Goal: Task Accomplishment & Management: Use online tool/utility

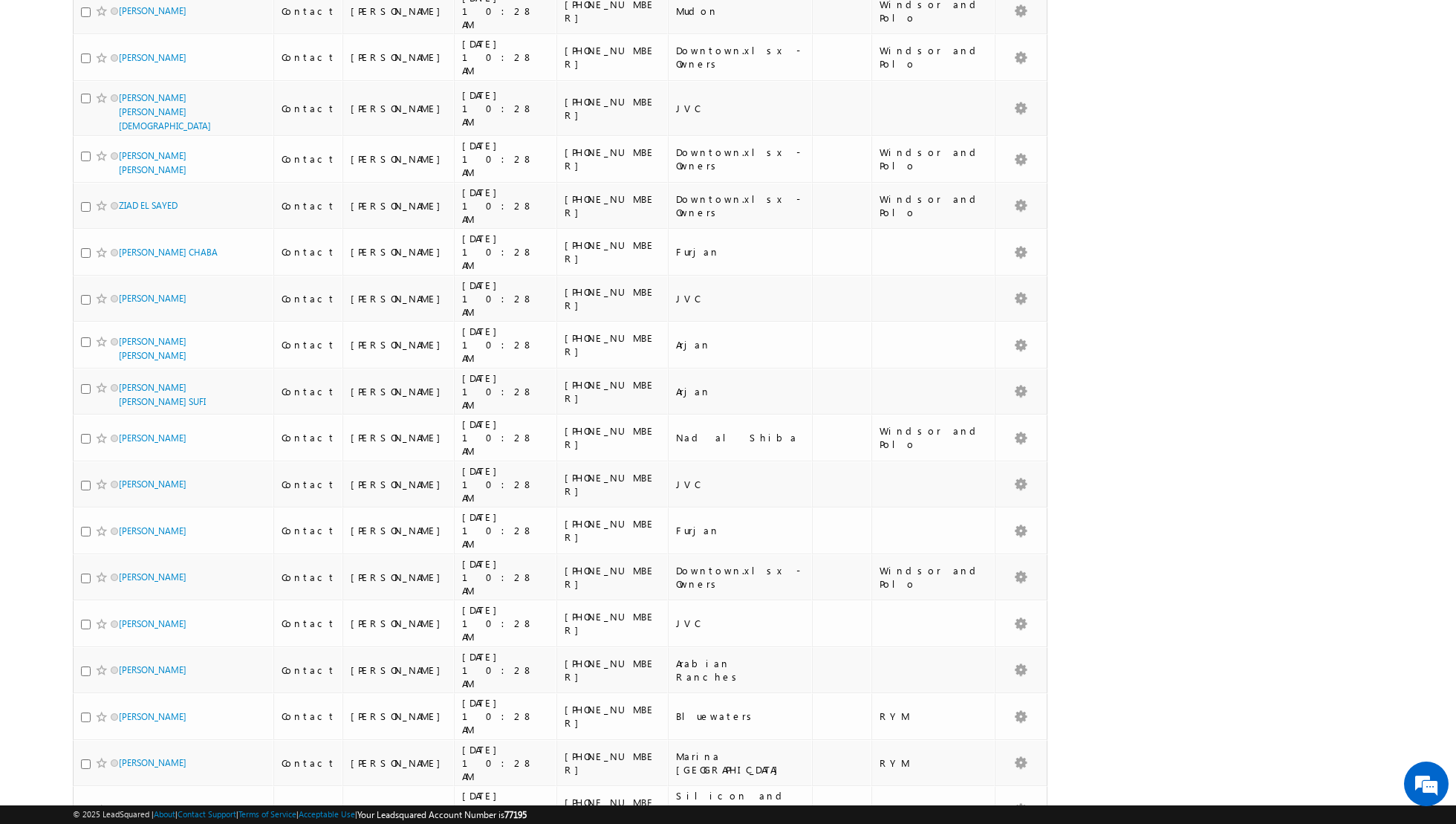
scroll to position [3026, 0]
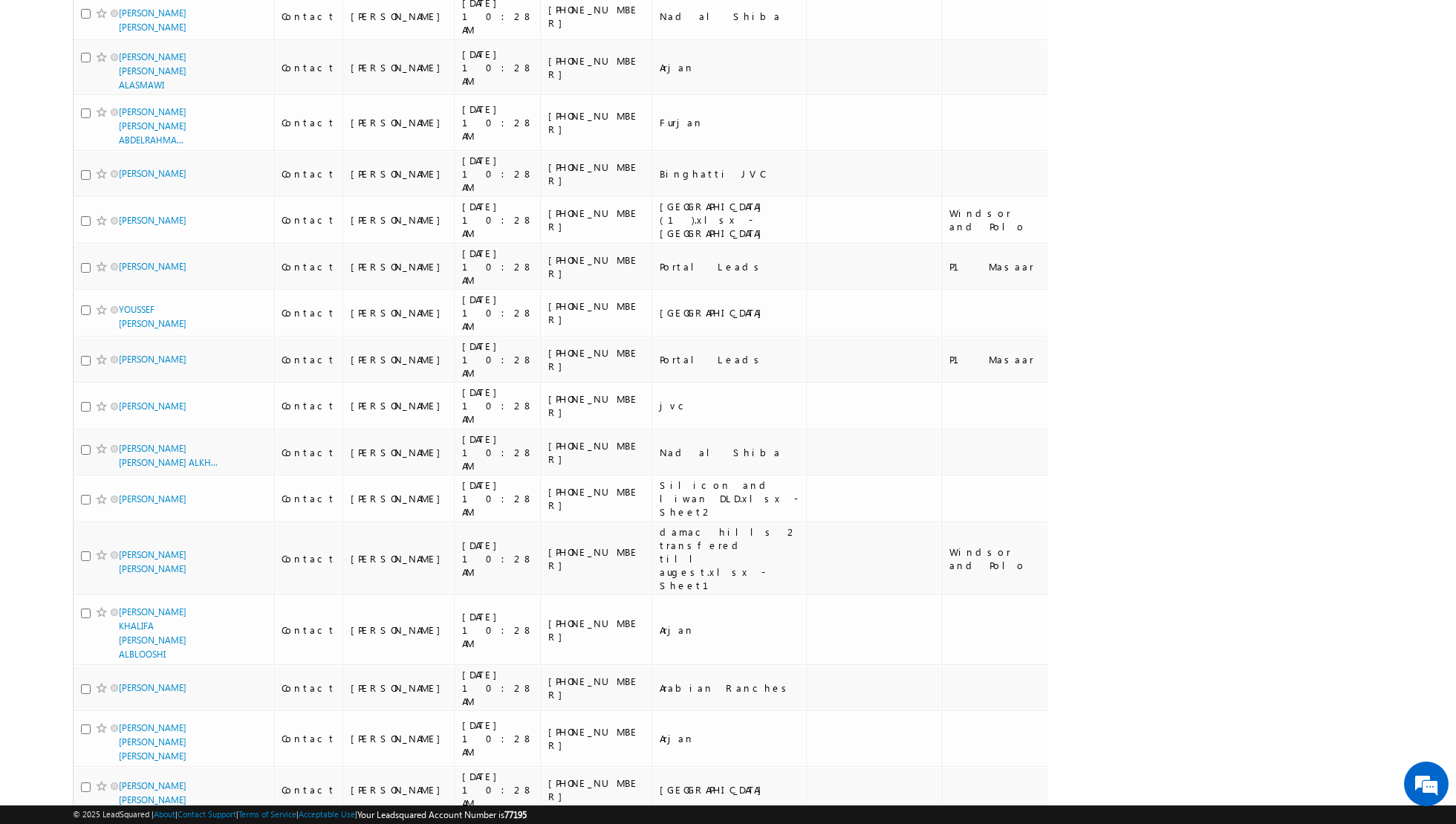
scroll to position [3053, 0]
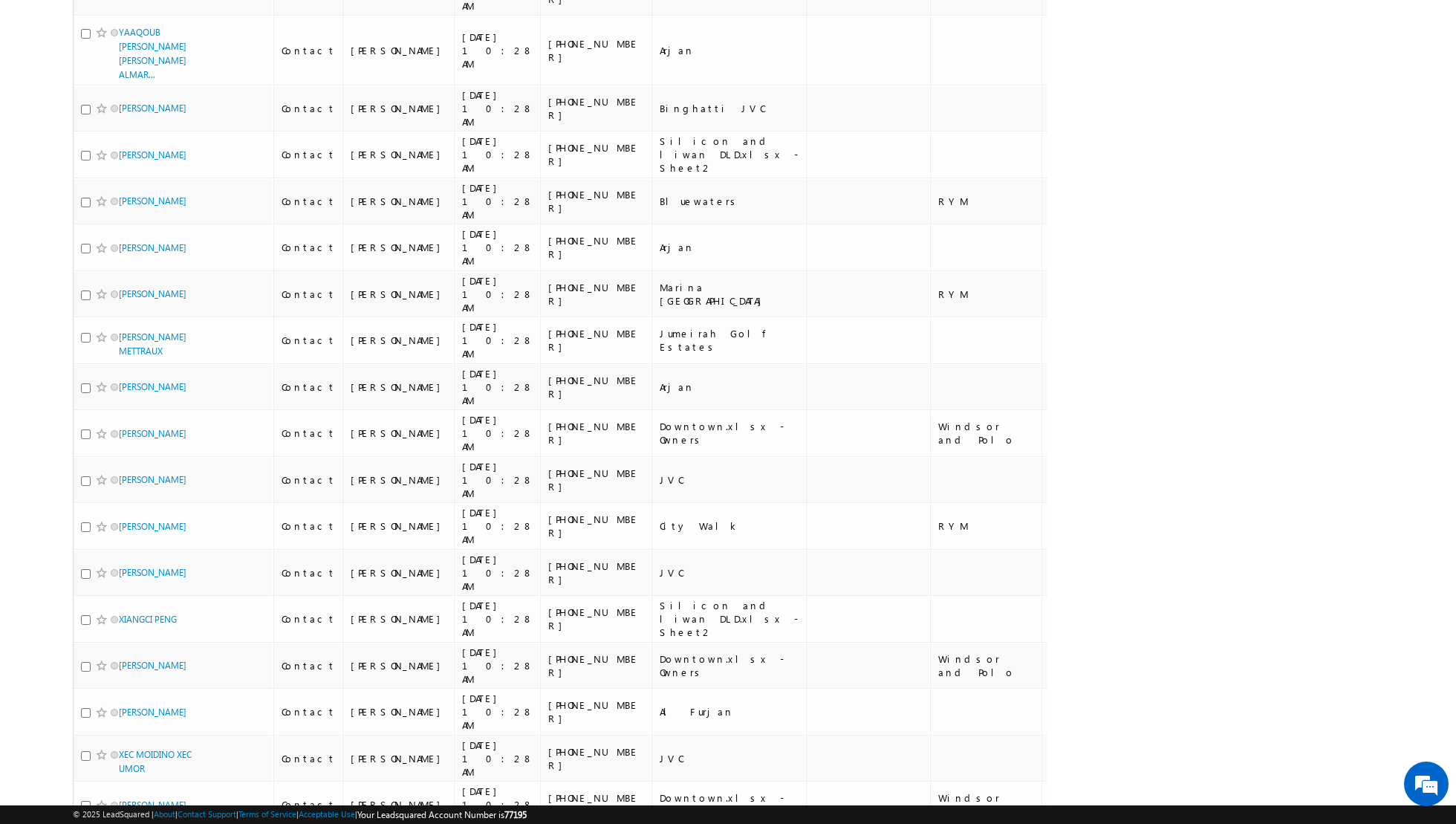
scroll to position [3083, 0]
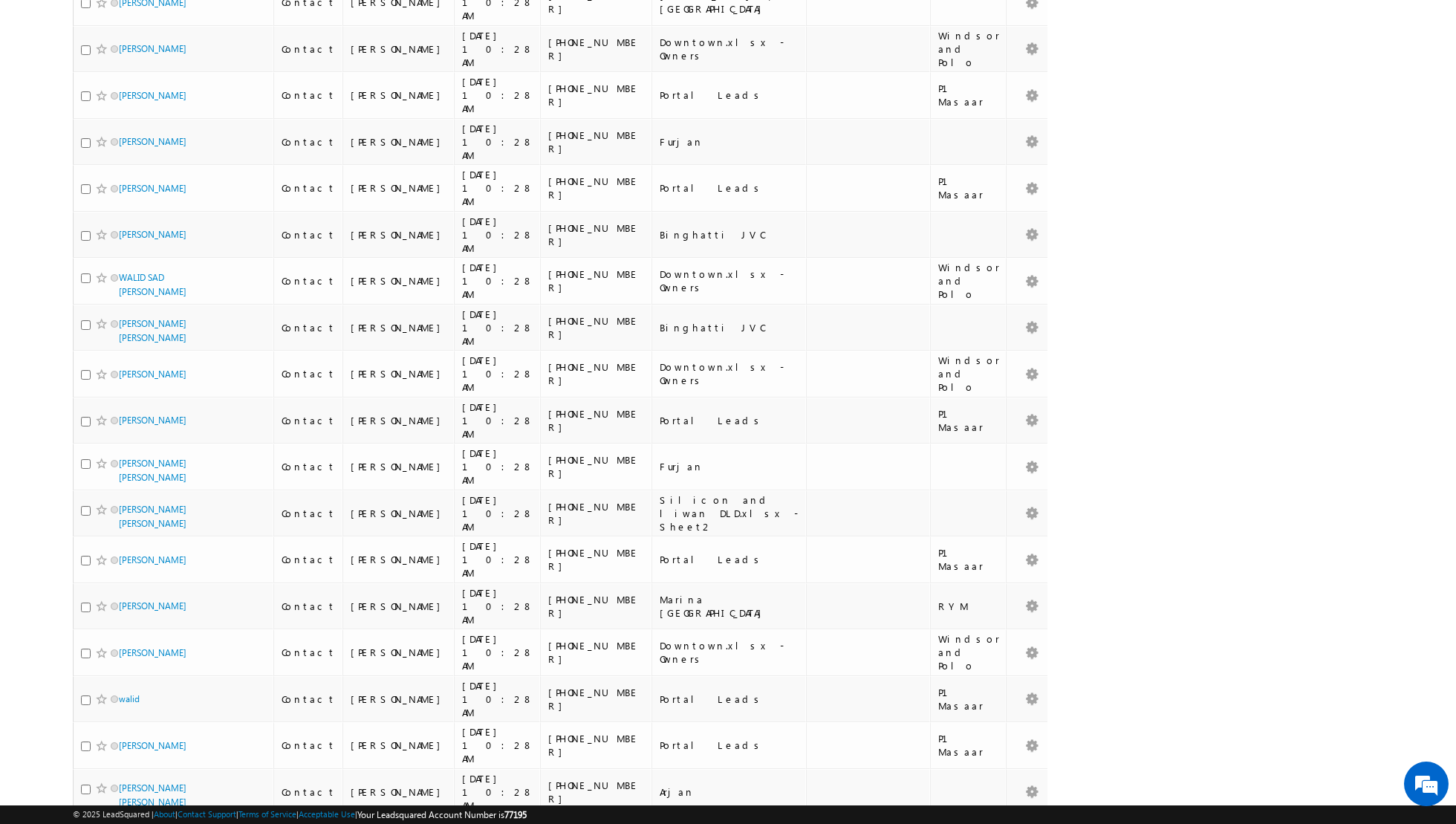
scroll to position [0, 0]
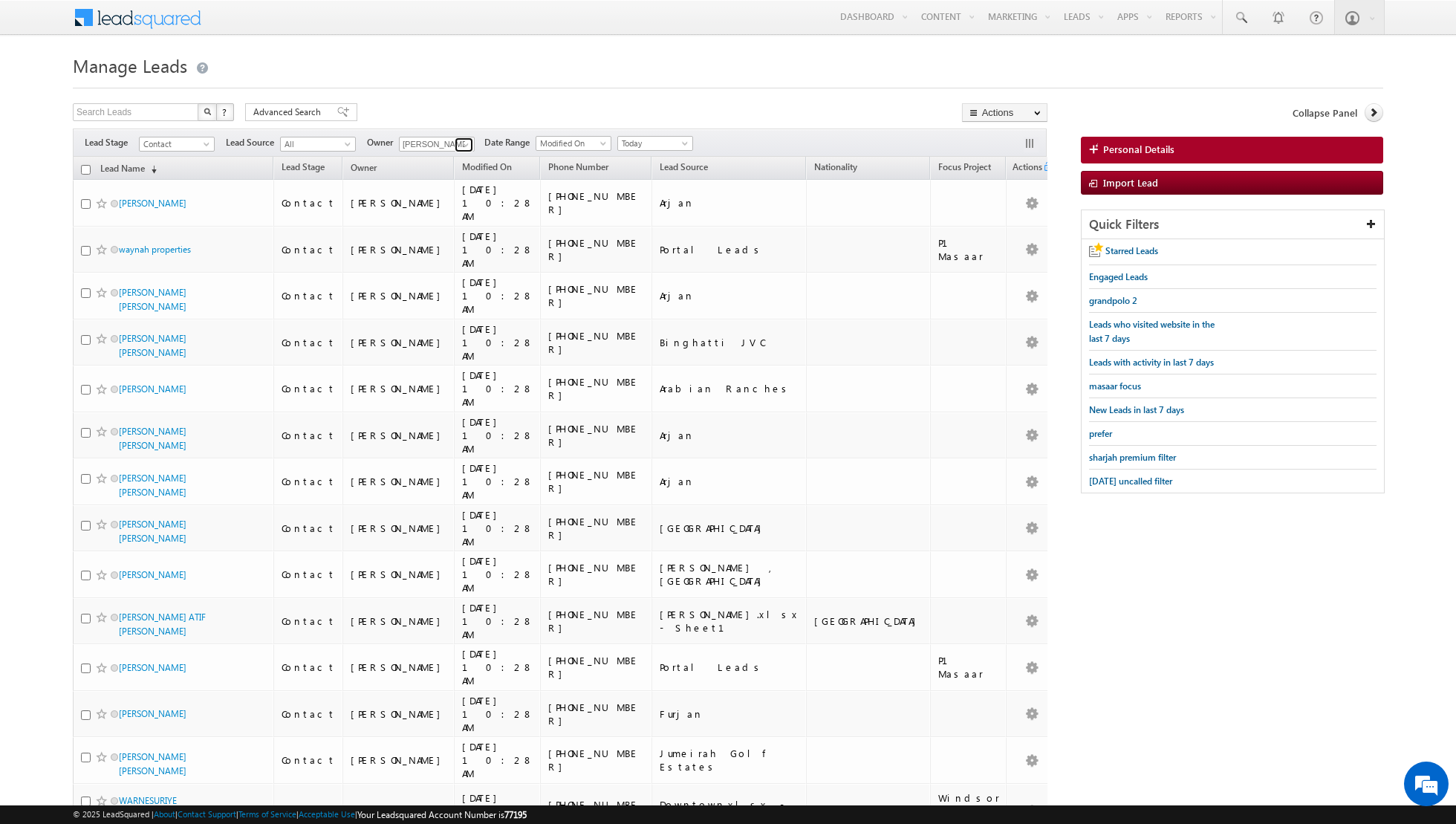
click at [460, 147] on span at bounding box center [465, 144] width 12 height 12
click at [671, 143] on span "Today" at bounding box center [654, 143] width 71 height 13
click at [651, 162] on link "All Time" at bounding box center [649, 158] width 75 height 13
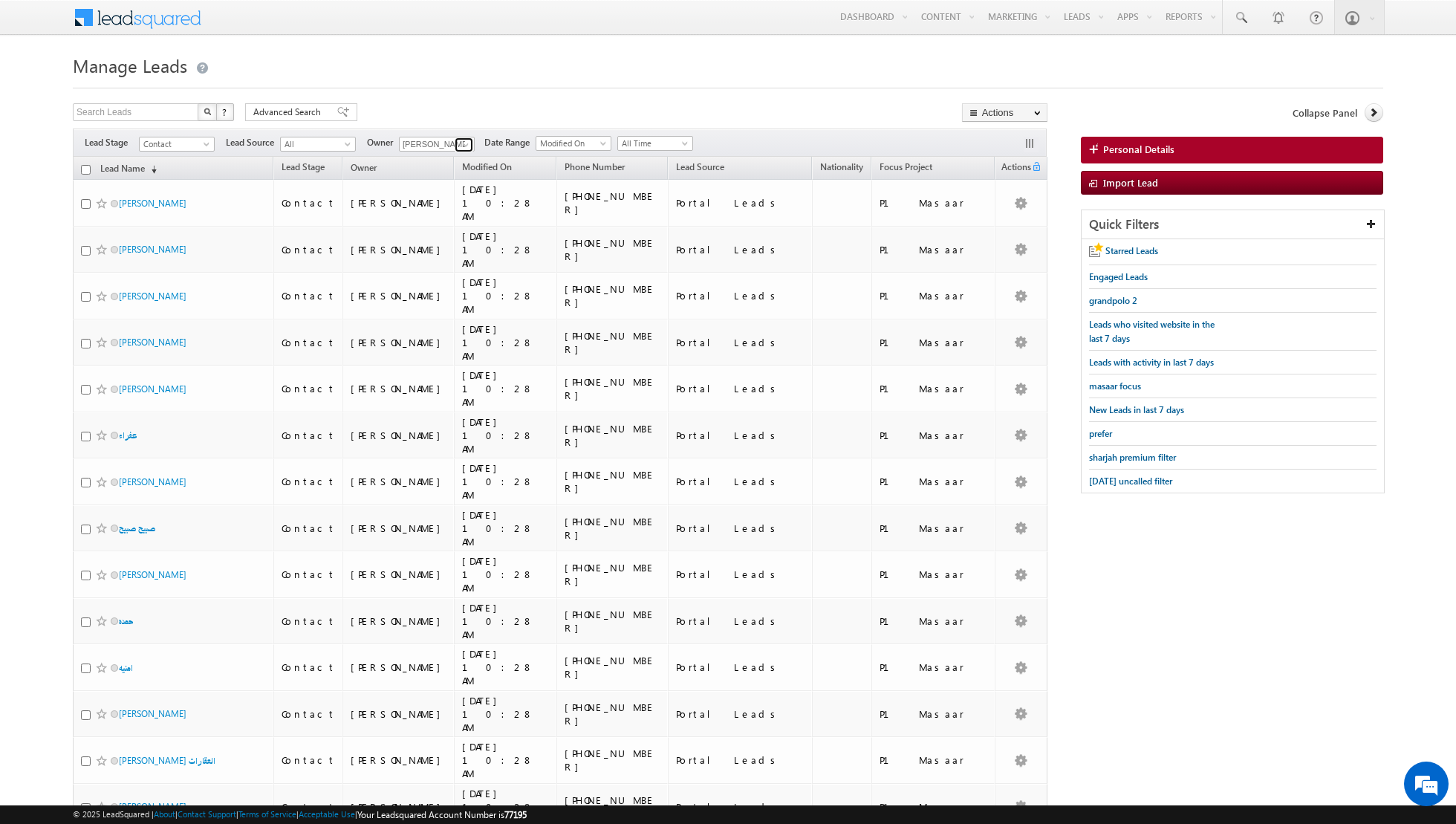
click at [462, 145] on span at bounding box center [465, 144] width 12 height 12
click at [443, 195] on span "[PERSON_NAME][EMAIL_ADDRESS][DOMAIN_NAME]" at bounding box center [472, 201] width 133 height 11
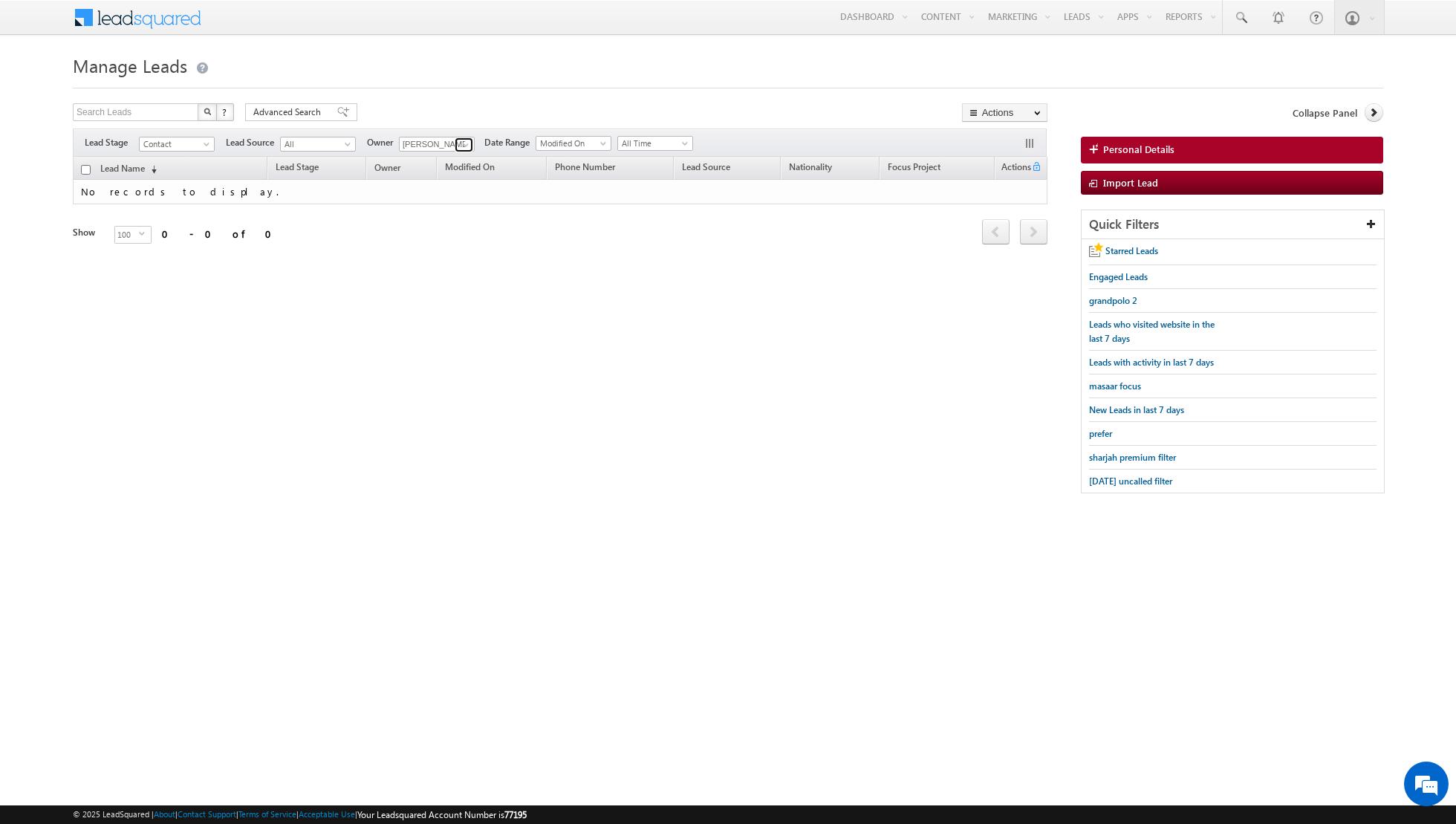
click at [461, 146] on span at bounding box center [465, 144] width 12 height 12
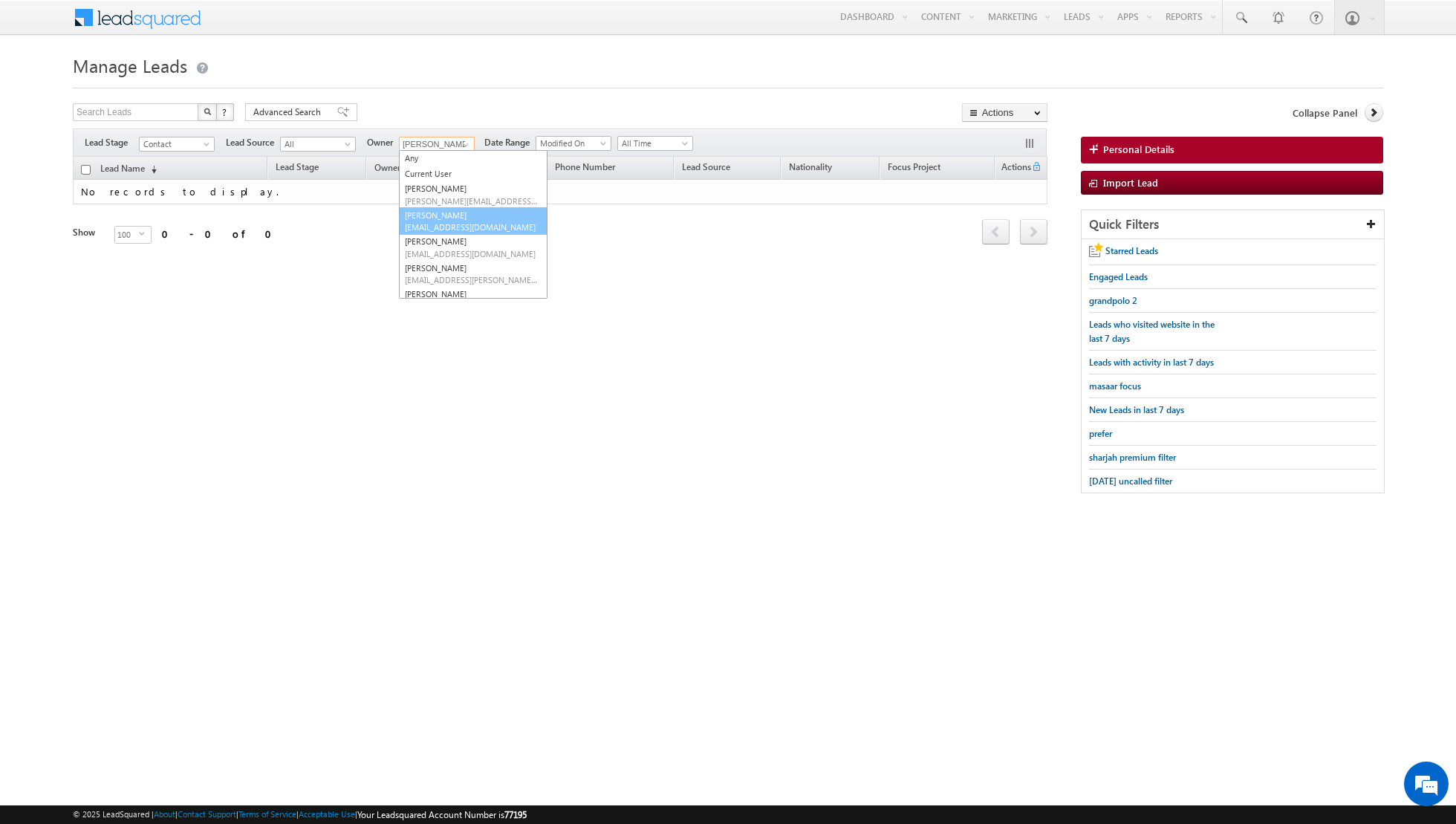
click at [433, 210] on link "[PERSON_NAME] [EMAIL_ADDRESS][DOMAIN_NAME]" at bounding box center [473, 221] width 148 height 28
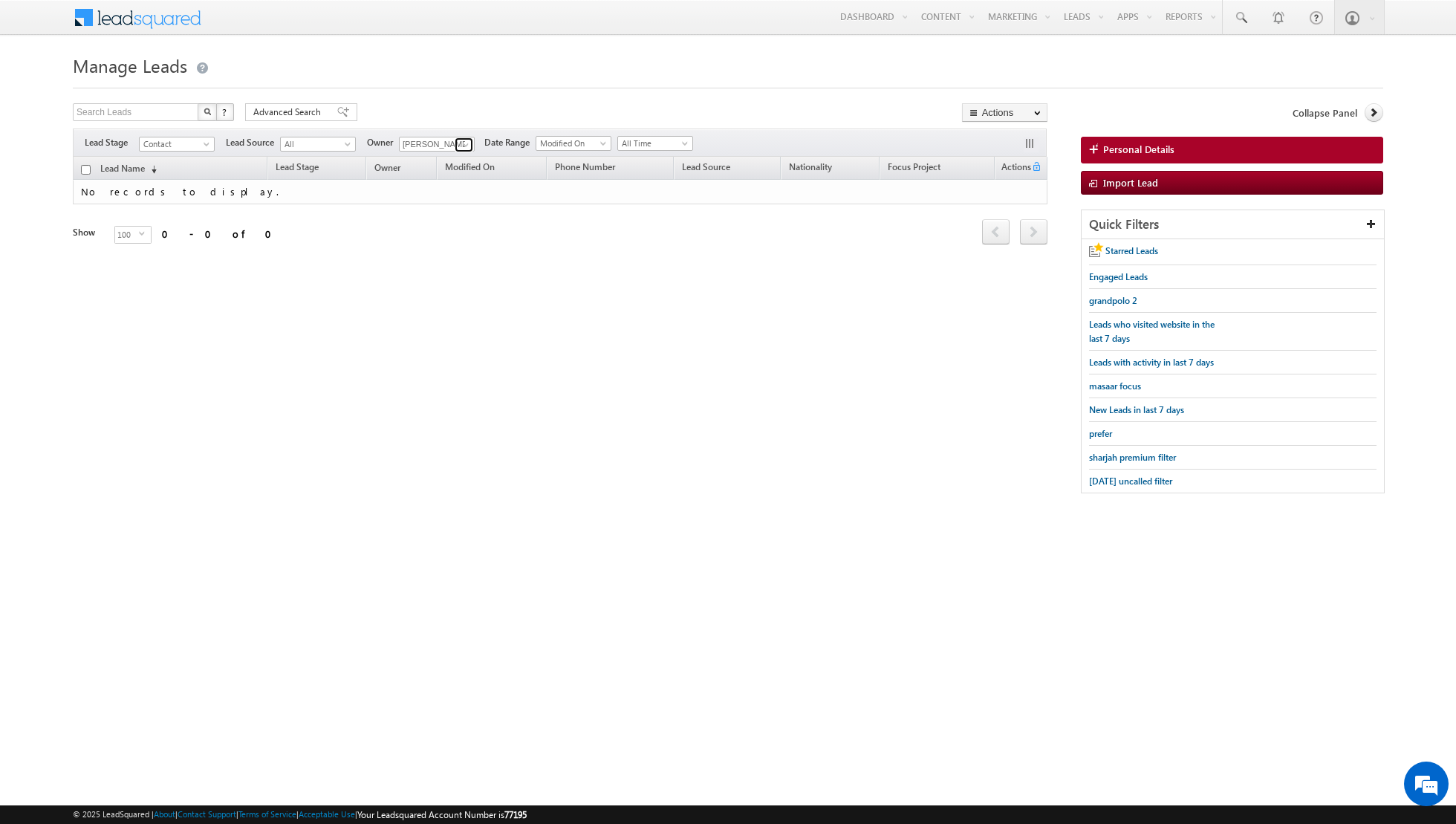
click at [460, 144] on span at bounding box center [465, 144] width 12 height 12
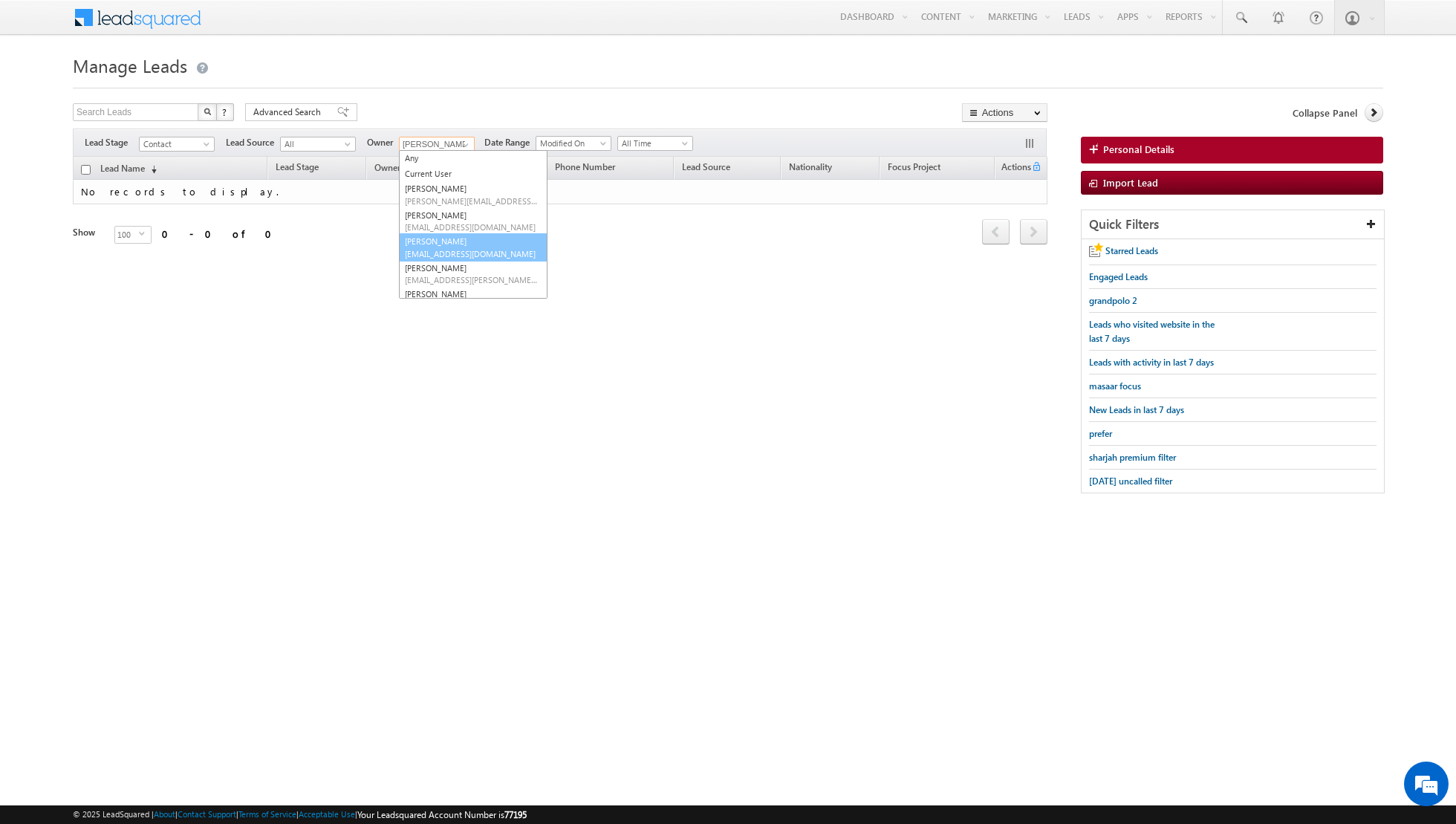
click at [440, 239] on link "[PERSON_NAME] [PERSON_NAME][EMAIL_ADDRESS][DOMAIN_NAME]" at bounding box center [473, 247] width 148 height 28
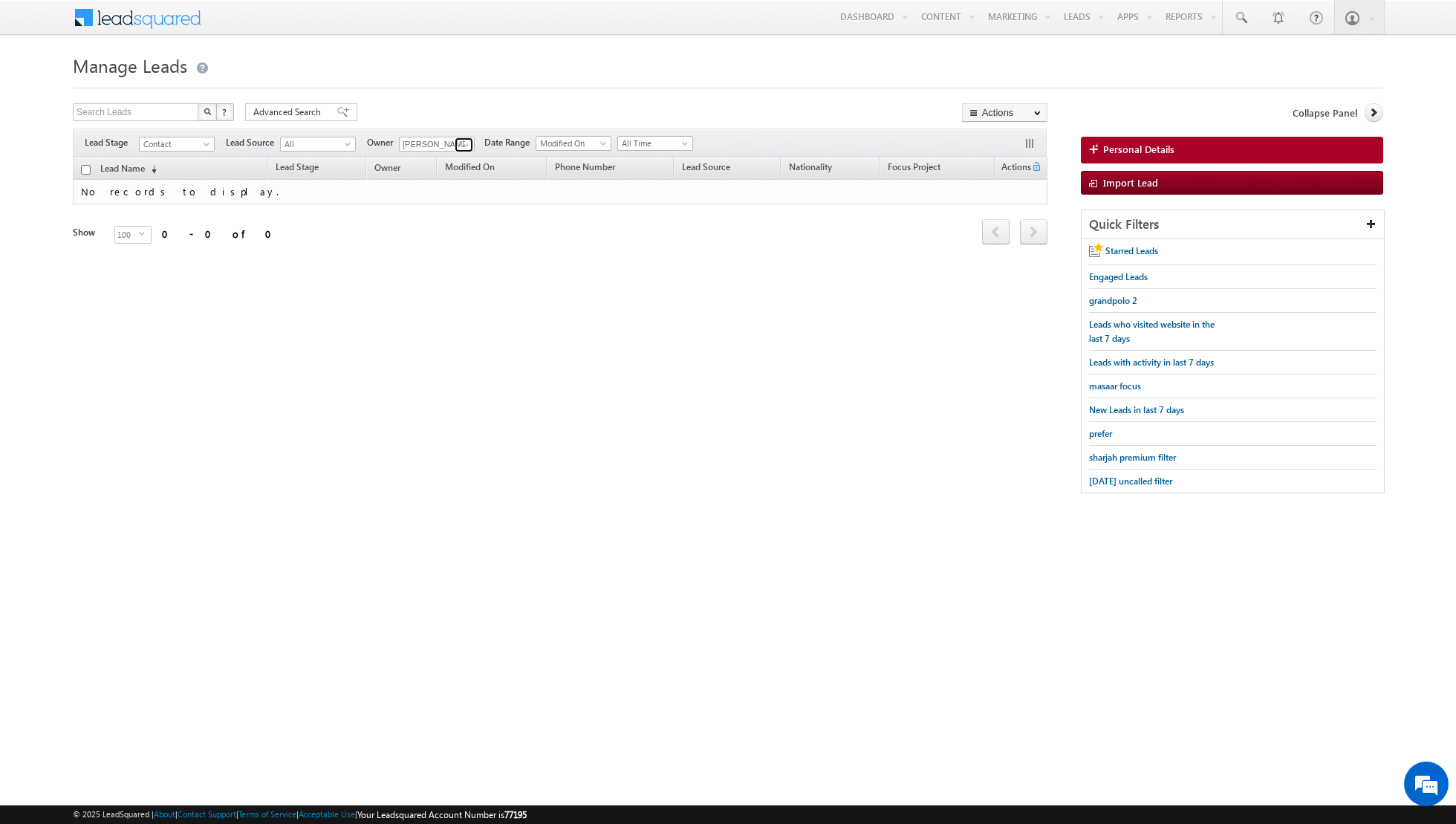
click at [462, 147] on span at bounding box center [465, 144] width 12 height 12
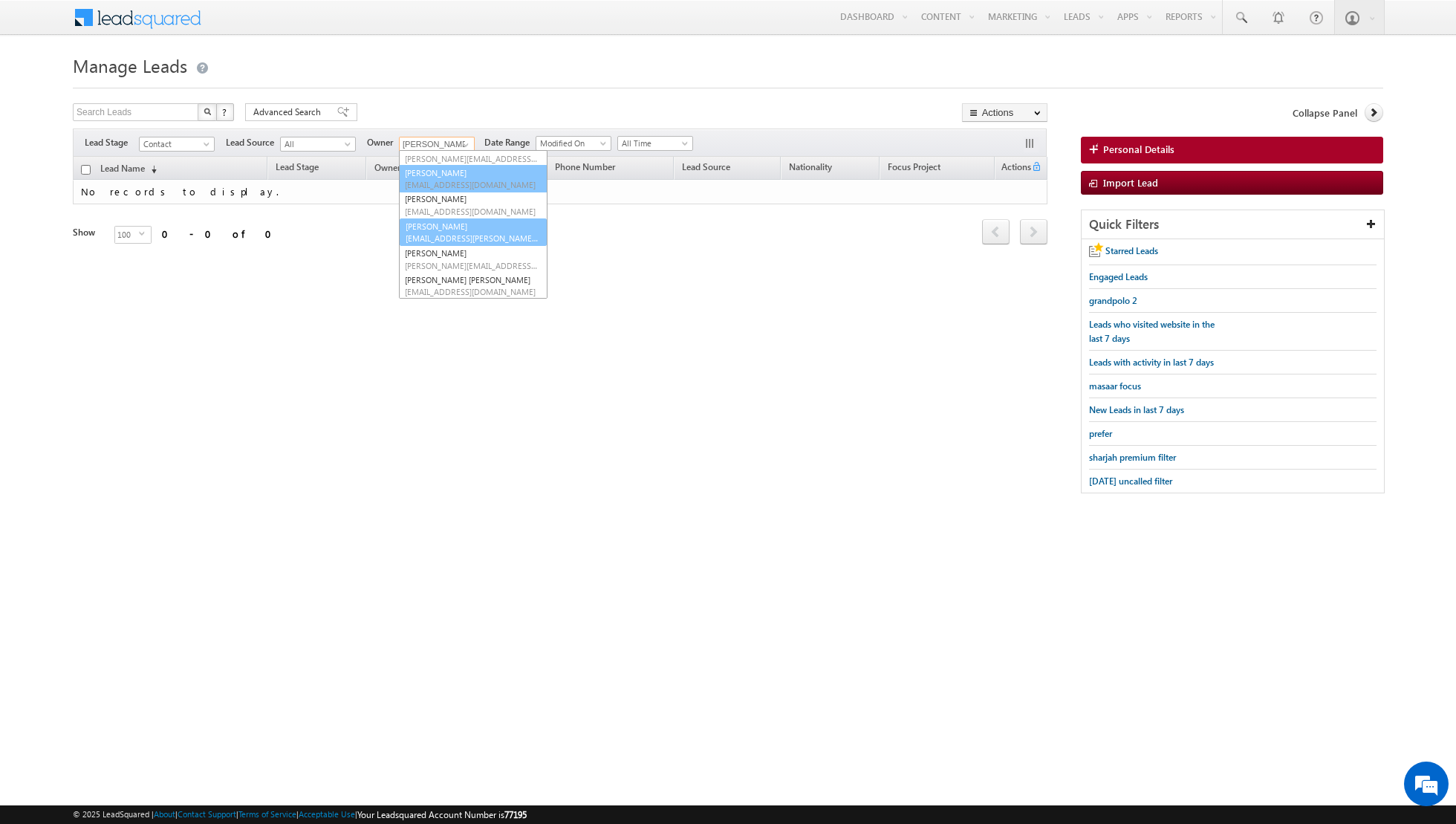
scroll to position [43, 0]
click at [451, 222] on link "[PERSON_NAME] [EMAIL_ADDRESS][PERSON_NAME][DOMAIN_NAME]" at bounding box center [473, 231] width 148 height 28
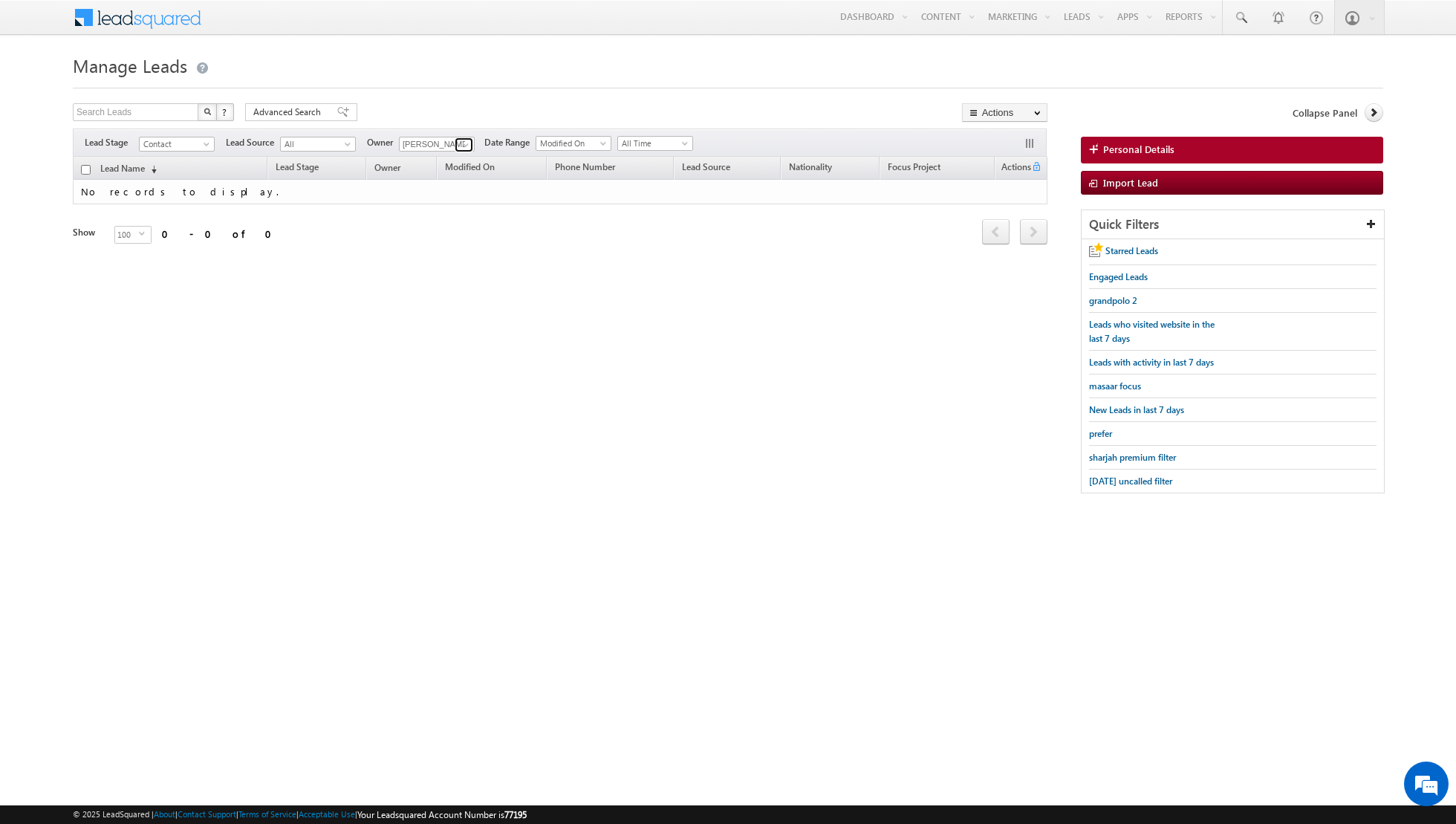
click at [460, 139] on span at bounding box center [465, 144] width 12 height 12
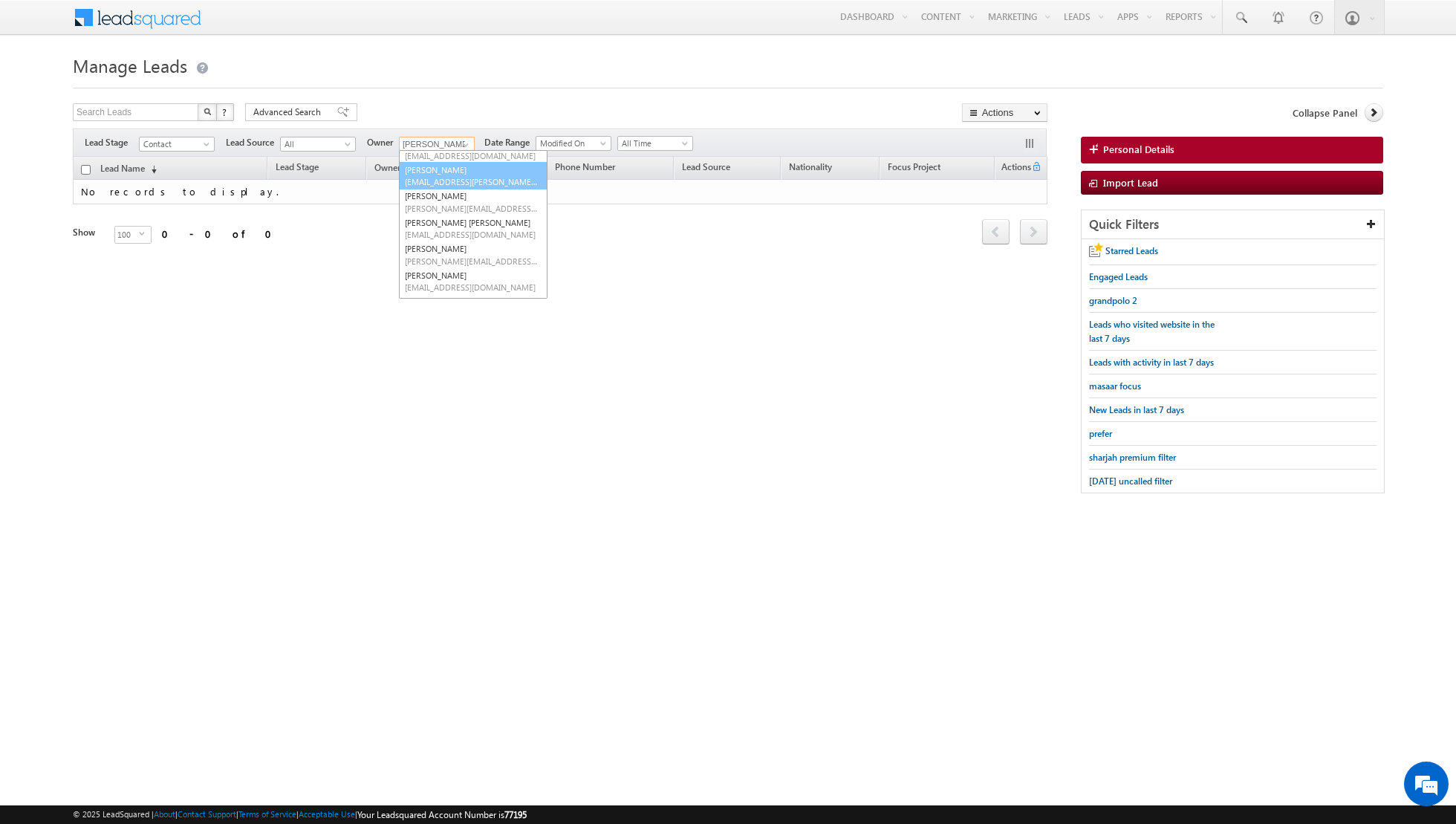
scroll to position [107, 0]
click at [455, 199] on span "[PERSON_NAME][EMAIL_ADDRESS][DOMAIN_NAME]" at bounding box center [472, 199] width 133 height 11
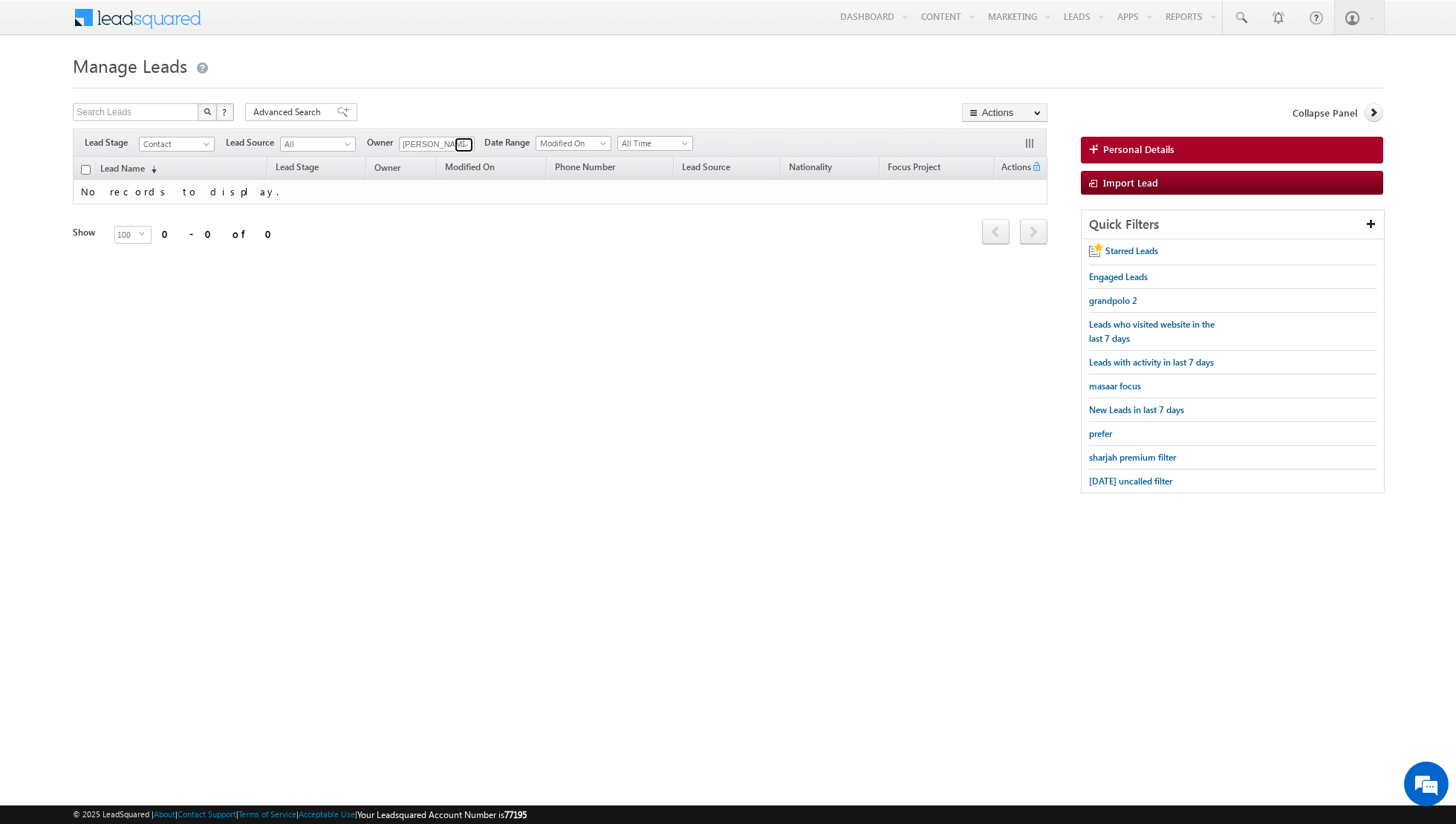
click at [462, 144] on span at bounding box center [465, 144] width 12 height 12
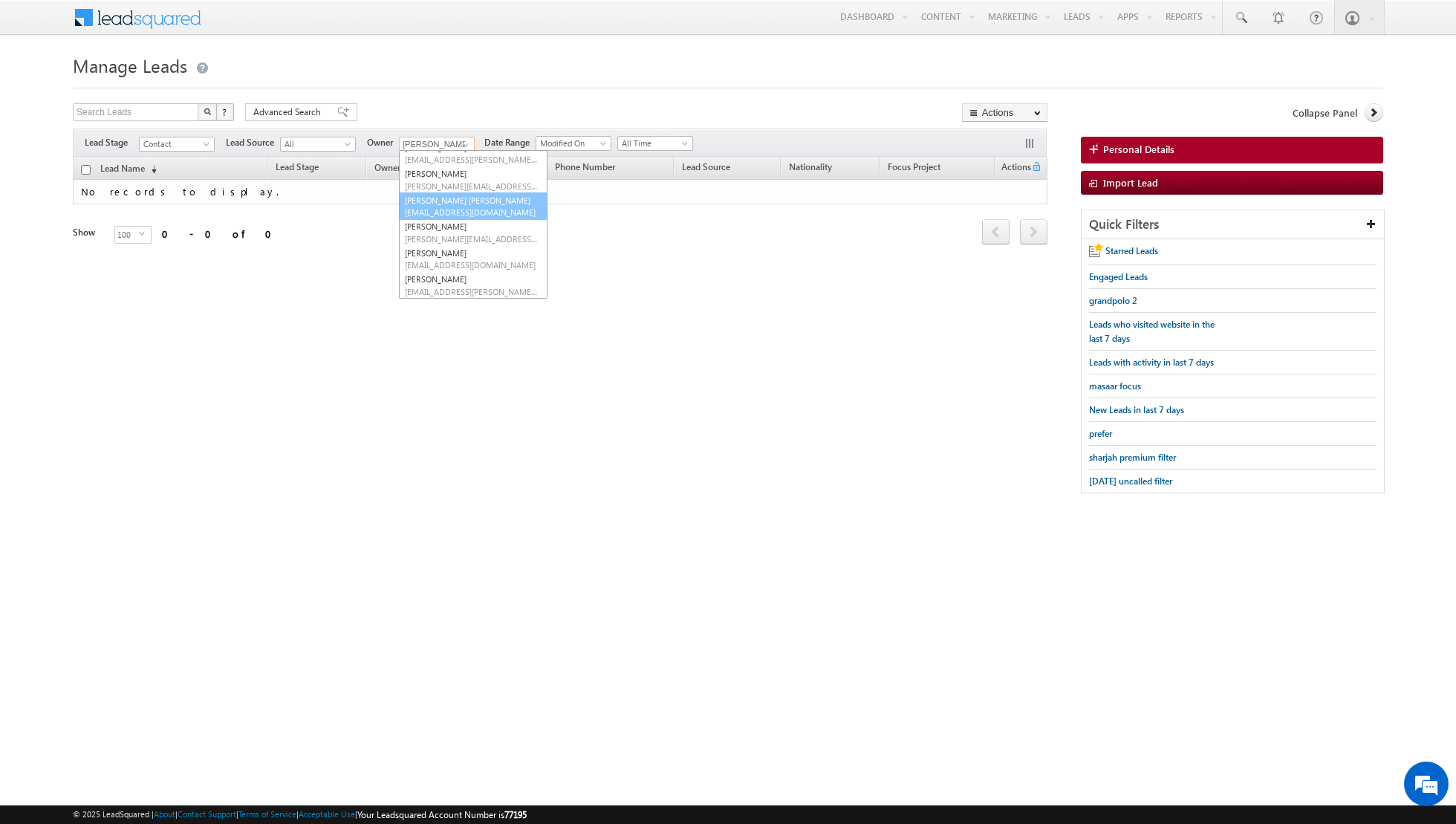
scroll to position [118, 0]
click at [455, 210] on span "[EMAIL_ADDRESS][DOMAIN_NAME]" at bounding box center [472, 214] width 133 height 11
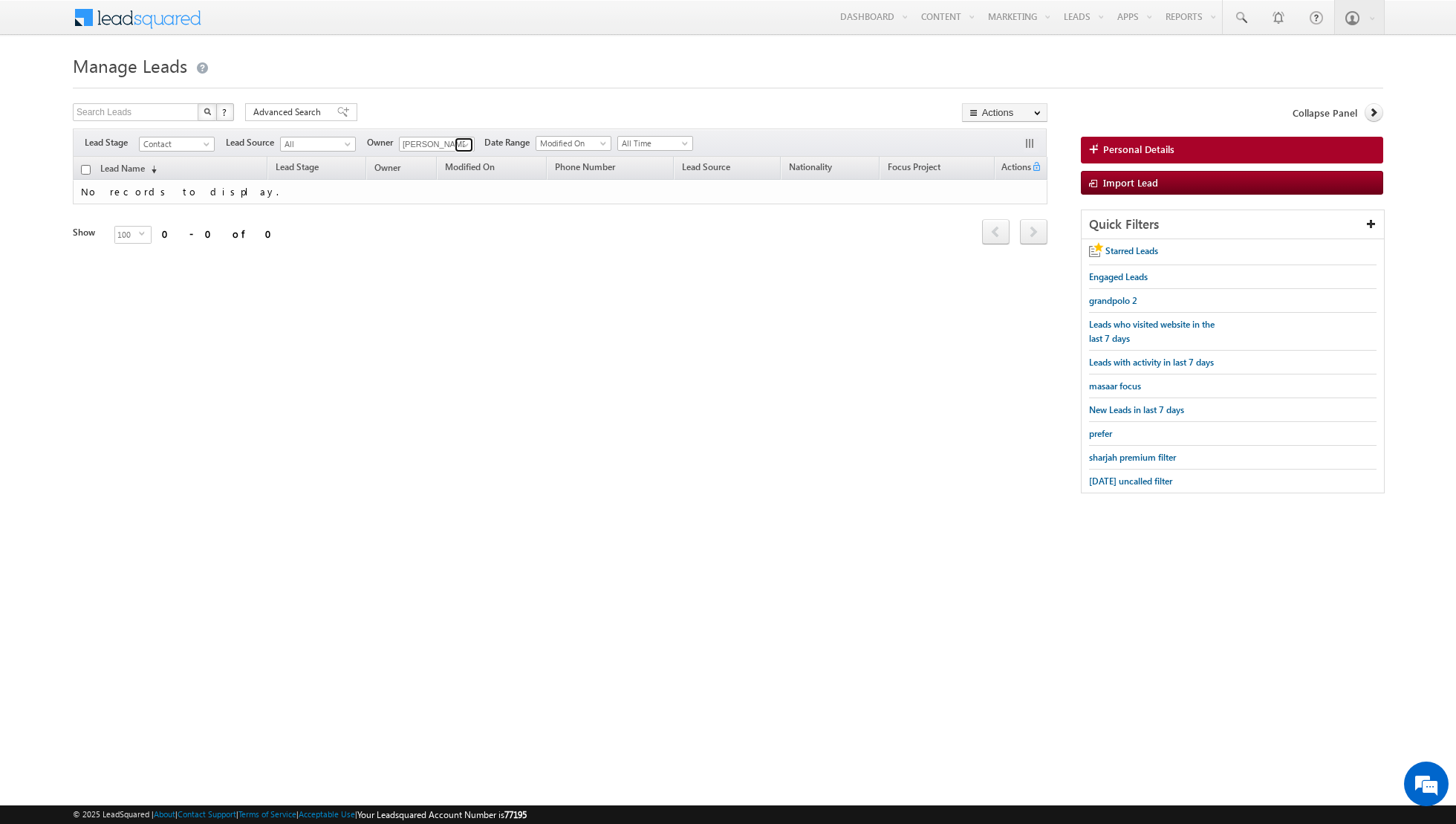
click at [460, 144] on span at bounding box center [465, 144] width 12 height 12
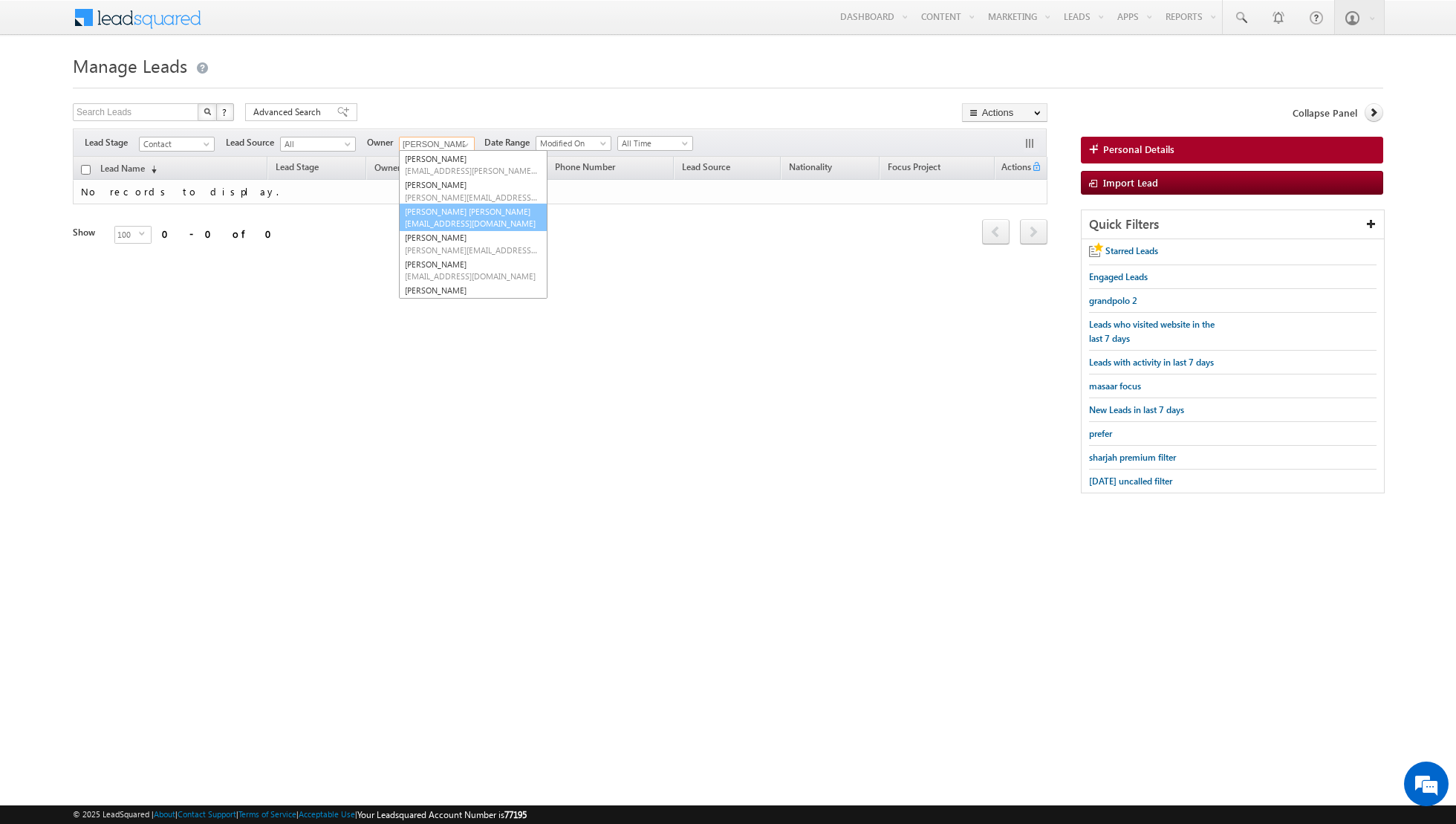
scroll to position [120, 0]
click at [437, 230] on link "[PERSON_NAME] [PERSON_NAME][EMAIL_ADDRESS][PERSON_NAME][DOMAIN_NAME]" at bounding box center [473, 232] width 148 height 28
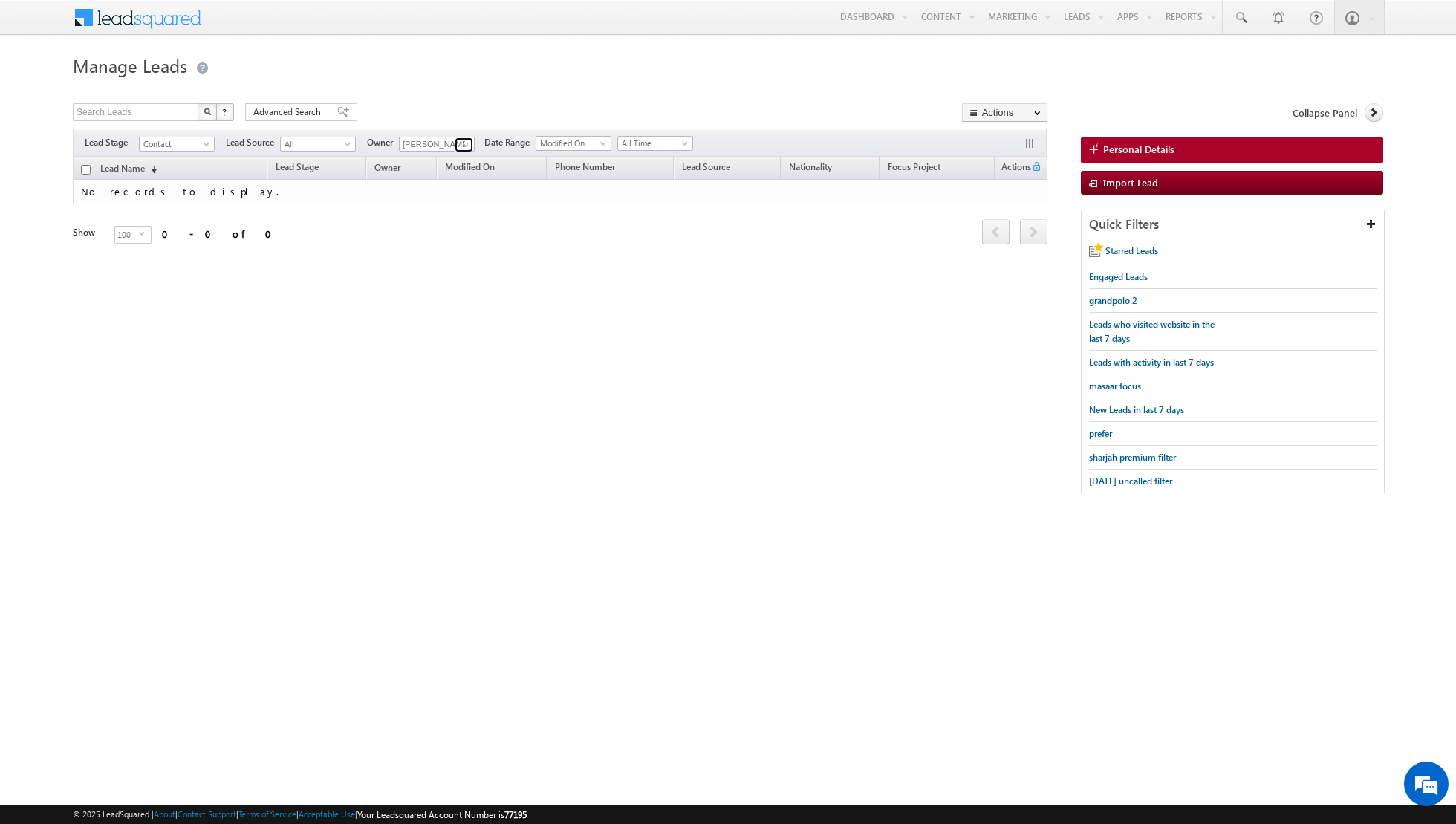
click at [461, 142] on span at bounding box center [465, 144] width 12 height 12
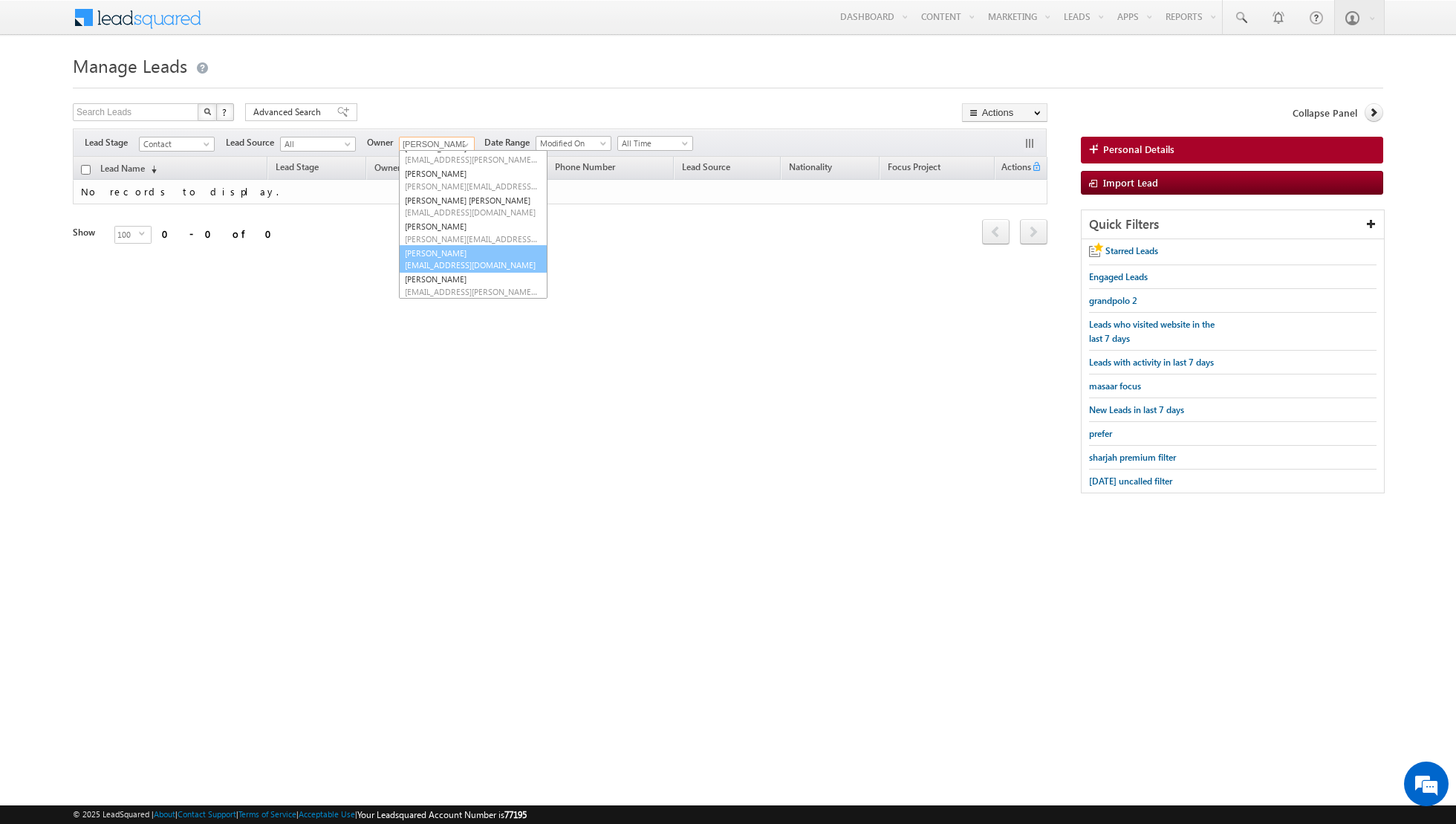
click at [440, 247] on link "[PERSON_NAME] [PERSON_NAME][EMAIL_ADDRESS][PERSON_NAME][DOMAIN_NAME]" at bounding box center [473, 259] width 148 height 28
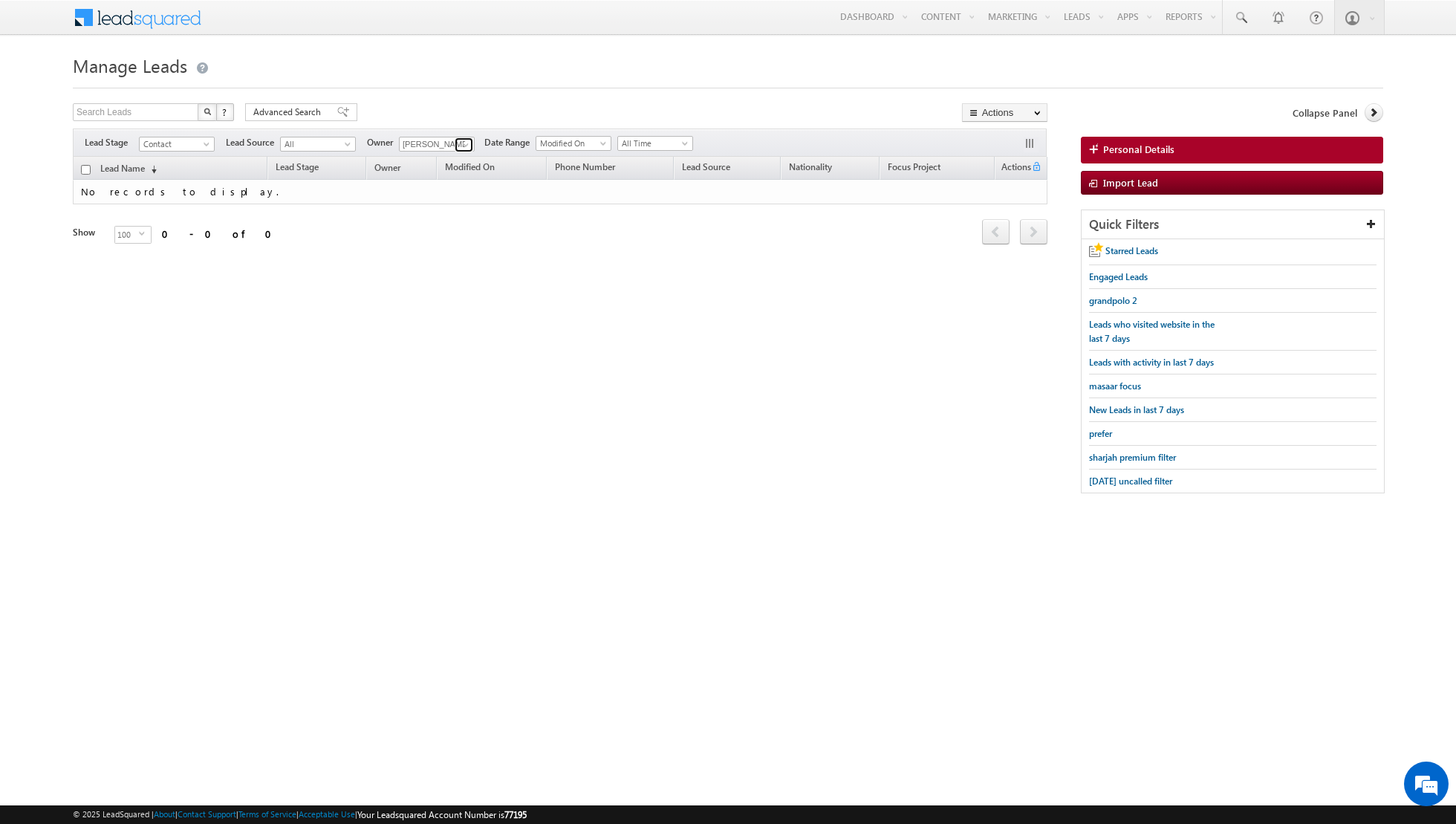
click at [460, 147] on span at bounding box center [465, 144] width 12 height 12
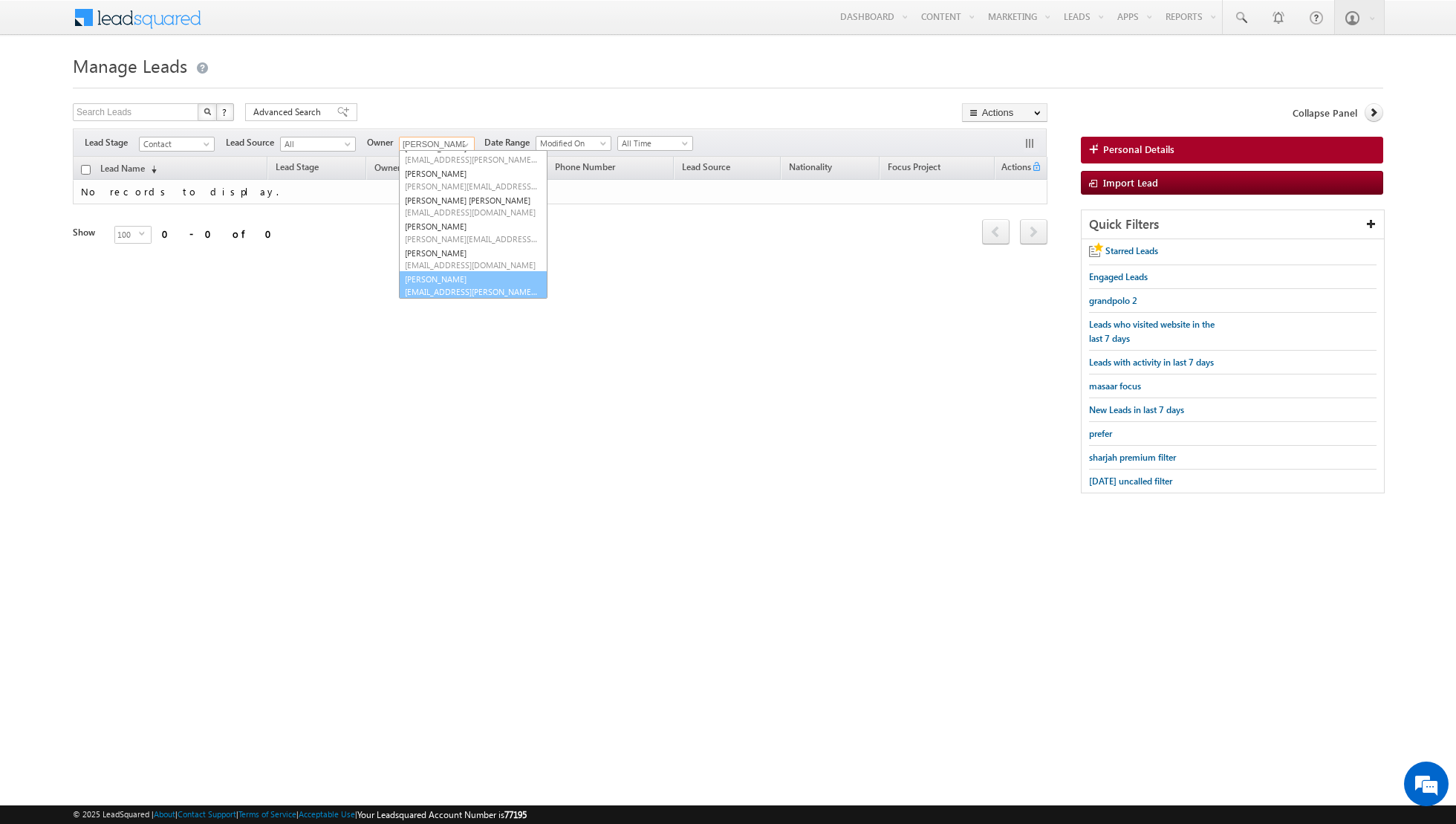
click at [432, 277] on link "[PERSON_NAME] [EMAIL_ADDRESS][PERSON_NAME][DOMAIN_NAME]" at bounding box center [473, 285] width 148 height 28
type input "[PERSON_NAME]"
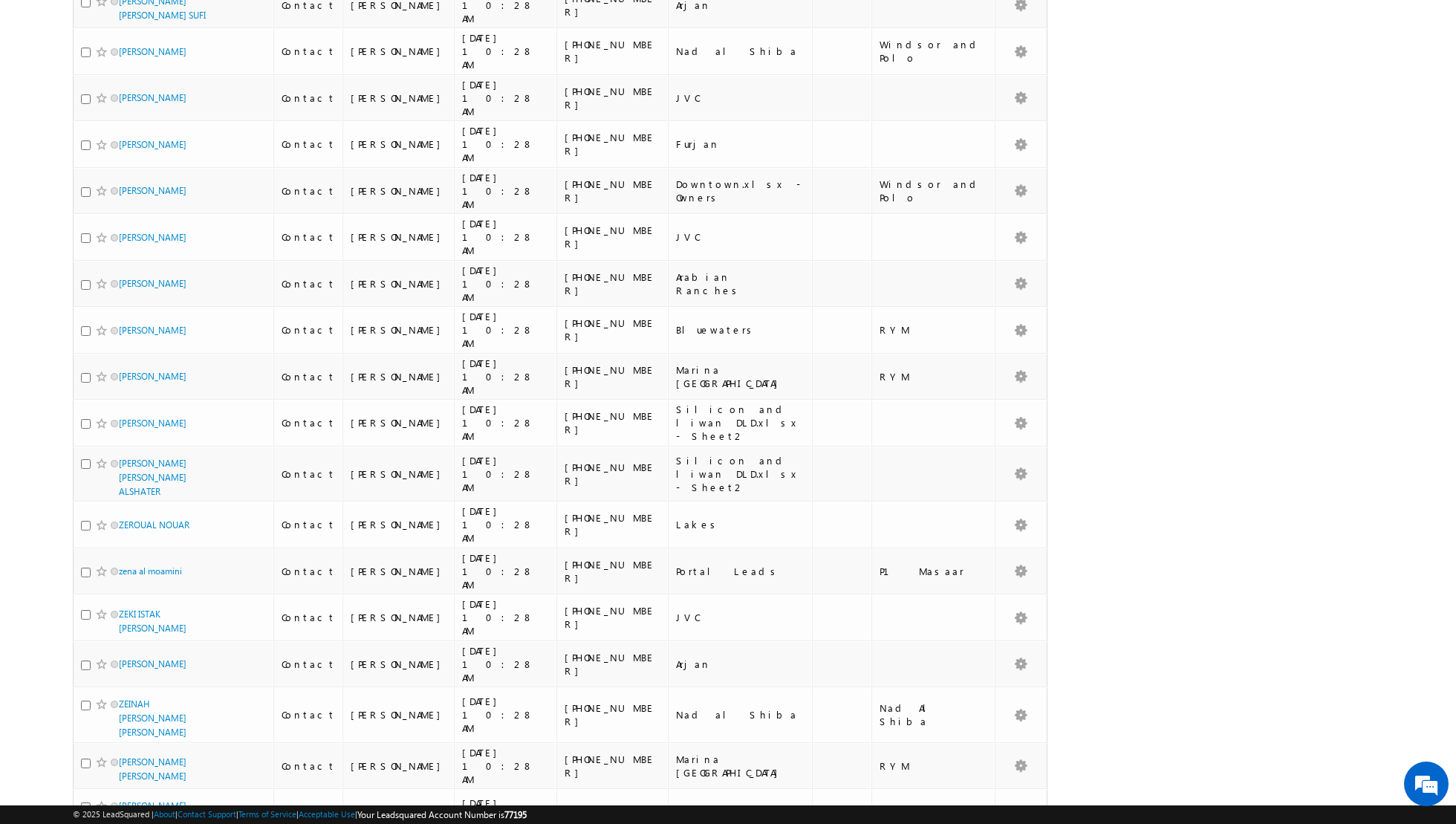
scroll to position [3026, 0]
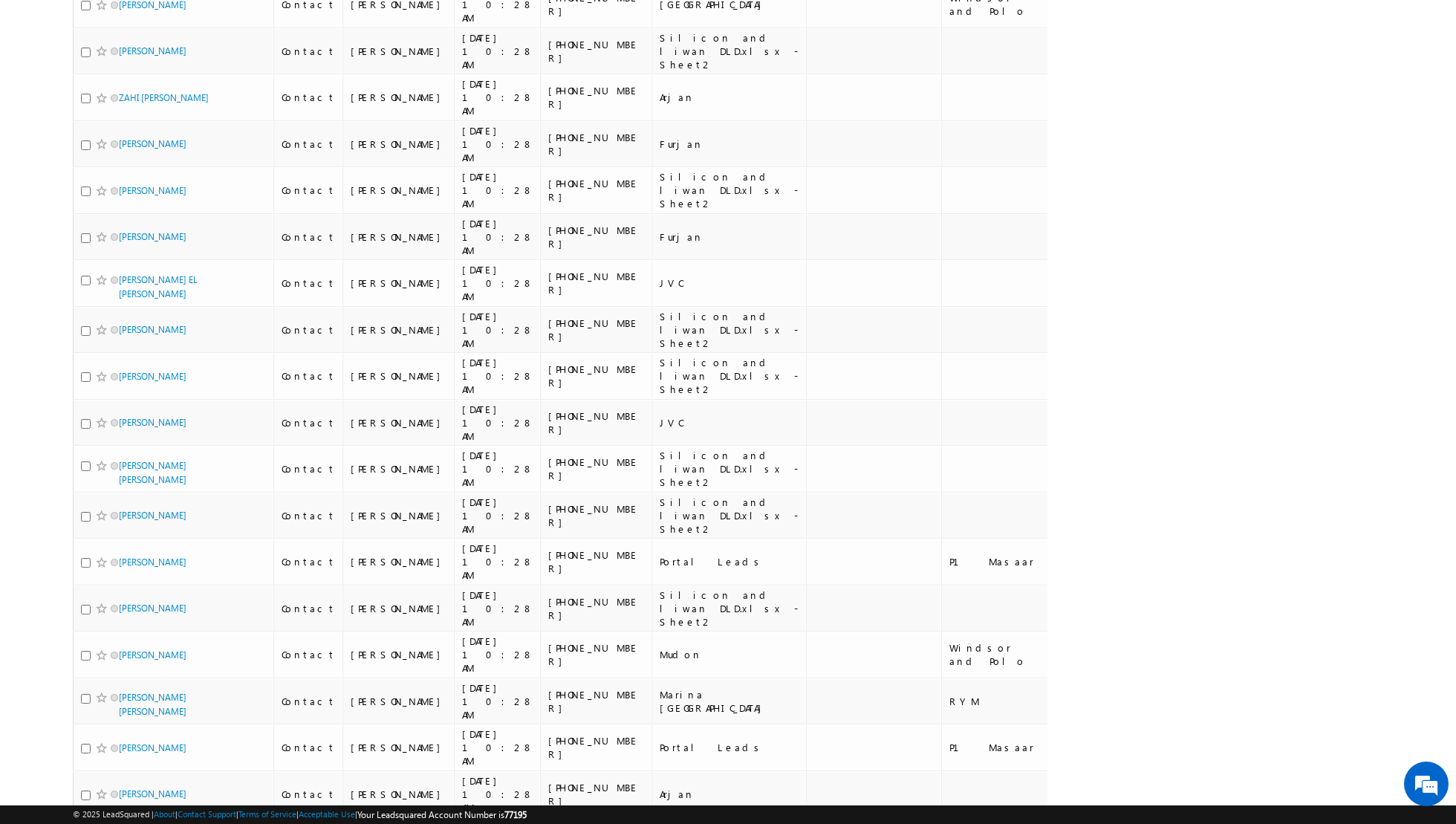
scroll to position [6607, 0]
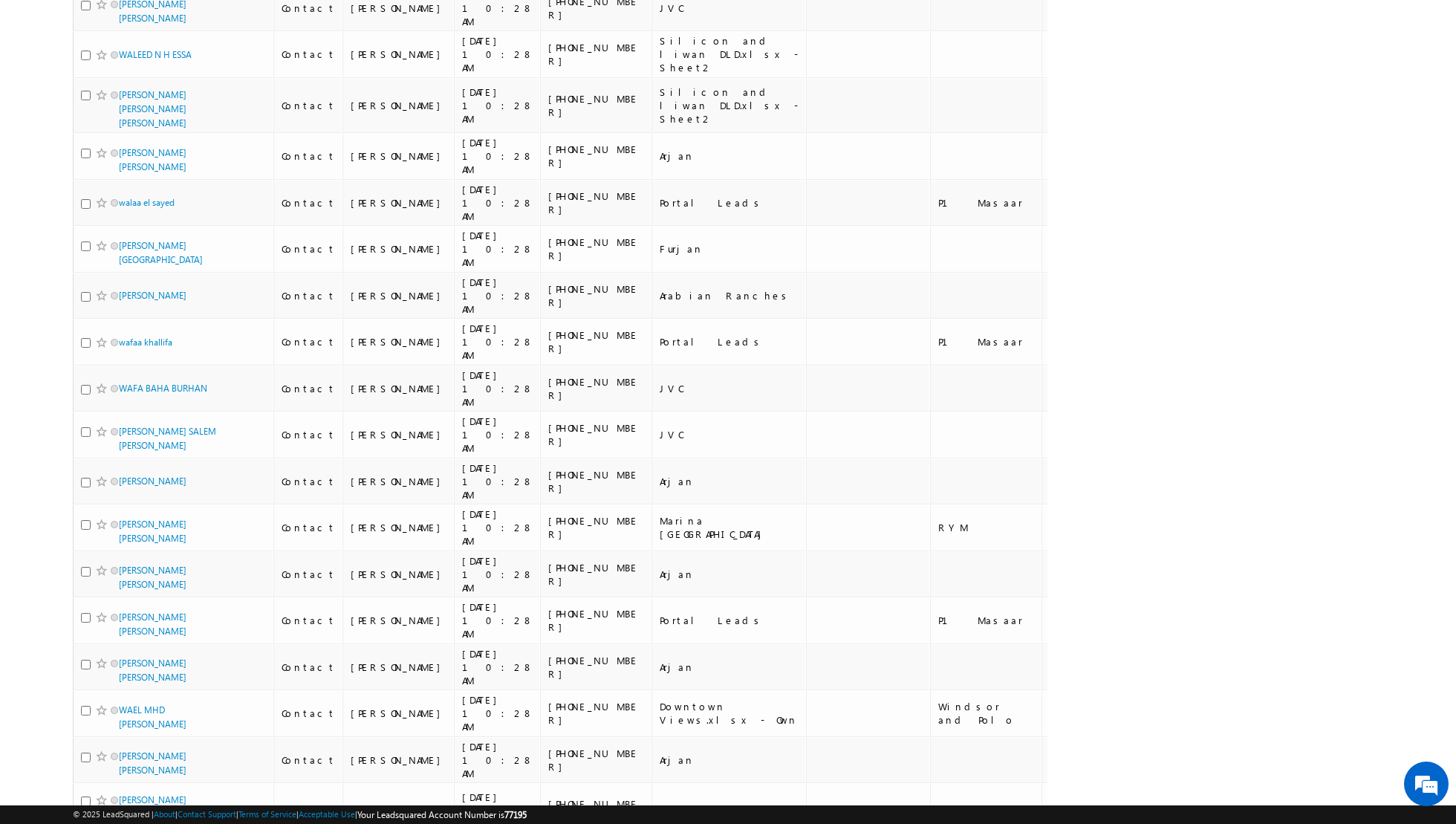
scroll to position [6749, 0]
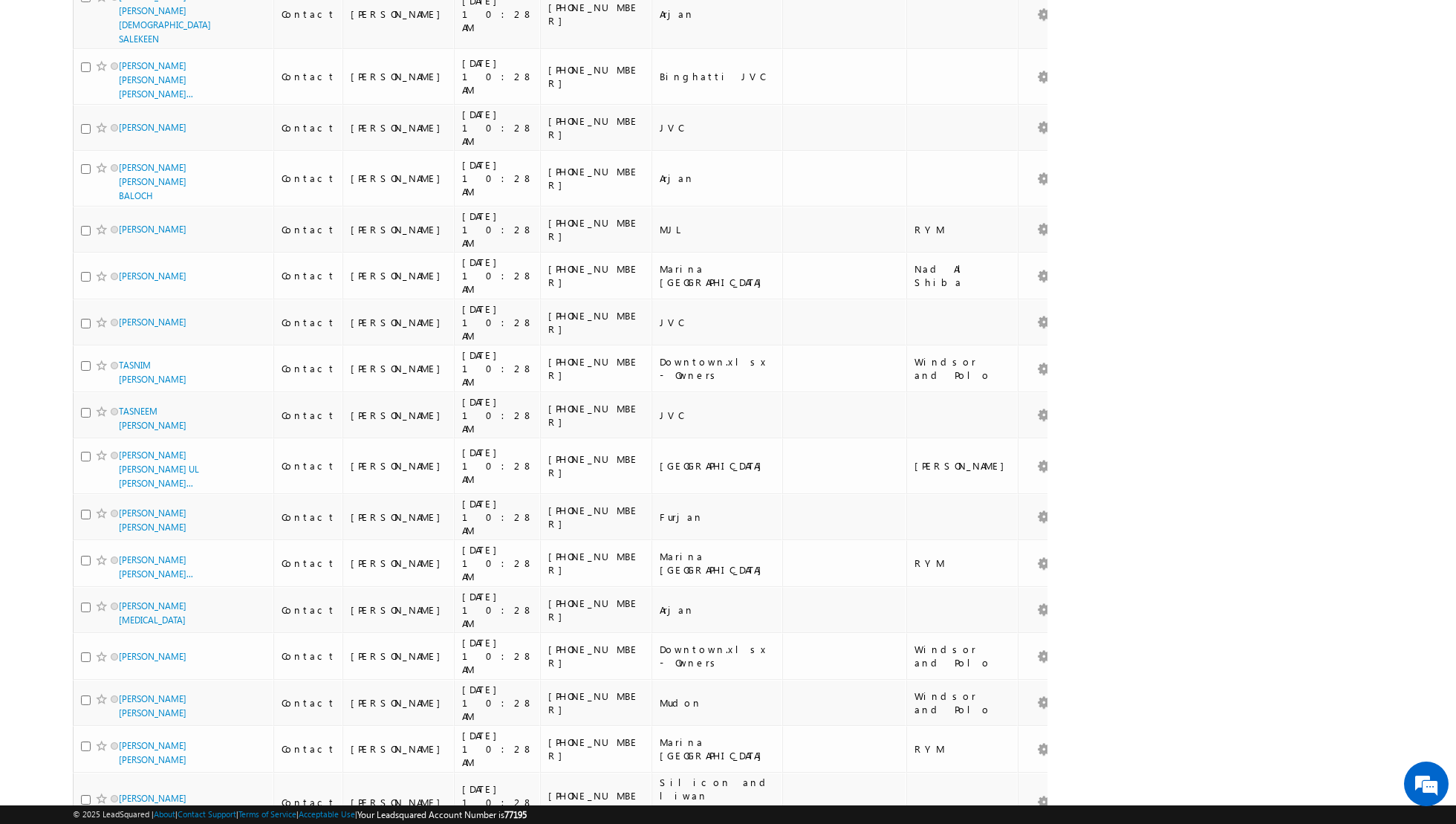
scroll to position [6822, 0]
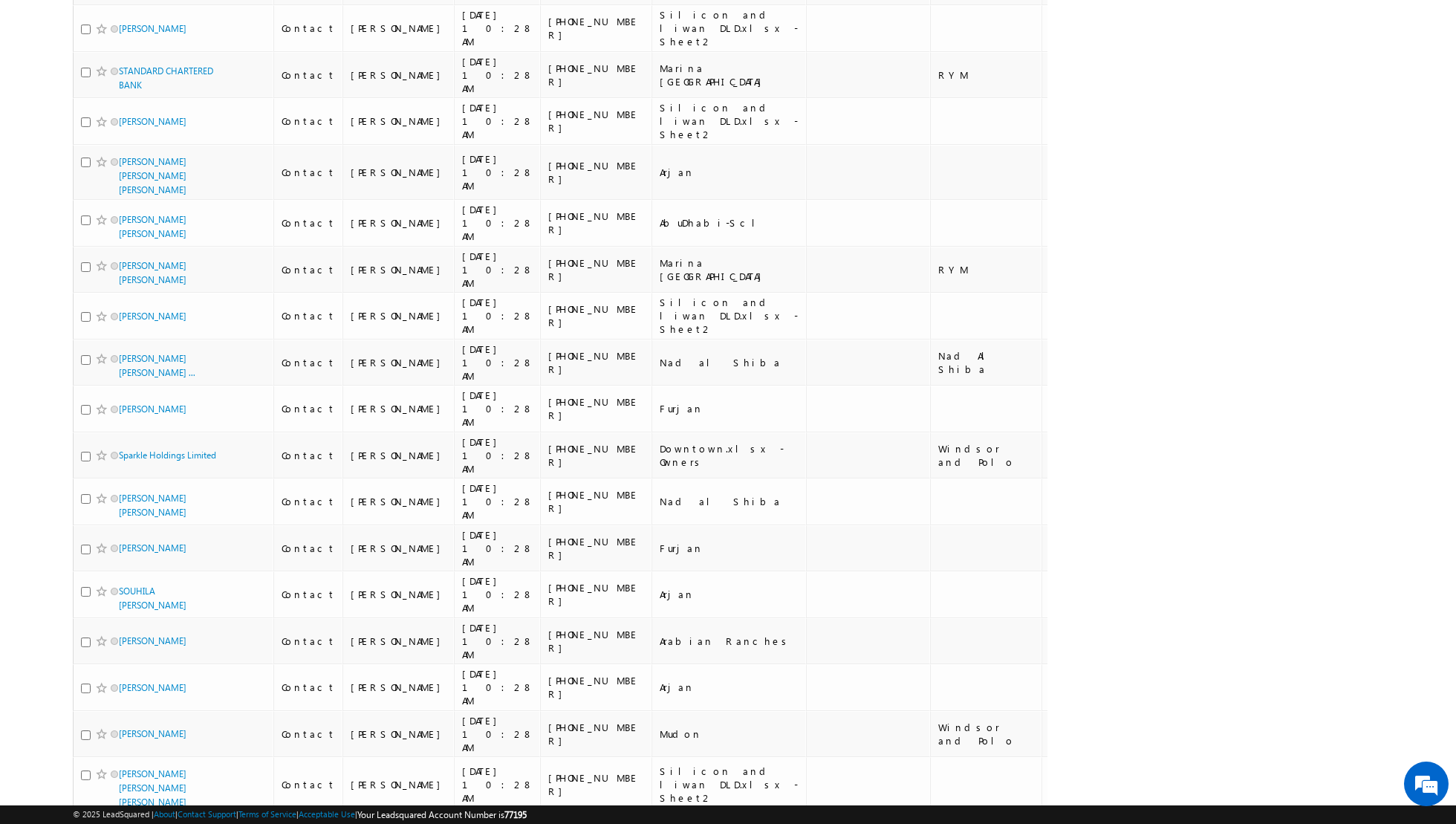
scroll to position [6910, 0]
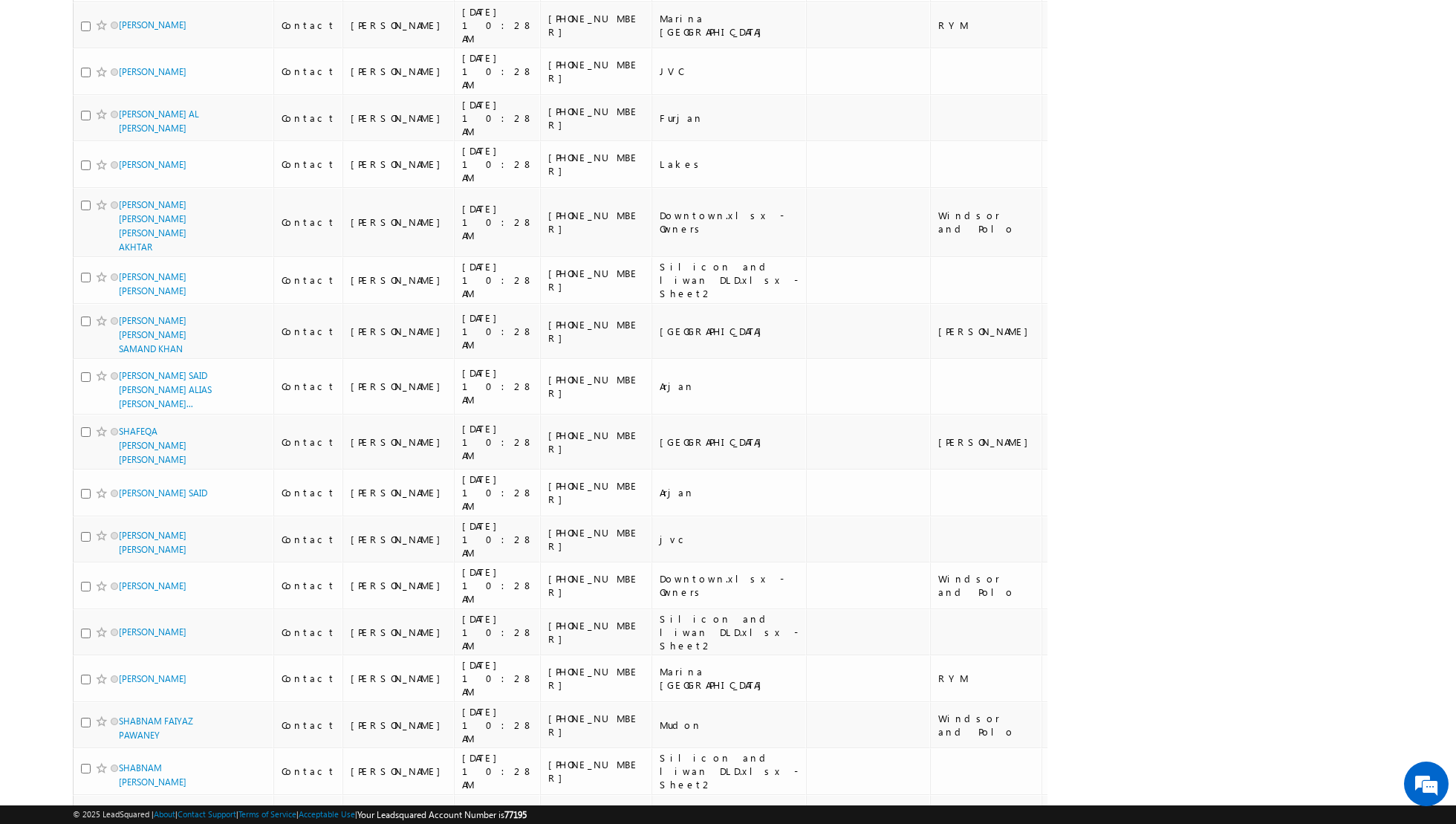
scroll to position [7070, 0]
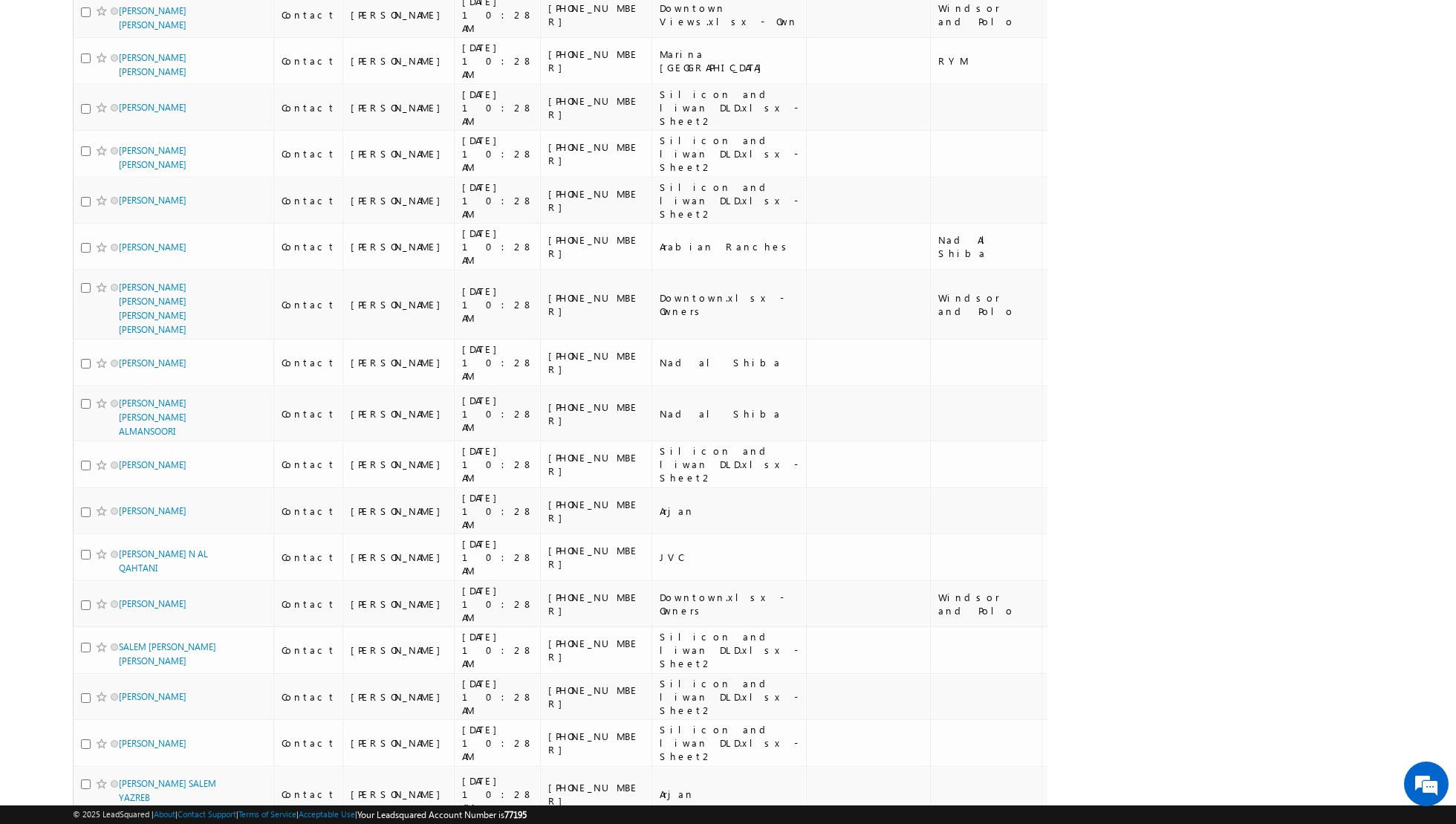
scroll to position [6947, 0]
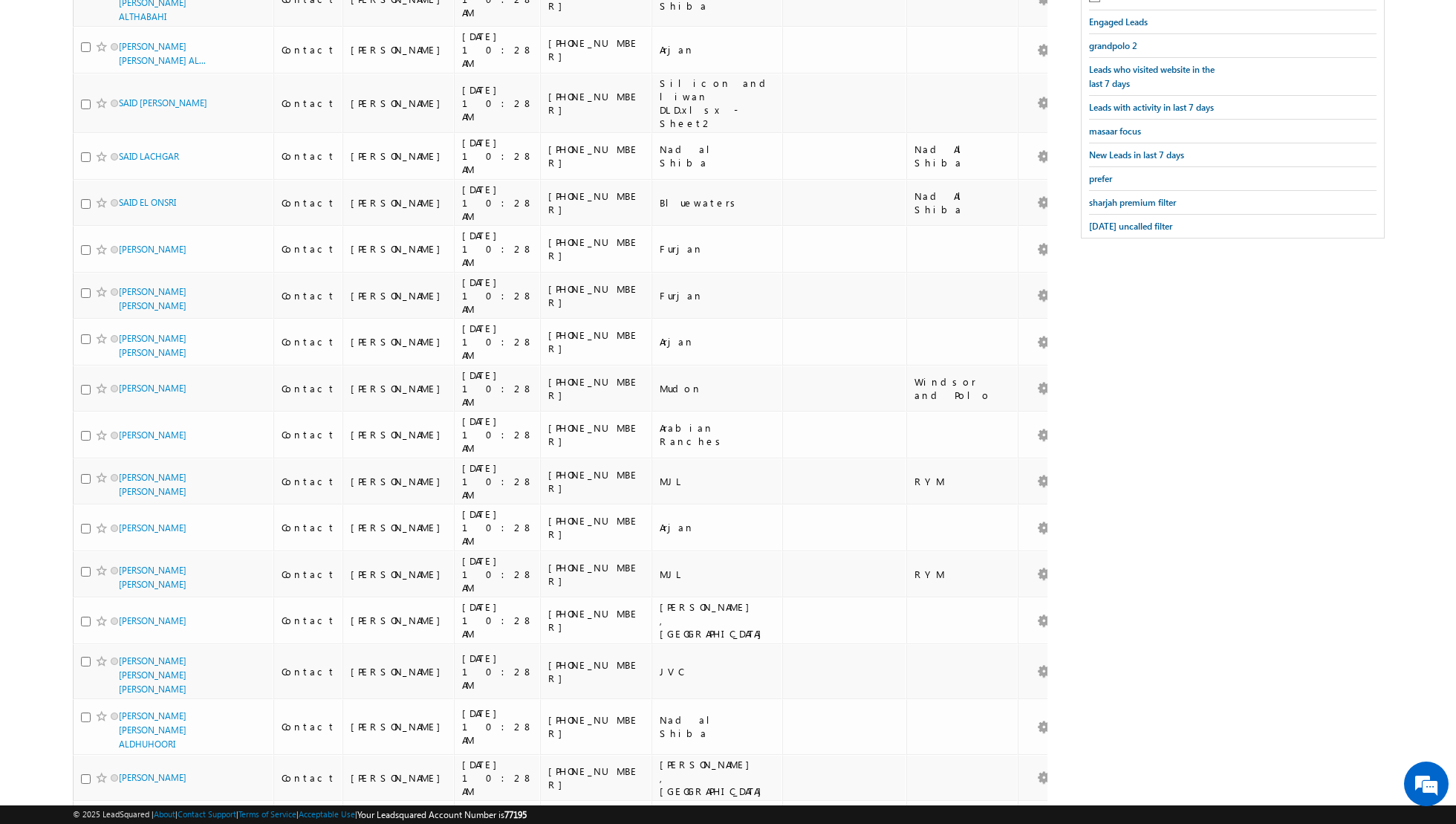
scroll to position [0, 0]
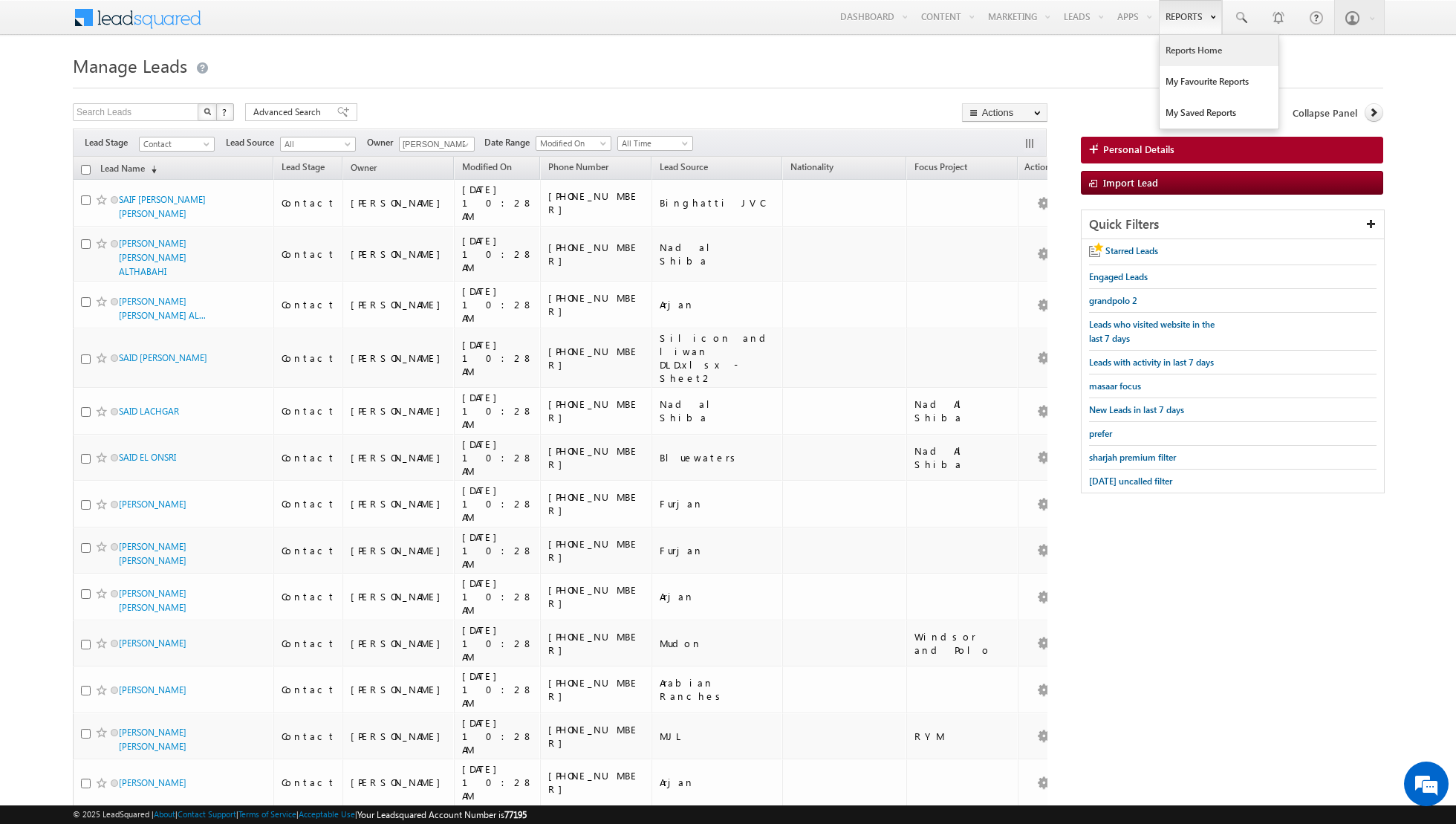
click at [1182, 55] on link "Reports Home" at bounding box center [1219, 50] width 119 height 31
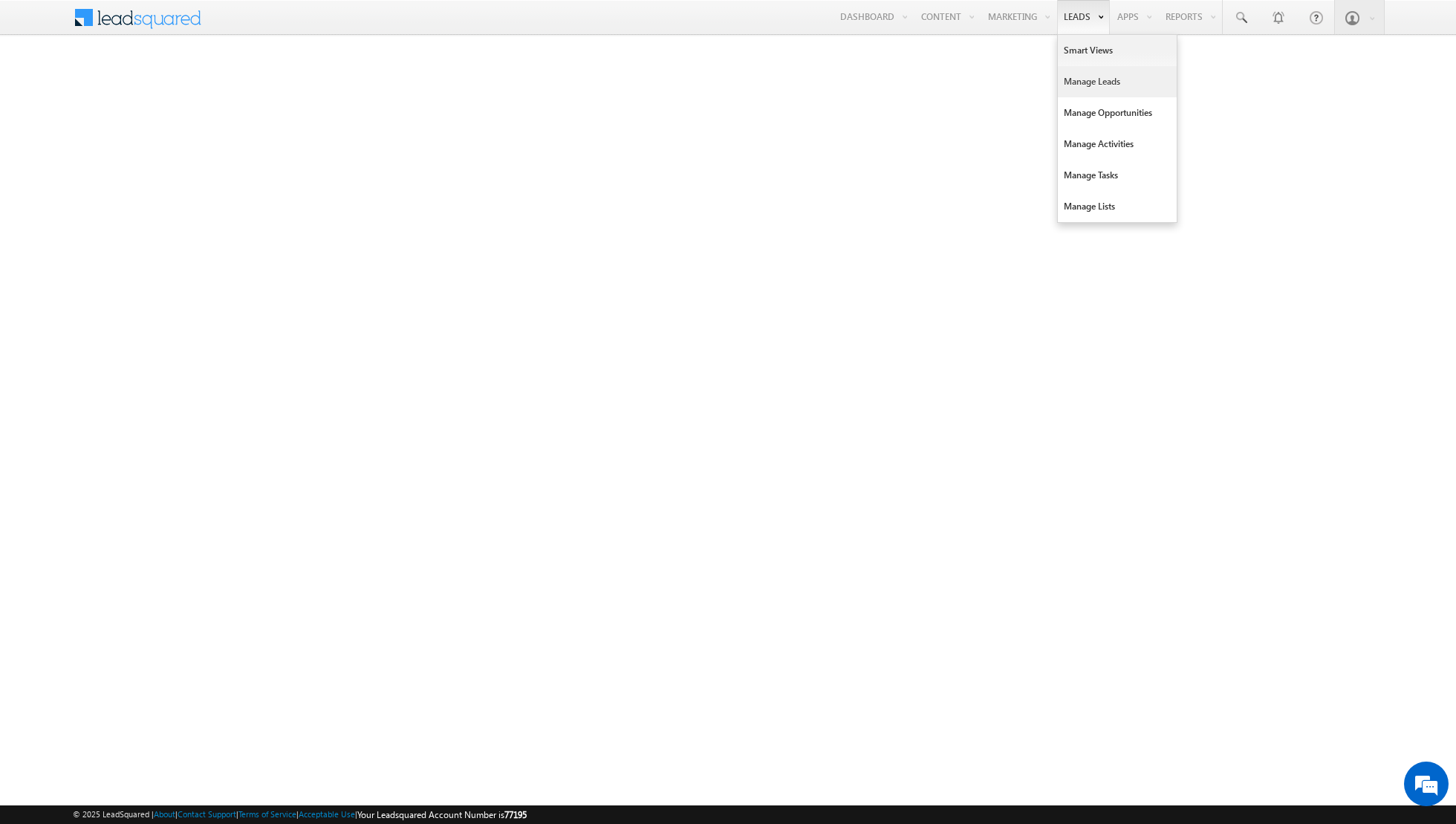
click at [1089, 91] on link "Manage Leads" at bounding box center [1117, 82] width 119 height 31
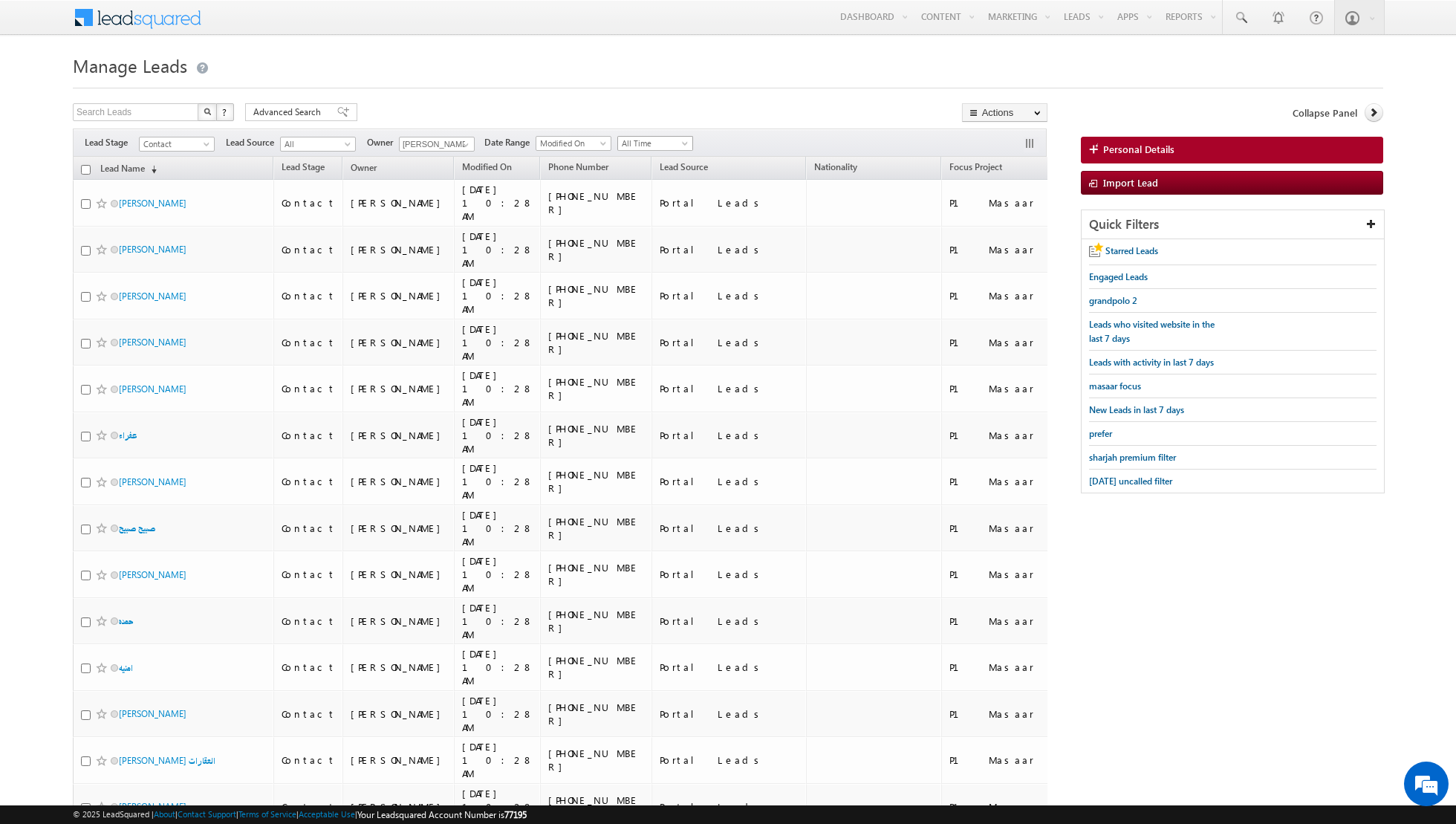
click at [681, 145] on span at bounding box center [686, 146] width 12 height 12
click at [647, 209] on link "Today" at bounding box center [649, 206] width 75 height 13
click at [85, 171] on input "checkbox" at bounding box center [86, 170] width 9 height 9
checkbox input "true"
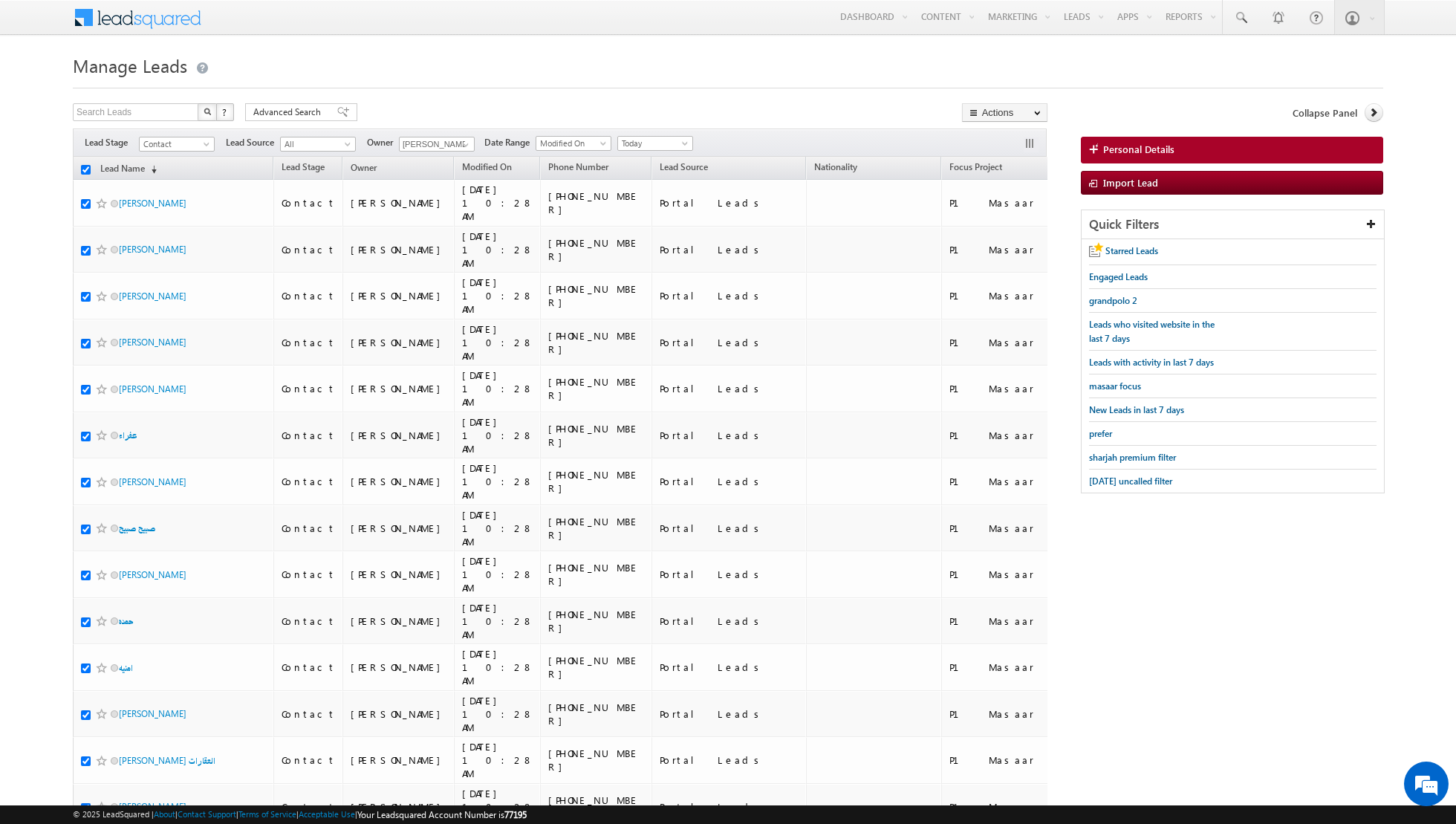
checkbox input "true"
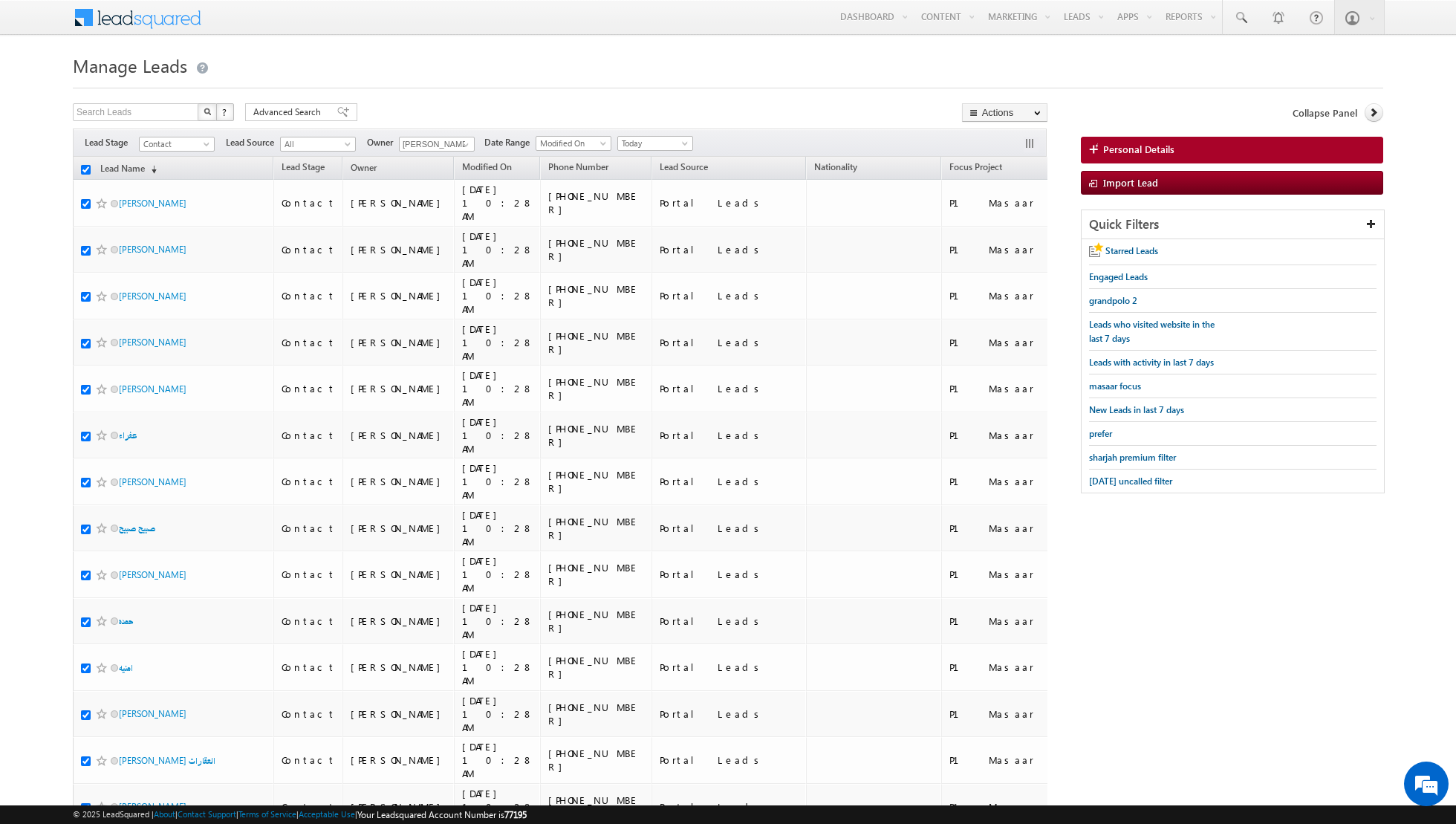
checkbox input "true"
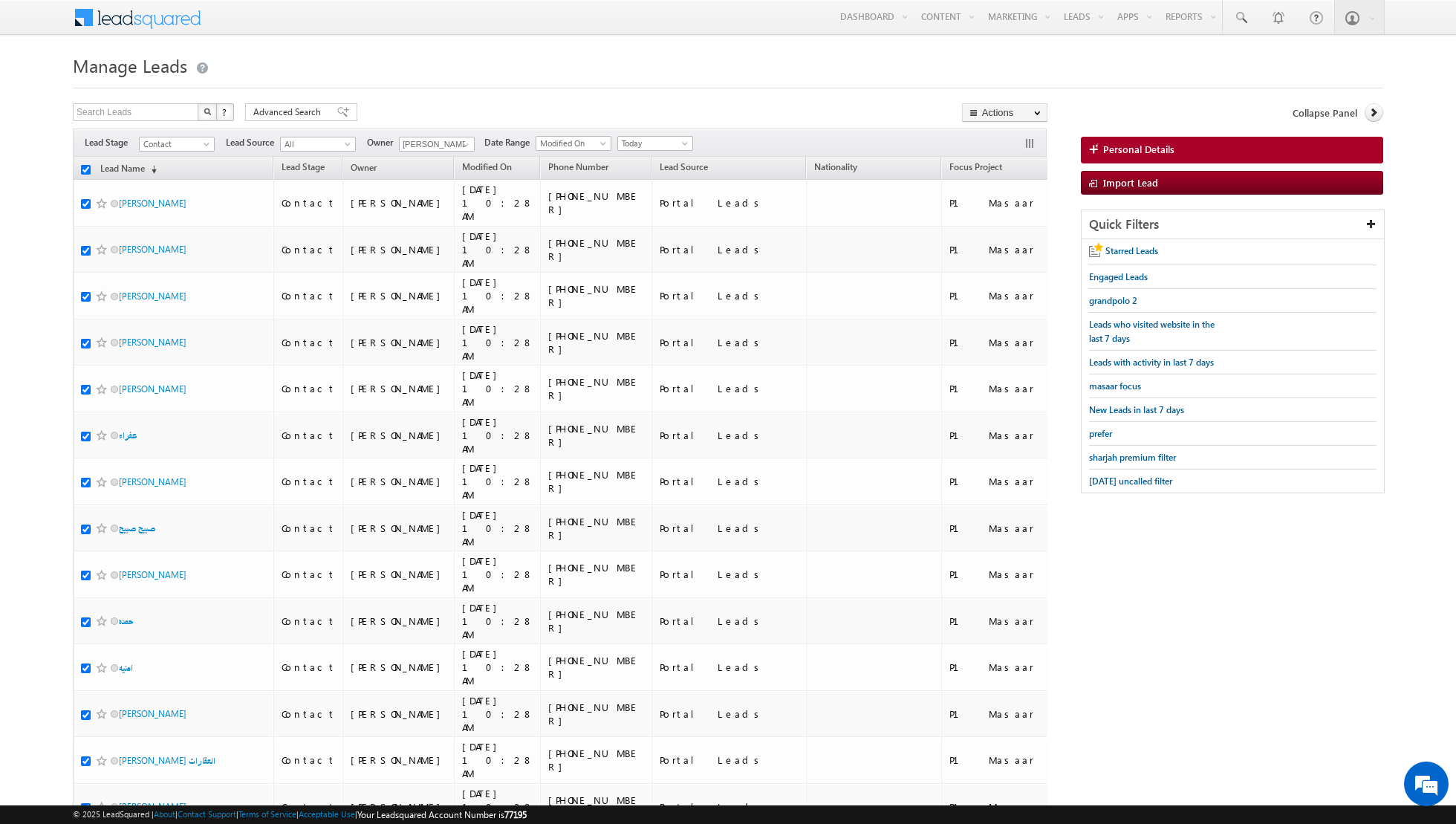
checkbox input "true"
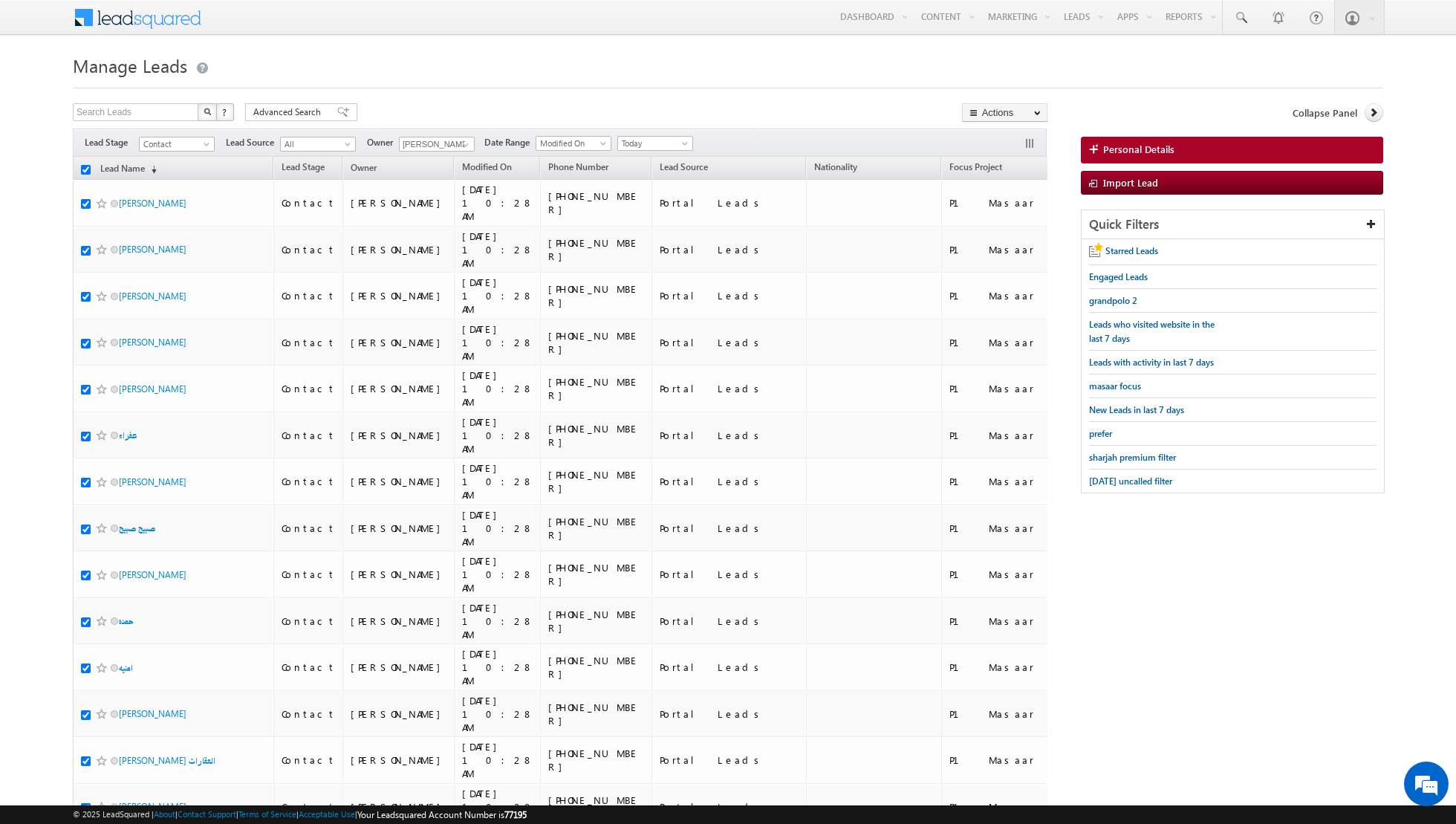
checkbox input "true"
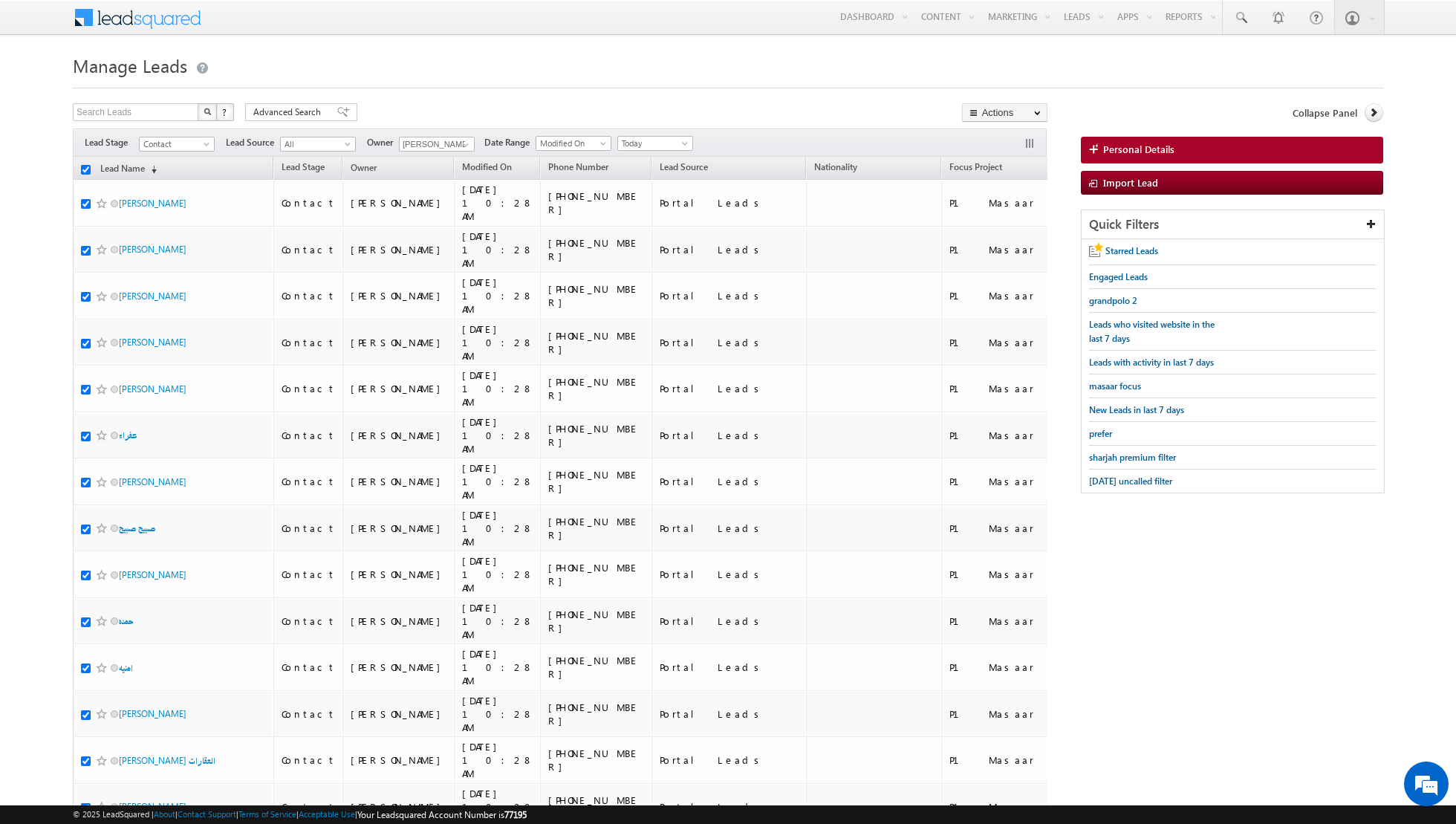
checkbox input "true"
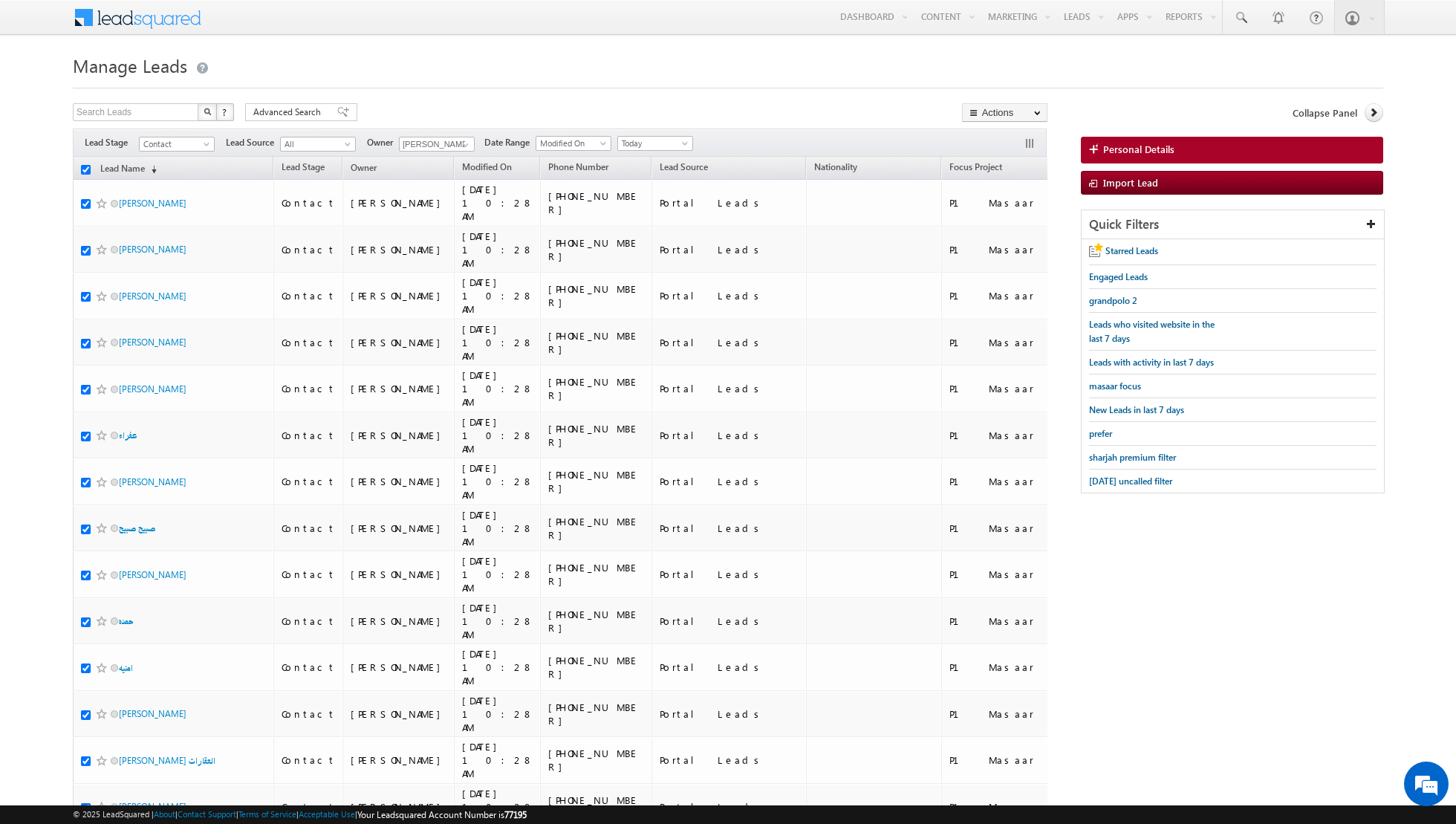
checkbox input "true"
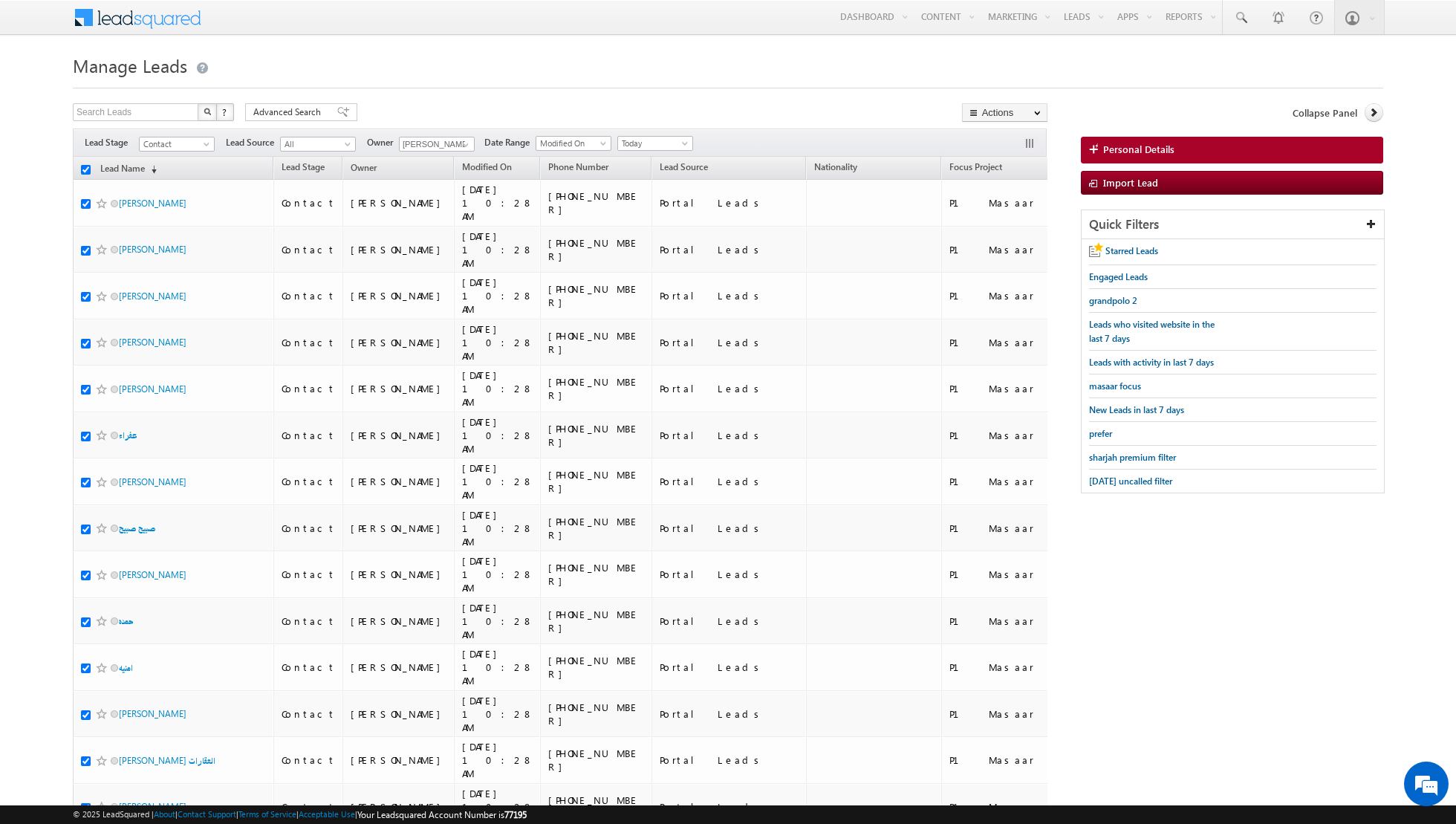
checkbox input "true"
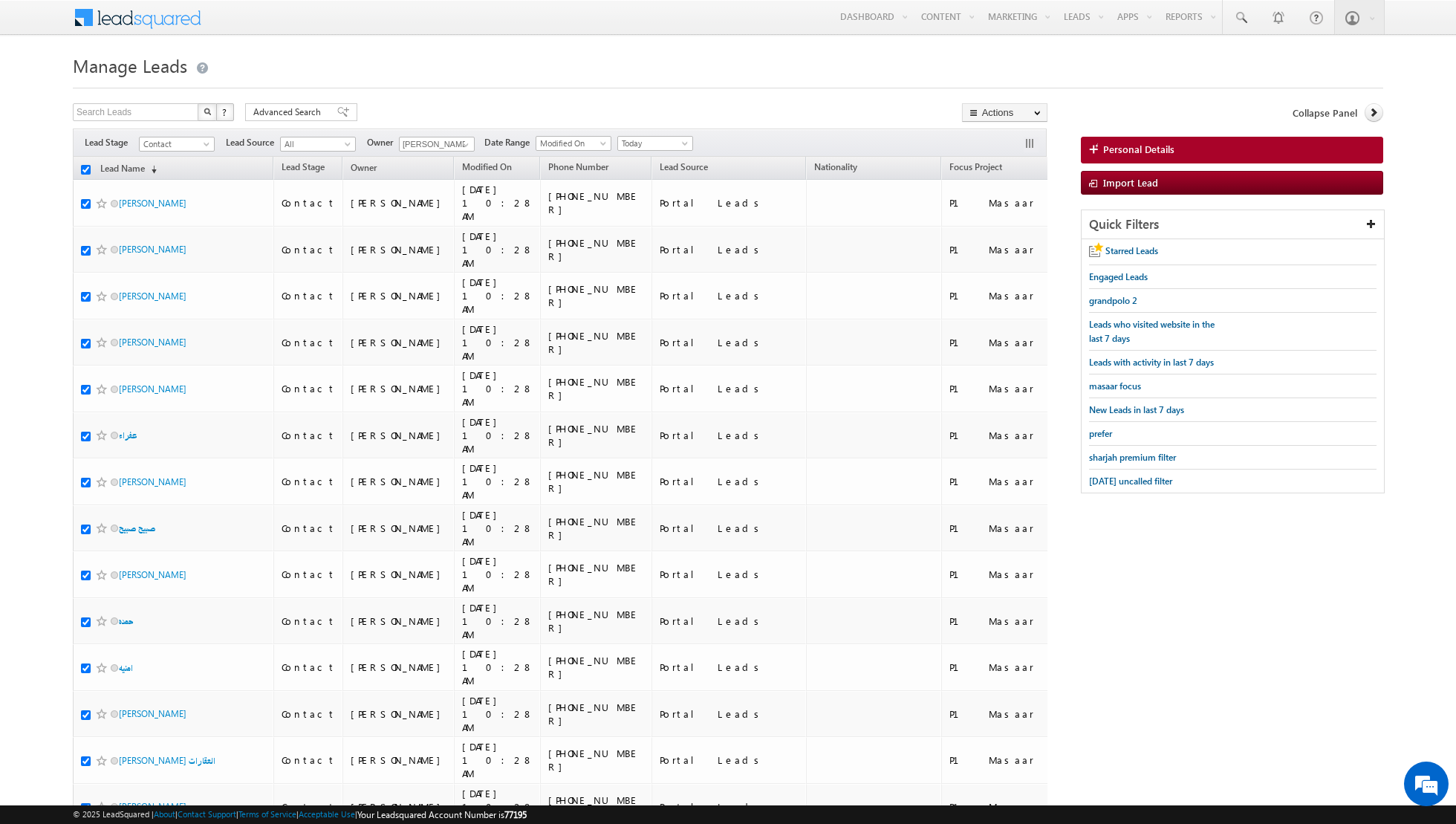
checkbox input "true"
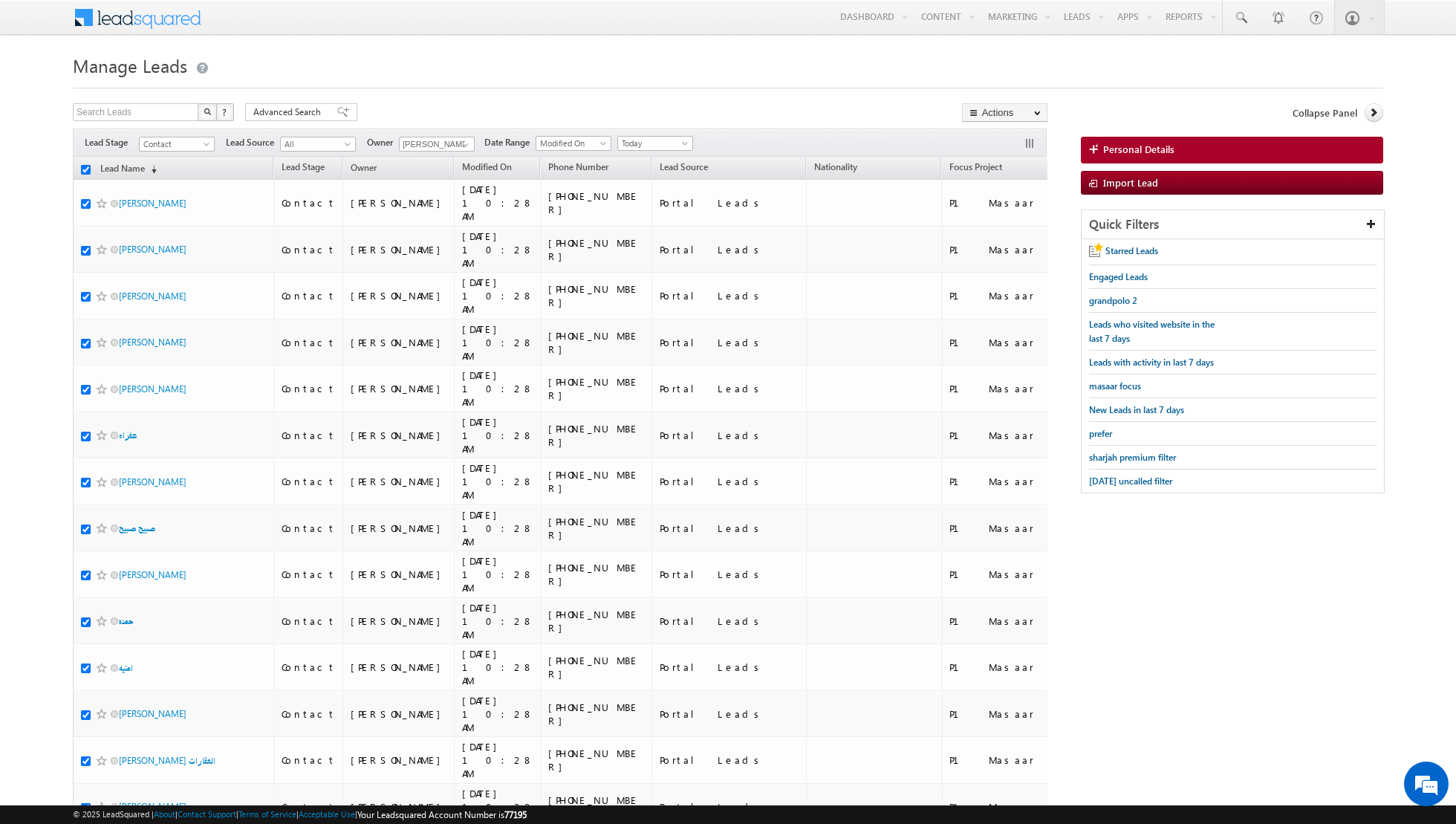
checkbox input "true"
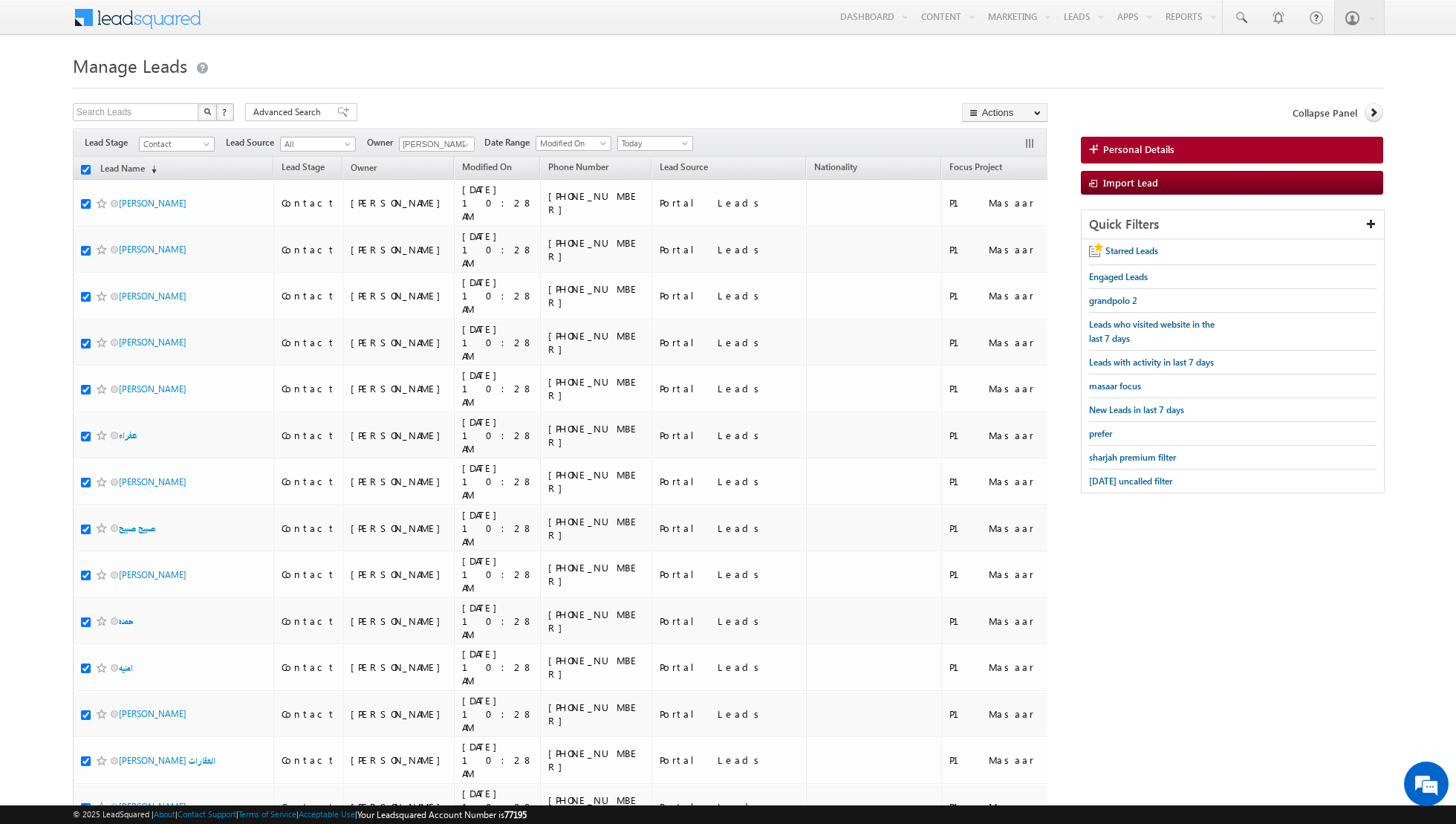
checkbox input "true"
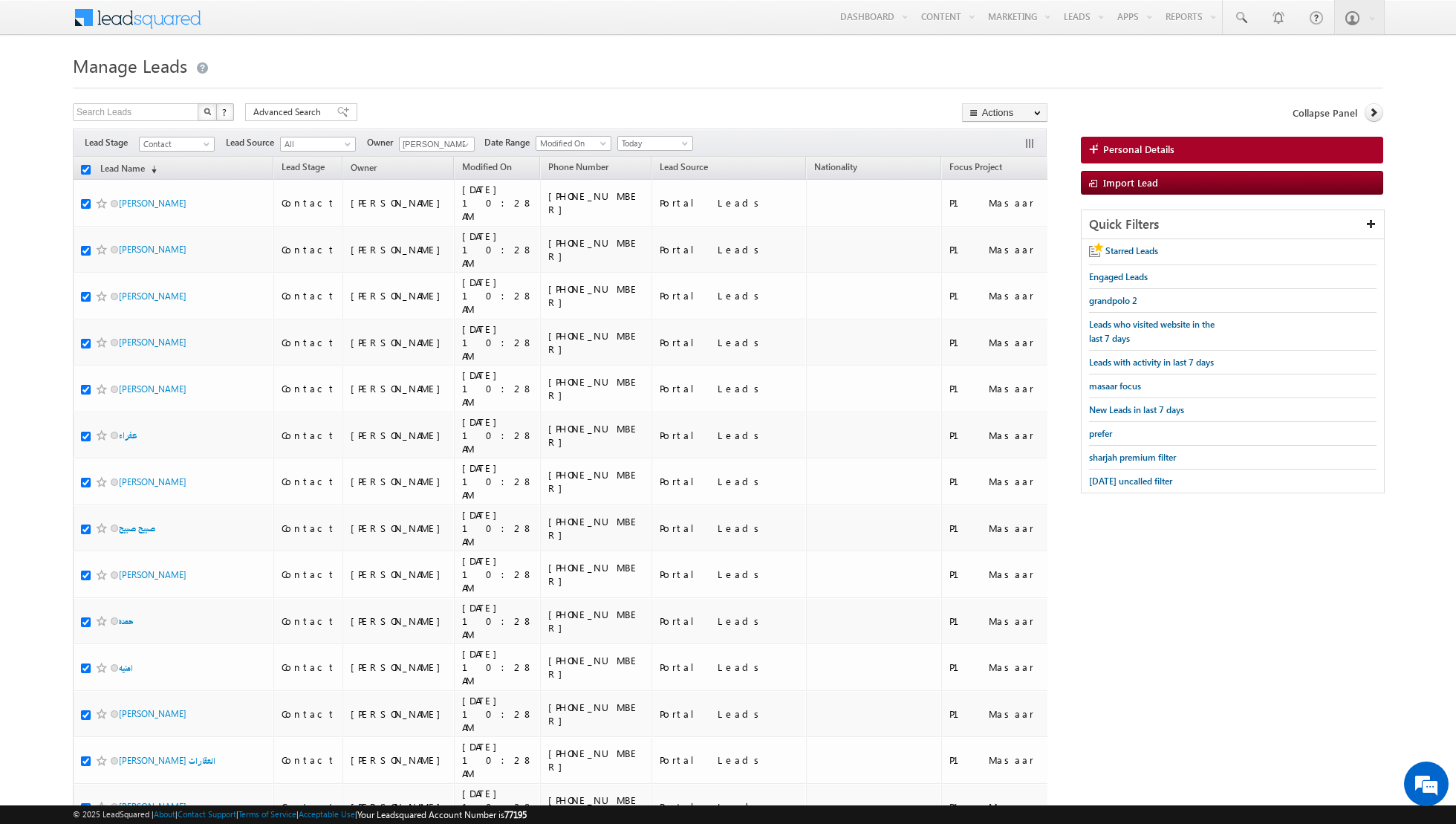
checkbox input "true"
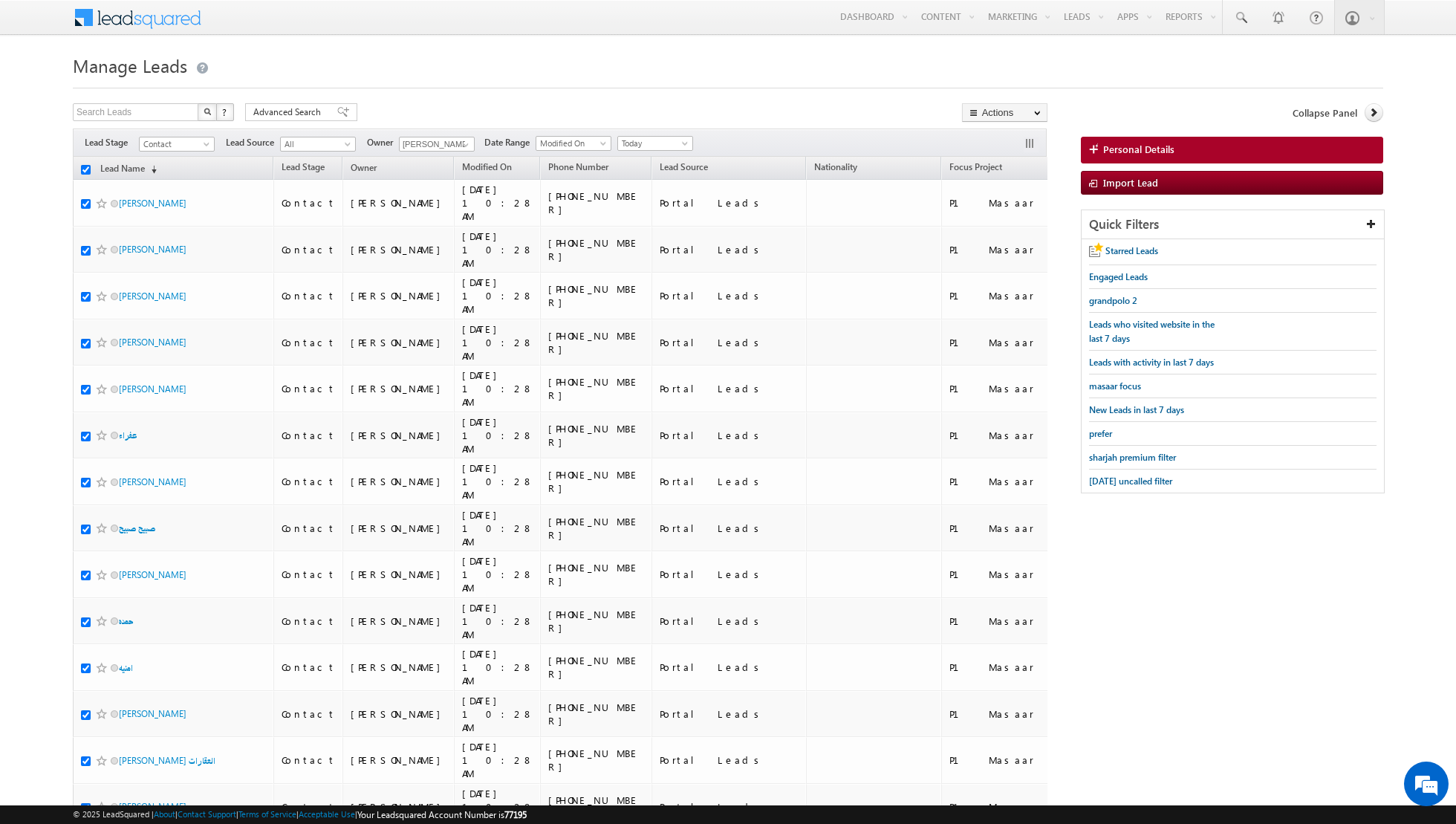
checkbox input "true"
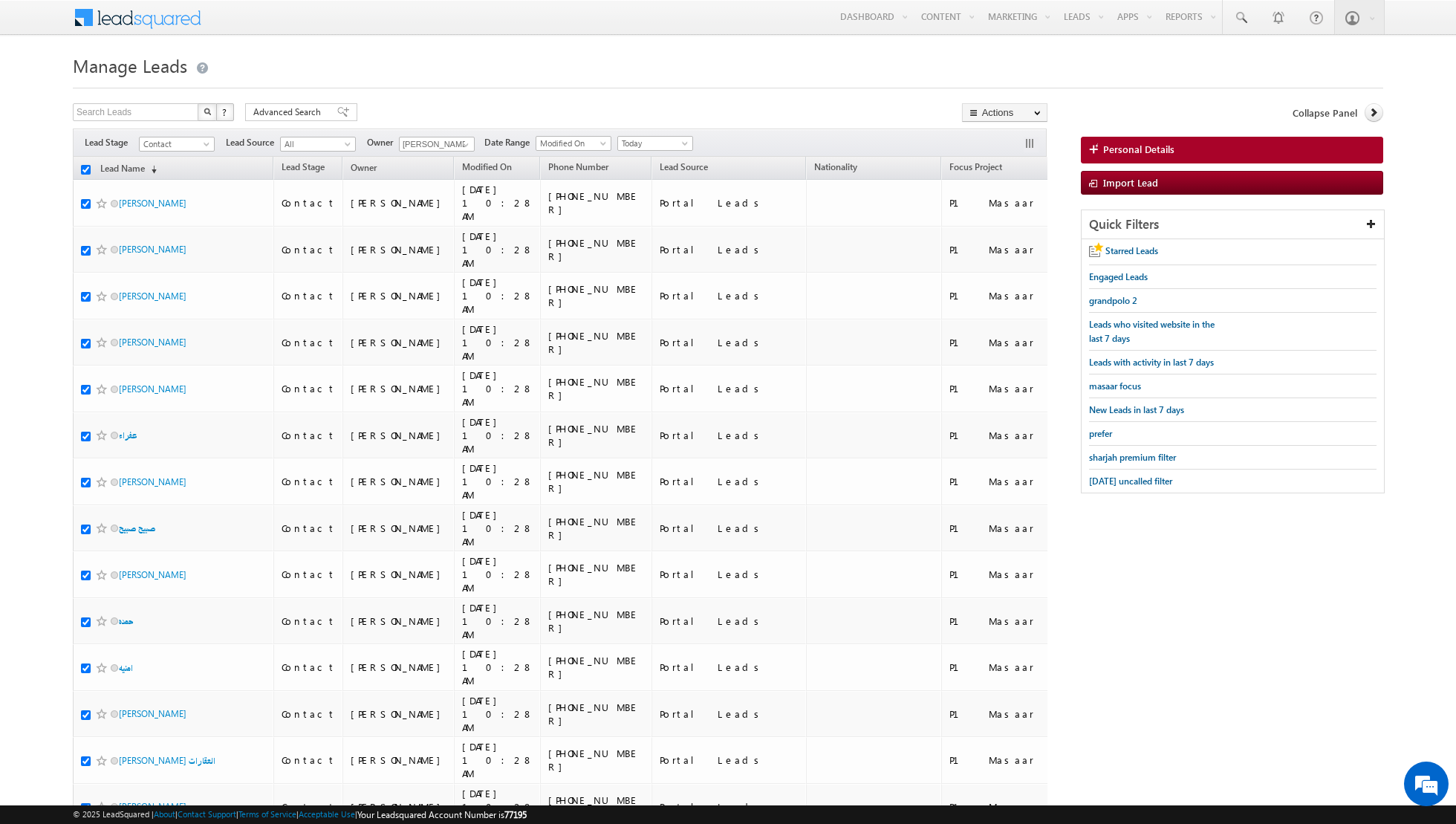
checkbox input "true"
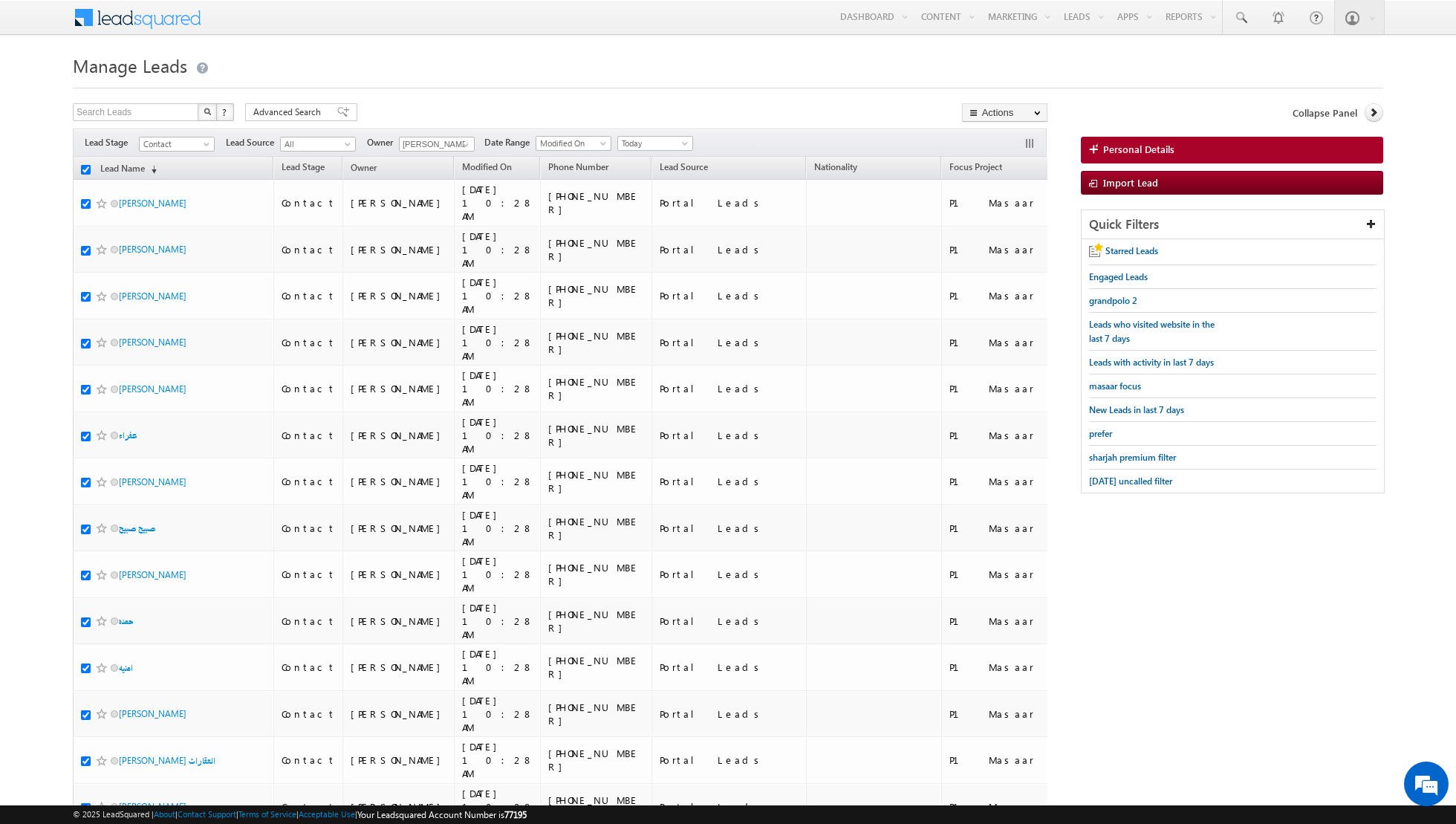
checkbox input "true"
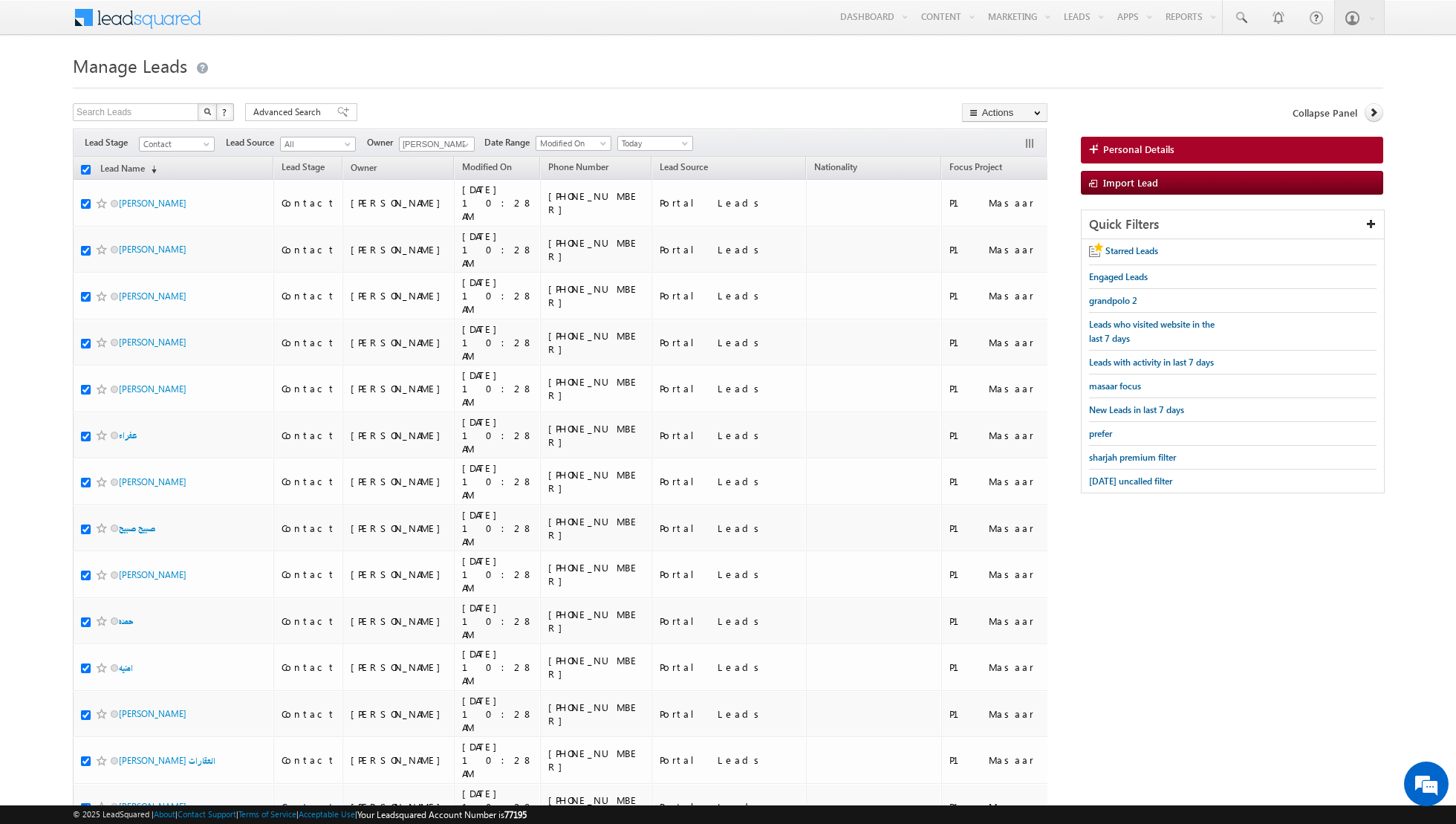
checkbox input "true"
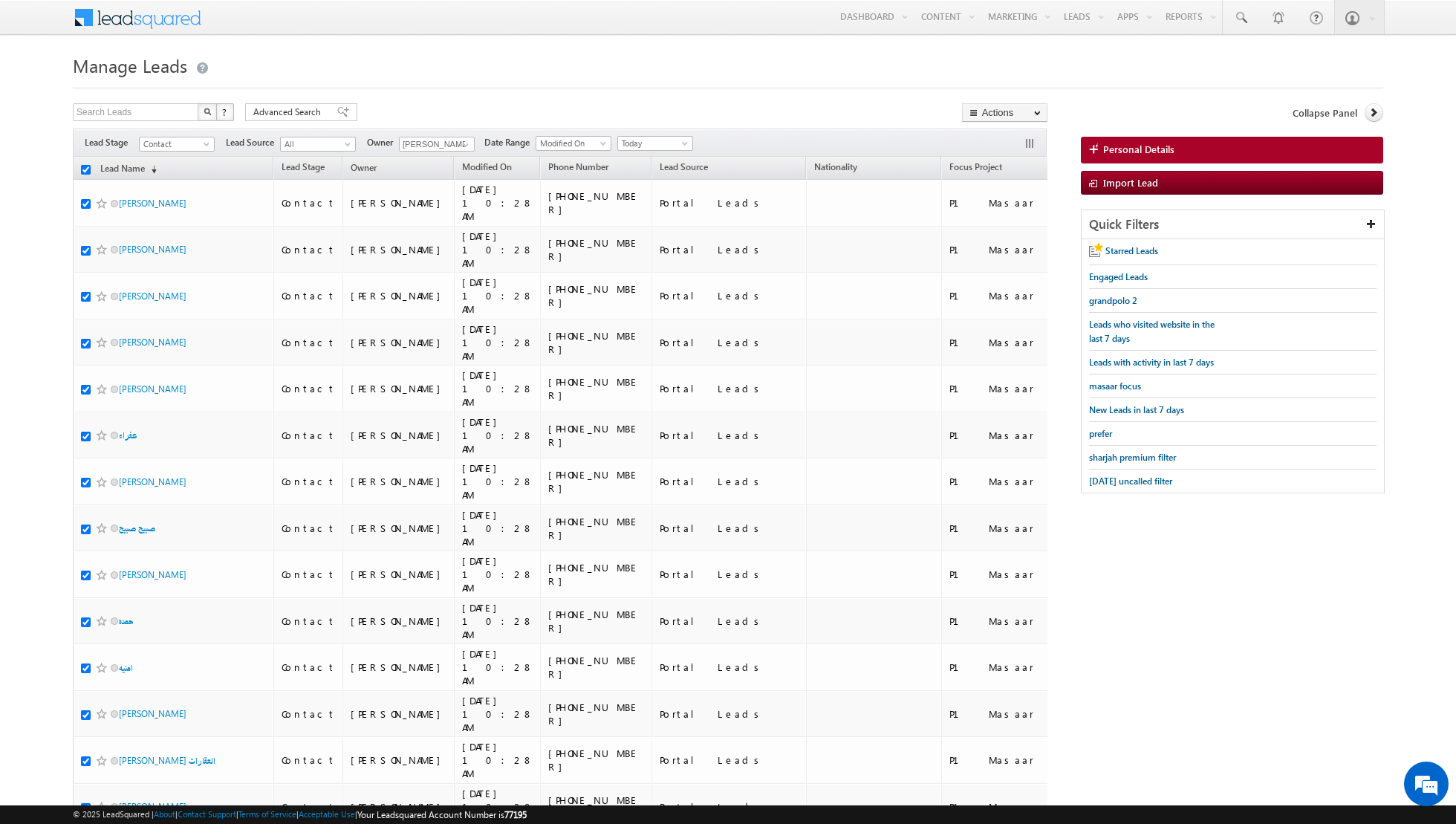
checkbox input "true"
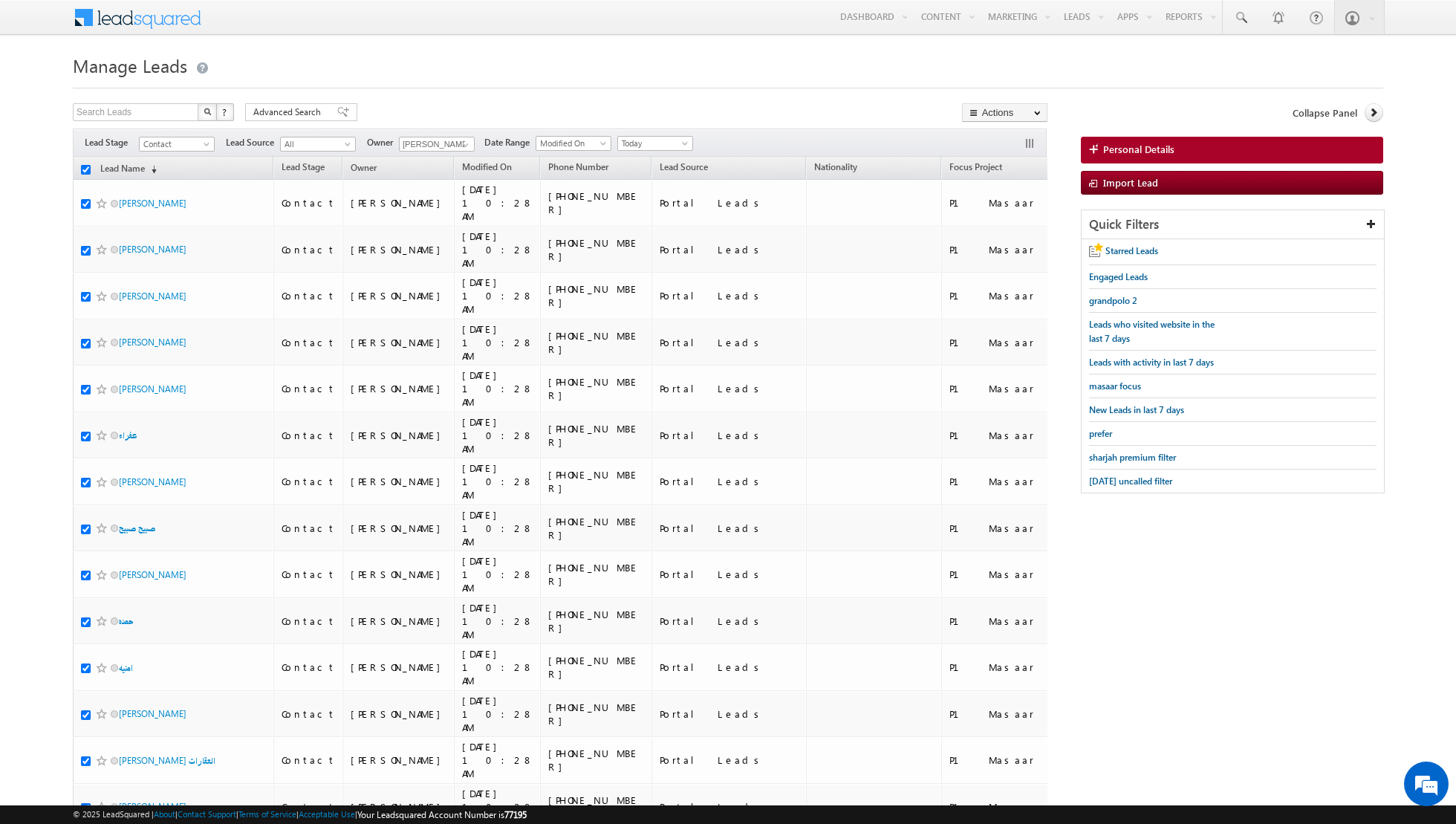
checkbox input "true"
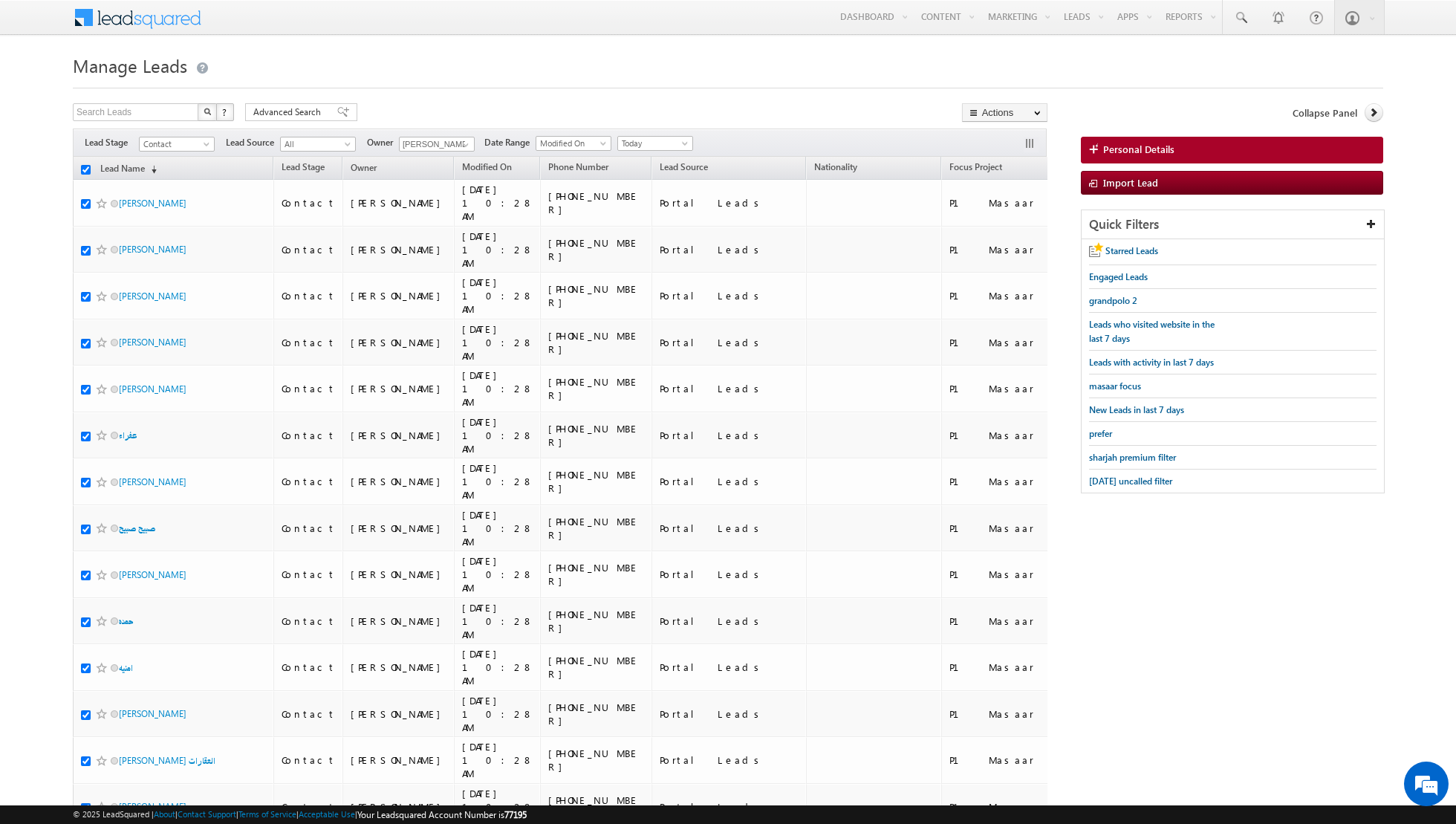
checkbox input "true"
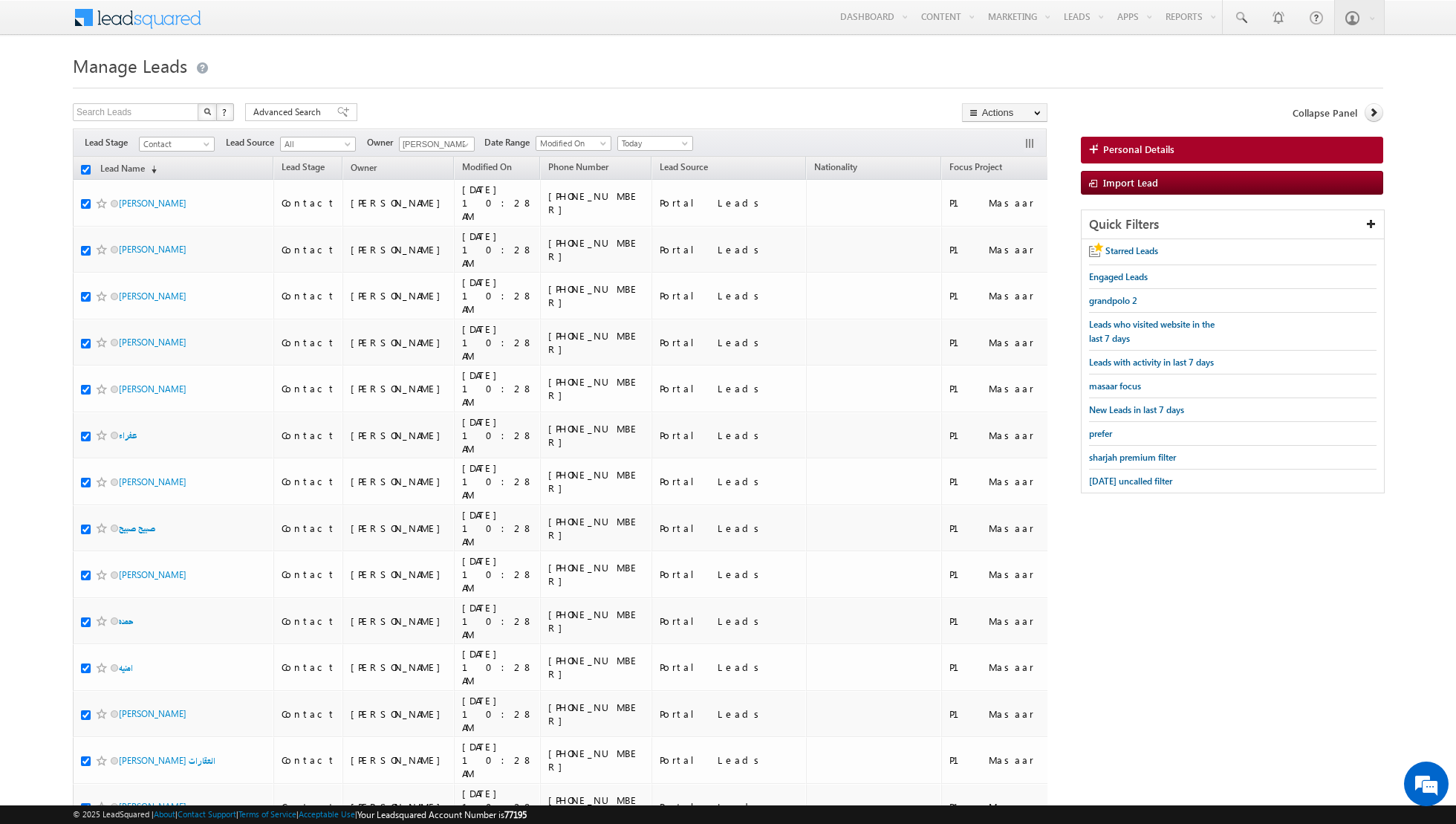
checkbox input "true"
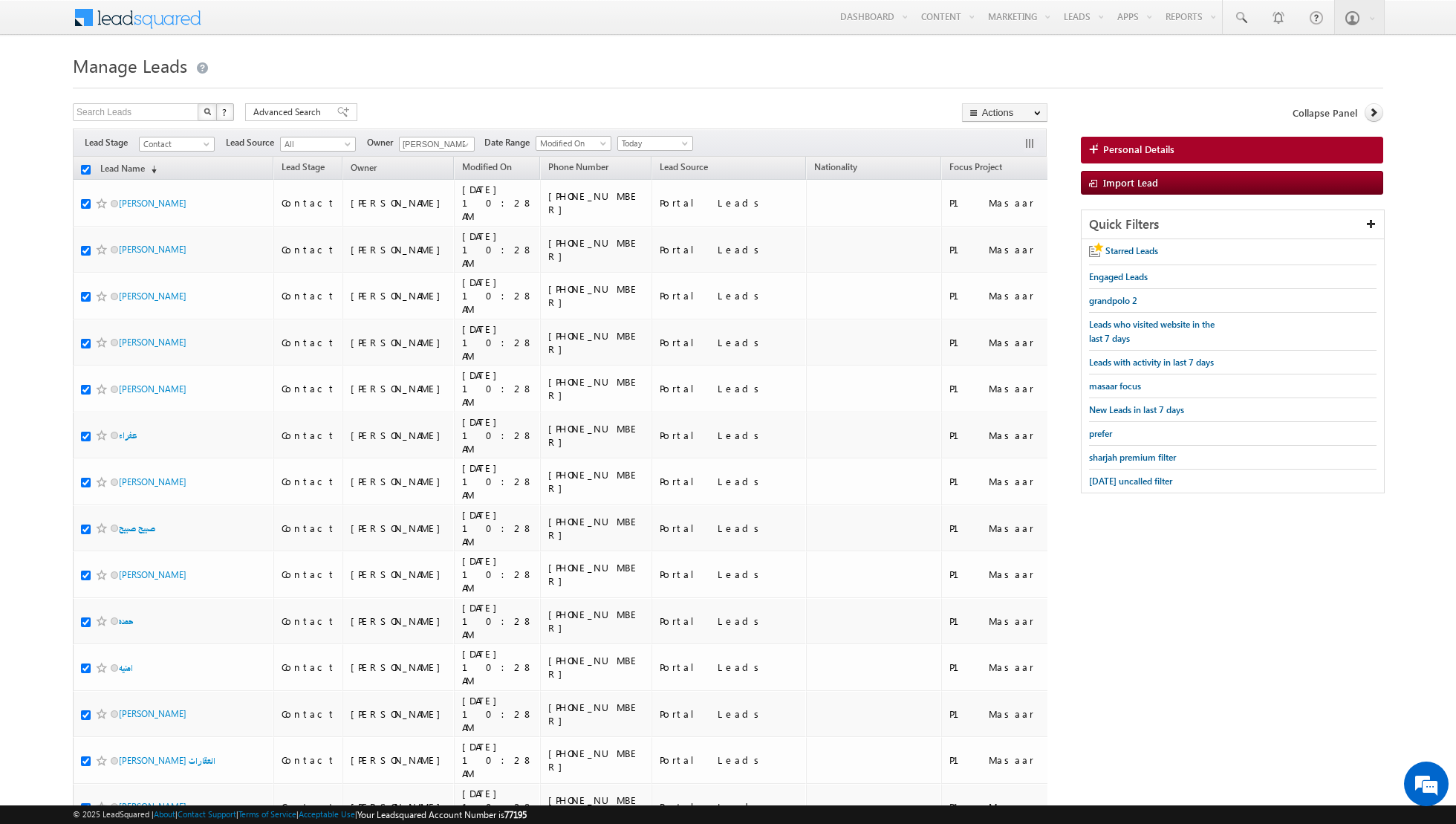
checkbox input "true"
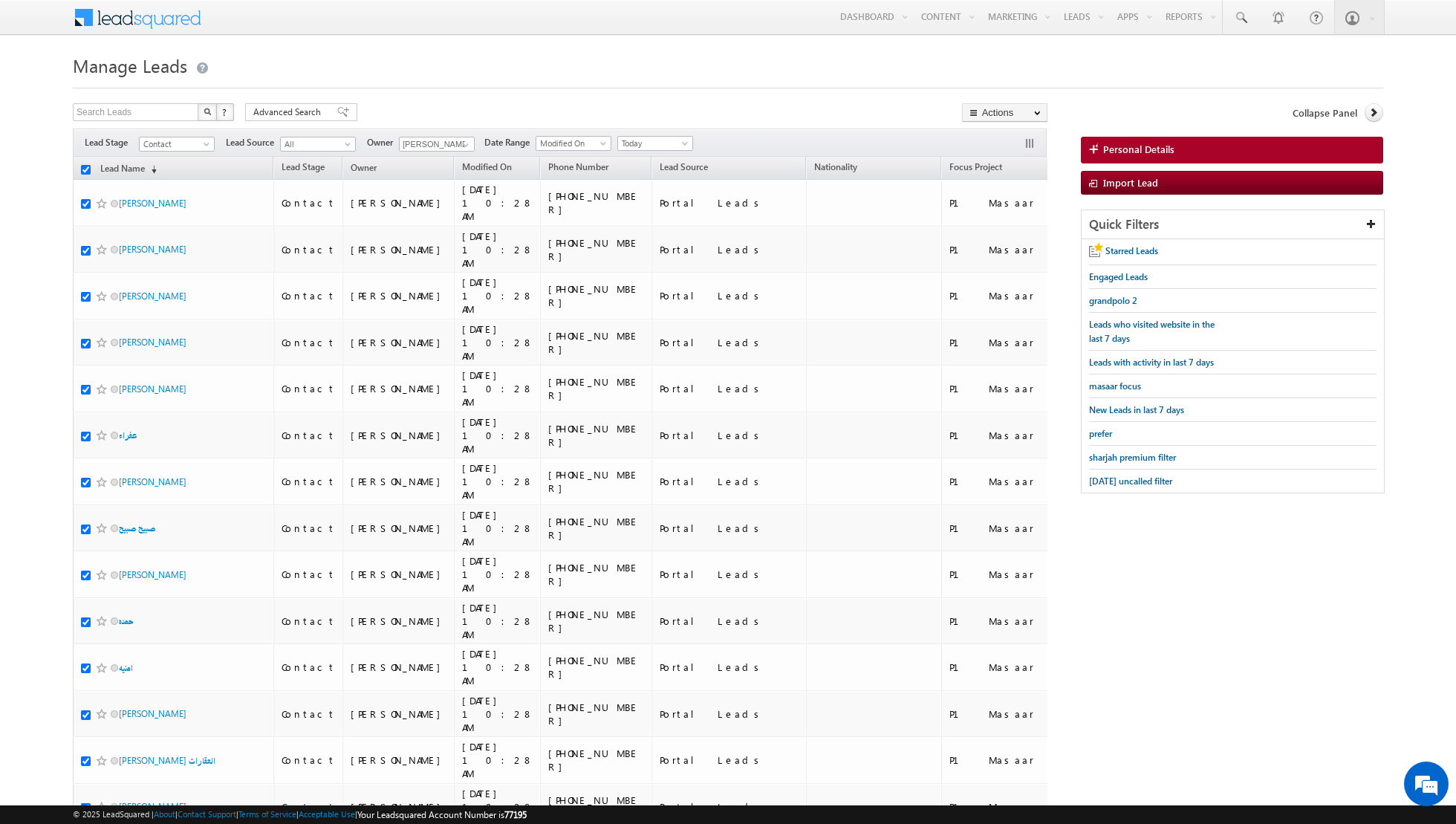
checkbox input "true"
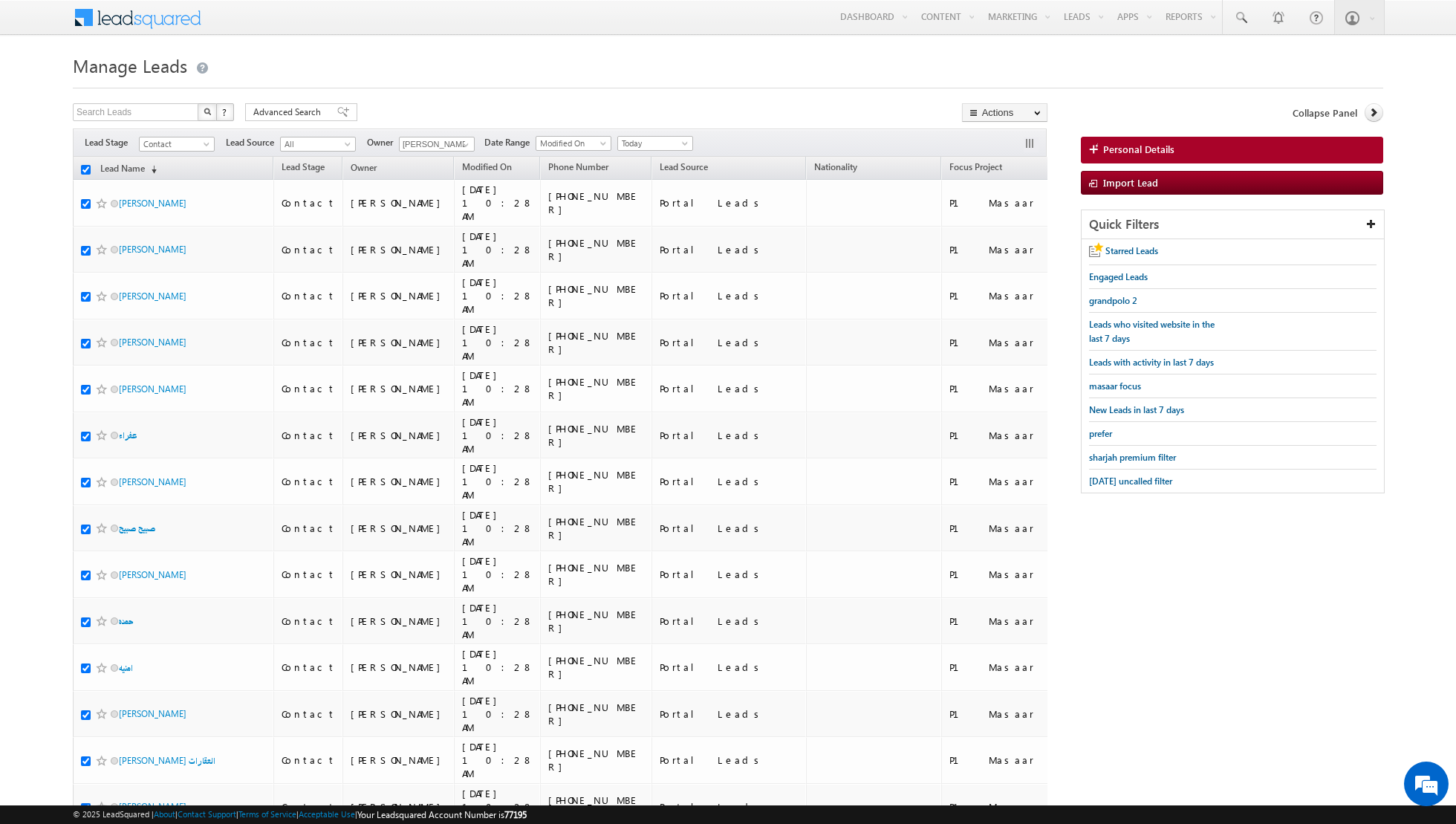
checkbox input "true"
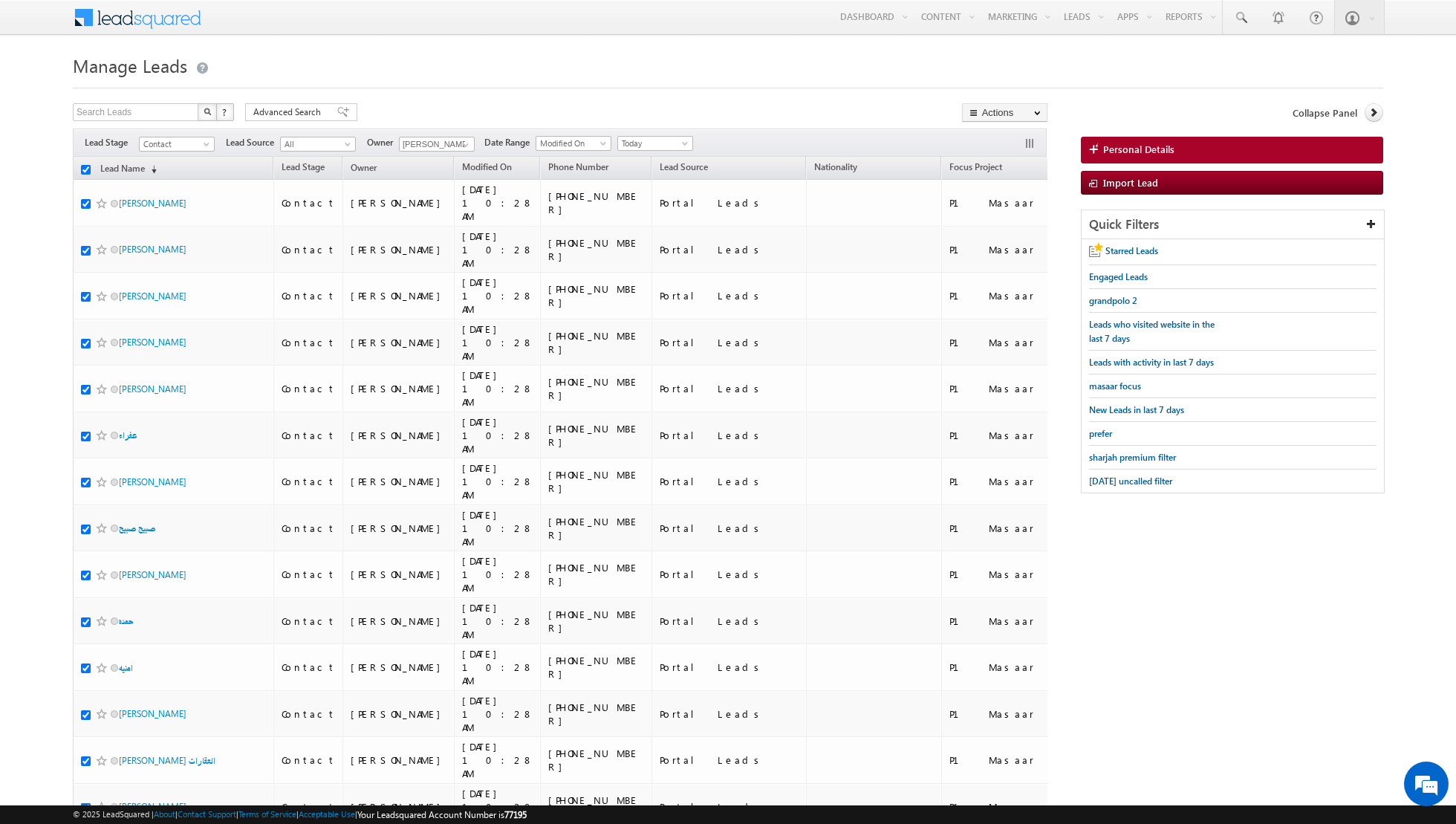
checkbox input "true"
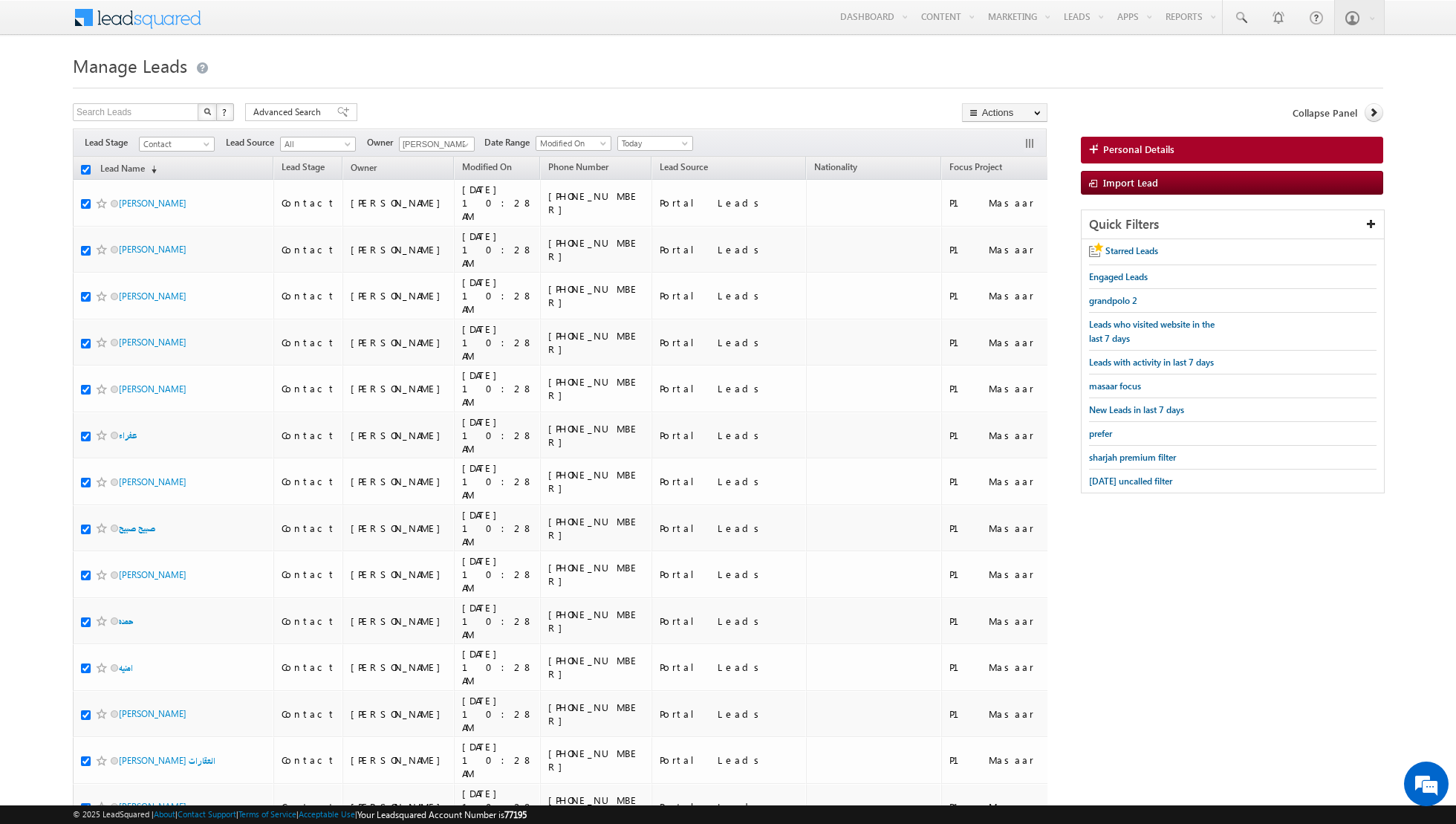
checkbox input "true"
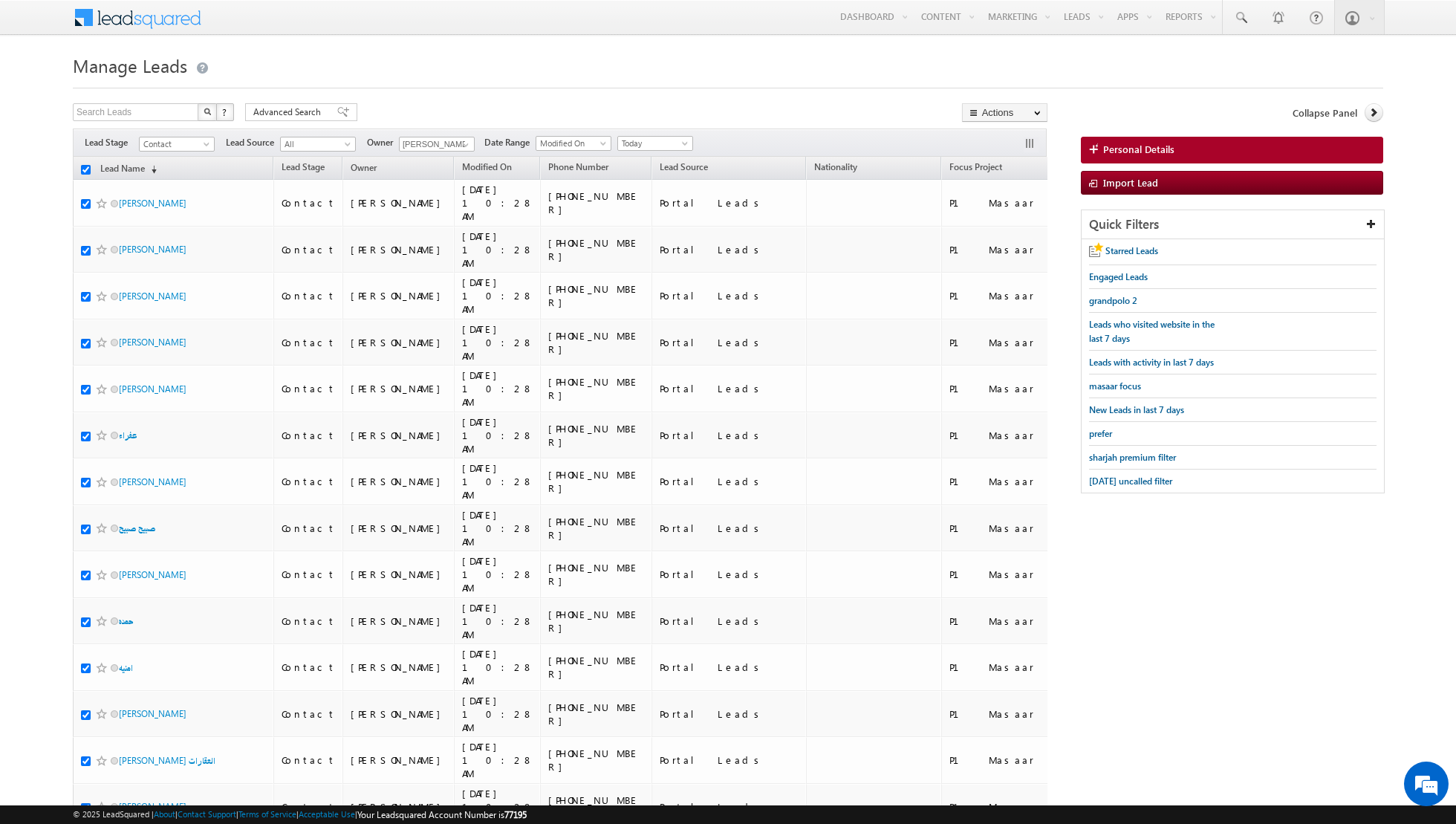
checkbox input "true"
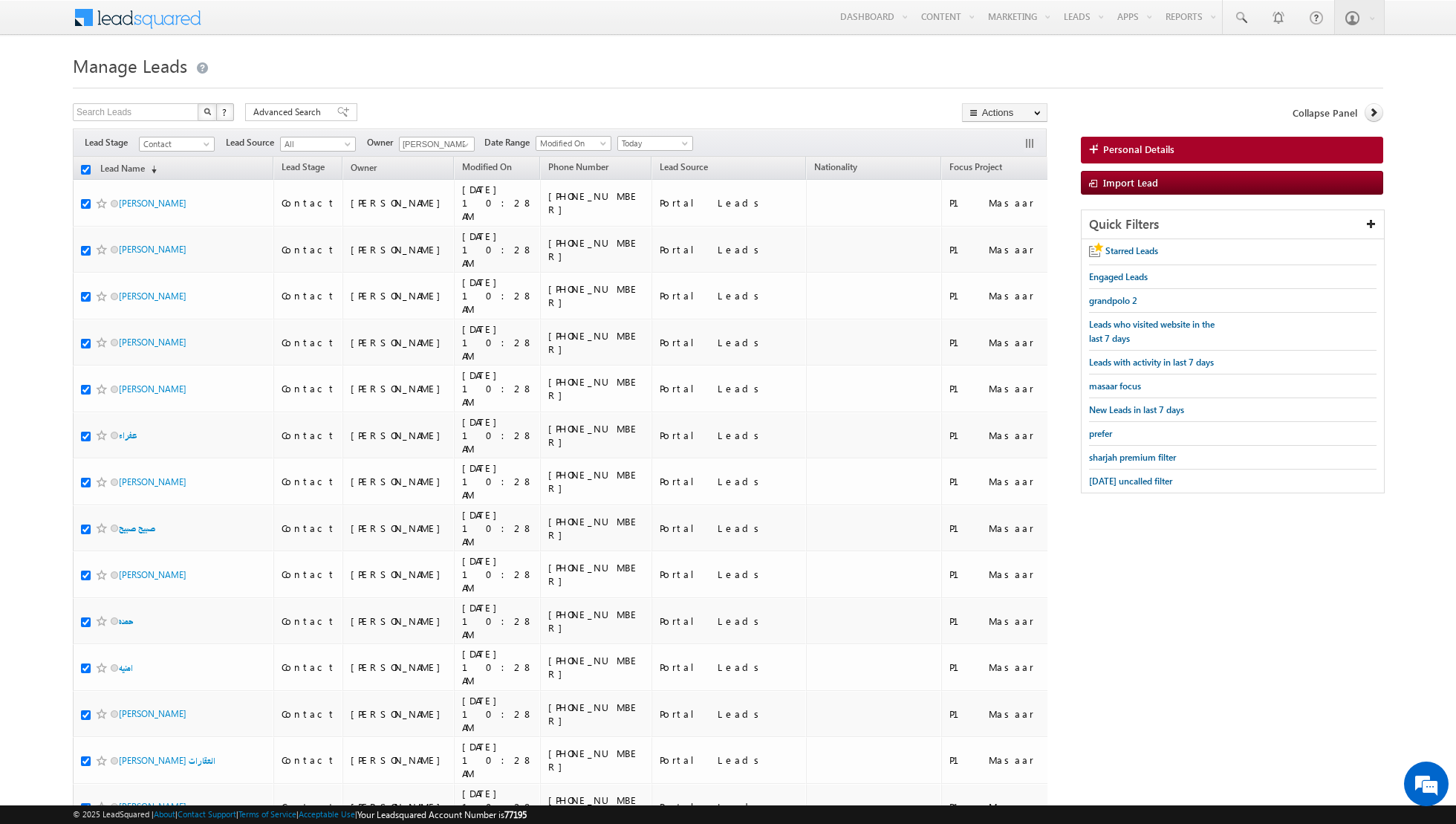
checkbox input "true"
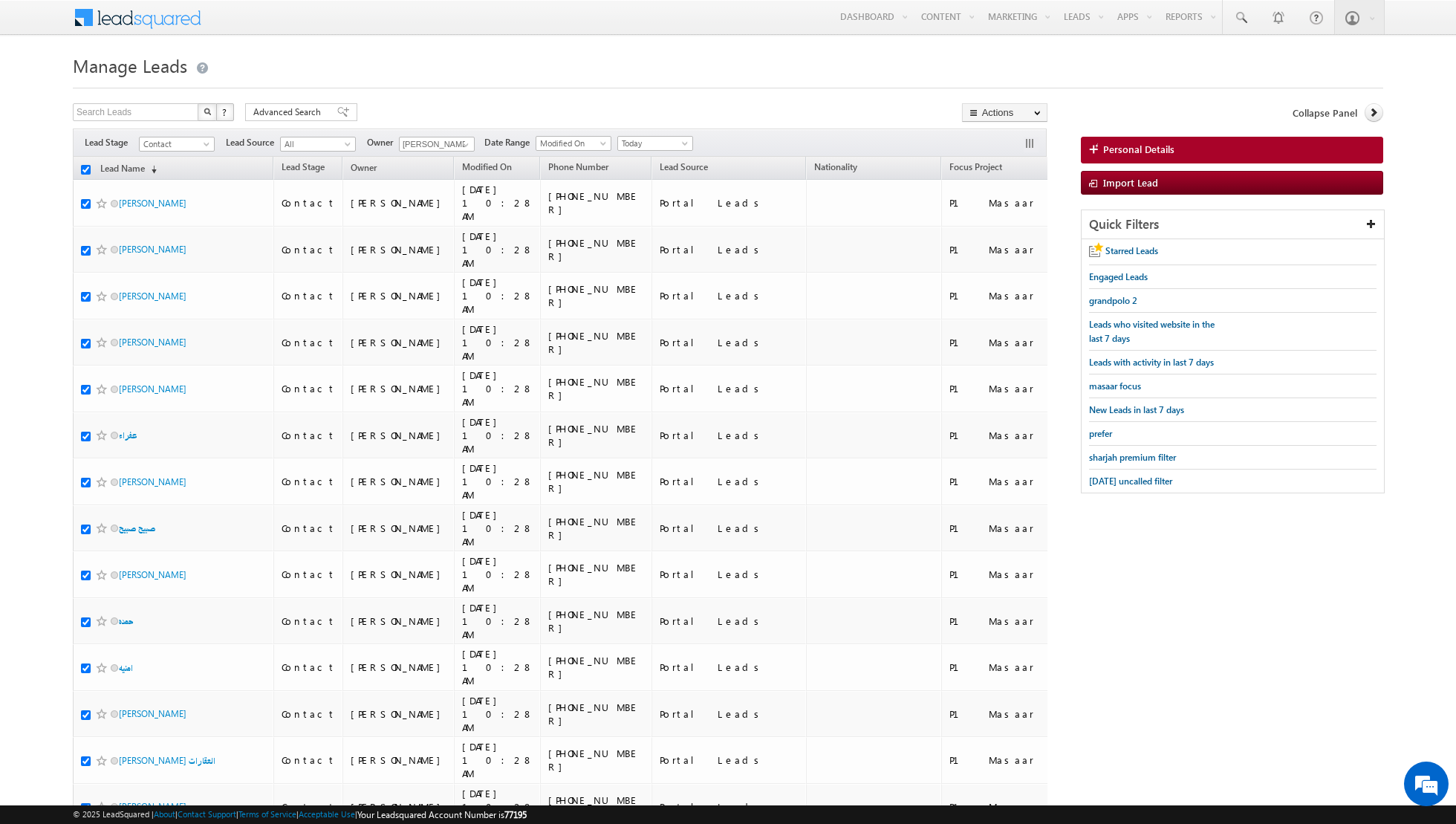
checkbox input "true"
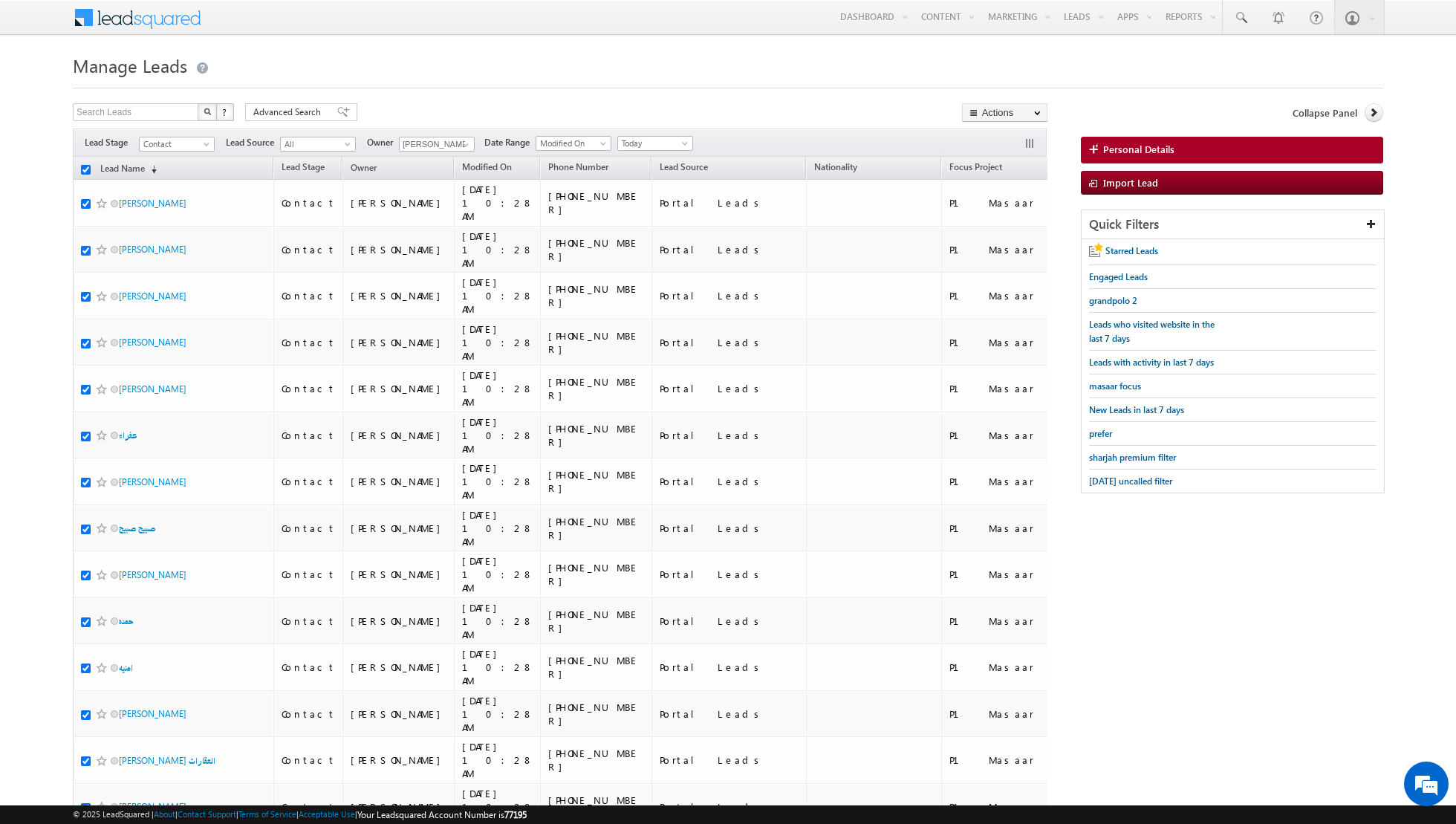
checkbox input "true"
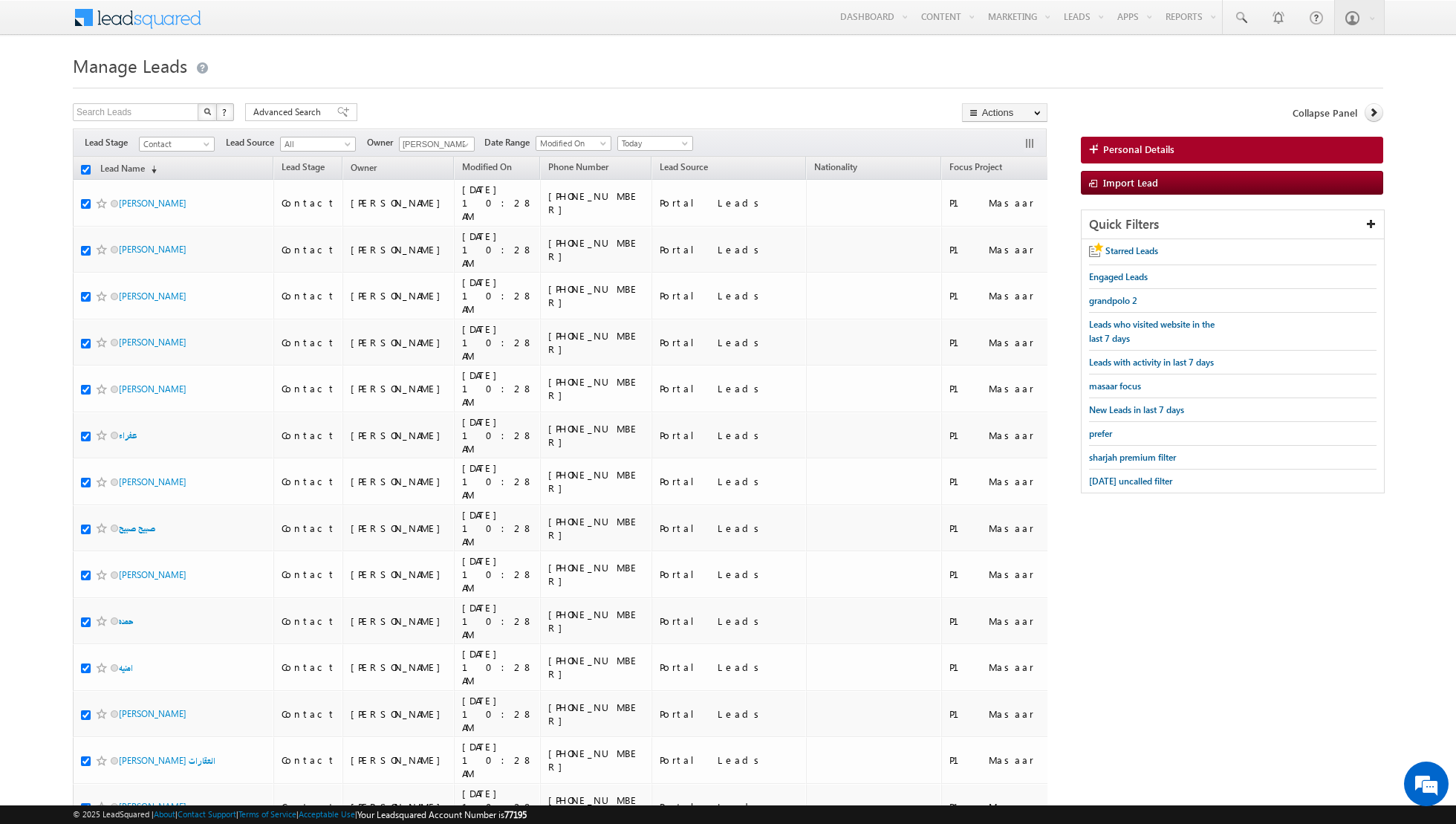
checkbox input "true"
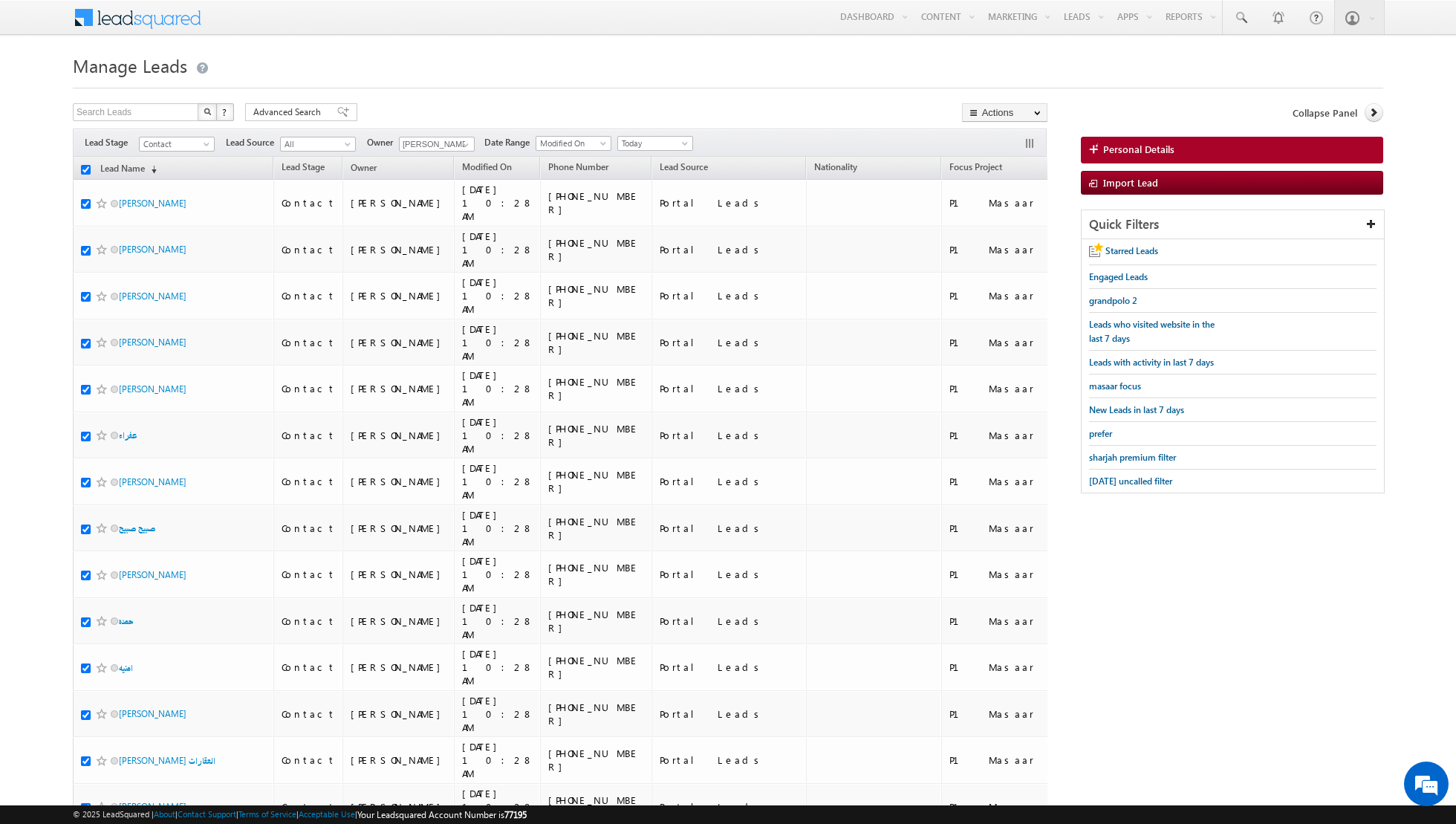
checkbox input "true"
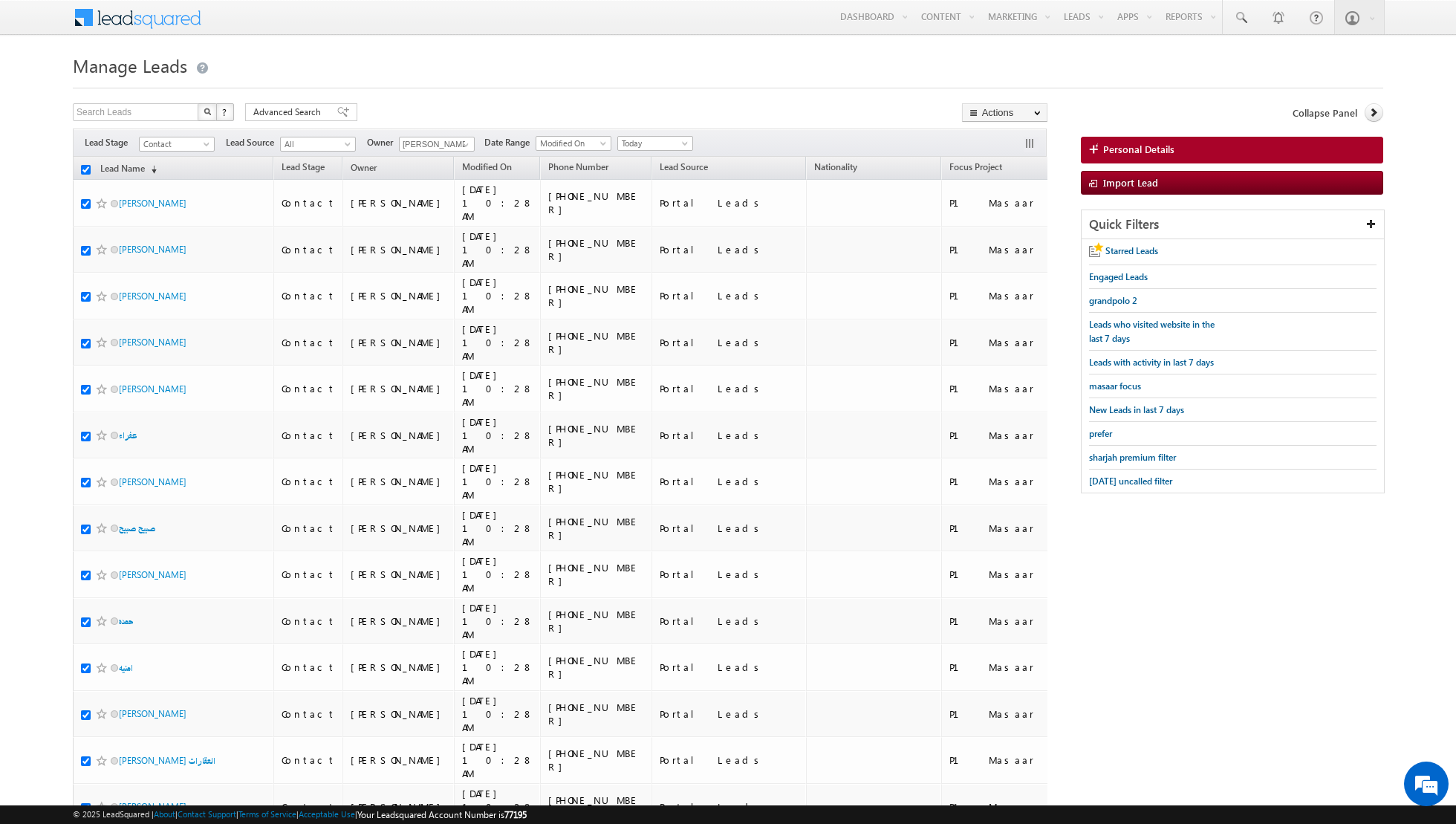
checkbox input "true"
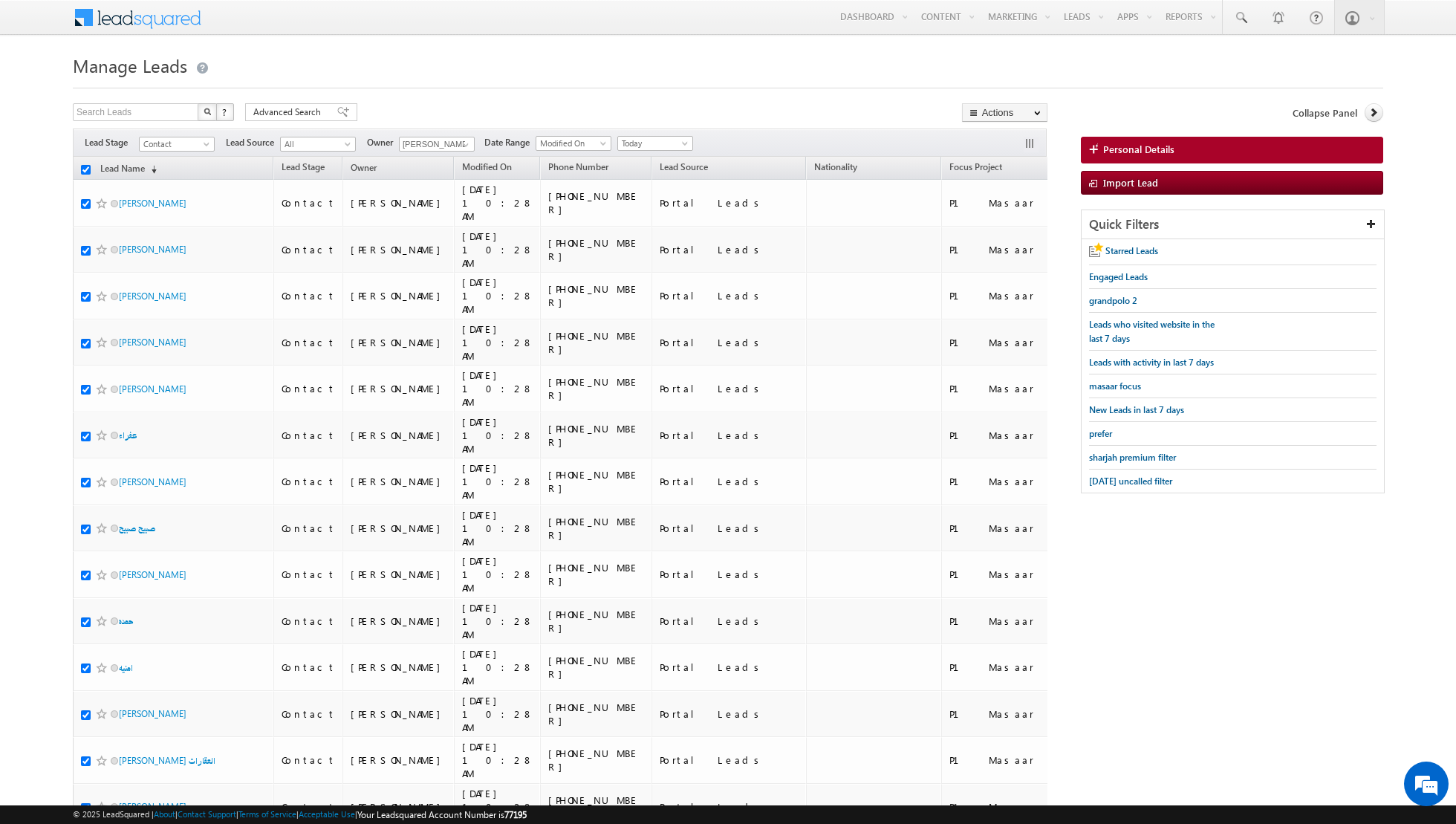
checkbox input "true"
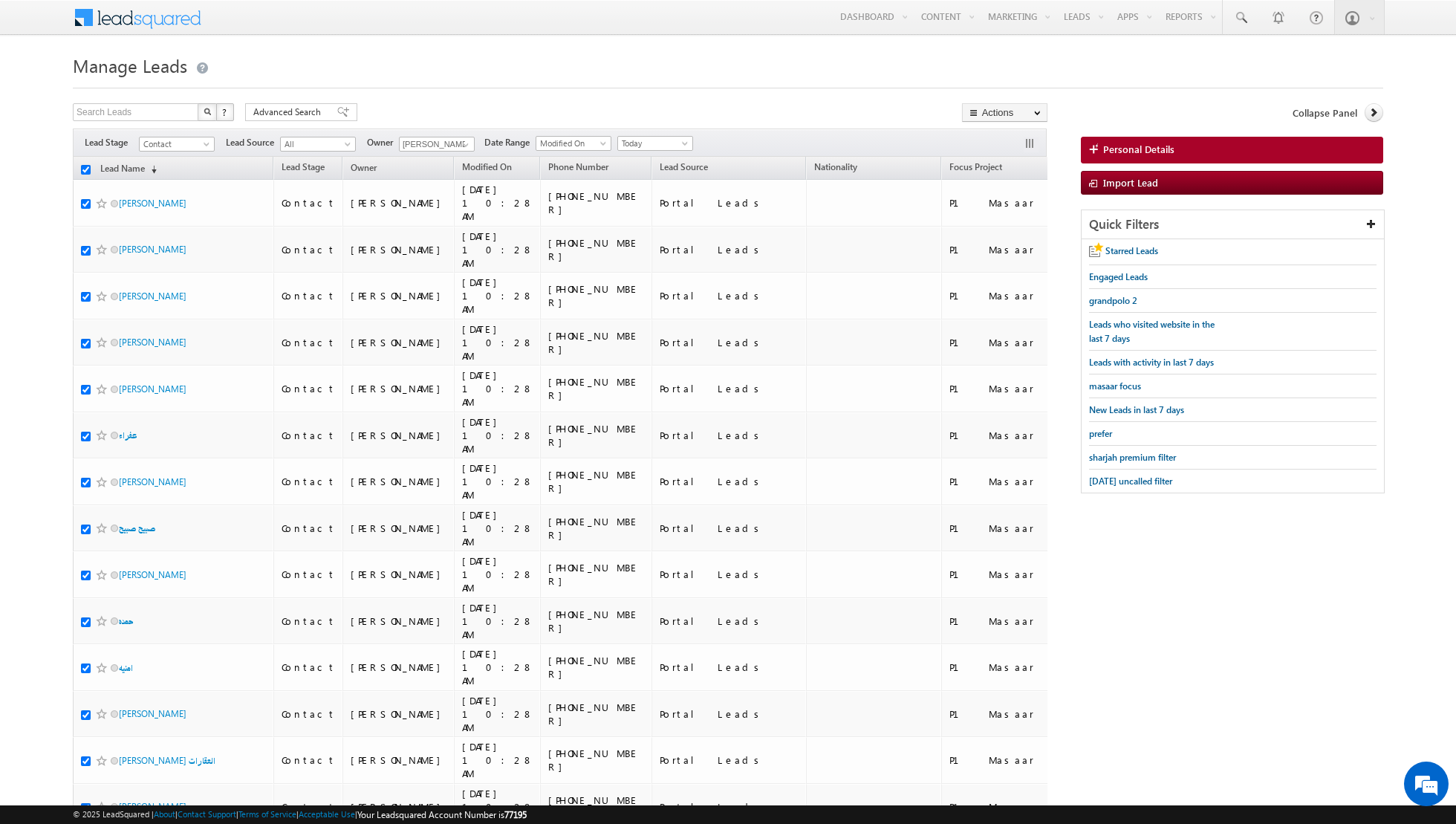
checkbox input "true"
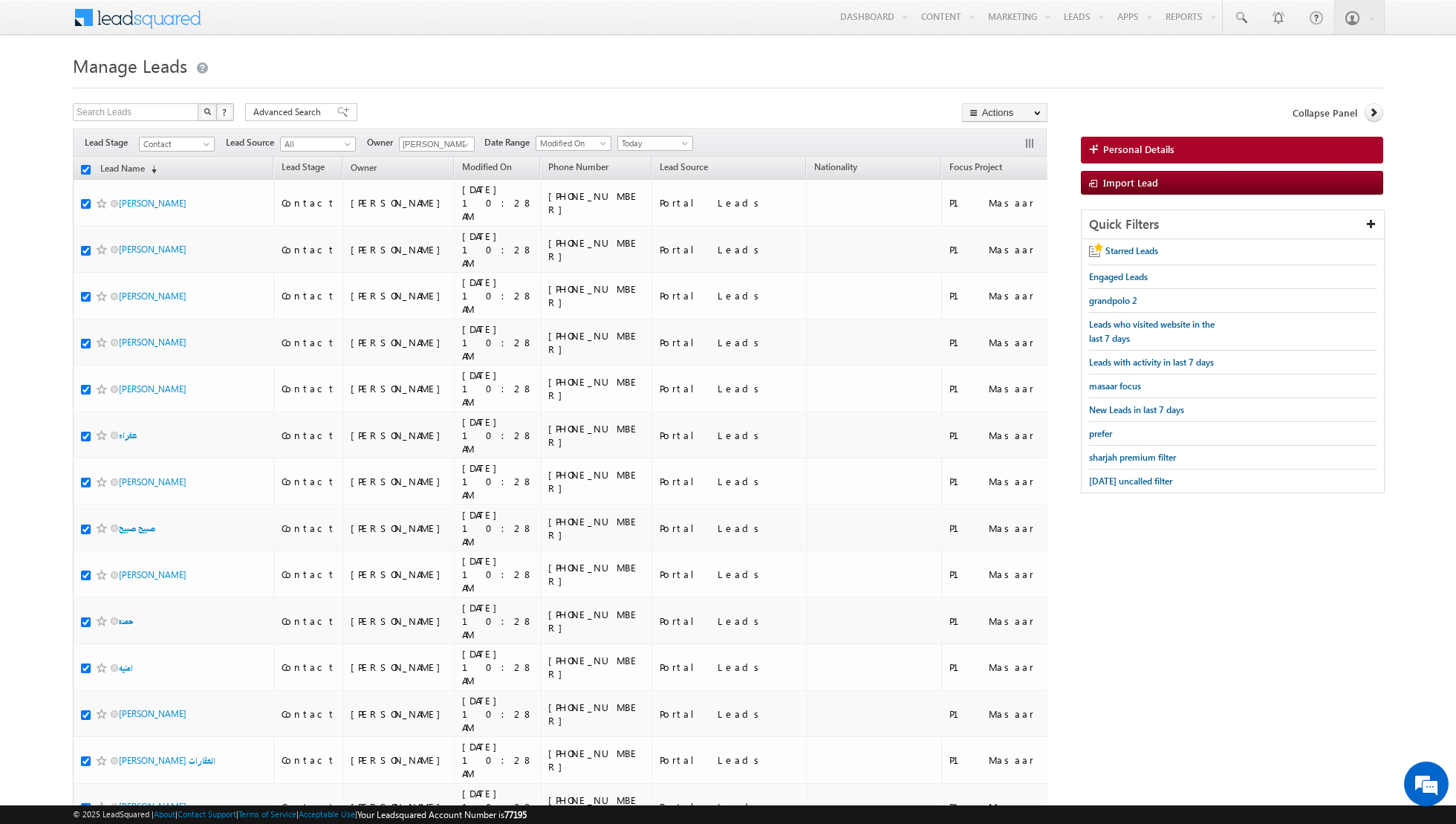
checkbox input "true"
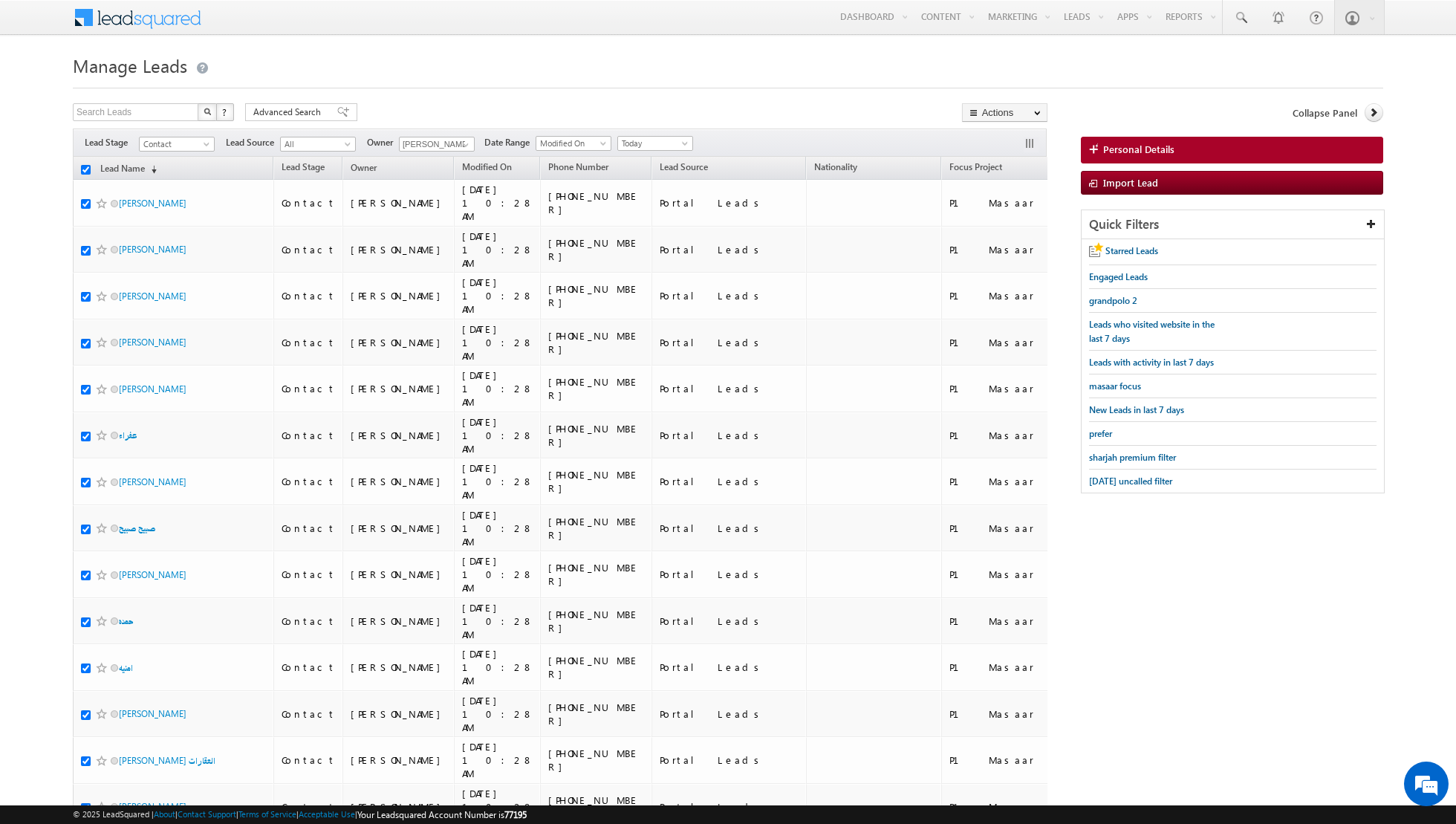
checkbox input "true"
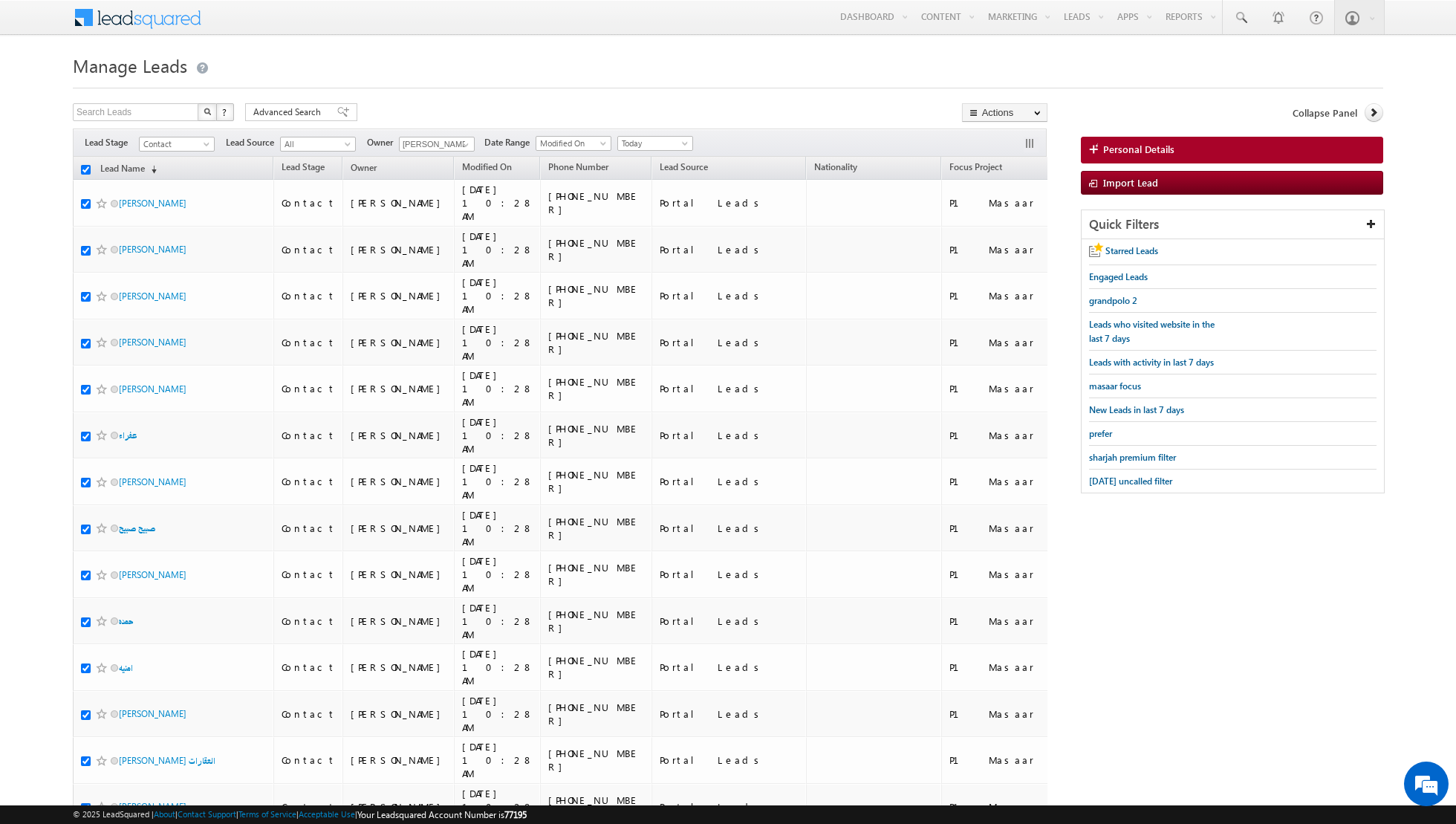
checkbox input "true"
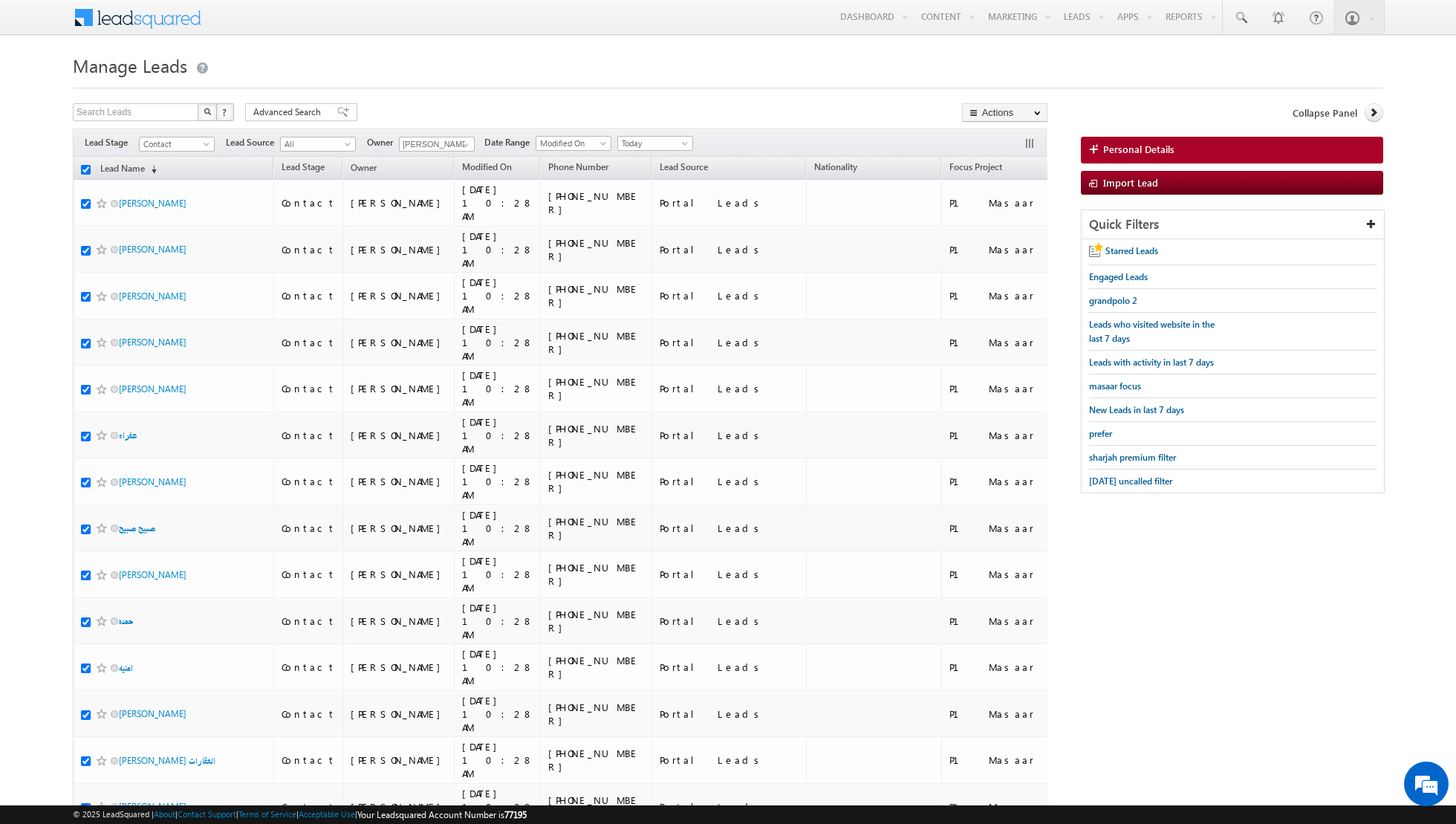
checkbox input "true"
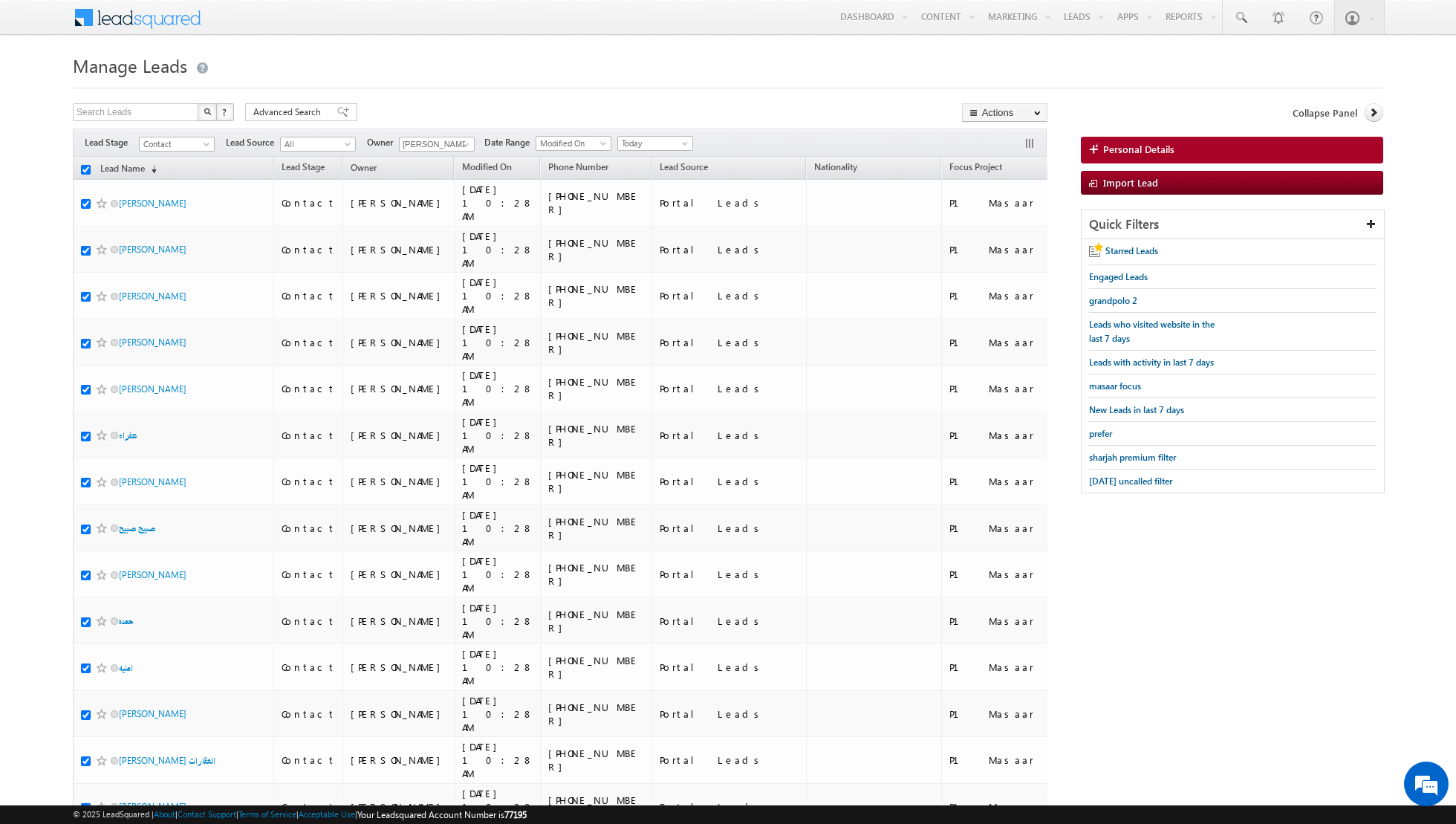
checkbox input "true"
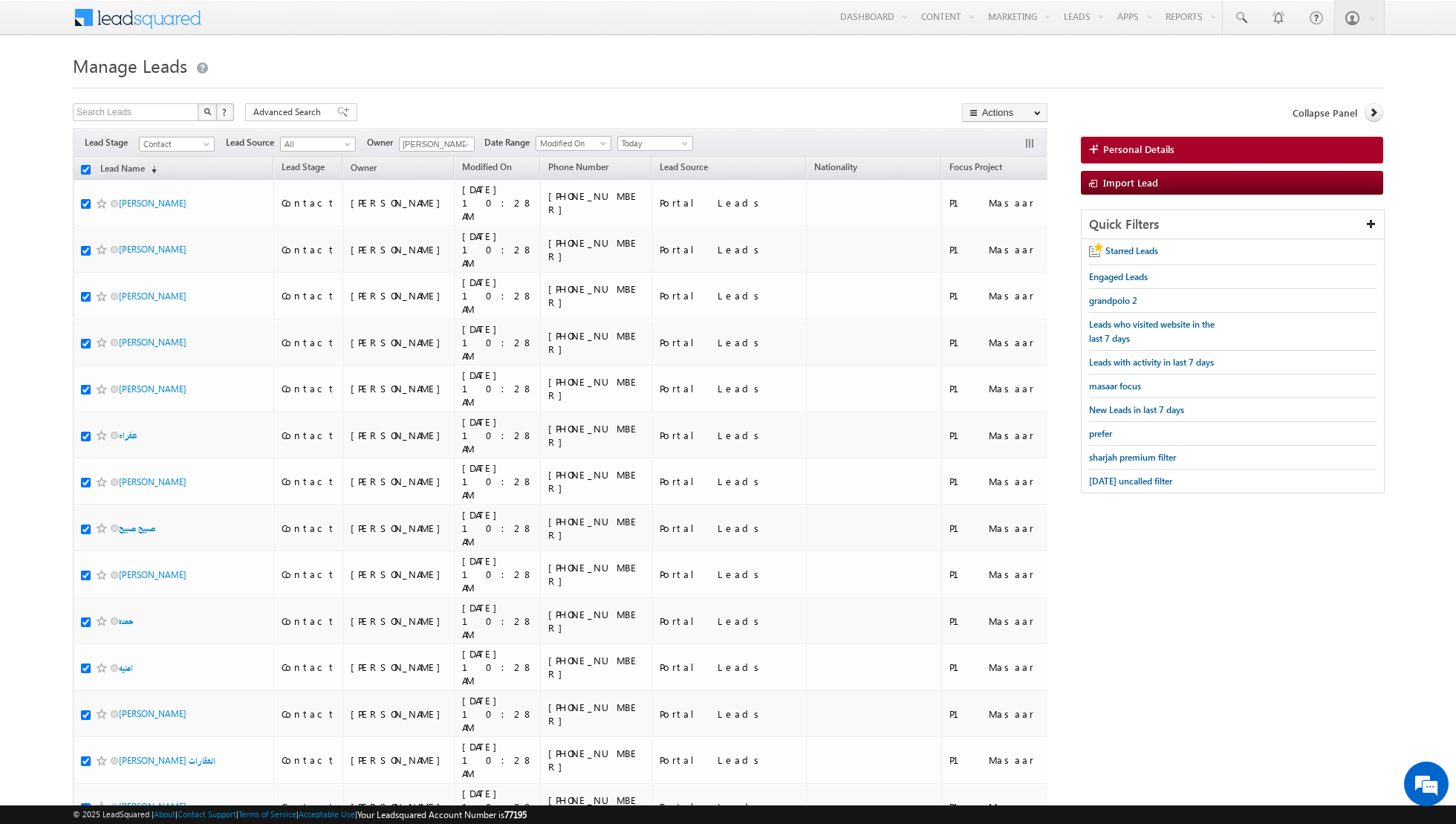
checkbox input "true"
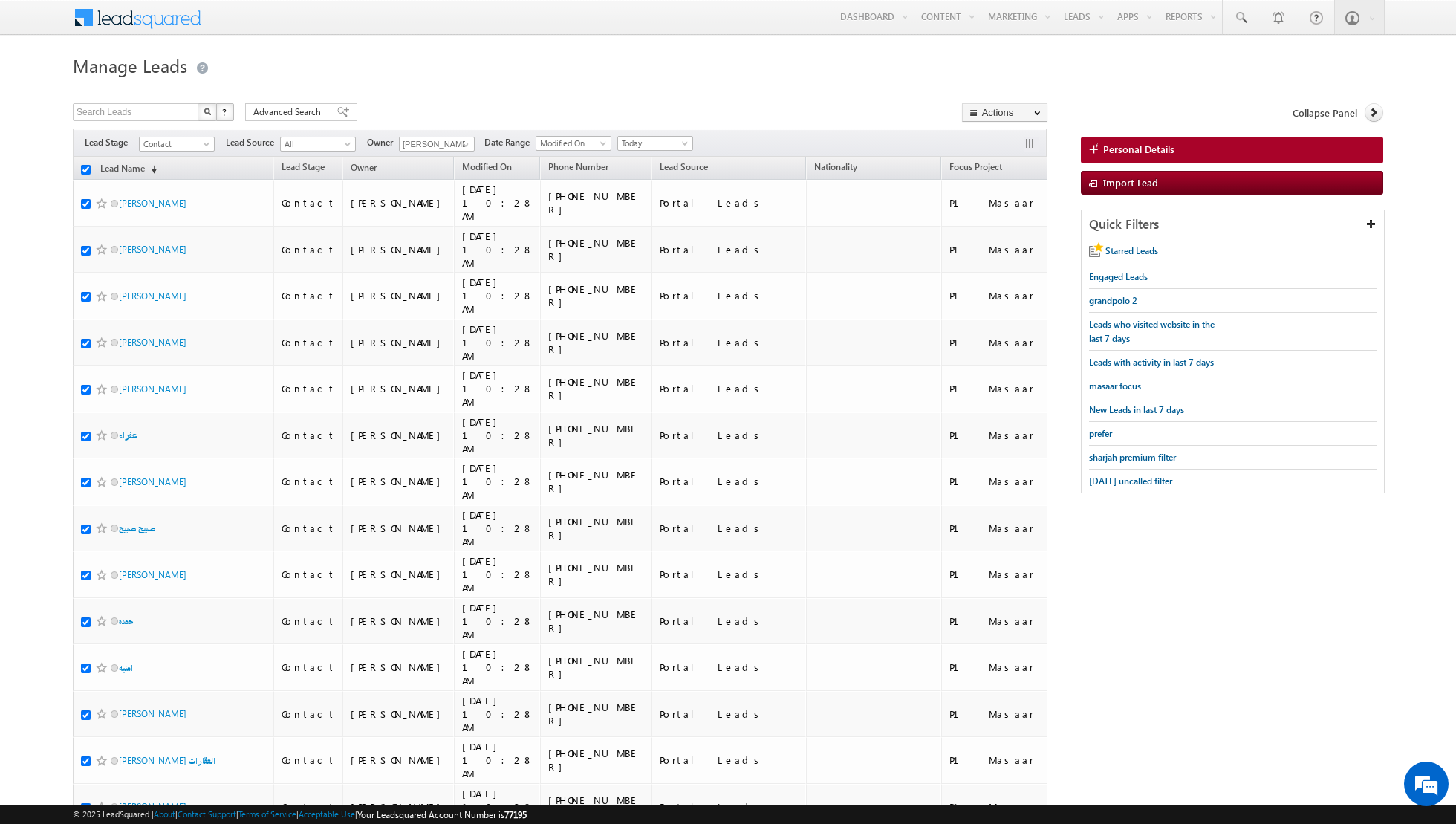
checkbox input "true"
click at [1011, 240] on link "Change Owner" at bounding box center [1005, 240] width 84 height 18
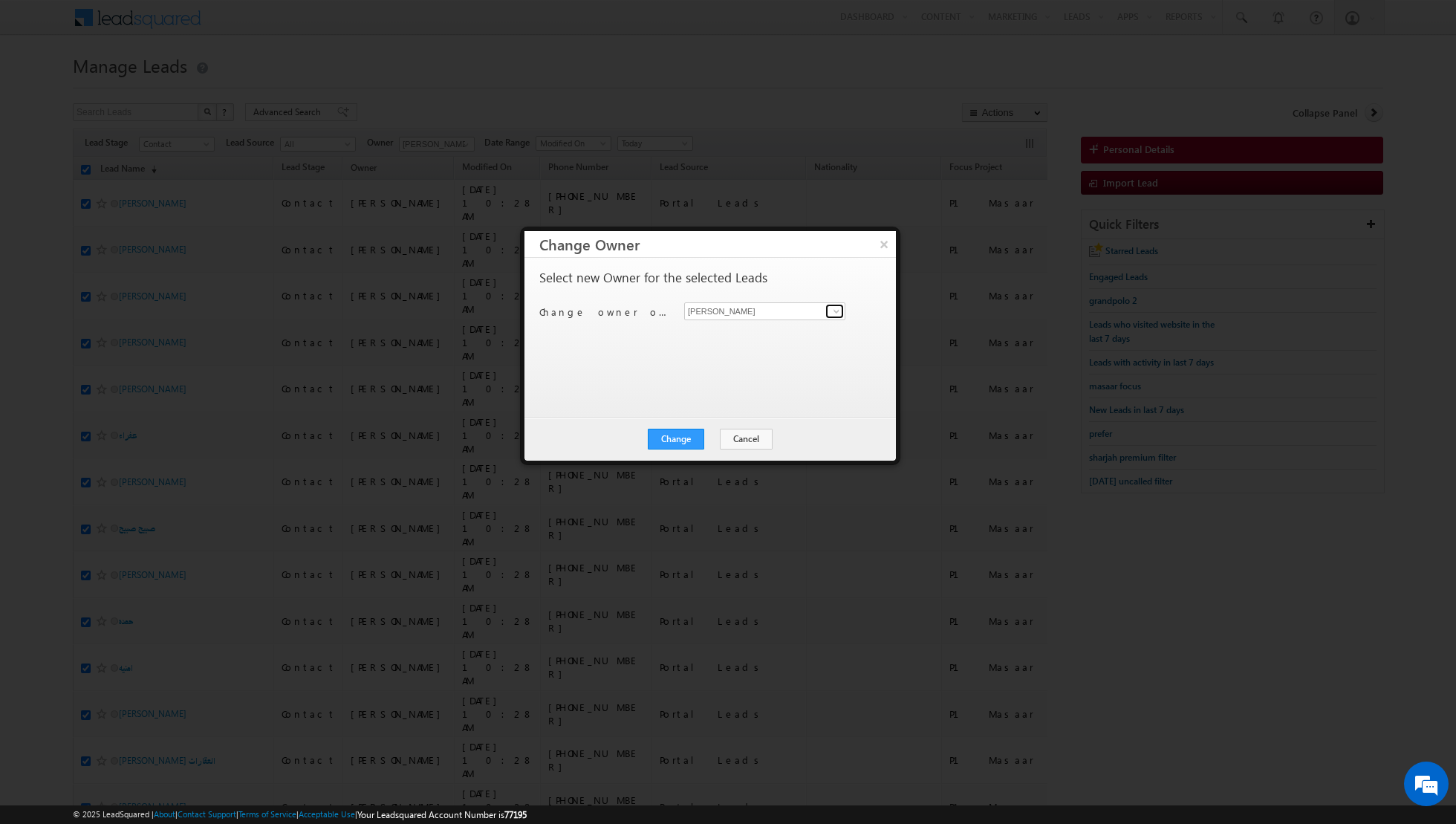
click at [841, 313] on span at bounding box center [836, 311] width 12 height 12
click at [752, 361] on span "[EMAIL_ADDRESS][DOMAIN_NAME]" at bounding box center [757, 366] width 133 height 11
click at [677, 439] on button "Change" at bounding box center [676, 439] width 57 height 21
click at [713, 443] on button "Close" at bounding box center [712, 439] width 48 height 21
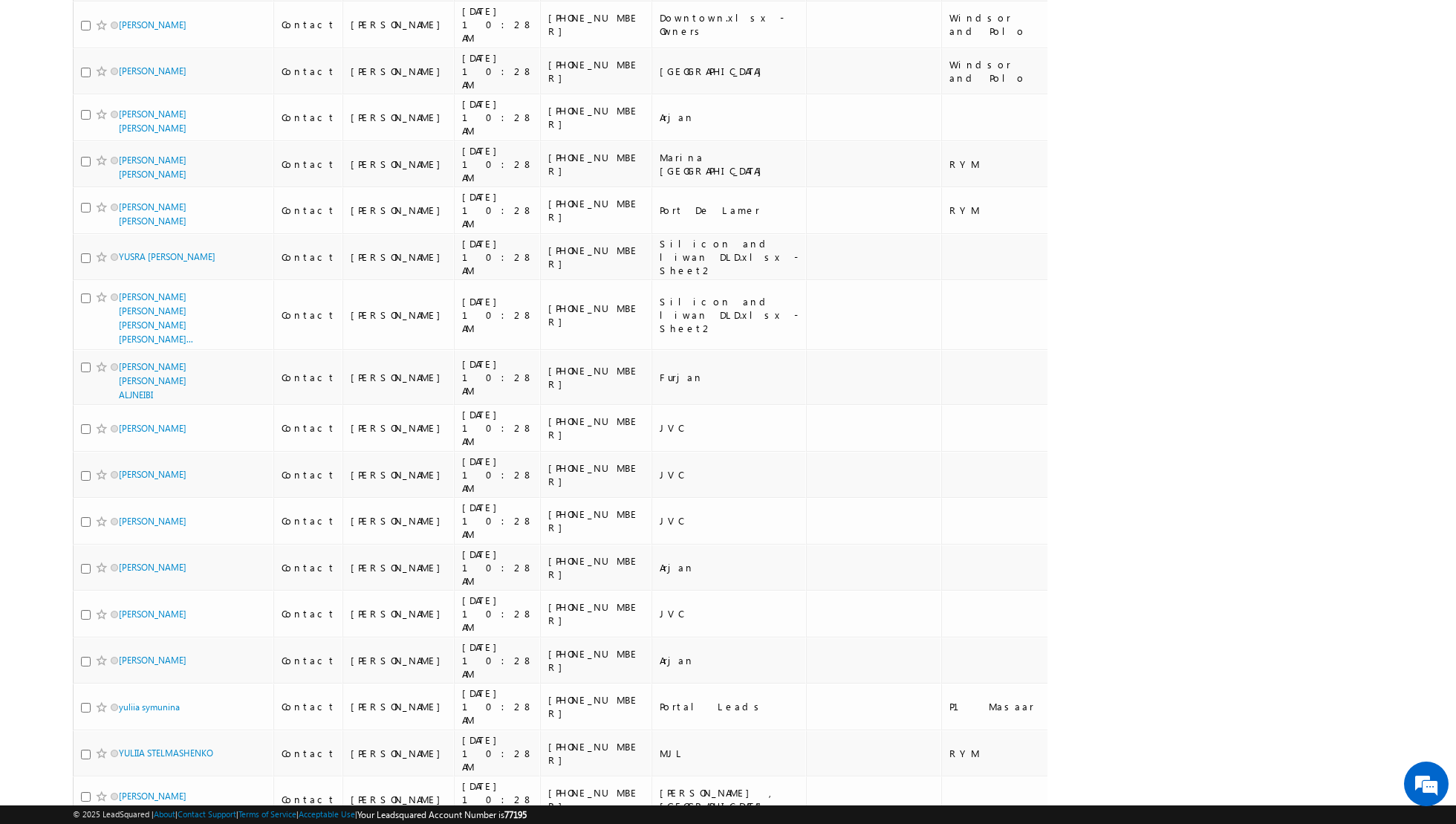
scroll to position [6607, 0]
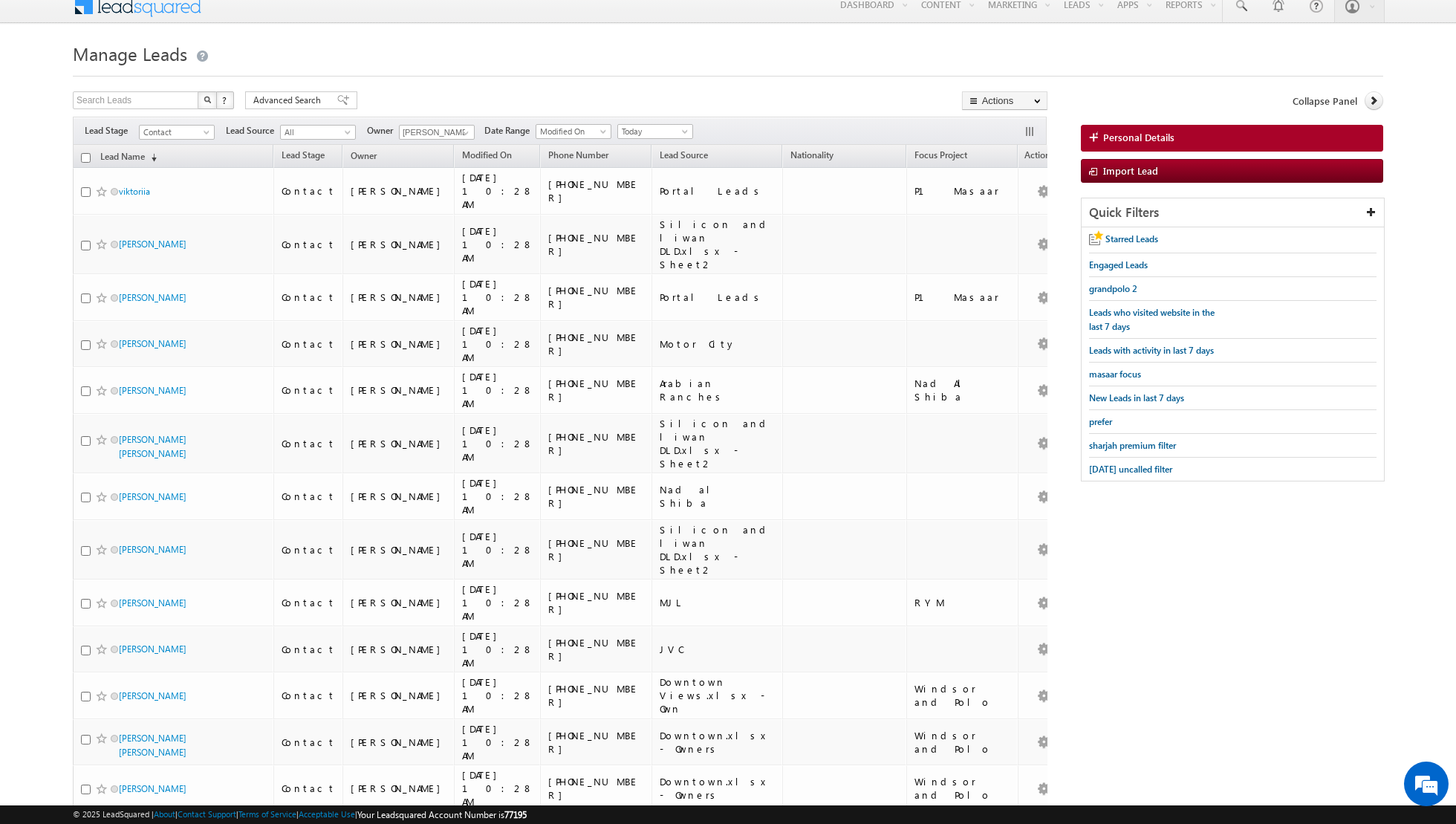
scroll to position [0, 0]
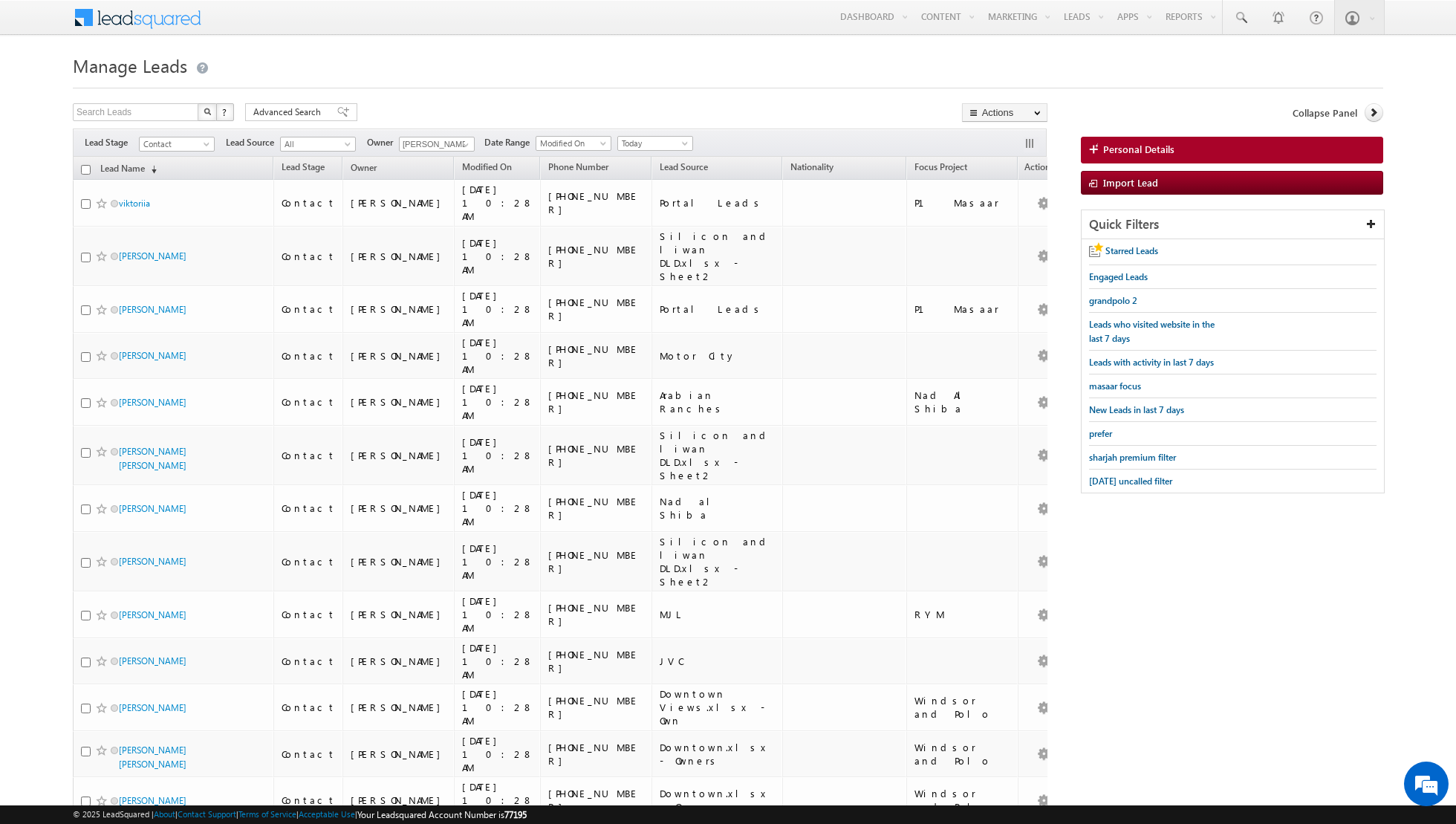
click at [85, 166] on input "checkbox" at bounding box center [86, 170] width 9 height 9
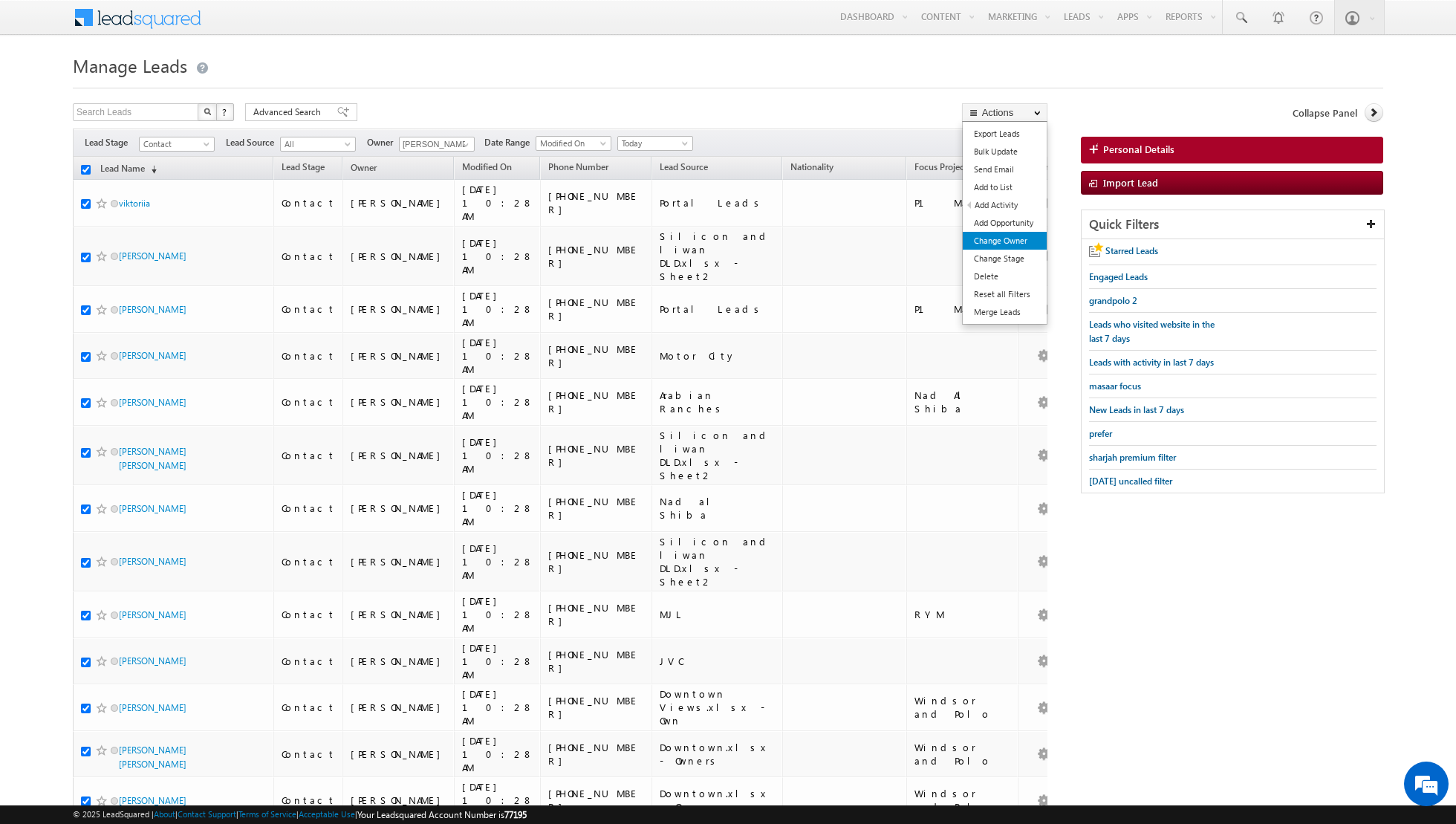
click at [990, 242] on link "Change Owner" at bounding box center [1005, 240] width 84 height 18
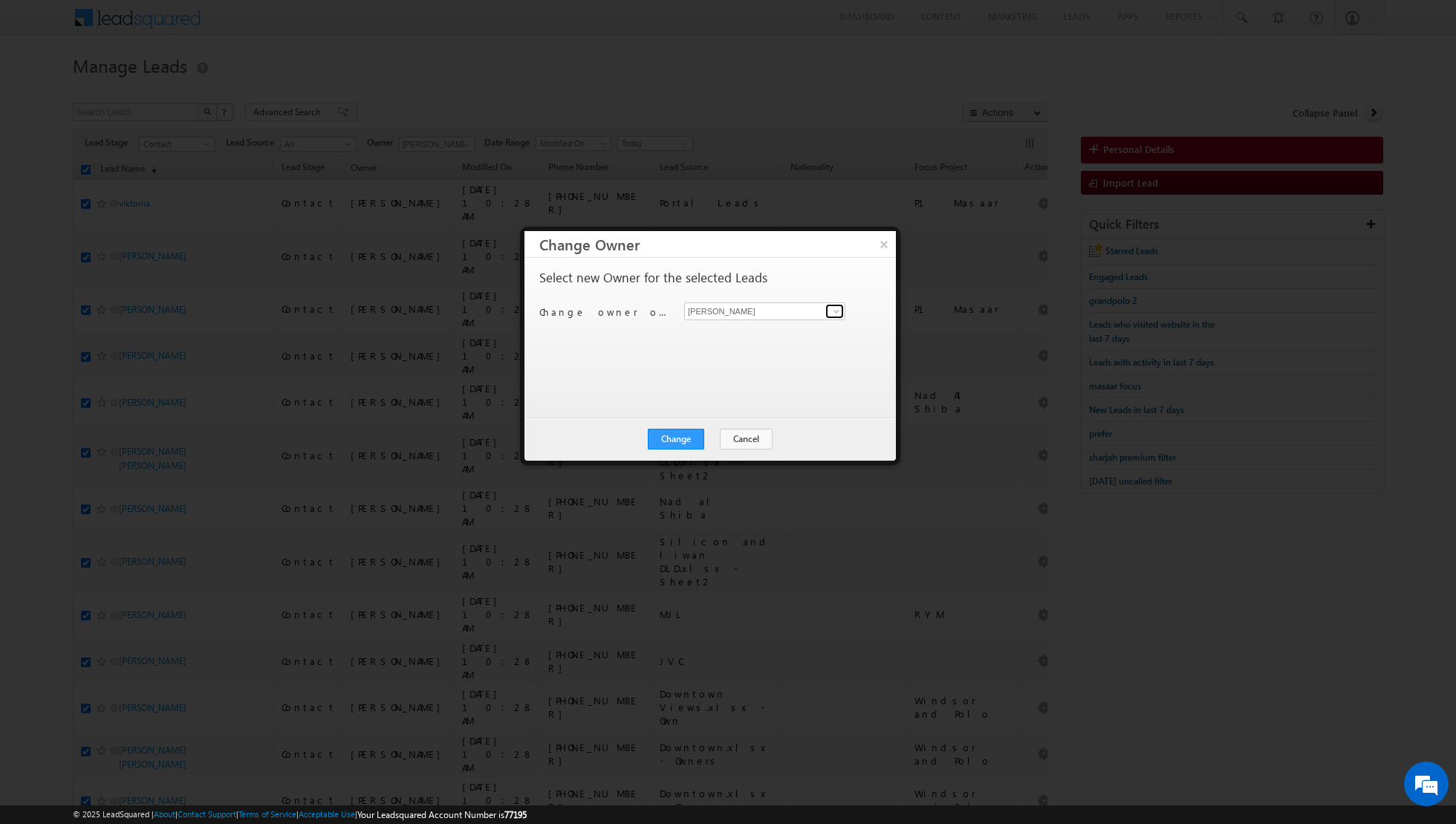
click at [833, 310] on span at bounding box center [836, 311] width 12 height 12
click at [753, 385] on span "[EMAIL_ADDRESS][PERSON_NAME][DOMAIN_NAME]" at bounding box center [757, 383] width 133 height 11
click at [679, 443] on button "Change" at bounding box center [676, 439] width 57 height 21
click at [718, 439] on button "Close" at bounding box center [712, 439] width 48 height 21
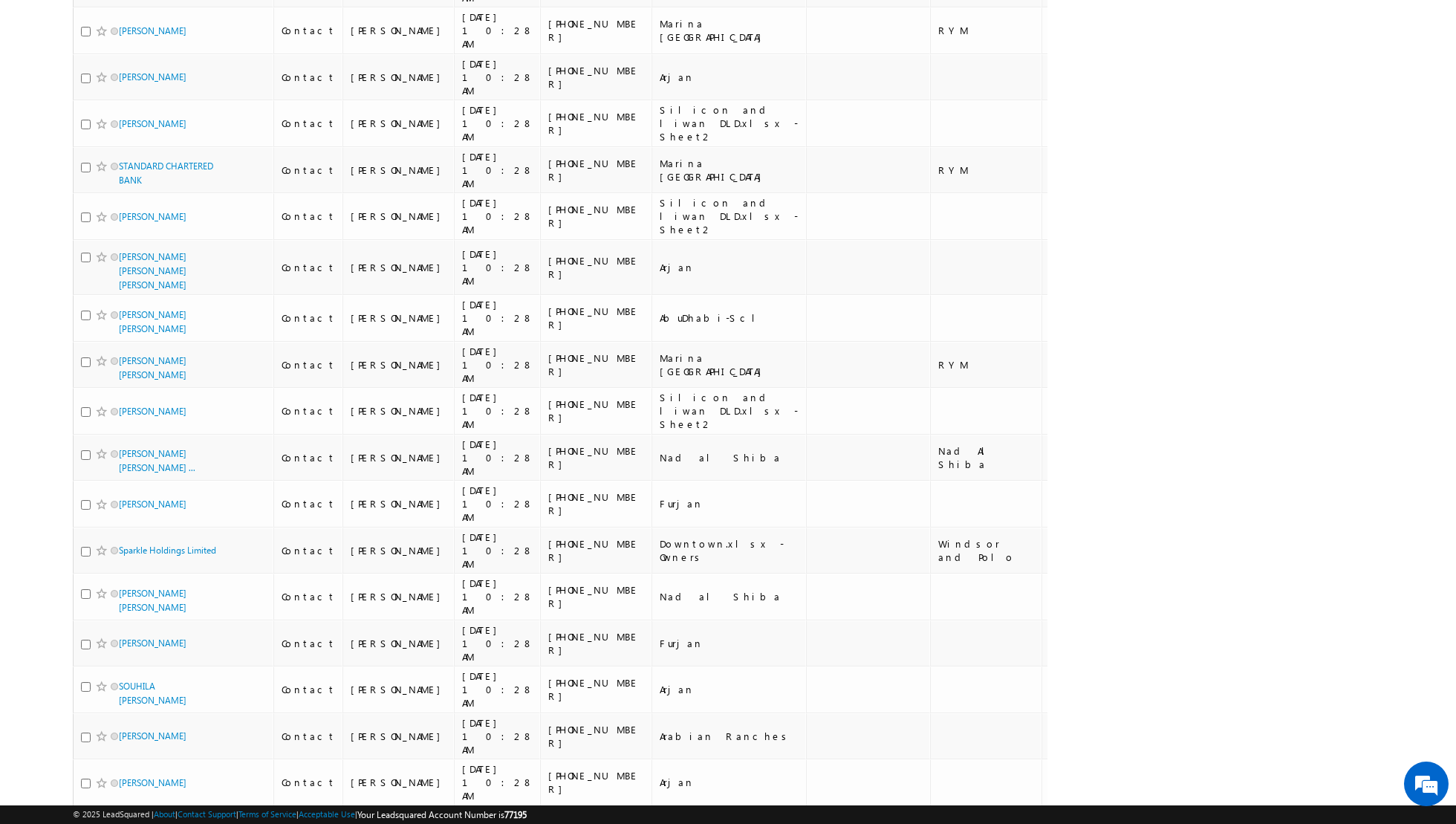
scroll to position [6910, 0]
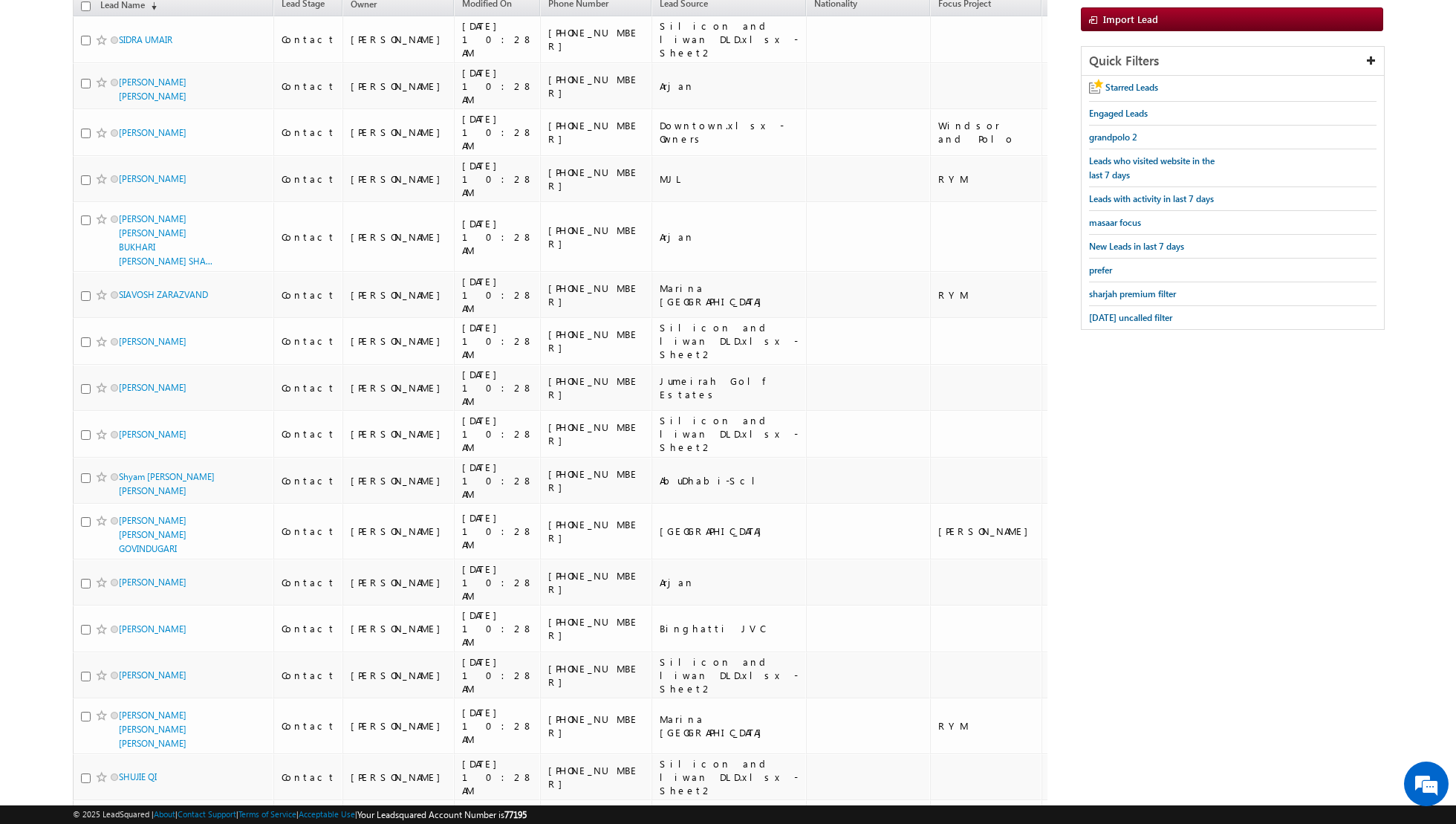
scroll to position [0, 0]
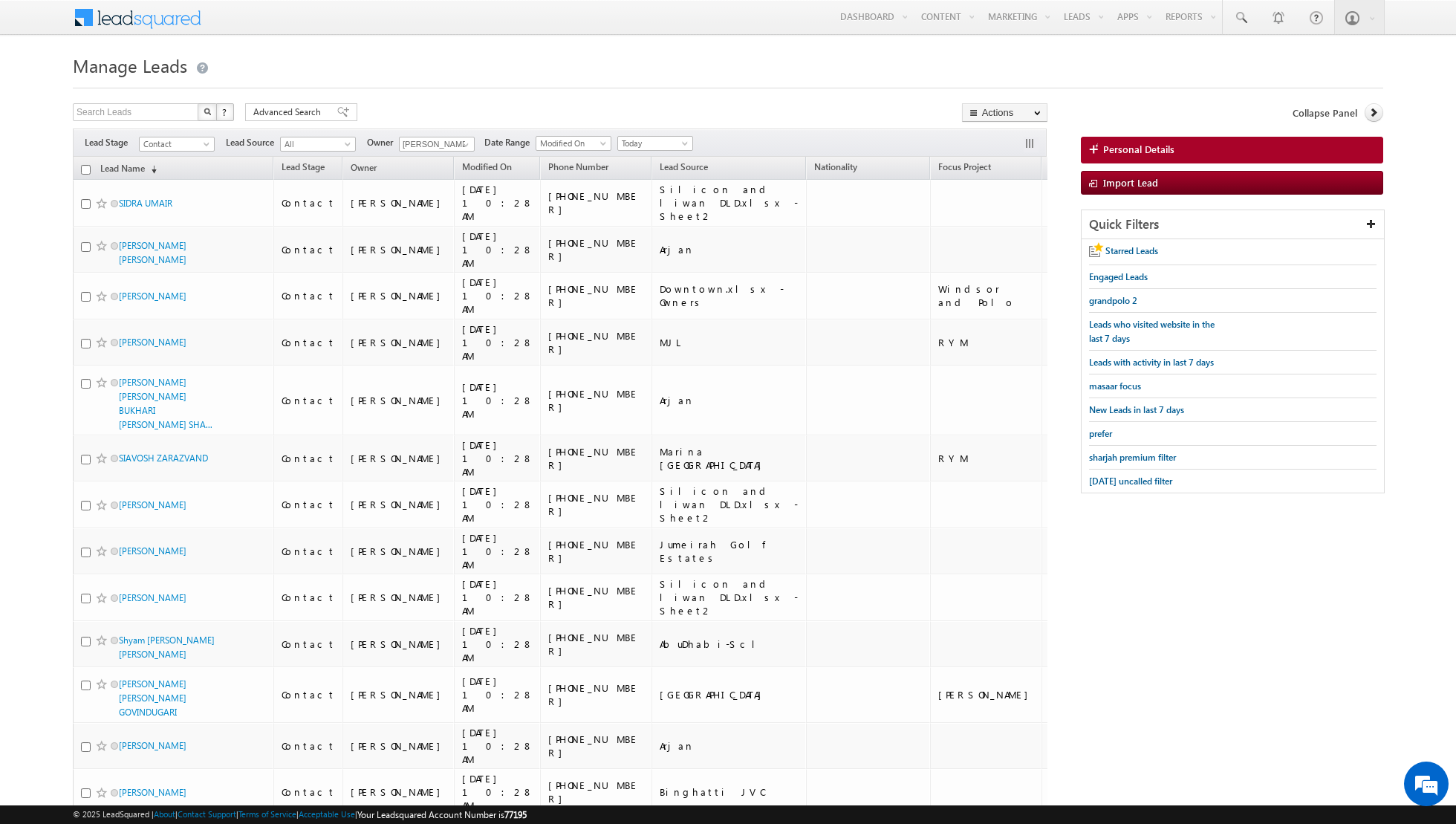
click at [84, 167] on input "checkbox" at bounding box center [86, 170] width 9 height 9
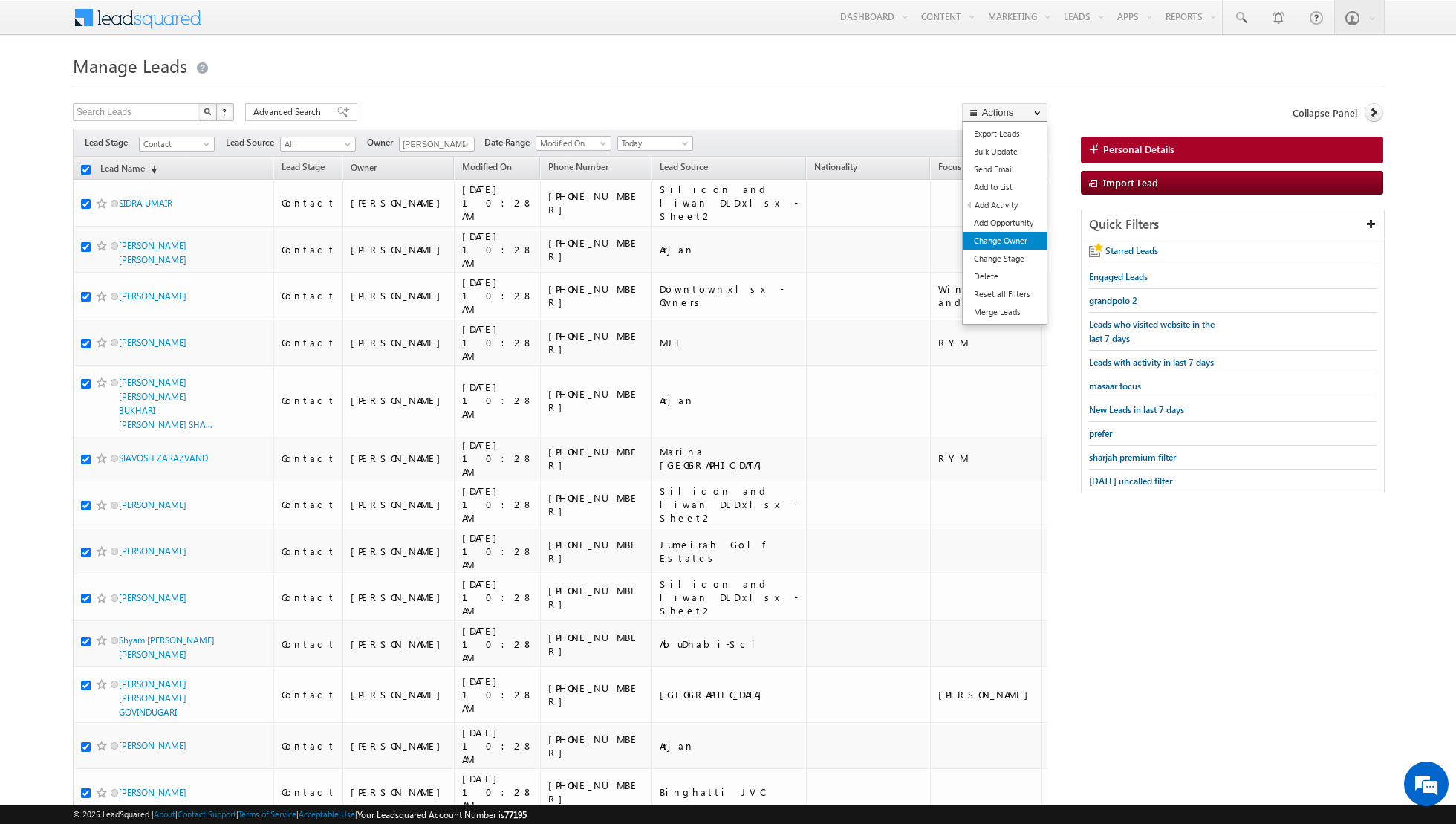
click at [1005, 236] on link "Change Owner" at bounding box center [1005, 240] width 84 height 18
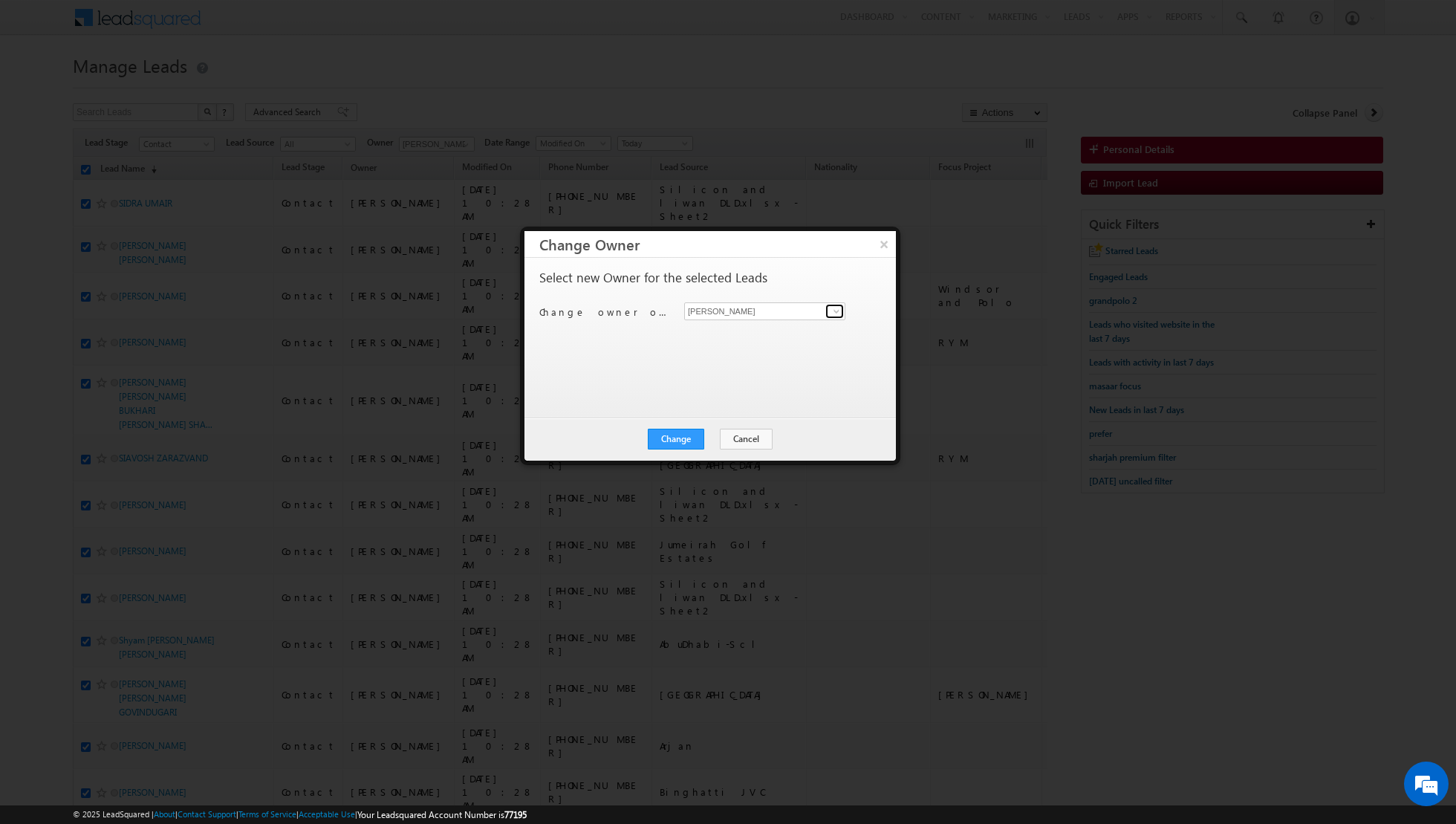
click at [832, 310] on span at bounding box center [836, 311] width 12 height 12
click at [739, 390] on span "[EMAIL_ADDRESS][DOMAIN_NAME]" at bounding box center [757, 396] width 133 height 11
click at [681, 436] on button "Change" at bounding box center [676, 439] width 57 height 21
click at [728, 439] on button "Close" at bounding box center [712, 439] width 48 height 21
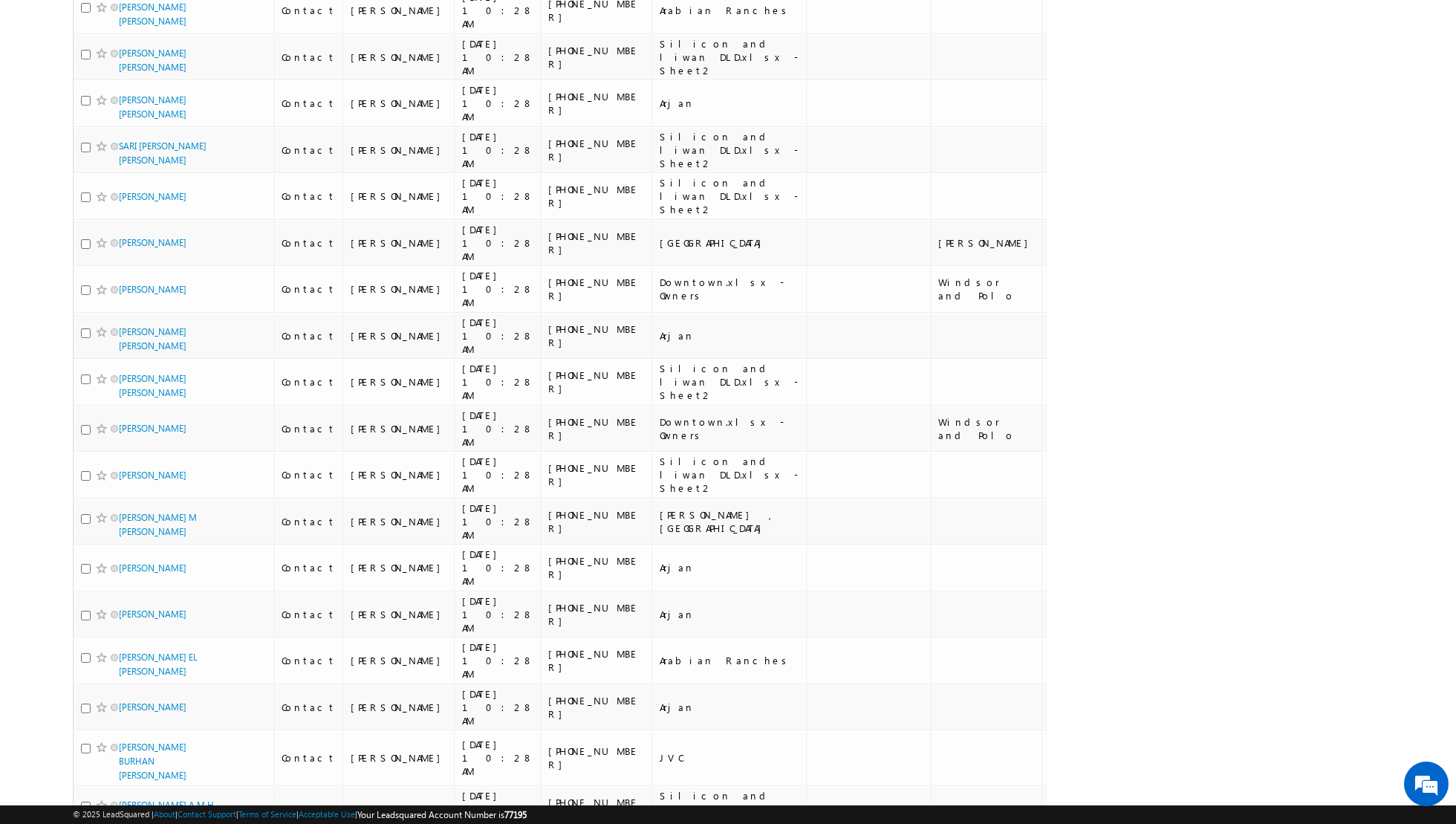
scroll to position [0, 0]
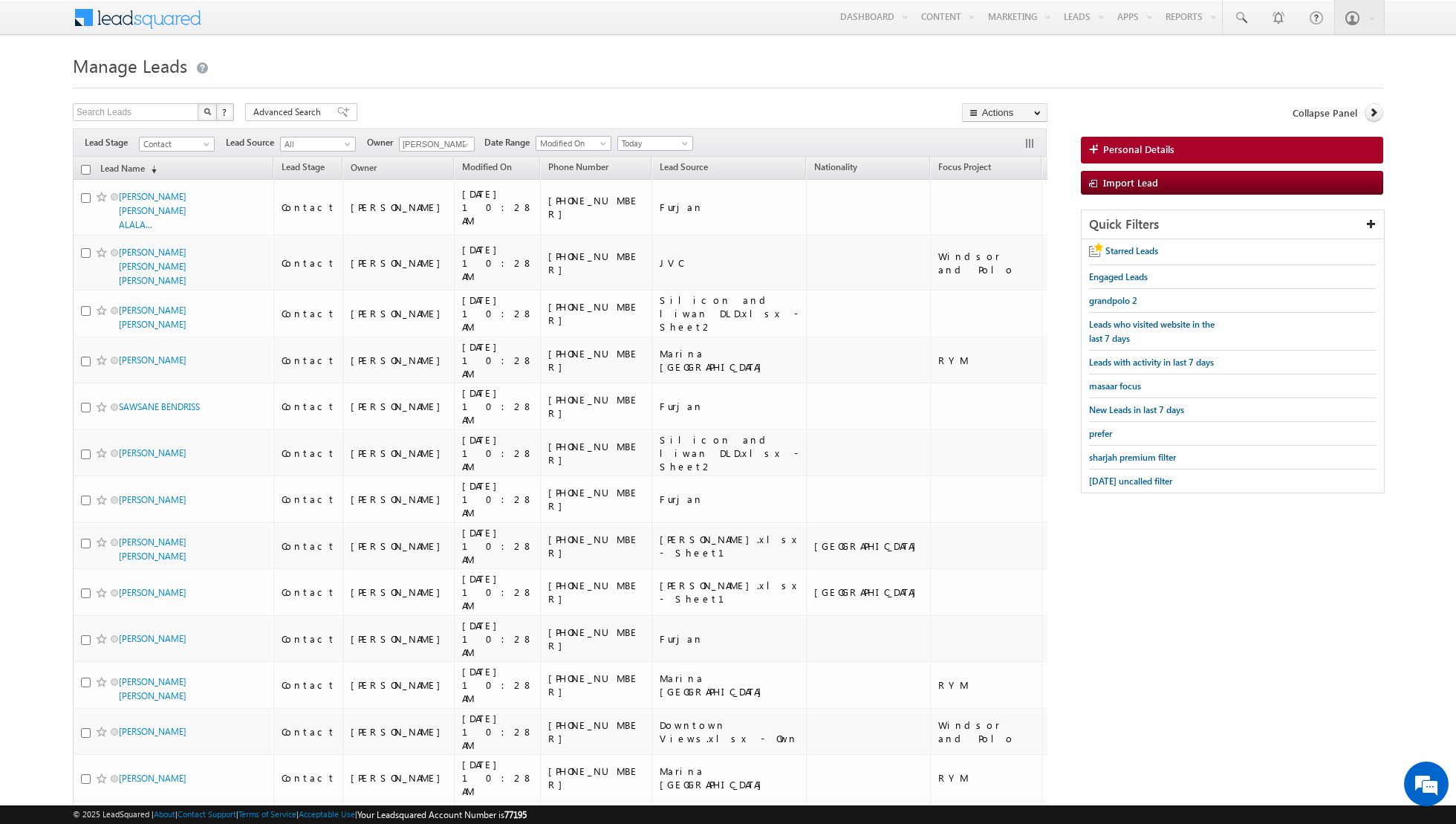
click at [86, 173] on input "checkbox" at bounding box center [86, 170] width 9 height 9
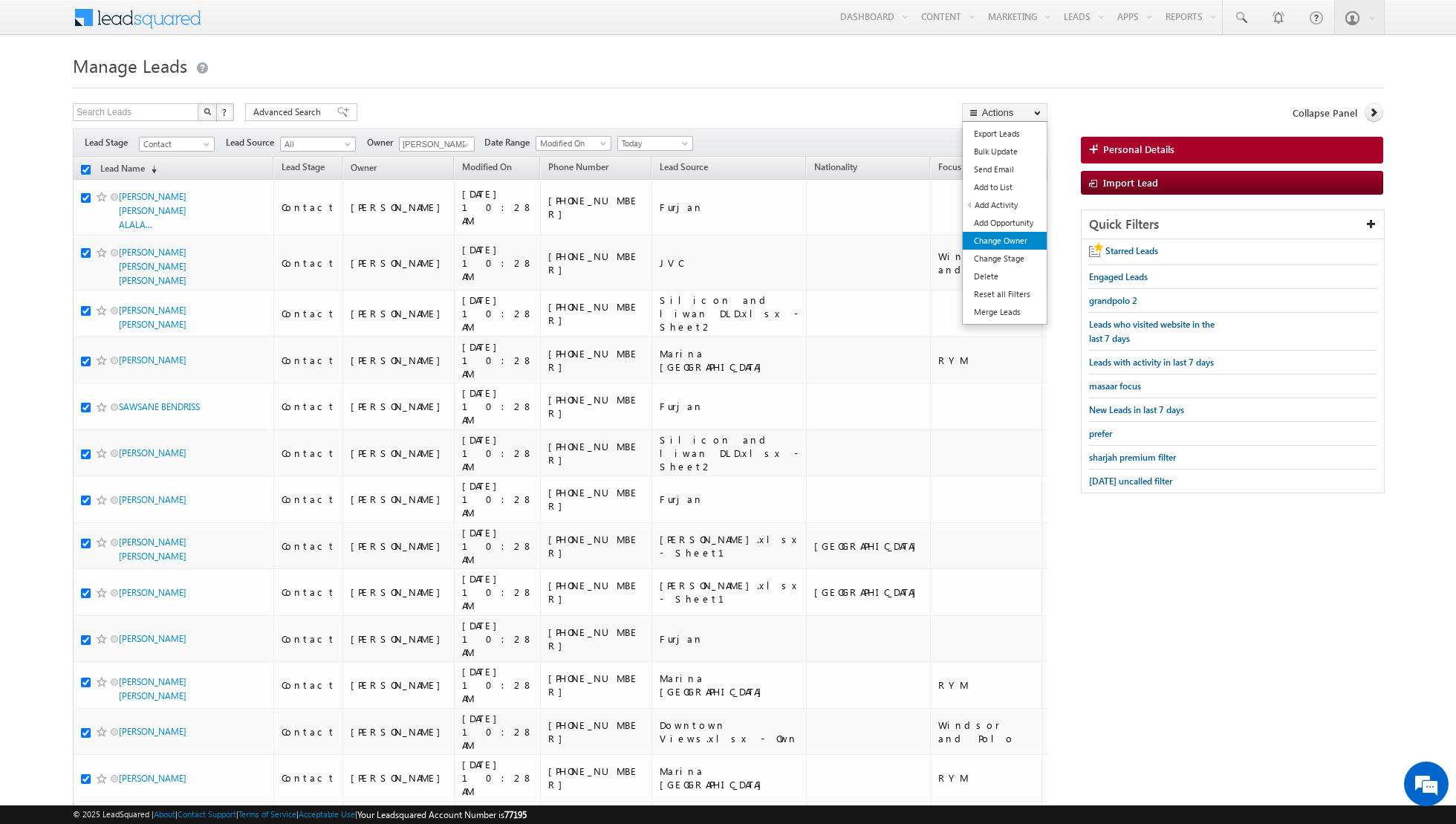
click at [990, 237] on link "Change Owner" at bounding box center [1005, 240] width 84 height 18
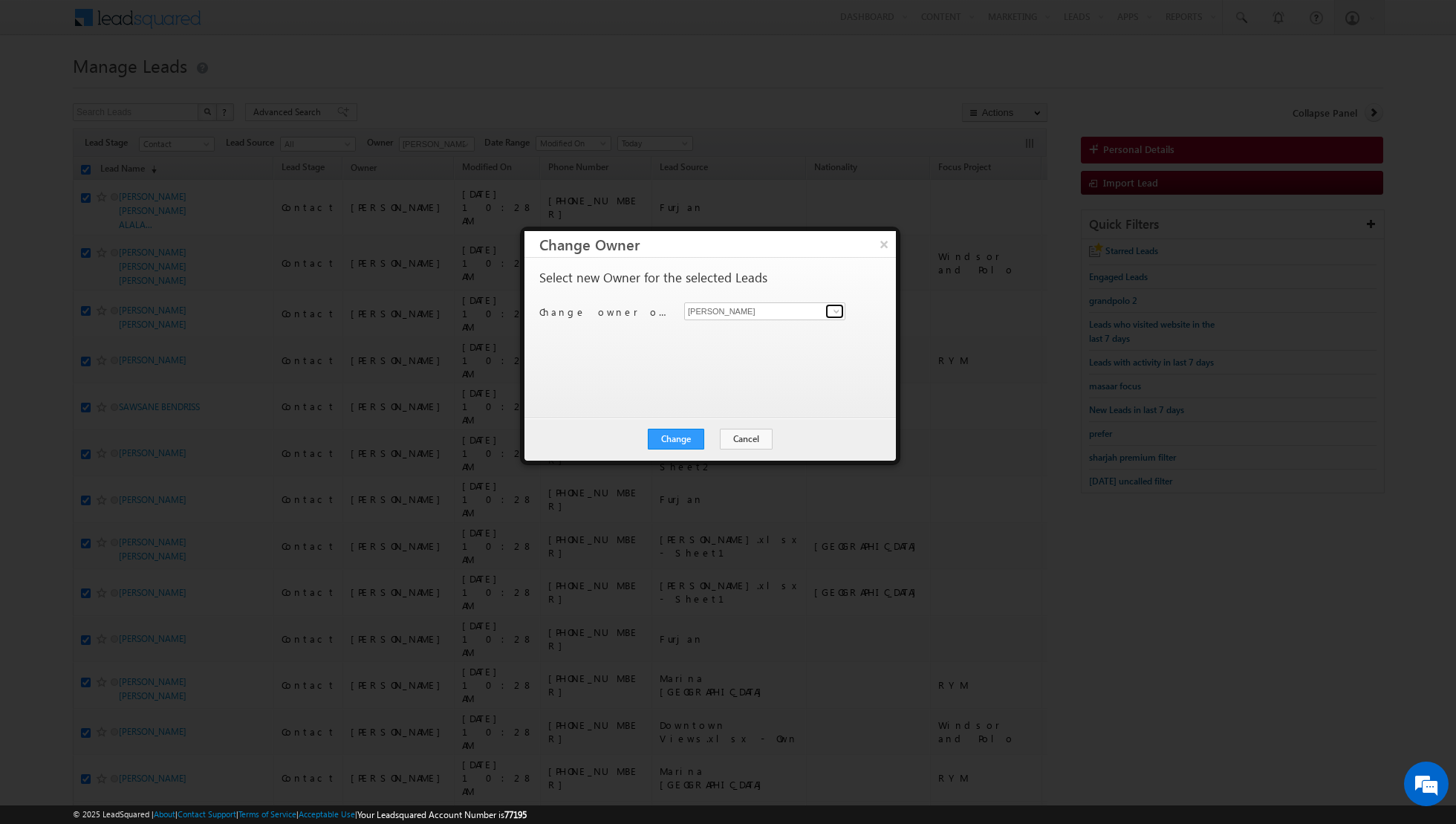
click at [841, 315] on span at bounding box center [836, 311] width 12 height 12
click at [741, 412] on span "[EMAIL_ADDRESS][DOMAIN_NAME]" at bounding box center [757, 417] width 133 height 11
click at [679, 436] on button "Change" at bounding box center [676, 439] width 57 height 21
click at [726, 438] on button "Close" at bounding box center [712, 439] width 48 height 21
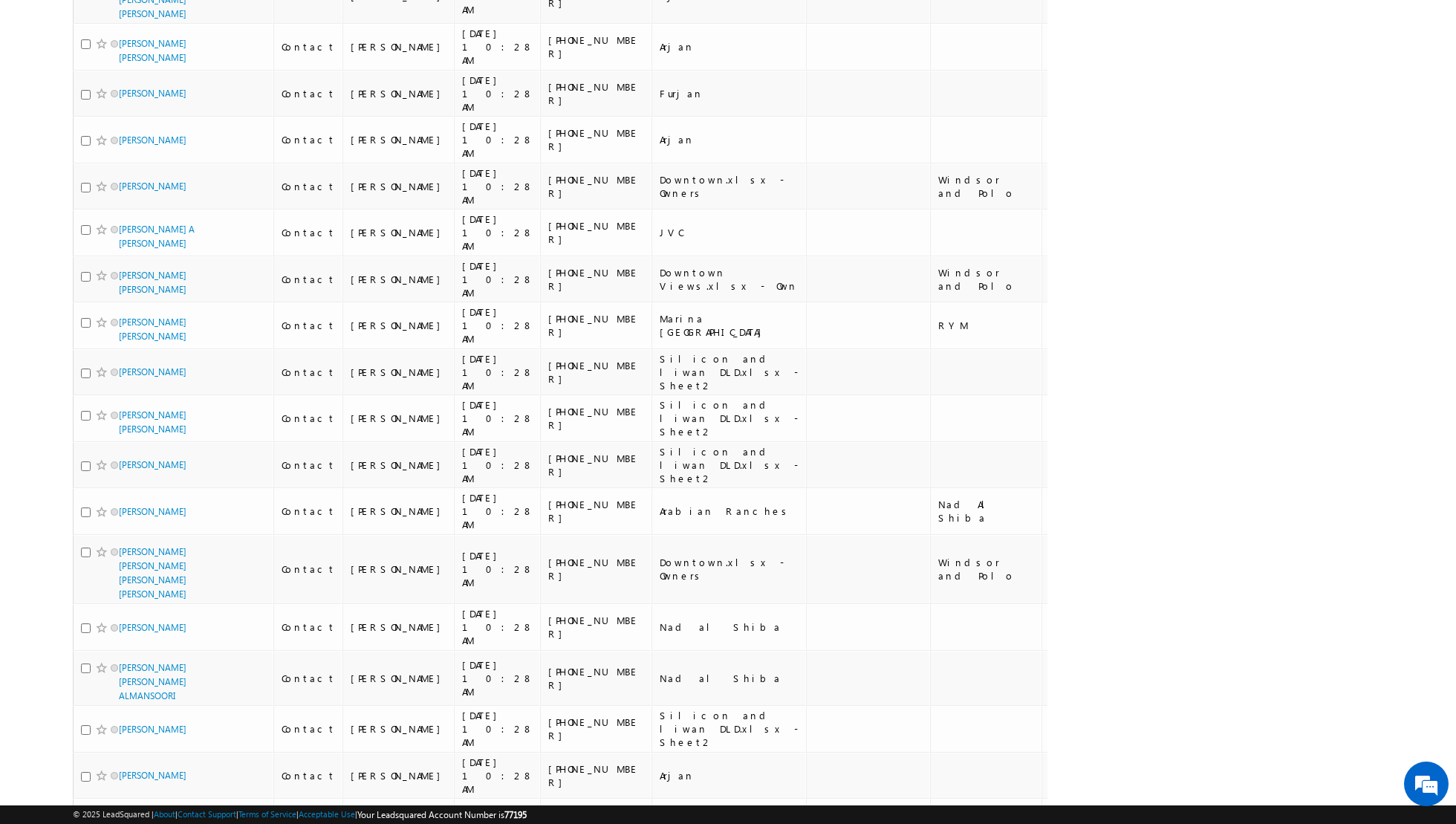
scroll to position [6947, 0]
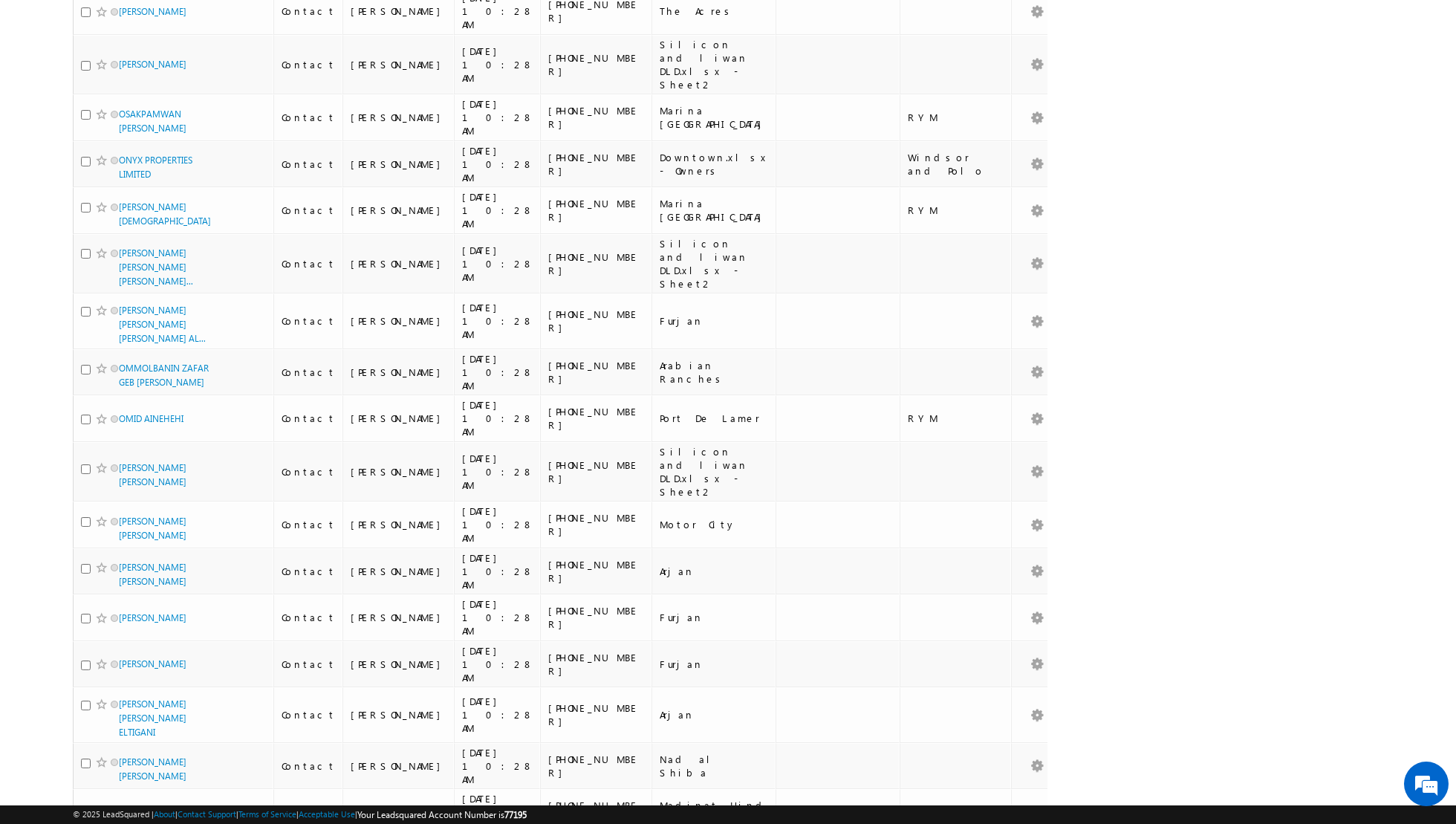
scroll to position [0, 0]
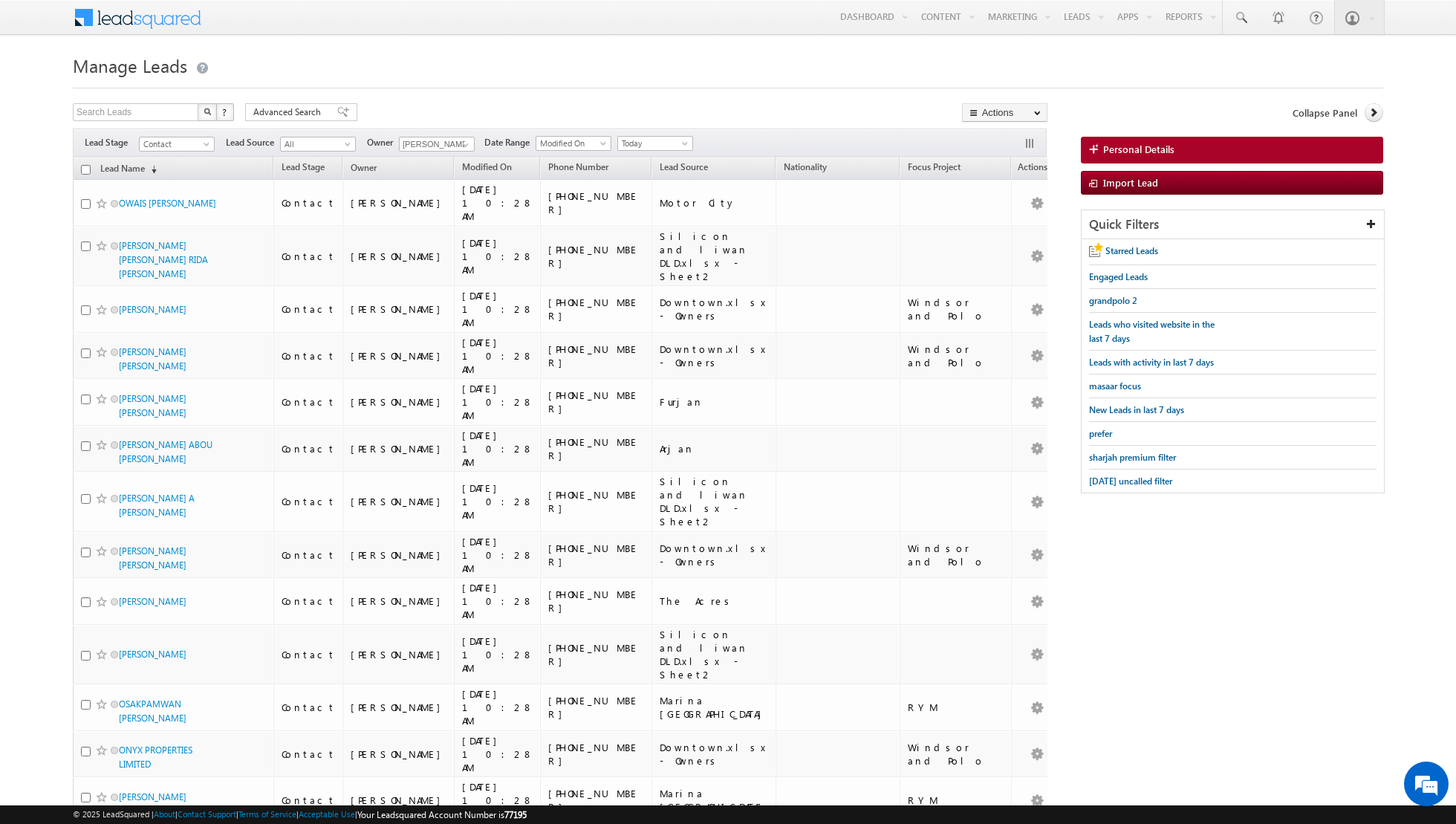
click at [86, 167] on input "checkbox" at bounding box center [86, 170] width 9 height 9
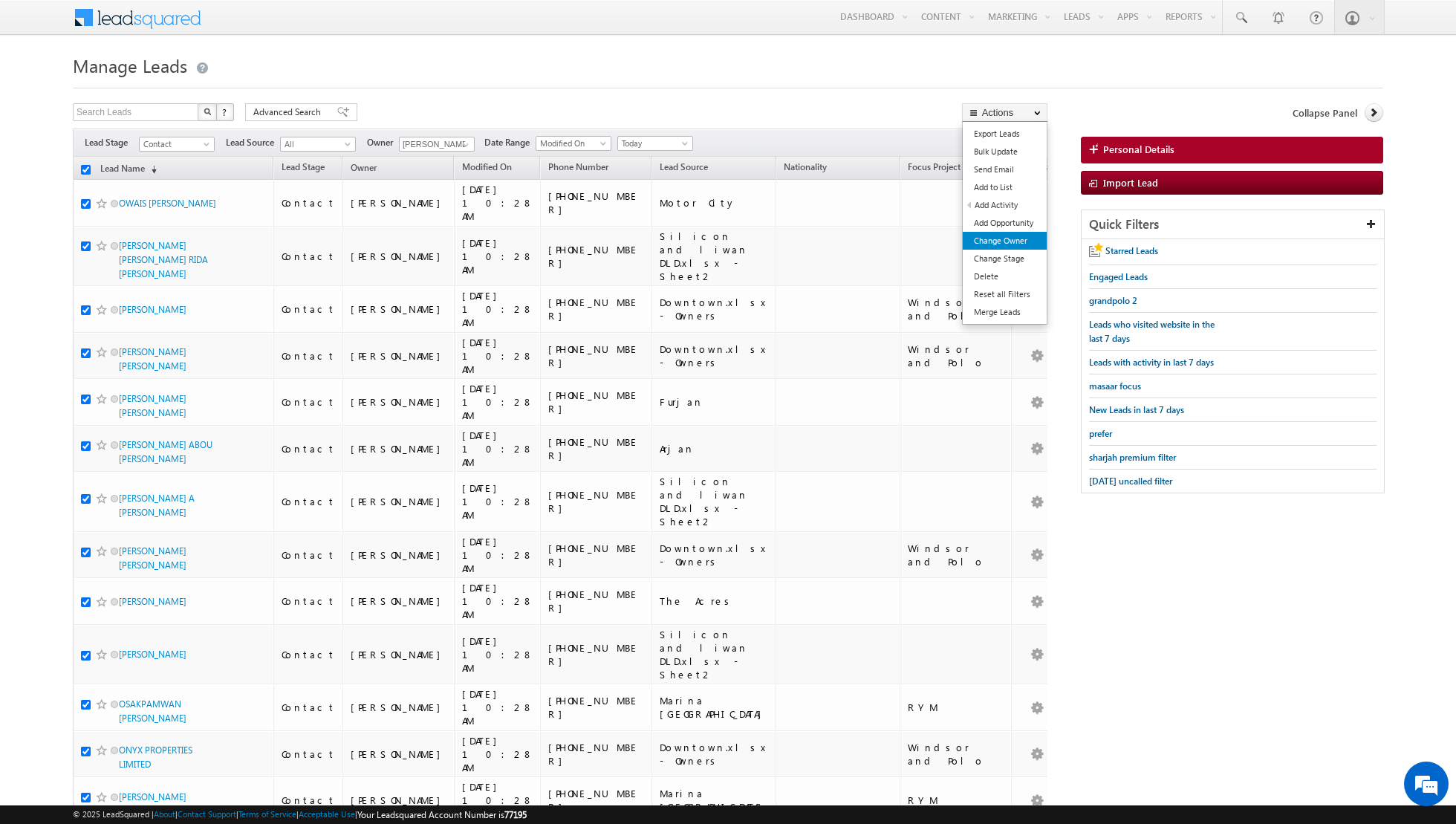
click at [1005, 239] on link "Change Owner" at bounding box center [1005, 240] width 84 height 18
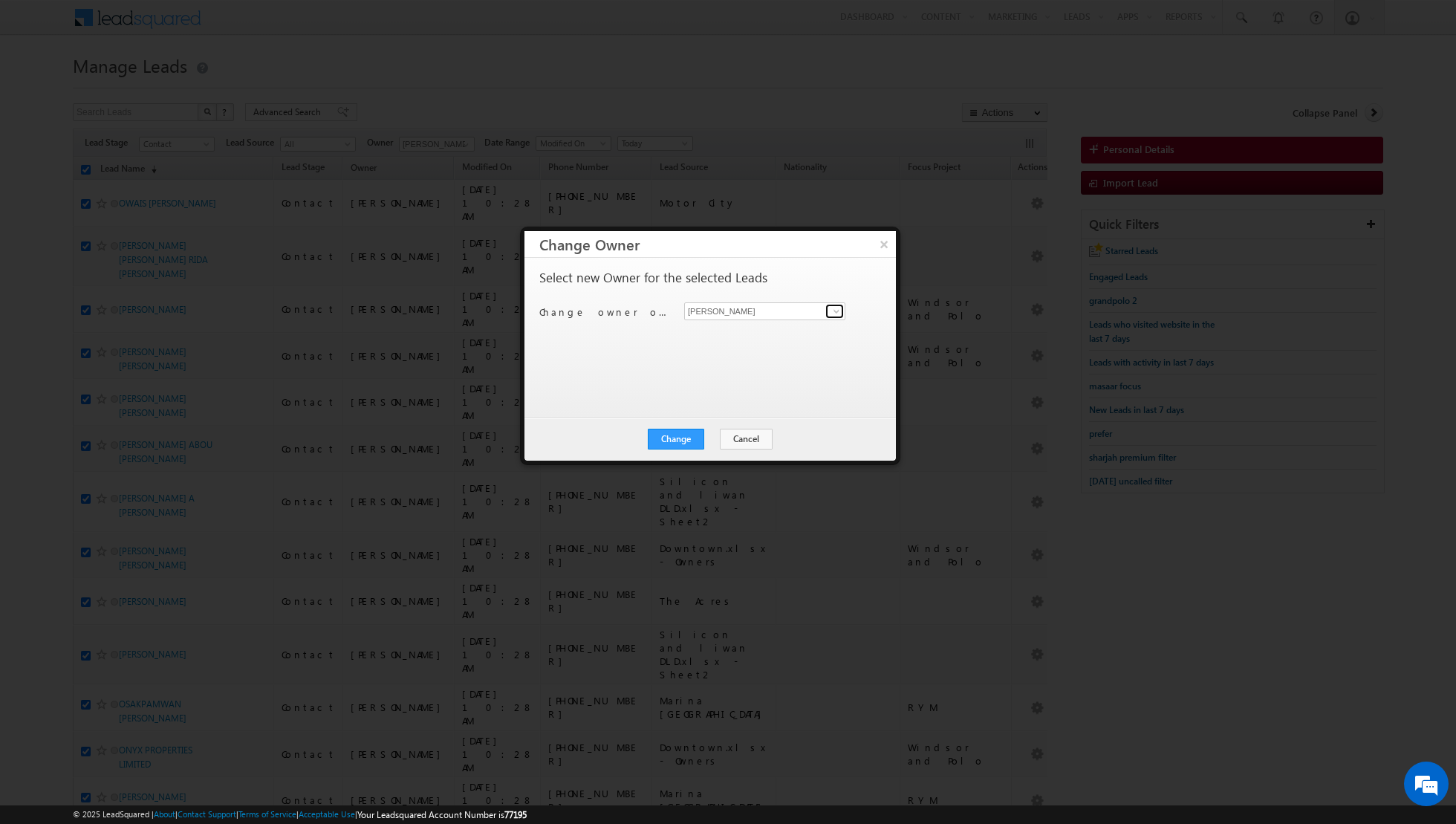
click at [839, 309] on span at bounding box center [836, 311] width 12 height 12
click at [776, 334] on span "[PERSON_NAME][EMAIL_ADDRESS][DOMAIN_NAME]" at bounding box center [757, 339] width 133 height 11
click at [673, 435] on button "Change" at bounding box center [676, 439] width 57 height 21
click at [706, 436] on button "Close" at bounding box center [712, 439] width 48 height 21
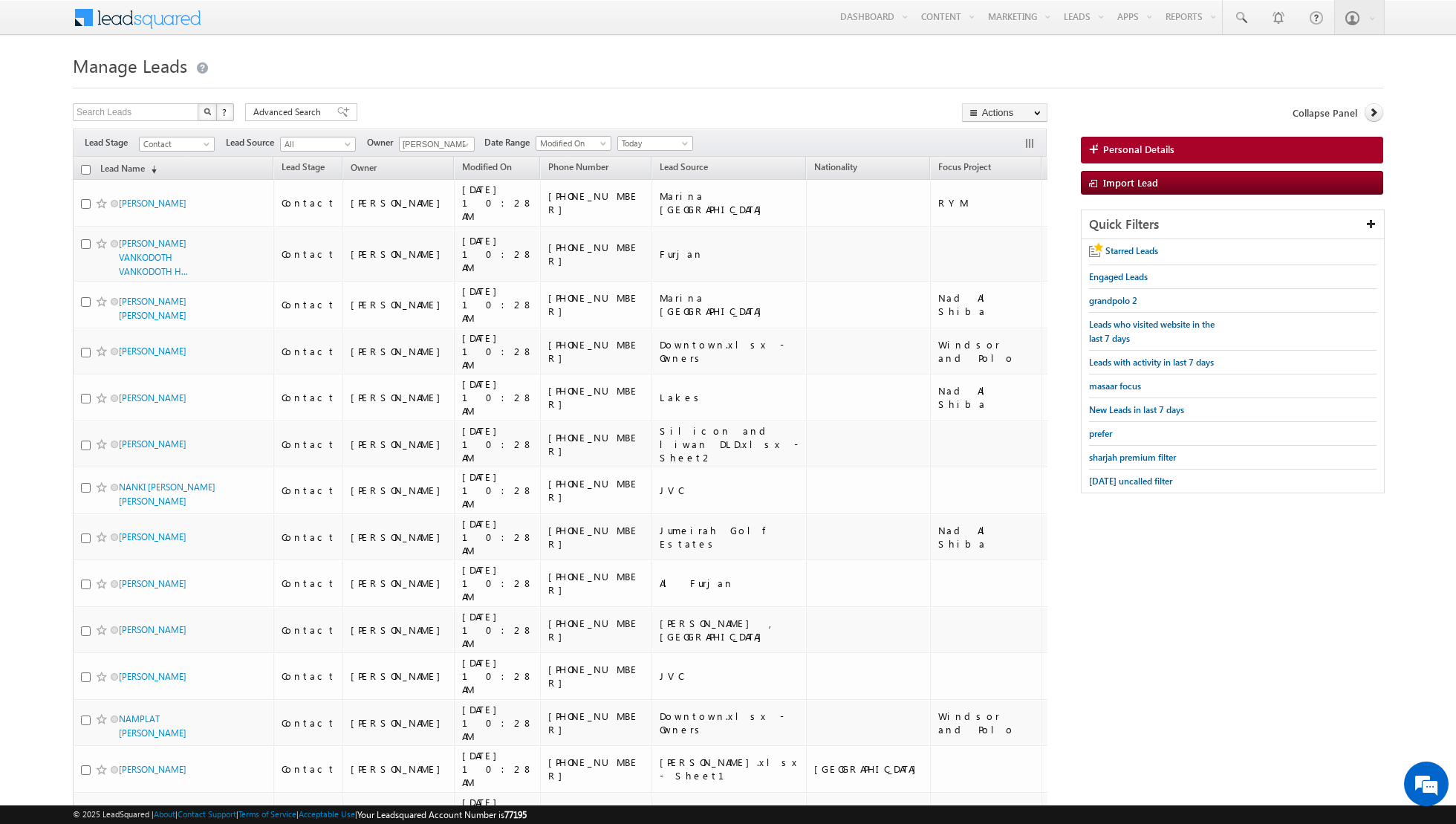
click at [88, 169] on input "checkbox" at bounding box center [86, 170] width 9 height 9
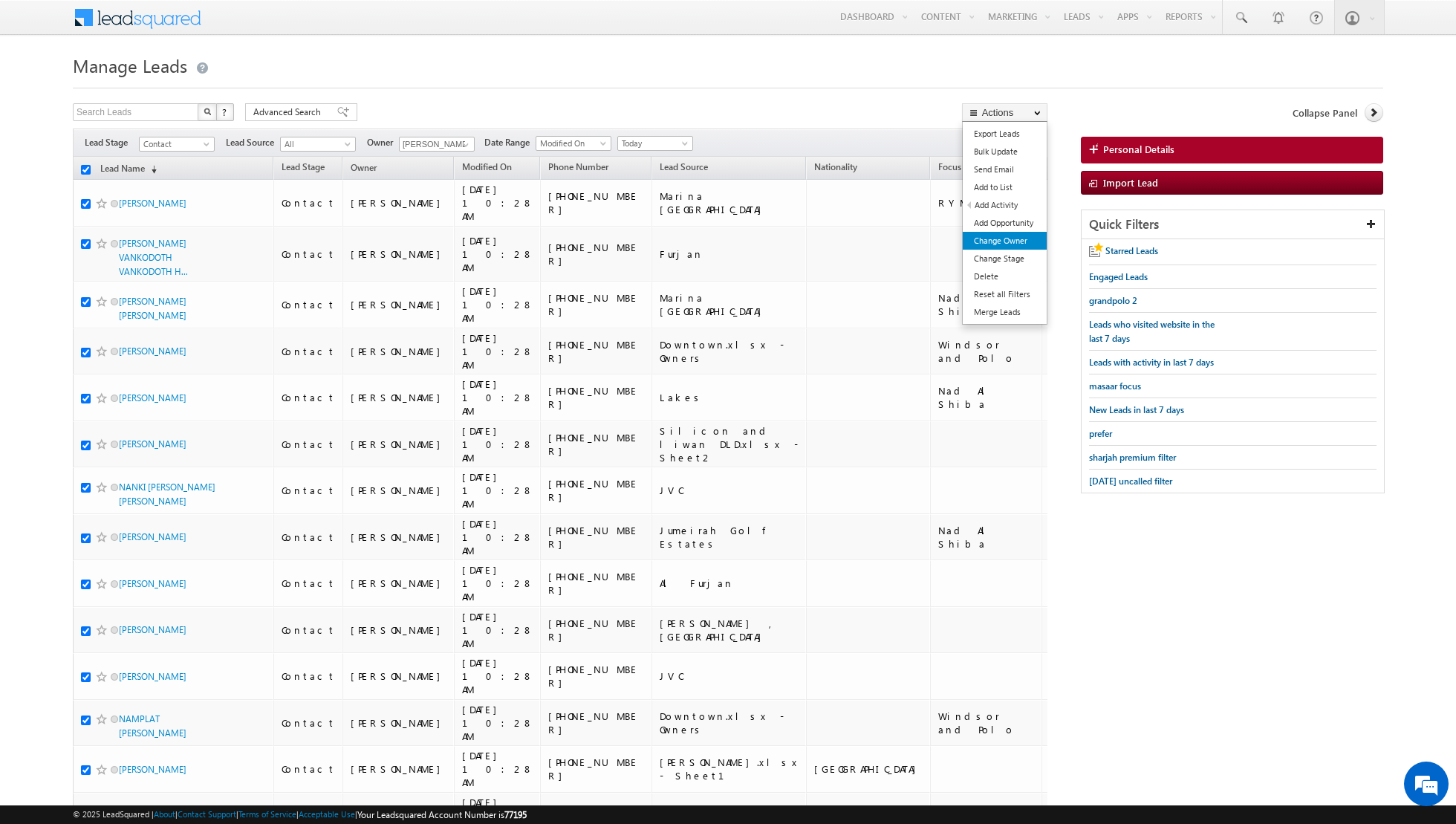
click at [997, 237] on link "Change Owner" at bounding box center [1005, 240] width 84 height 18
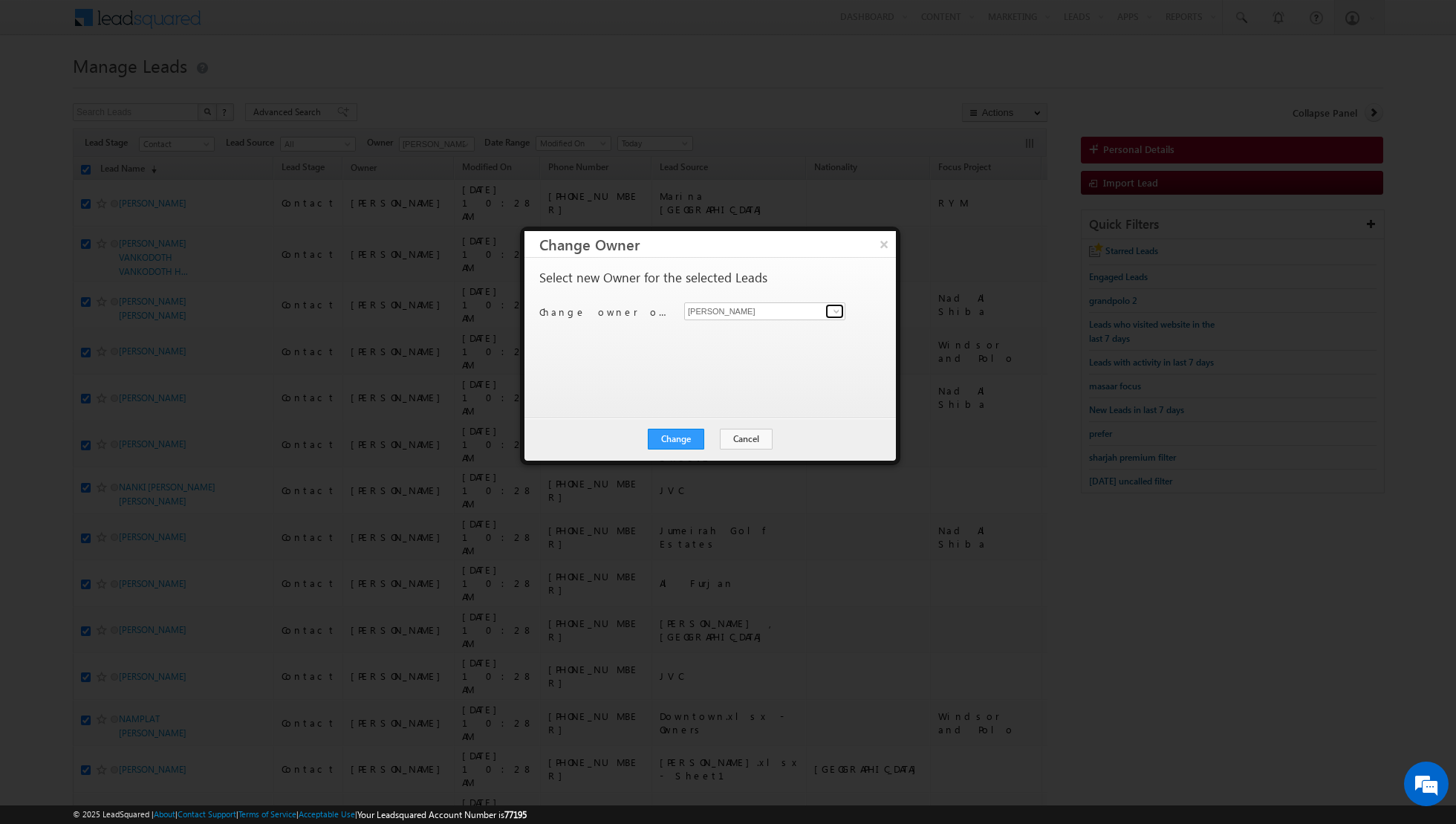
click at [837, 311] on span at bounding box center [836, 311] width 12 height 12
click at [739, 338] on span "[PERSON_NAME][EMAIL_ADDRESS][DOMAIN_NAME]" at bounding box center [757, 339] width 133 height 11
click at [677, 443] on button "Change" at bounding box center [676, 439] width 57 height 21
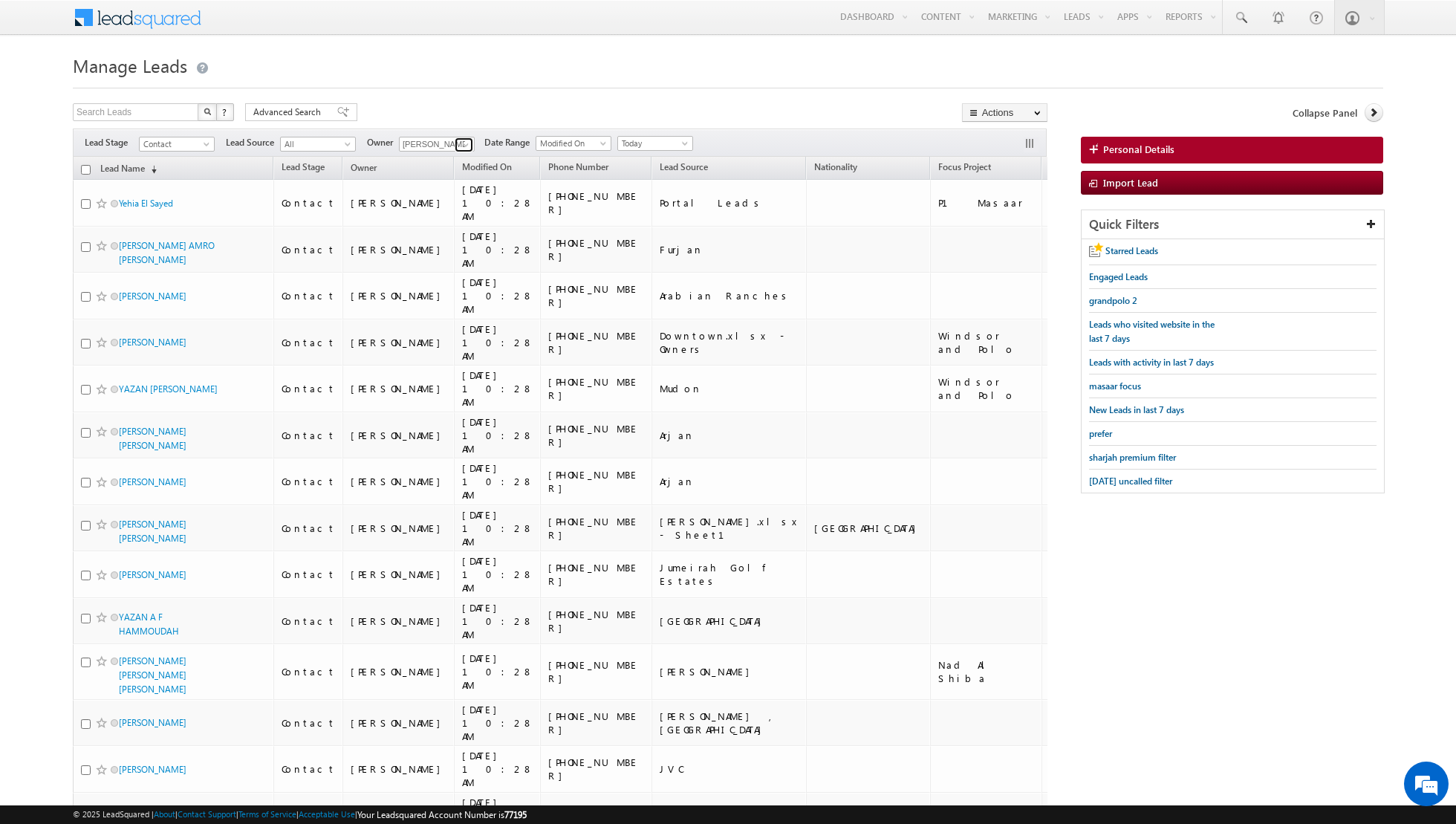
click at [463, 144] on span at bounding box center [465, 144] width 12 height 12
click at [445, 196] on span "[PERSON_NAME][EMAIL_ADDRESS][DOMAIN_NAME]" at bounding box center [472, 201] width 133 height 11
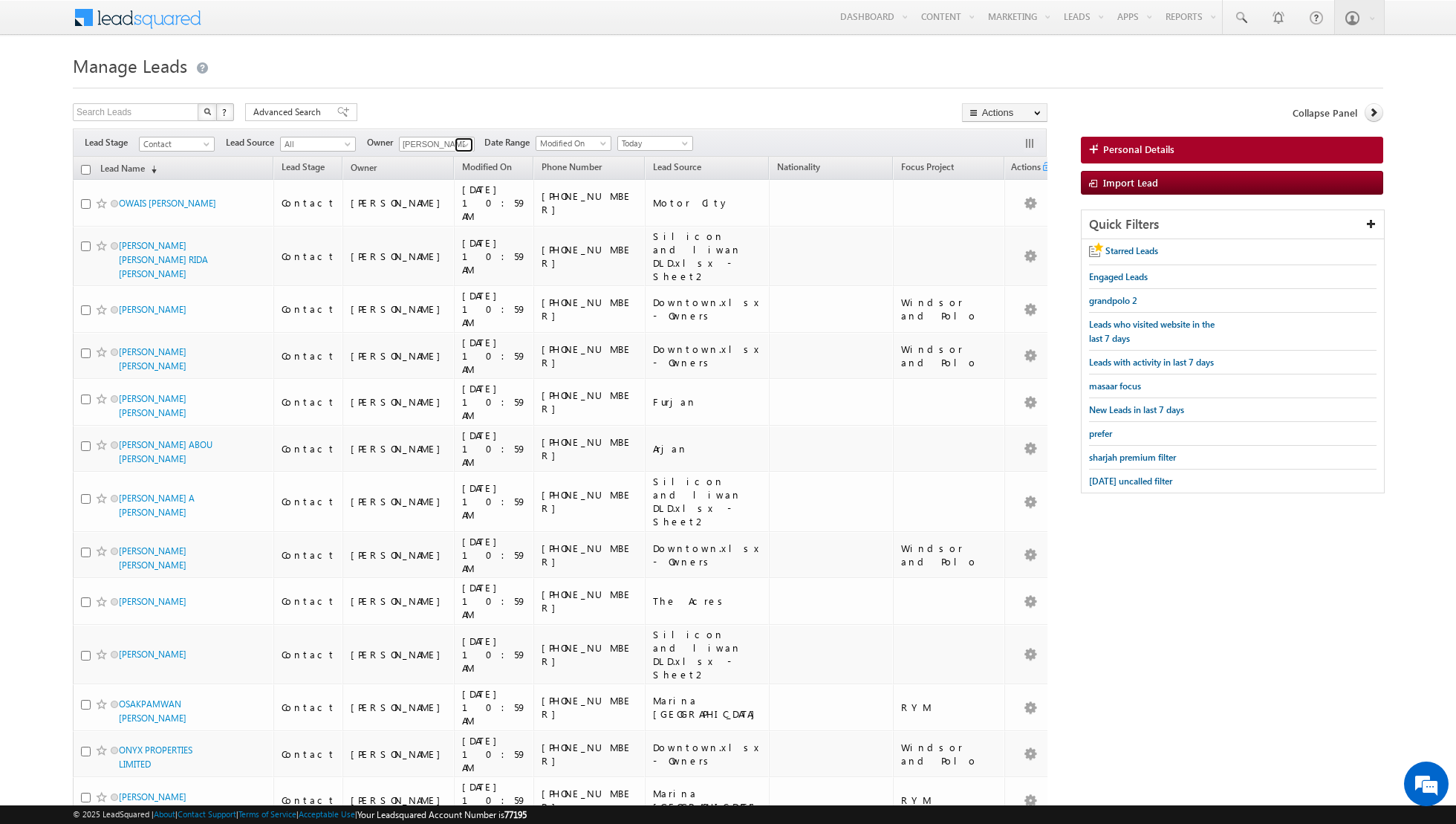
click at [463, 140] on span at bounding box center [465, 144] width 12 height 12
click at [442, 216] on link "[PERSON_NAME] [EMAIL_ADDRESS][DOMAIN_NAME]" at bounding box center [473, 221] width 148 height 28
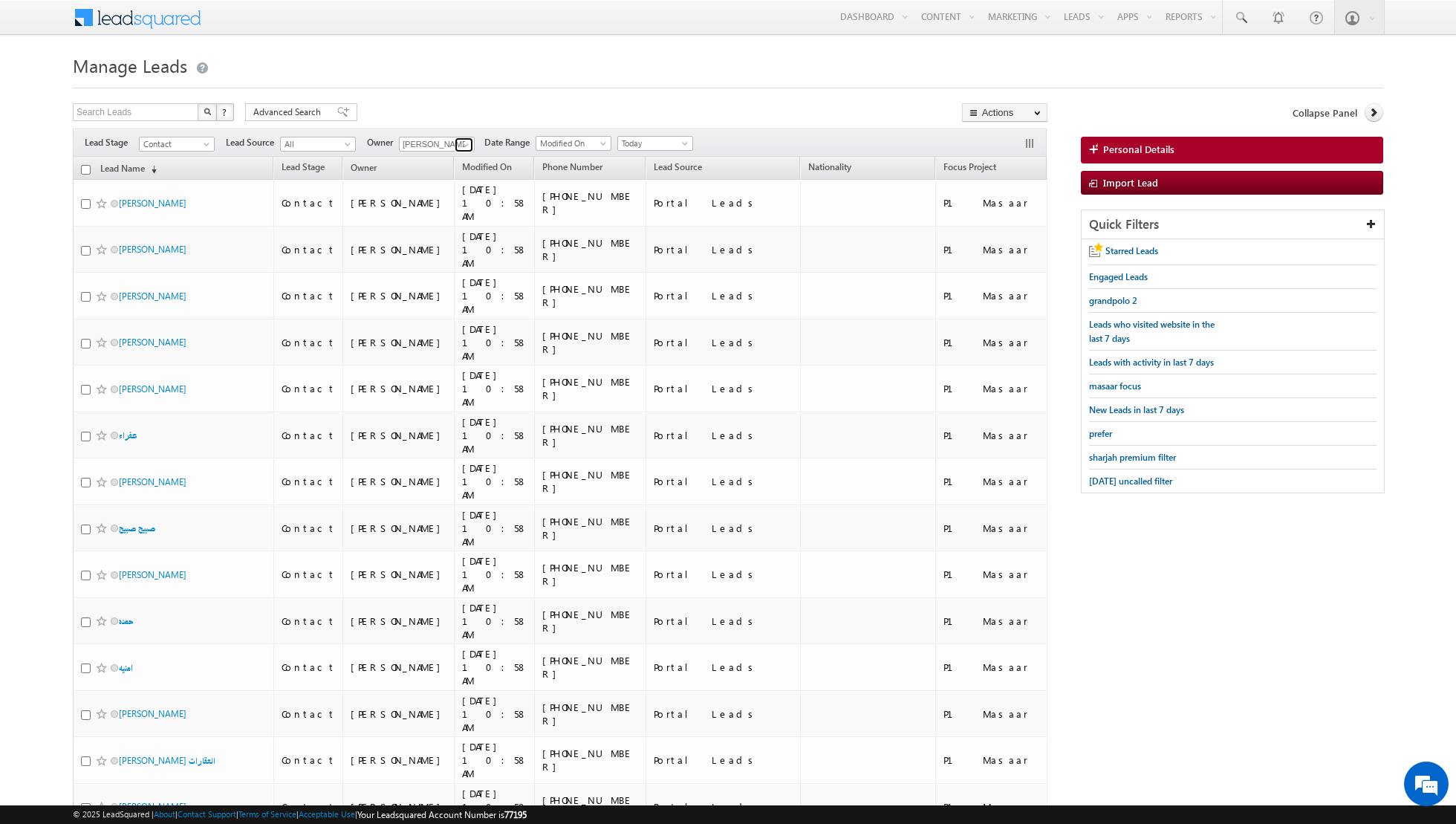
click at [454, 144] on link at bounding box center [464, 144] width 19 height 15
click at [449, 242] on link "[PERSON_NAME] [PERSON_NAME][EMAIL_ADDRESS][DOMAIN_NAME]" at bounding box center [473, 247] width 148 height 28
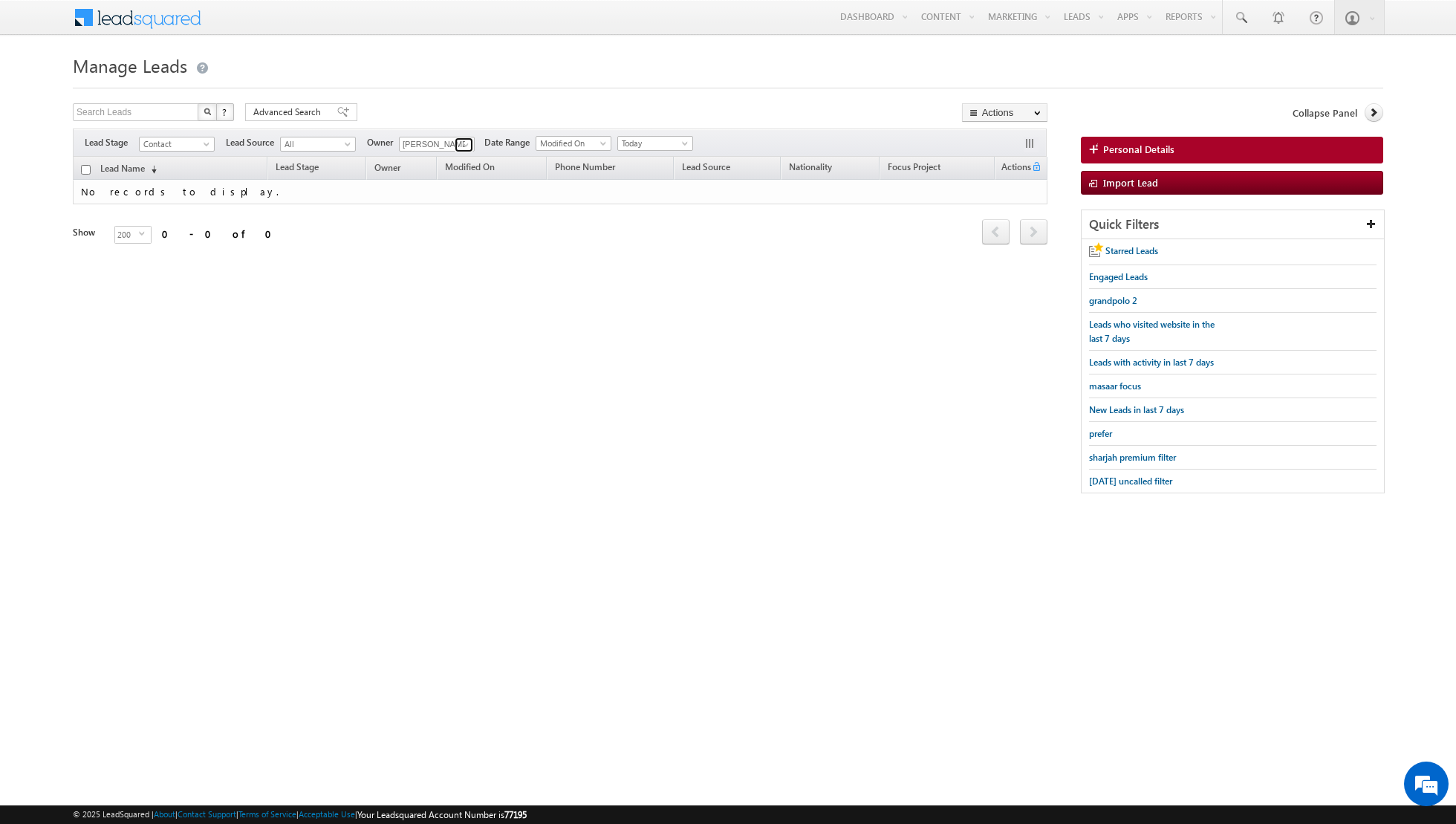
click at [454, 141] on link at bounding box center [464, 144] width 19 height 15
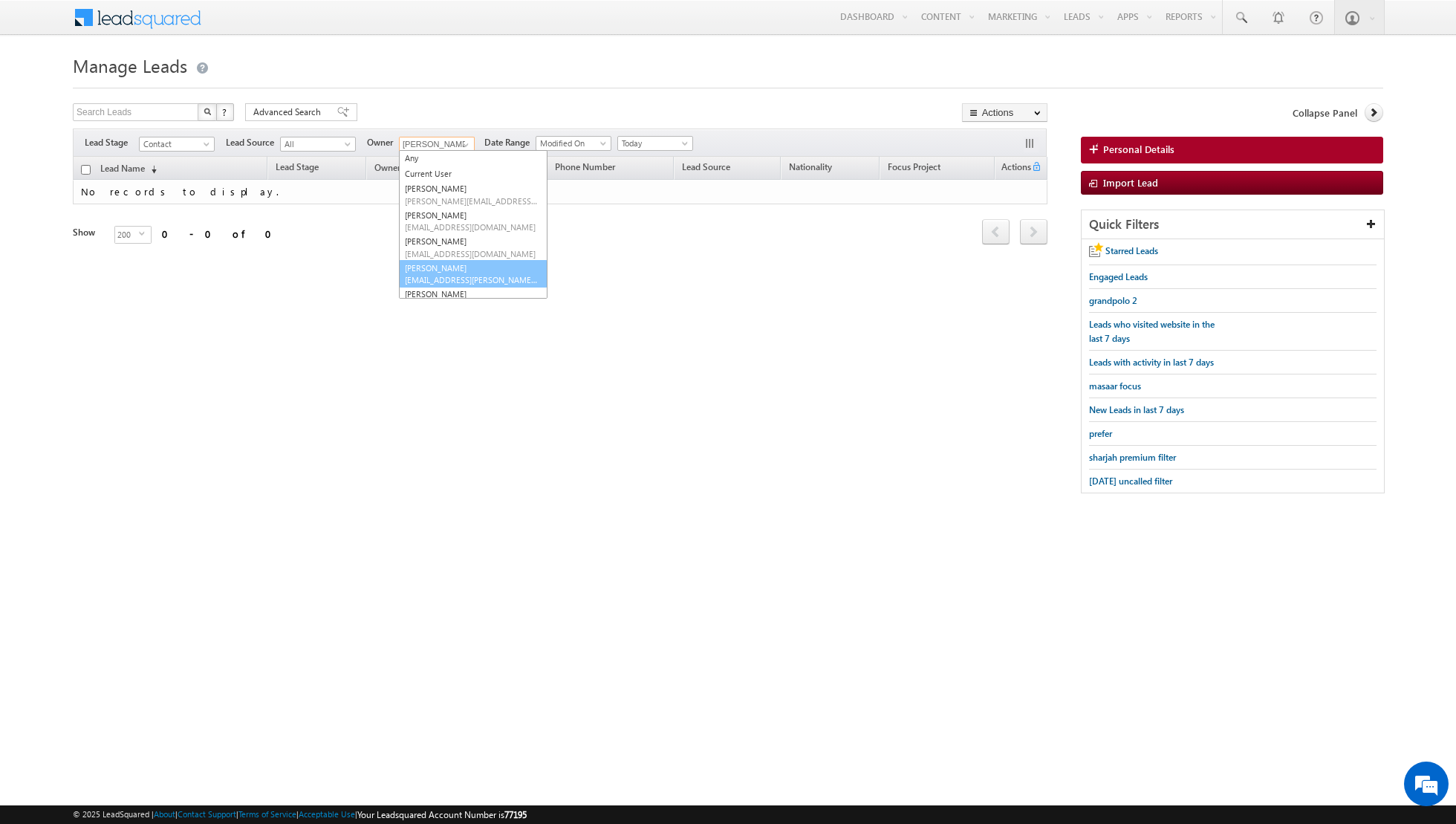
click at [458, 269] on link "[PERSON_NAME] [EMAIL_ADDRESS][PERSON_NAME][DOMAIN_NAME]" at bounding box center [473, 274] width 148 height 28
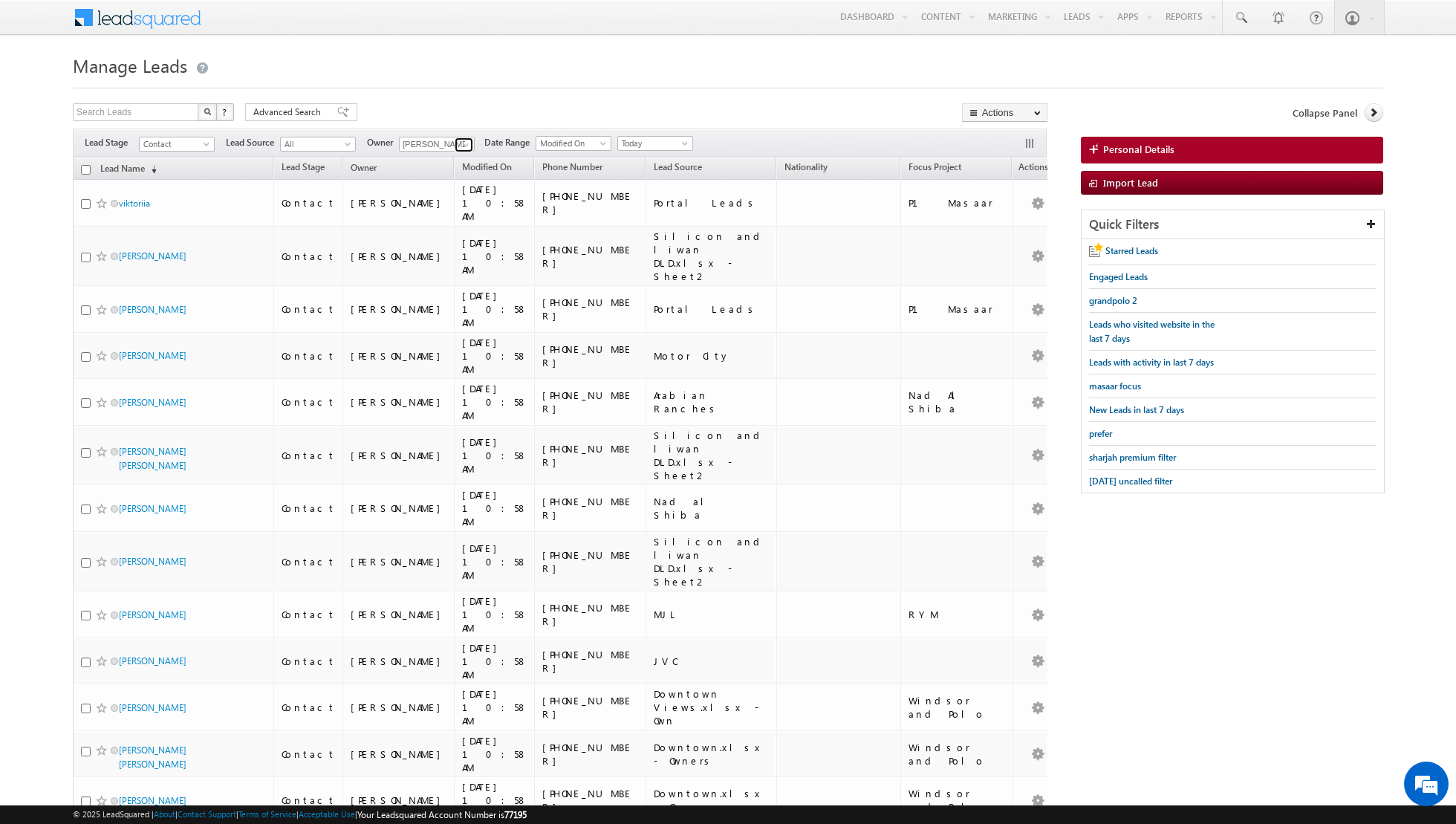
click at [465, 145] on span at bounding box center [465, 144] width 12 height 12
click at [457, 251] on link "Muhammad Shibily muhammad.shibily@indglobal.ae" at bounding box center [473, 253] width 148 height 28
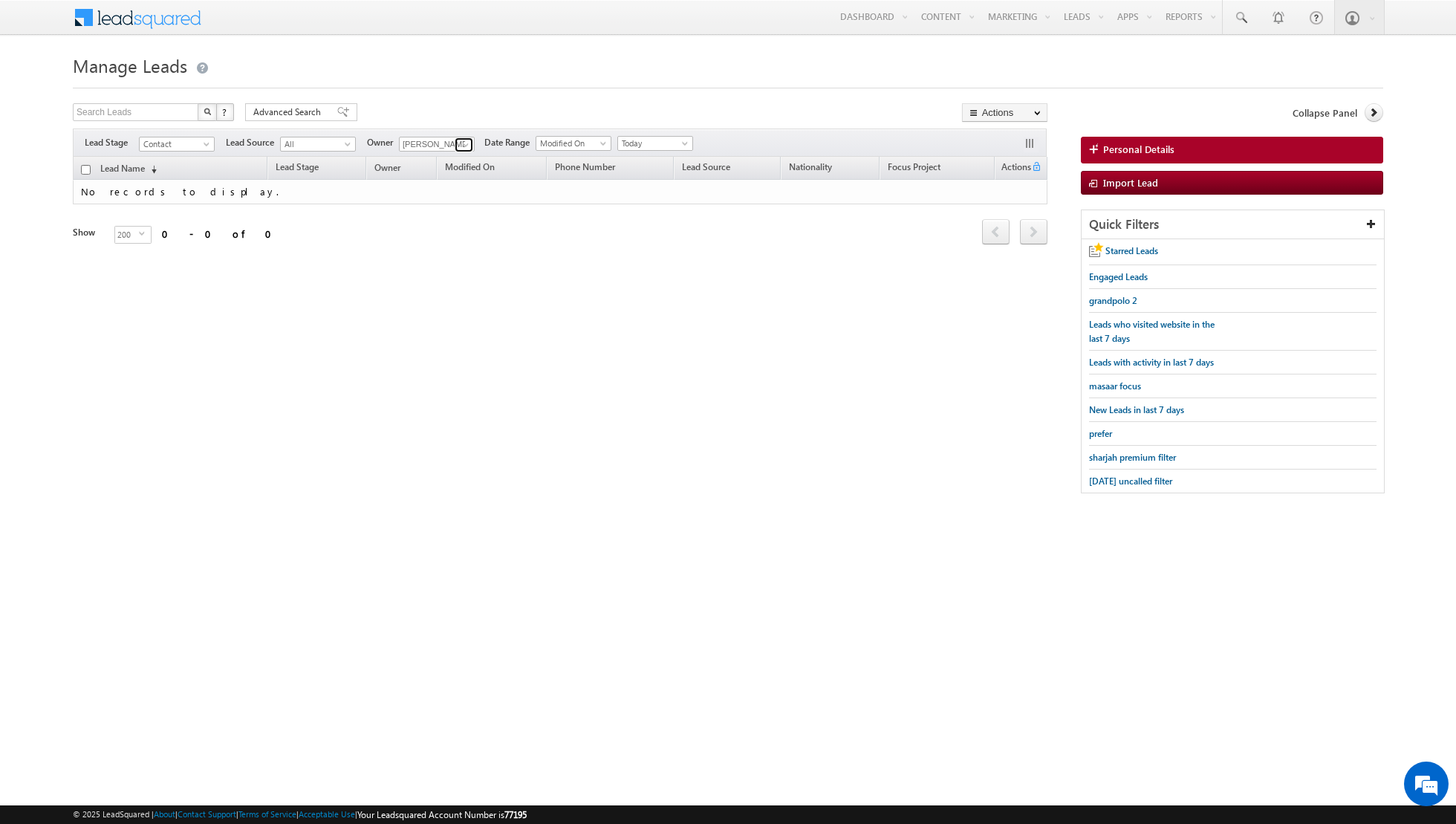
click at [462, 146] on span at bounding box center [465, 144] width 12 height 12
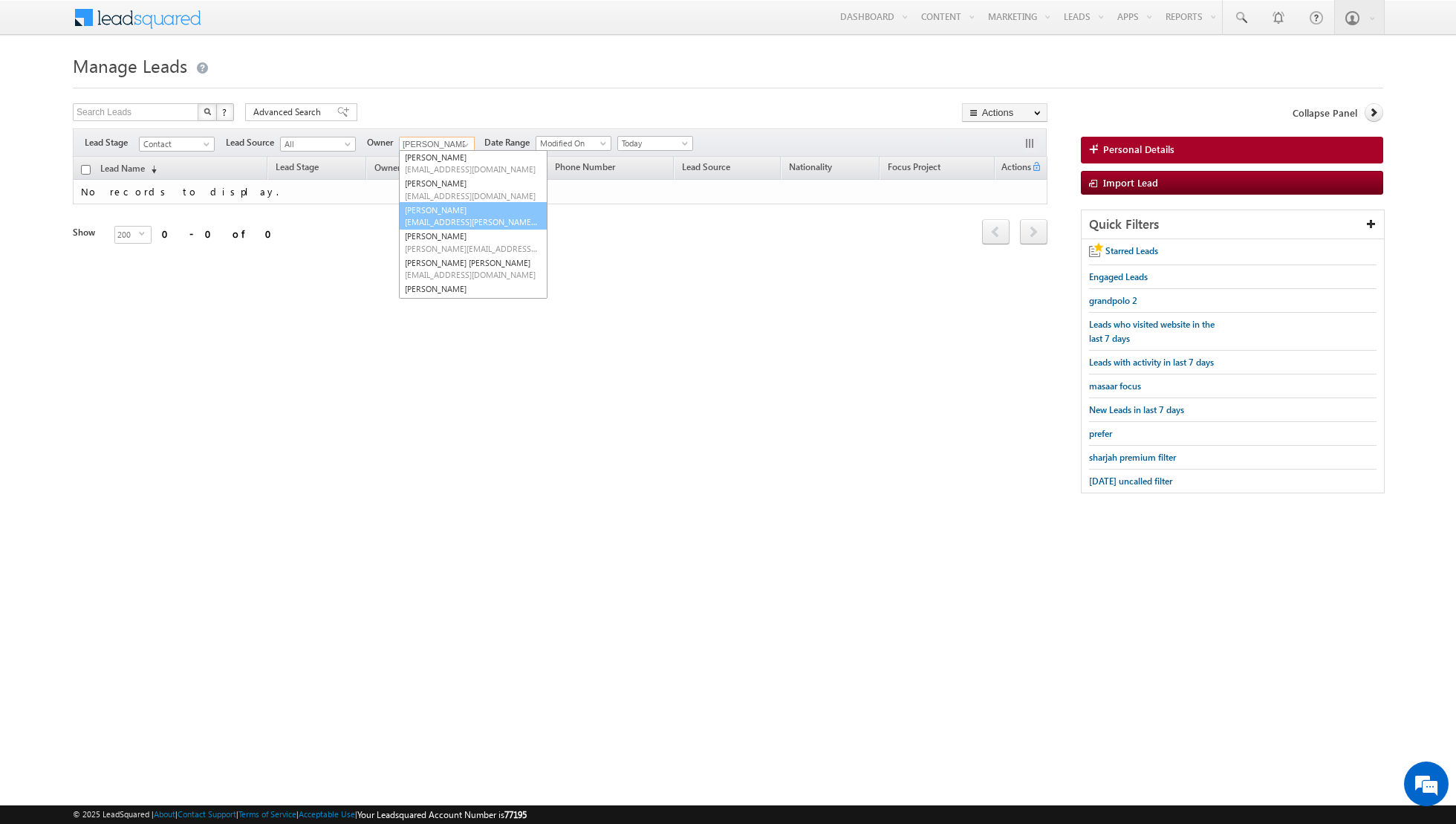
scroll to position [59, 0]
click at [449, 242] on span "[PERSON_NAME][EMAIL_ADDRESS][DOMAIN_NAME]" at bounding box center [472, 248] width 133 height 11
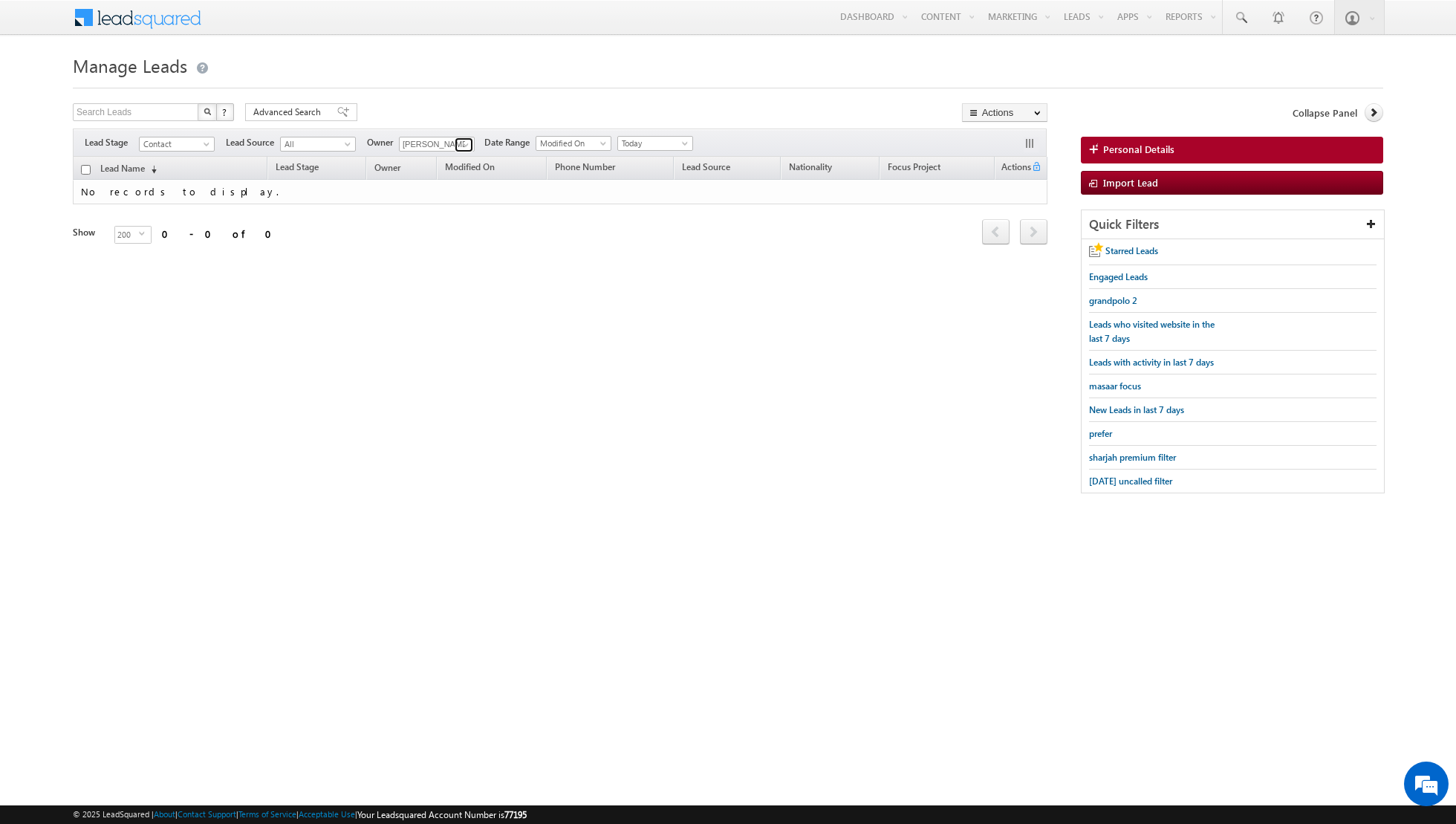
click at [460, 140] on span at bounding box center [465, 144] width 12 height 12
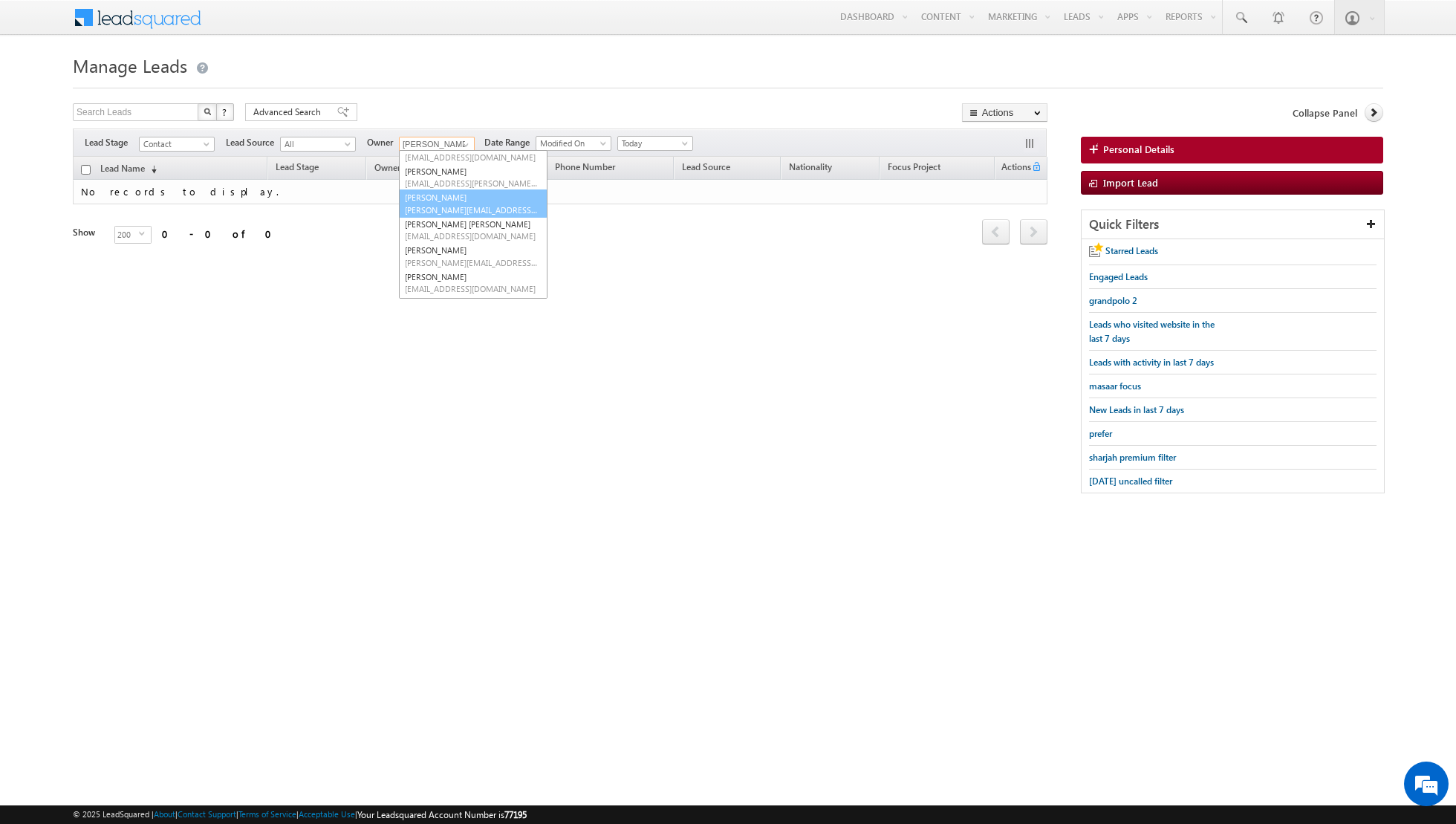
scroll to position [100, 0]
click at [455, 229] on span "[EMAIL_ADDRESS][DOMAIN_NAME]" at bounding box center [472, 233] width 133 height 11
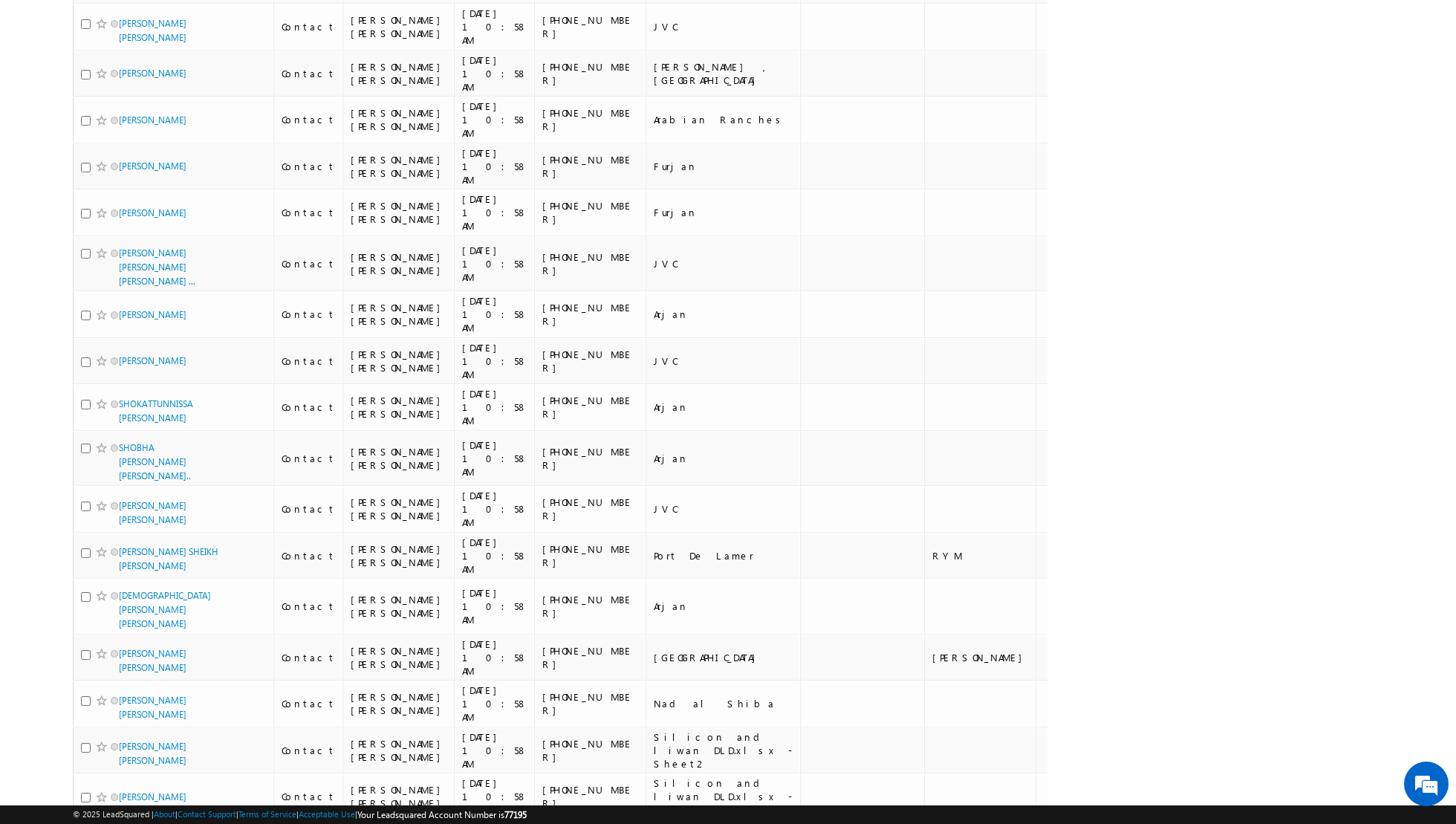
scroll to position [0, 0]
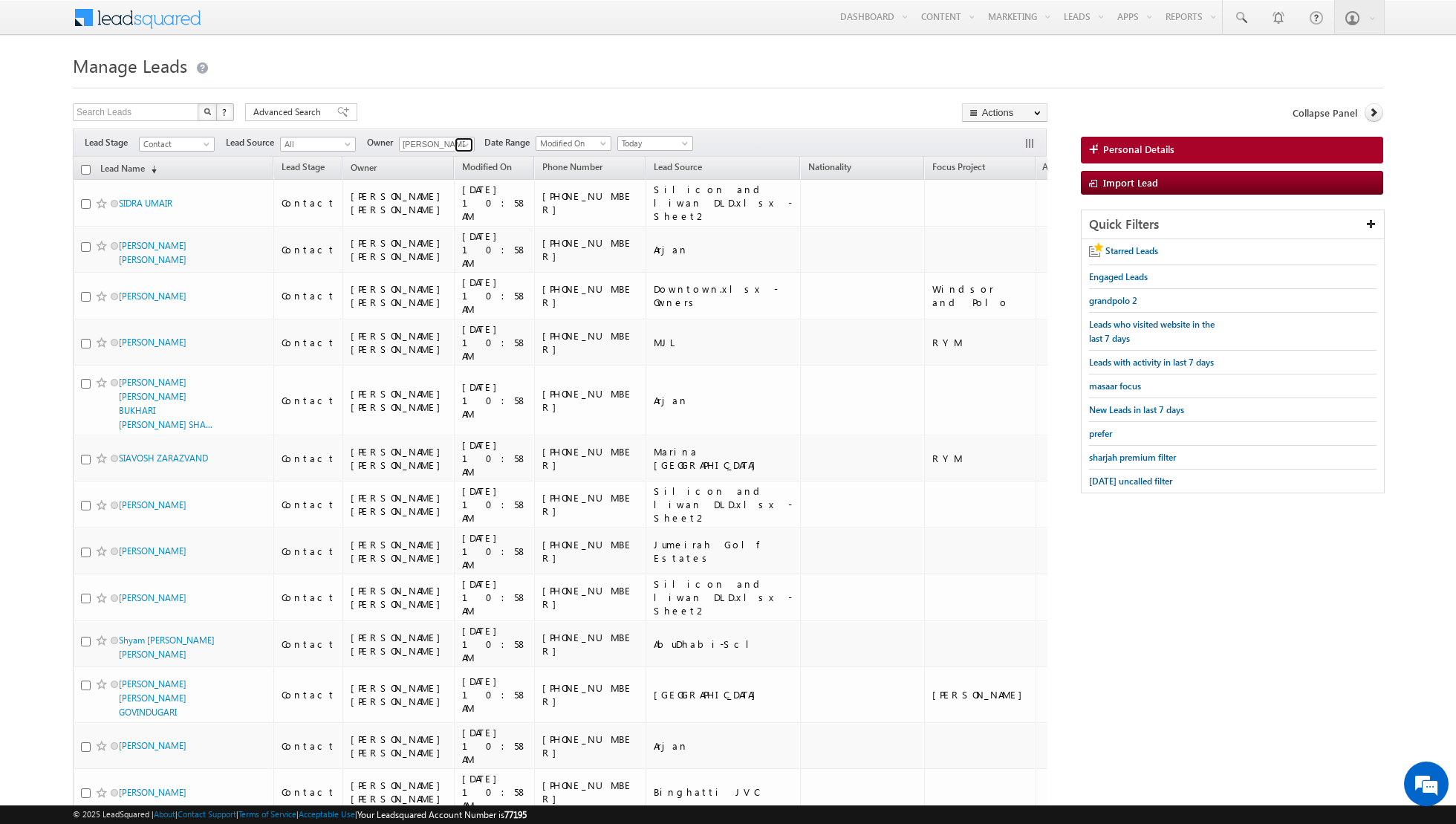
click at [465, 146] on span at bounding box center [465, 144] width 12 height 12
click at [456, 280] on link "[PERSON_NAME] [EMAIL_ADDRESS][PERSON_NAME][DOMAIN_NAME]" at bounding box center [473, 285] width 148 height 28
type input "[PERSON_NAME]"
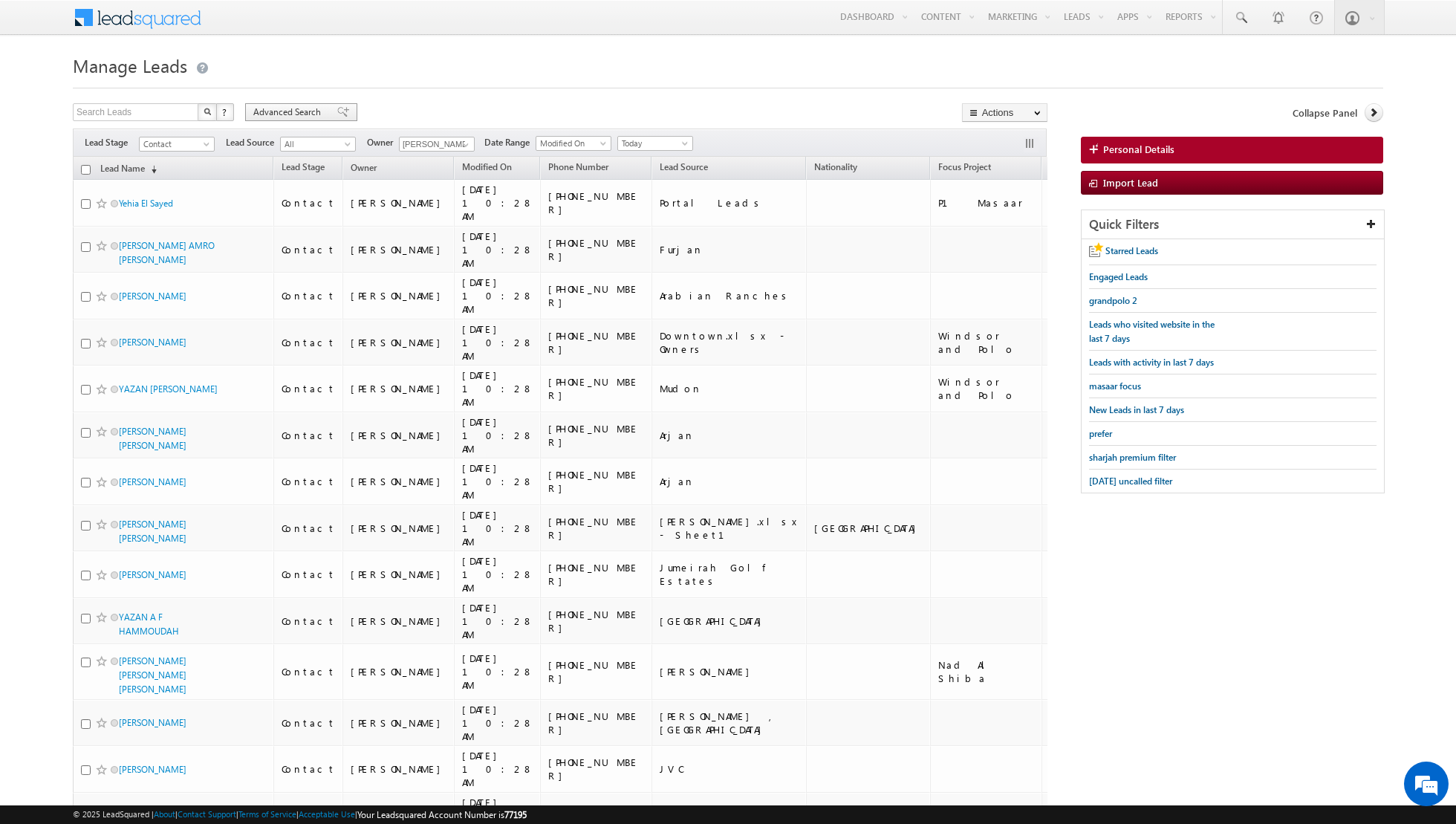
click at [338, 110] on span at bounding box center [343, 111] width 12 height 10
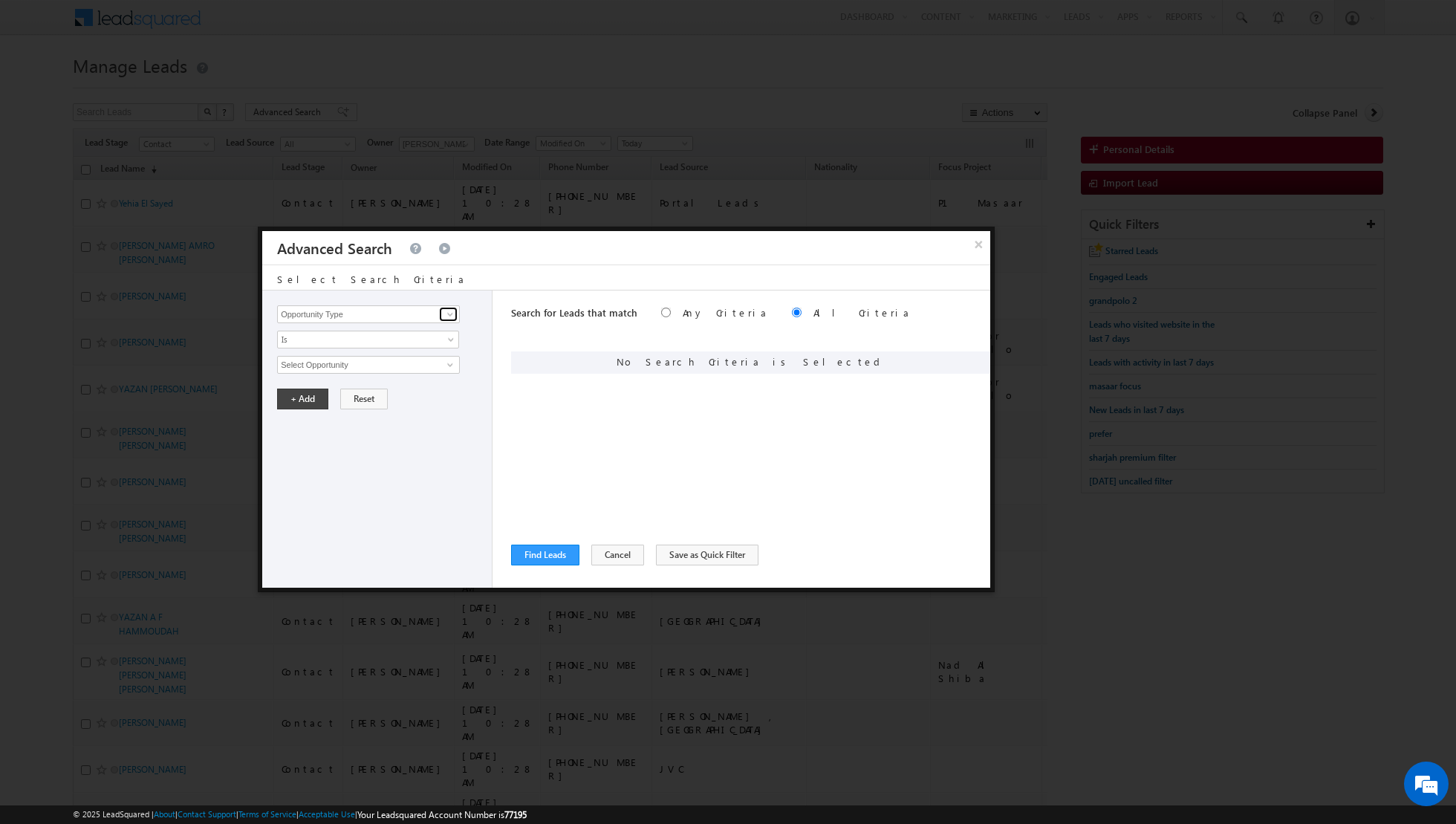
click at [446, 316] on span at bounding box center [450, 314] width 12 height 12
click at [392, 344] on link "Lead Source" at bounding box center [368, 345] width 183 height 17
type input "Lead Source"
click at [451, 364] on span "select" at bounding box center [452, 363] width 12 height 7
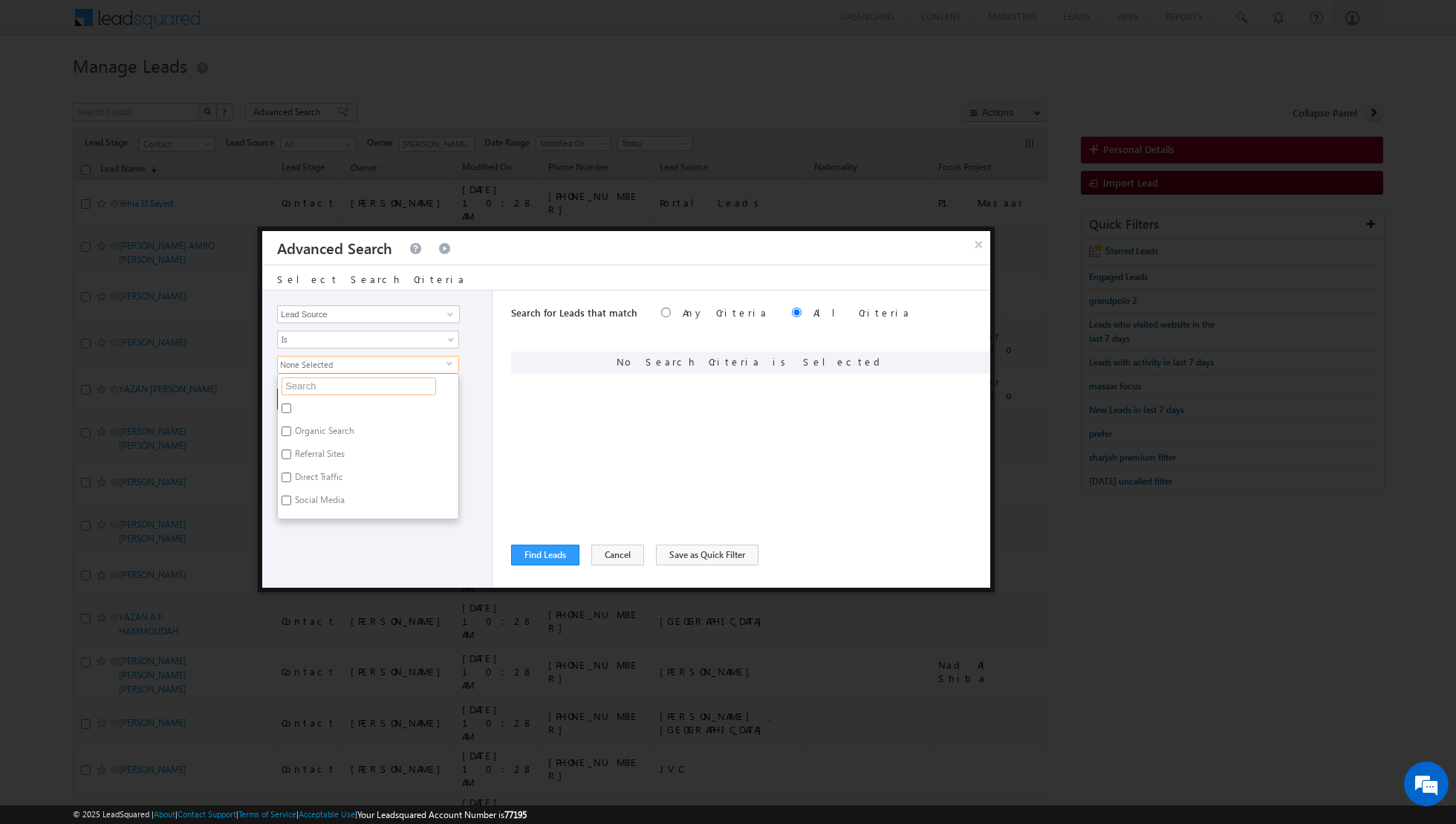
click at [372, 387] on input "text" at bounding box center [359, 386] width 155 height 18
type input "emaar"
click at [319, 406] on label "Emaar BeachFront" at bounding box center [329, 410] width 103 height 23
click at [291, 406] on input "Emaar BeachFront" at bounding box center [286, 408] width 9 height 9
checkbox input "true"
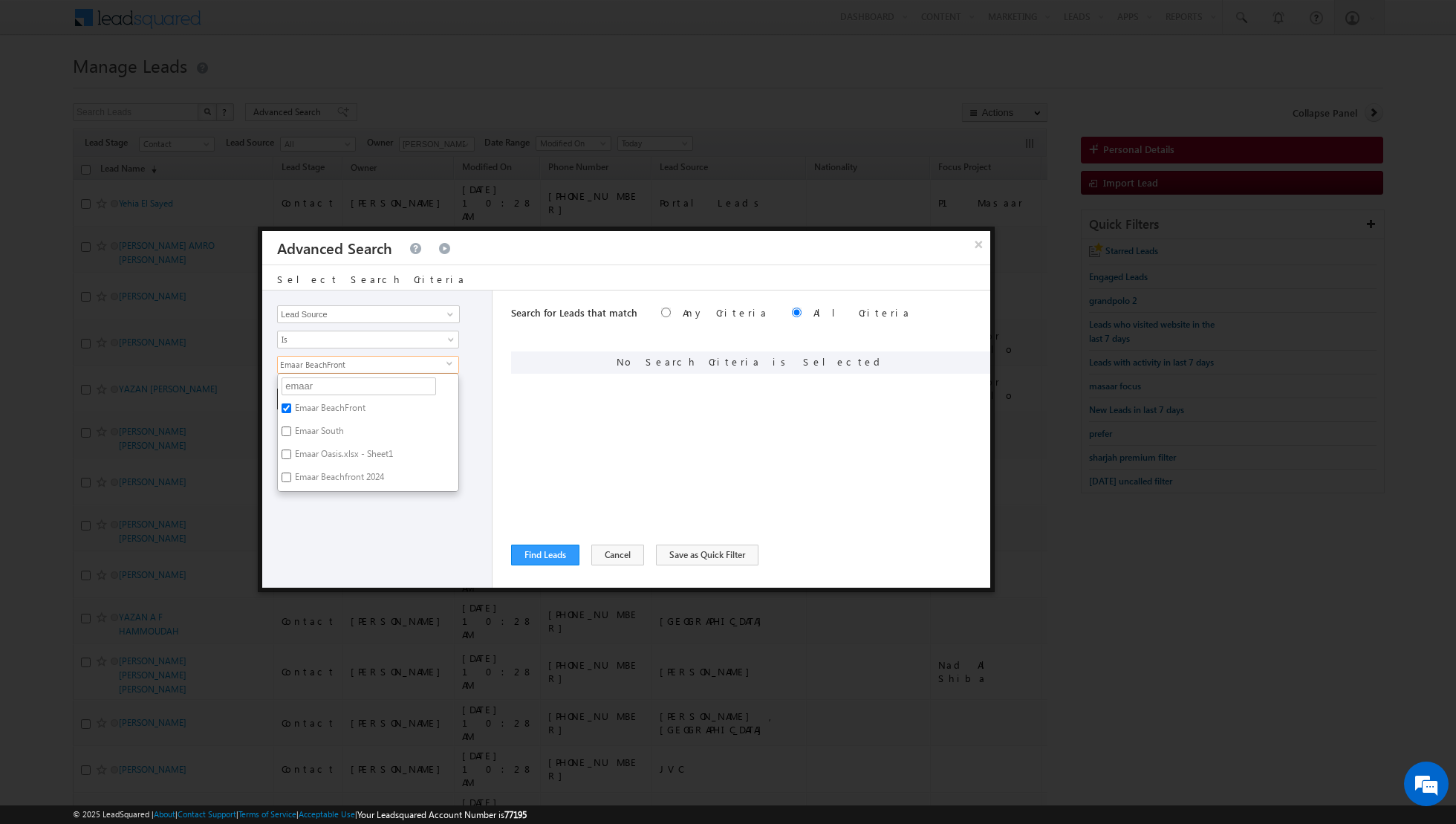
click at [299, 425] on label "Emaar South" at bounding box center [318, 433] width 81 height 23
click at [291, 426] on input "Emaar South" at bounding box center [286, 431] width 9 height 9
checkbox input "true"
click at [283, 451] on input "Emaar Oasis.xlsx - Sheet1" at bounding box center [286, 454] width 9 height 9
checkbox input "true"
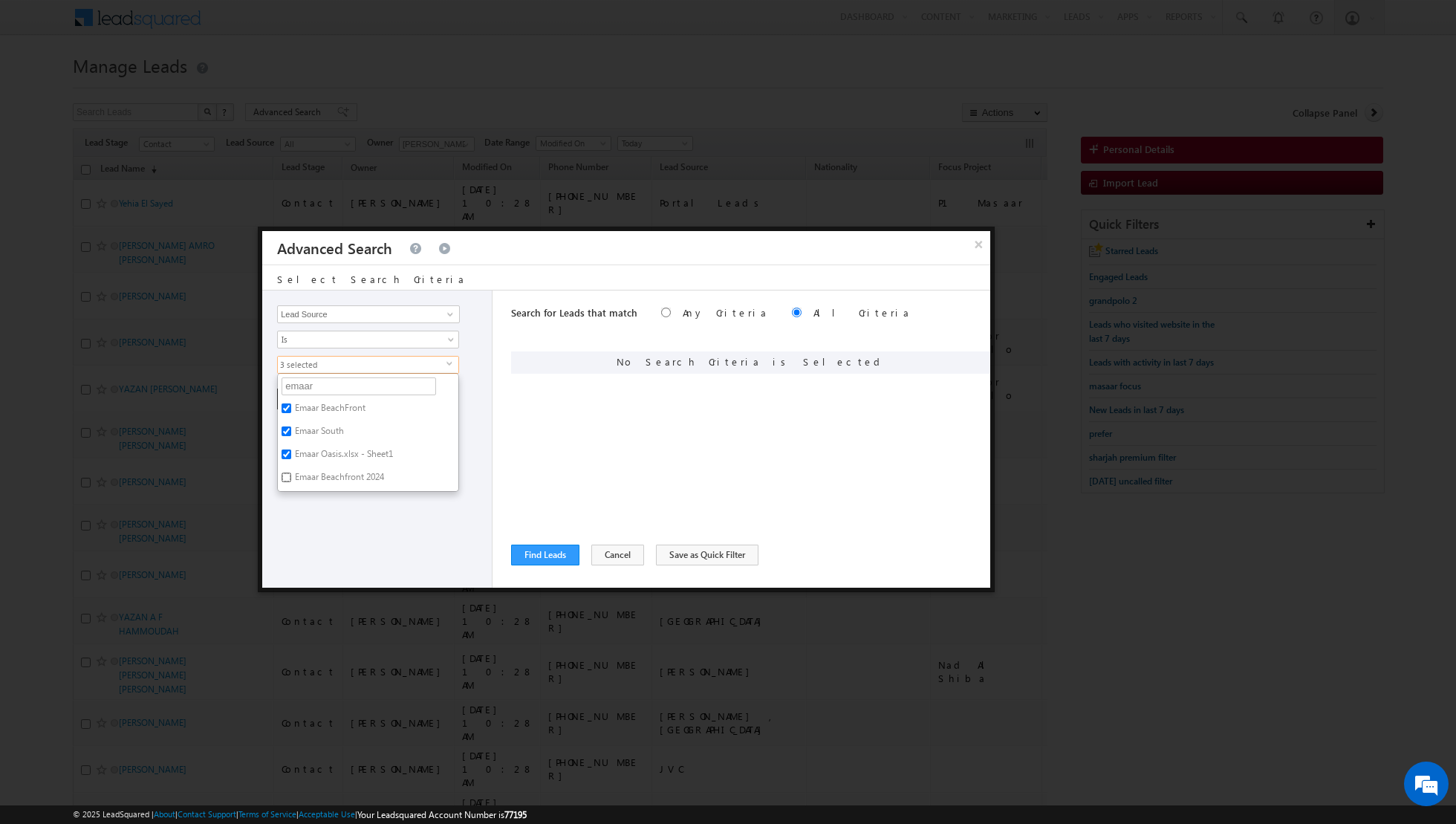
click at [286, 476] on input "Emaar Beachfront 2024" at bounding box center [286, 477] width 9 height 9
checkbox input "true"
click at [473, 388] on div "+ Add Reset" at bounding box center [381, 399] width 207 height 21
click at [447, 357] on span "select" at bounding box center [452, 369] width 12 height 25
click at [364, 387] on input "emaar" at bounding box center [359, 386] width 155 height 18
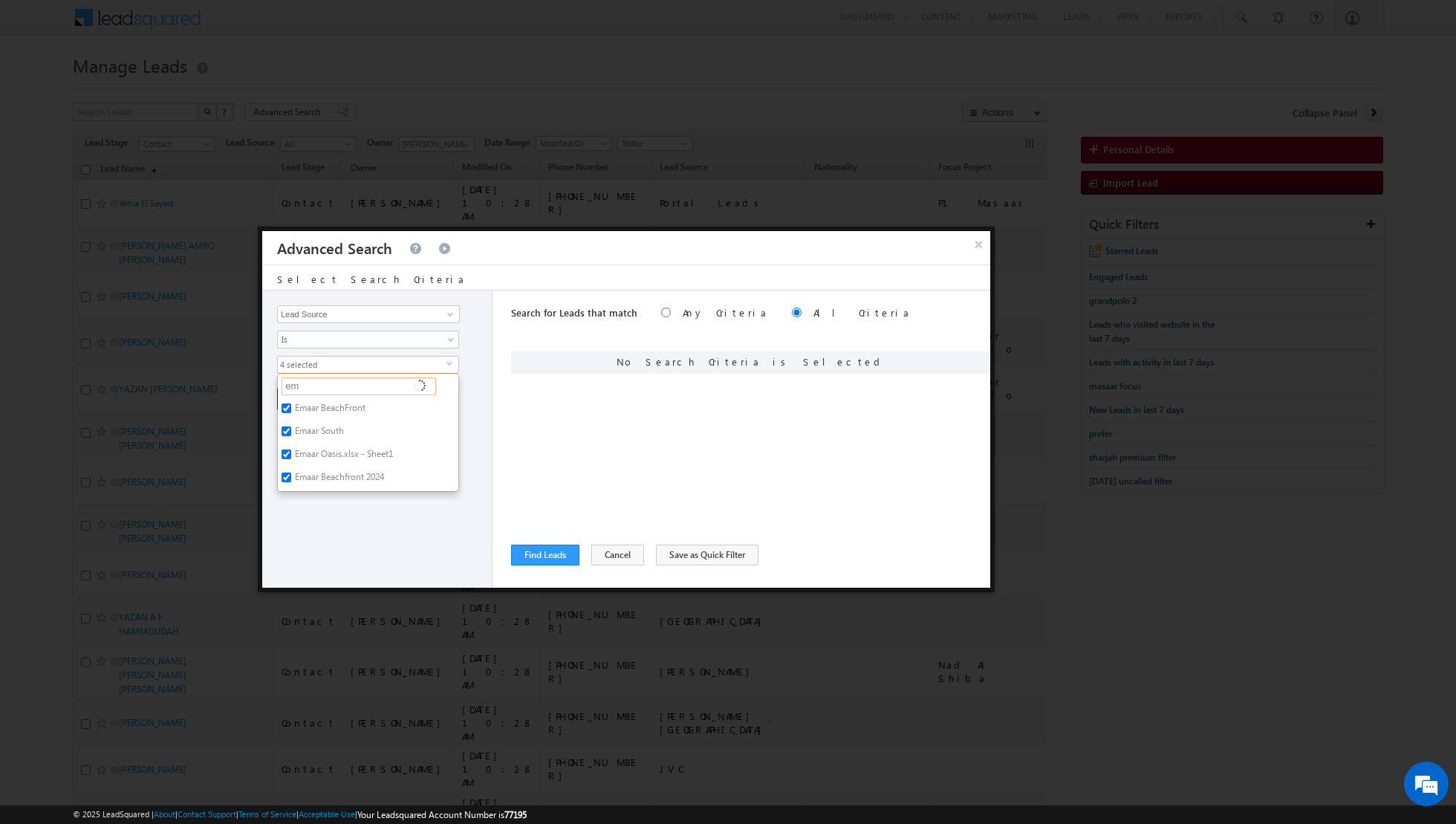
type input "e"
type input "palm"
click at [301, 403] on label "Palm Jebel Ali" at bounding box center [346, 410] width 137 height 23
click at [291, 403] on input "Palm Jebel Ali" at bounding box center [286, 408] width 9 height 9
checkbox input "true"
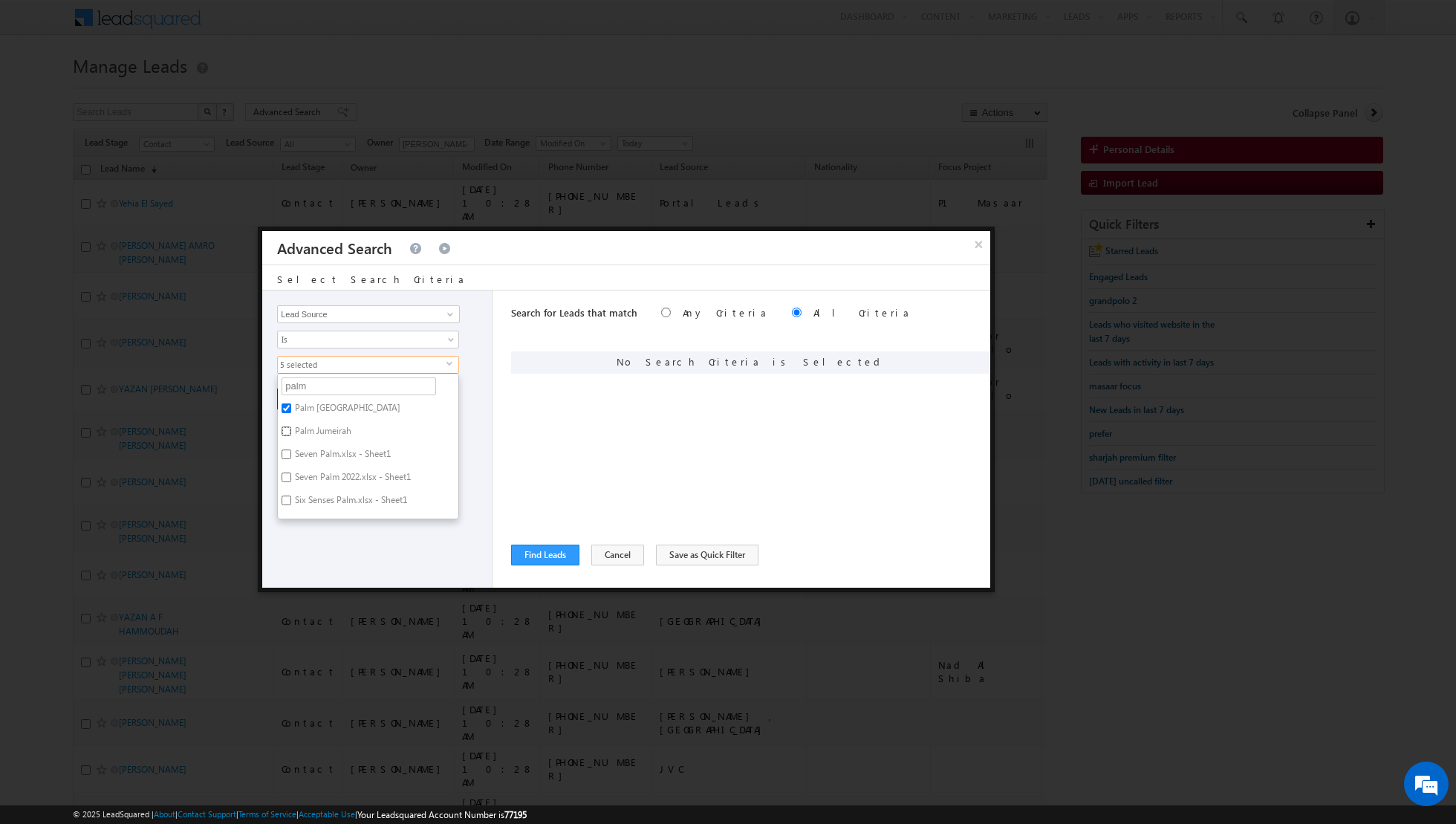
click at [289, 429] on input "Palm Jumeirah" at bounding box center [286, 431] width 9 height 9
checkbox input "true"
click at [285, 454] on input "Seven Palm.xlsx - Sheet1" at bounding box center [286, 454] width 9 height 9
checkbox input "true"
click at [285, 472] on input "Seven Palm 2022.xlsx - Sheet1" at bounding box center [286, 477] width 9 height 9
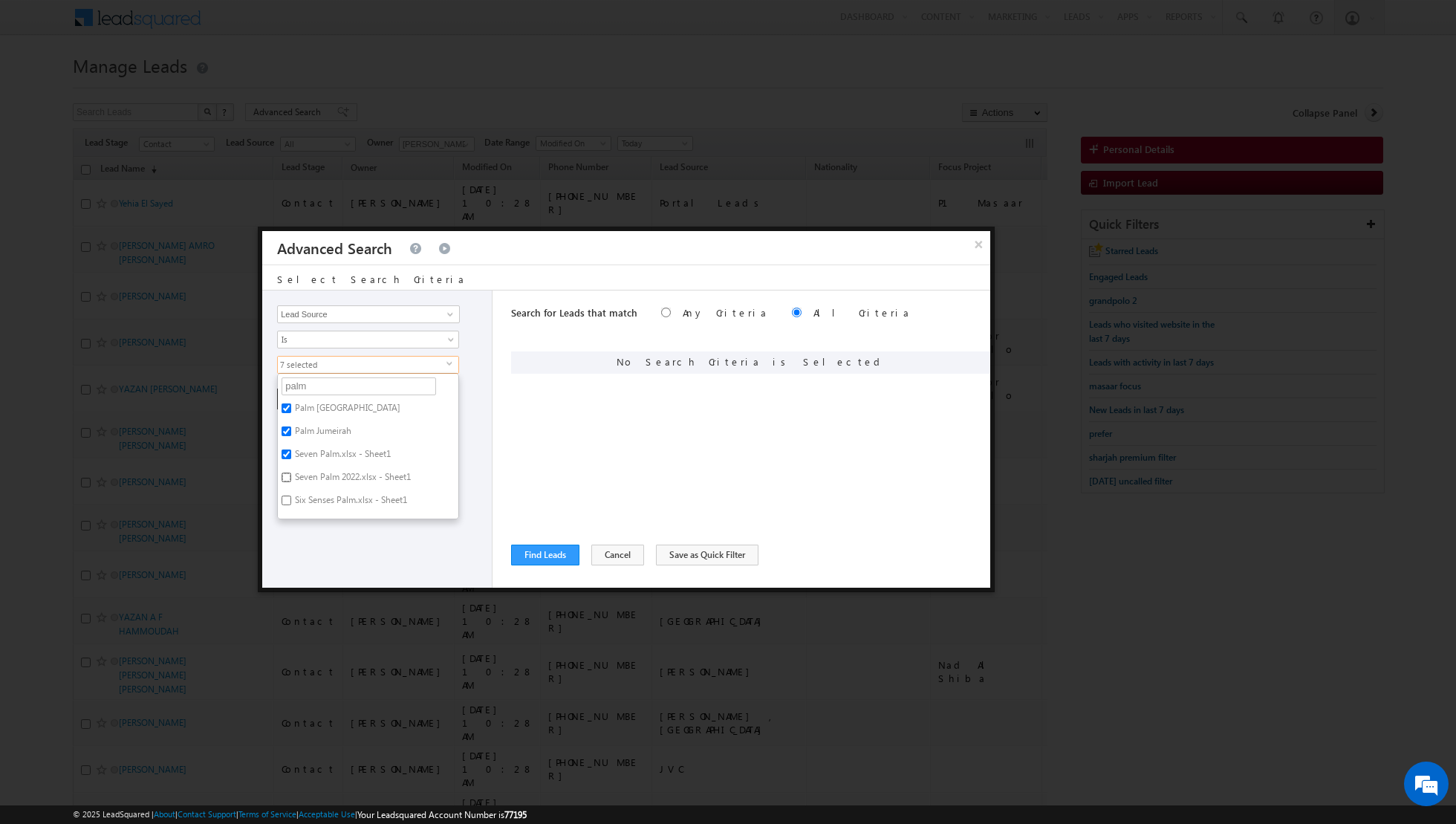
checkbox input "true"
click at [285, 500] on input "Six Senses Palm.xlsx - Sheet1" at bounding box center [286, 500] width 9 height 9
checkbox input "true"
click at [289, 435] on label "Palm Jumeirah.xlsx - Fronds P & O" at bounding box center [361, 432] width 166 height 23
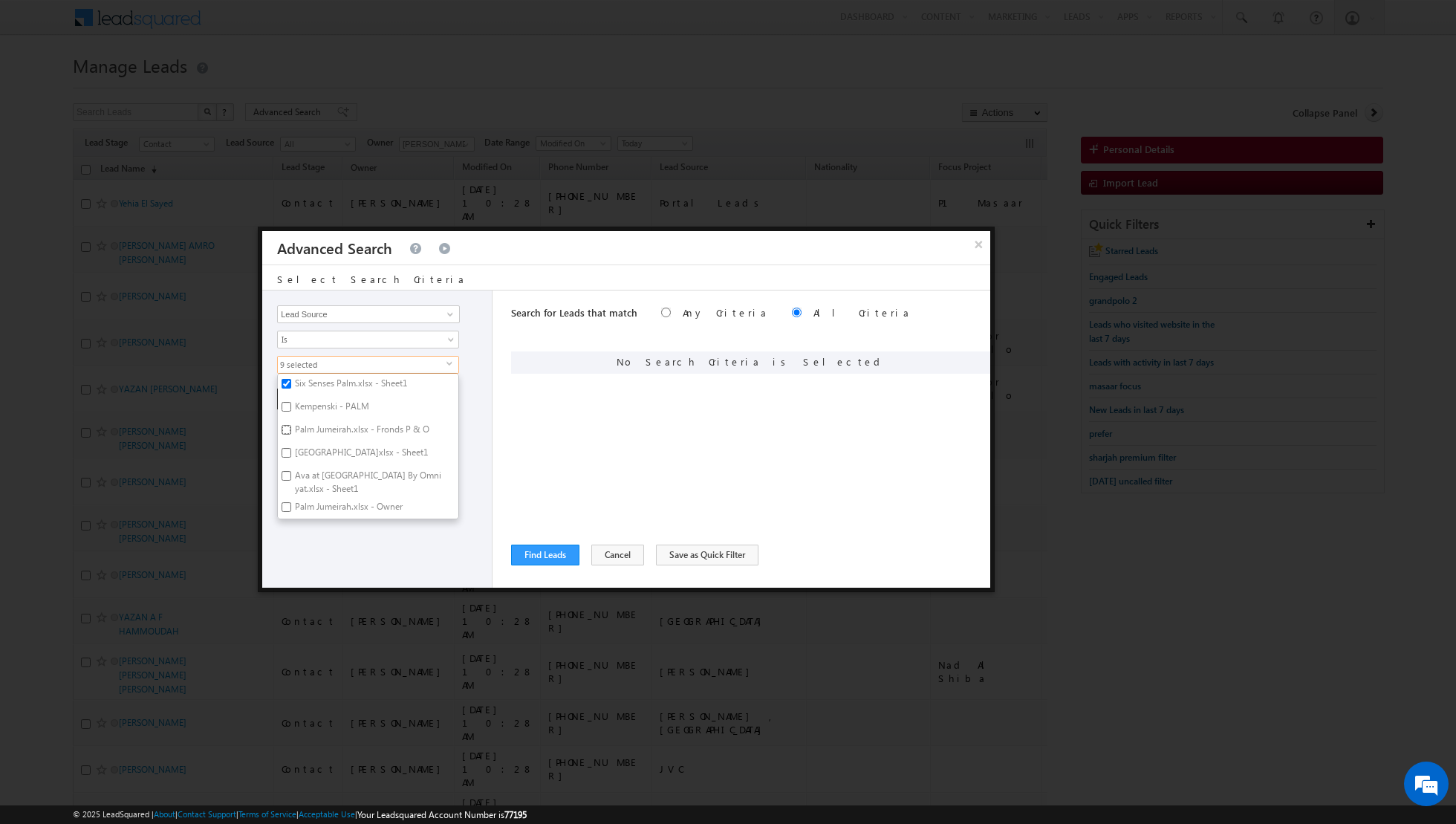
click at [289, 435] on input "Palm Jumeirah.xlsx - Fronds P & O" at bounding box center [286, 429] width 9 height 9
checkbox input "true"
click at [292, 405] on label "Kempenski - PALM" at bounding box center [330, 408] width 106 height 23
click at [291, 405] on input "Kempenski - PALM" at bounding box center [286, 407] width 9 height 9
checkbox input "true"
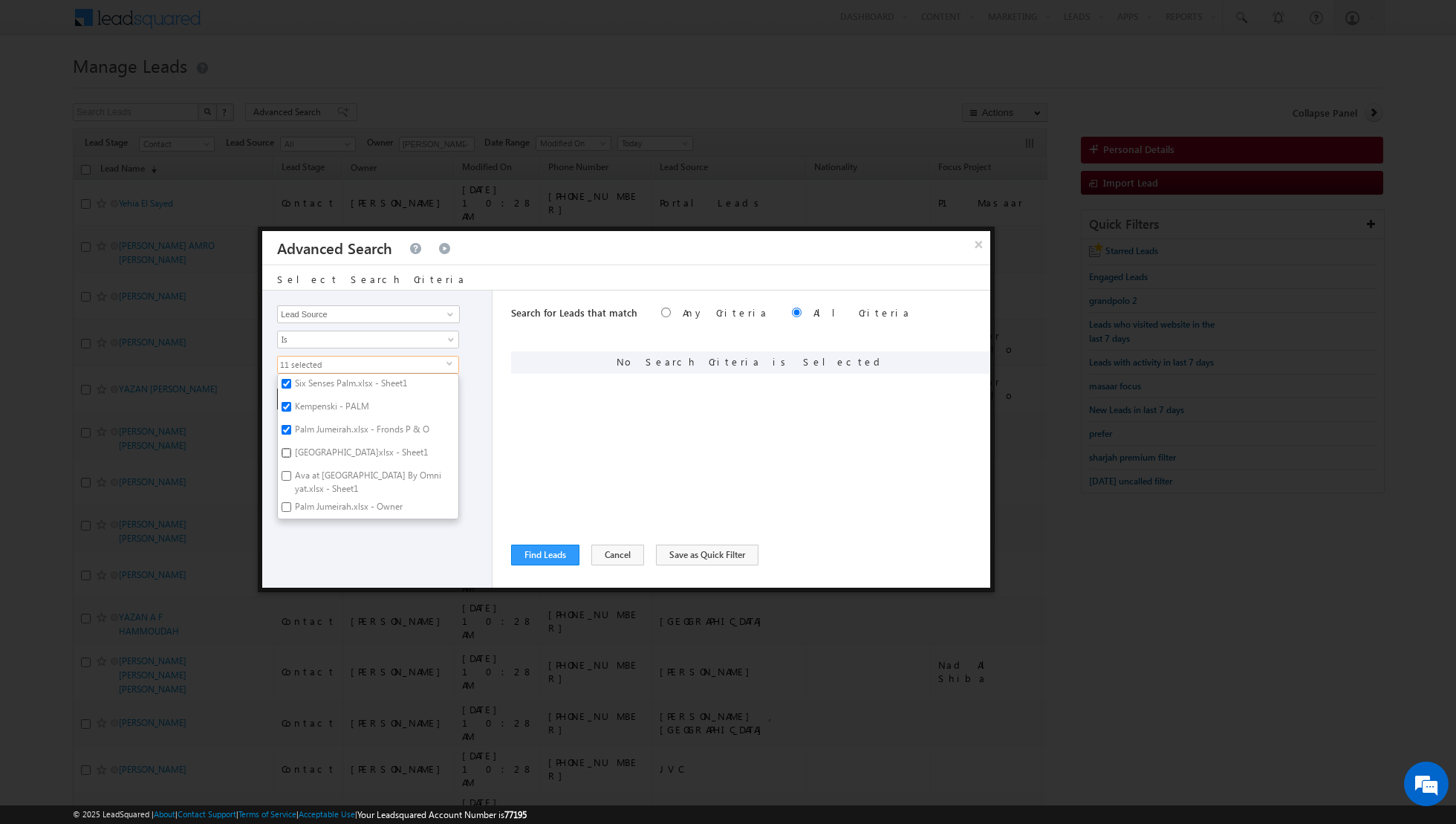
click at [286, 448] on input "Palm Beach Towers.xlsx - Sheet1" at bounding box center [286, 453] width 9 height 9
checkbox input "true"
click at [282, 478] on input "Ava at Palm Jumeirah By Omniyat.xlsx - Sheet1" at bounding box center [286, 476] width 9 height 9
checkbox input "true"
click at [283, 506] on input "Palm Jumeirah.xlsx - Owner" at bounding box center [286, 507] width 9 height 9
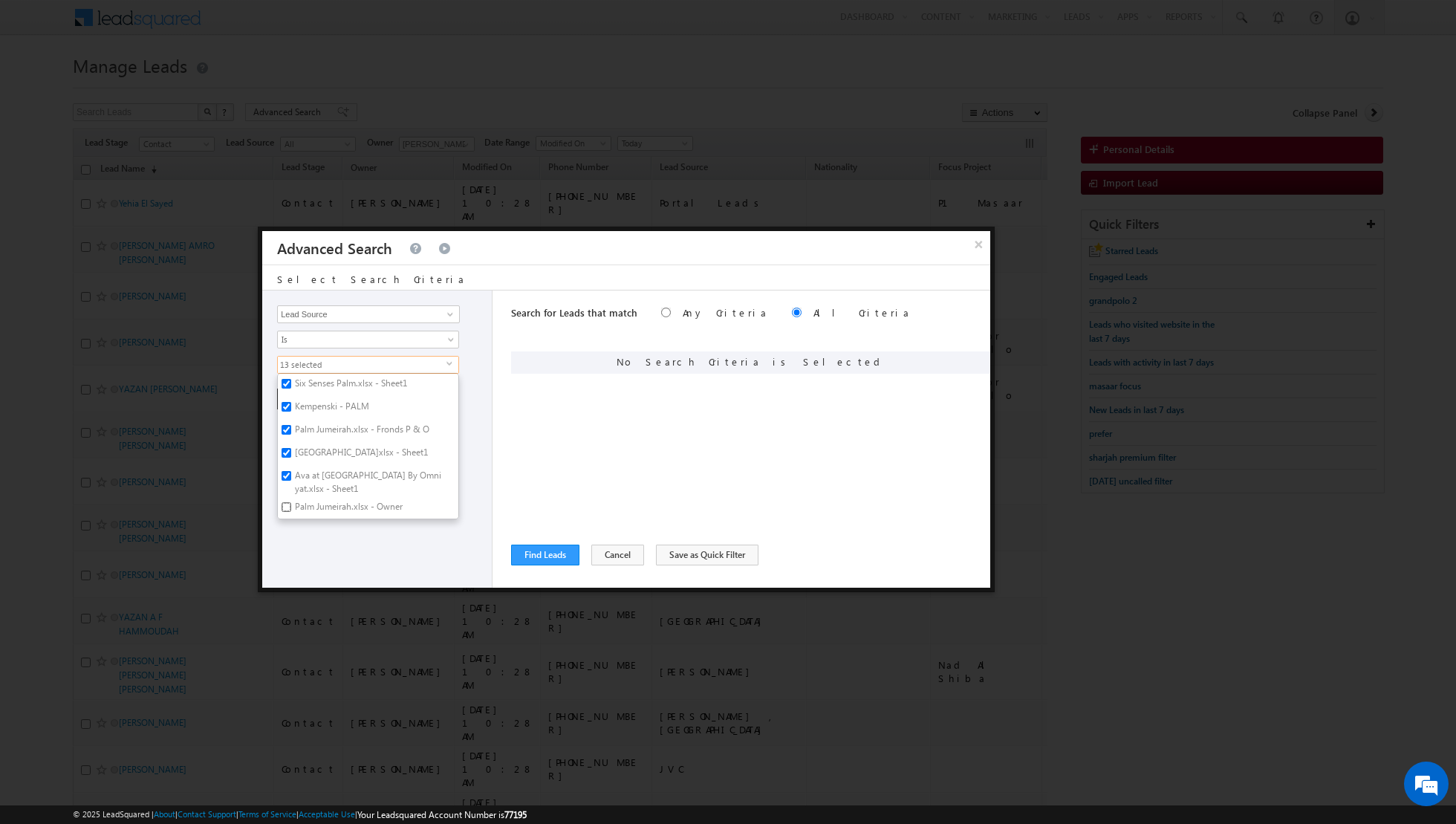
checkbox input "true"
click at [283, 479] on input "Kempenski - PALM.xlsx - Own" at bounding box center [286, 483] width 9 height 9
checkbox input "true"
click at [283, 505] on input "Palm Deira 2" at bounding box center [286, 505] width 9 height 9
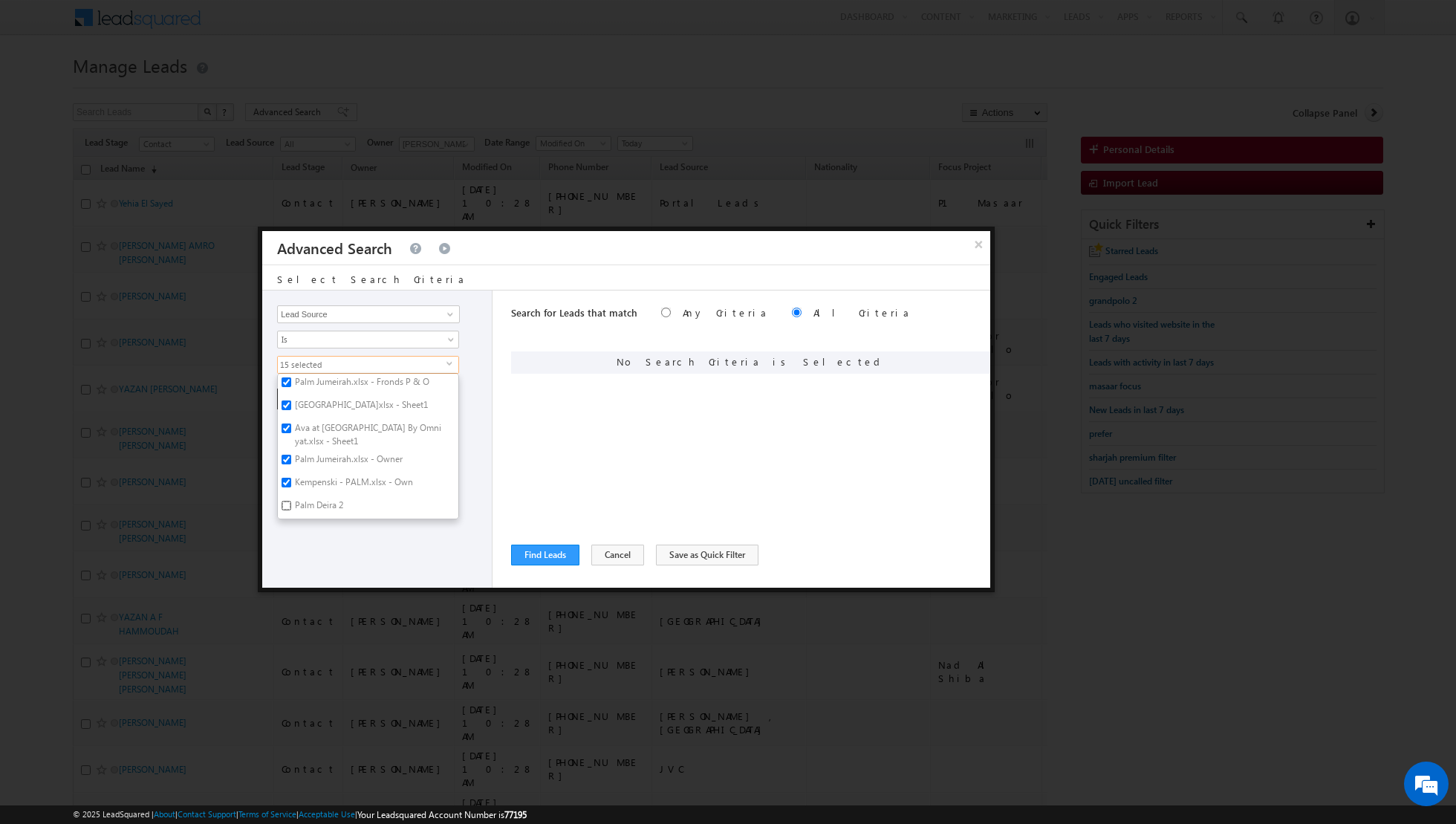
checkbox input "true"
click at [297, 556] on div "Opportunity Type Lead Activity Task Sales Group Prospect Id Address 1 Address 2…" at bounding box center [377, 439] width 230 height 297
click at [452, 360] on span "select" at bounding box center [452, 363] width 12 height 7
click at [479, 401] on div "+ Add Reset" at bounding box center [381, 399] width 207 height 21
click at [290, 398] on button "+ Add" at bounding box center [302, 399] width 51 height 21
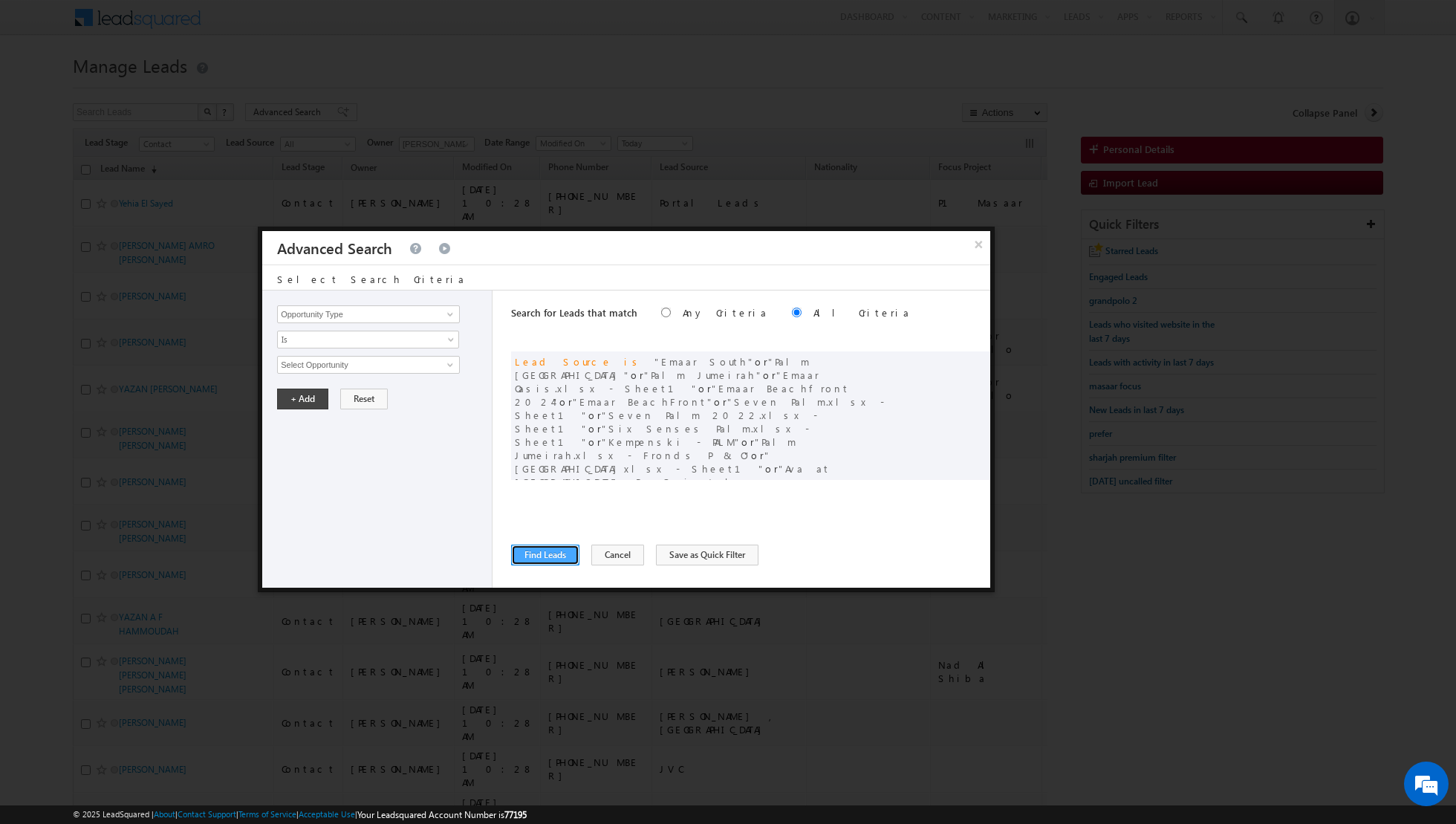
click at [540, 552] on button "Find Leads" at bounding box center [545, 555] width 68 height 21
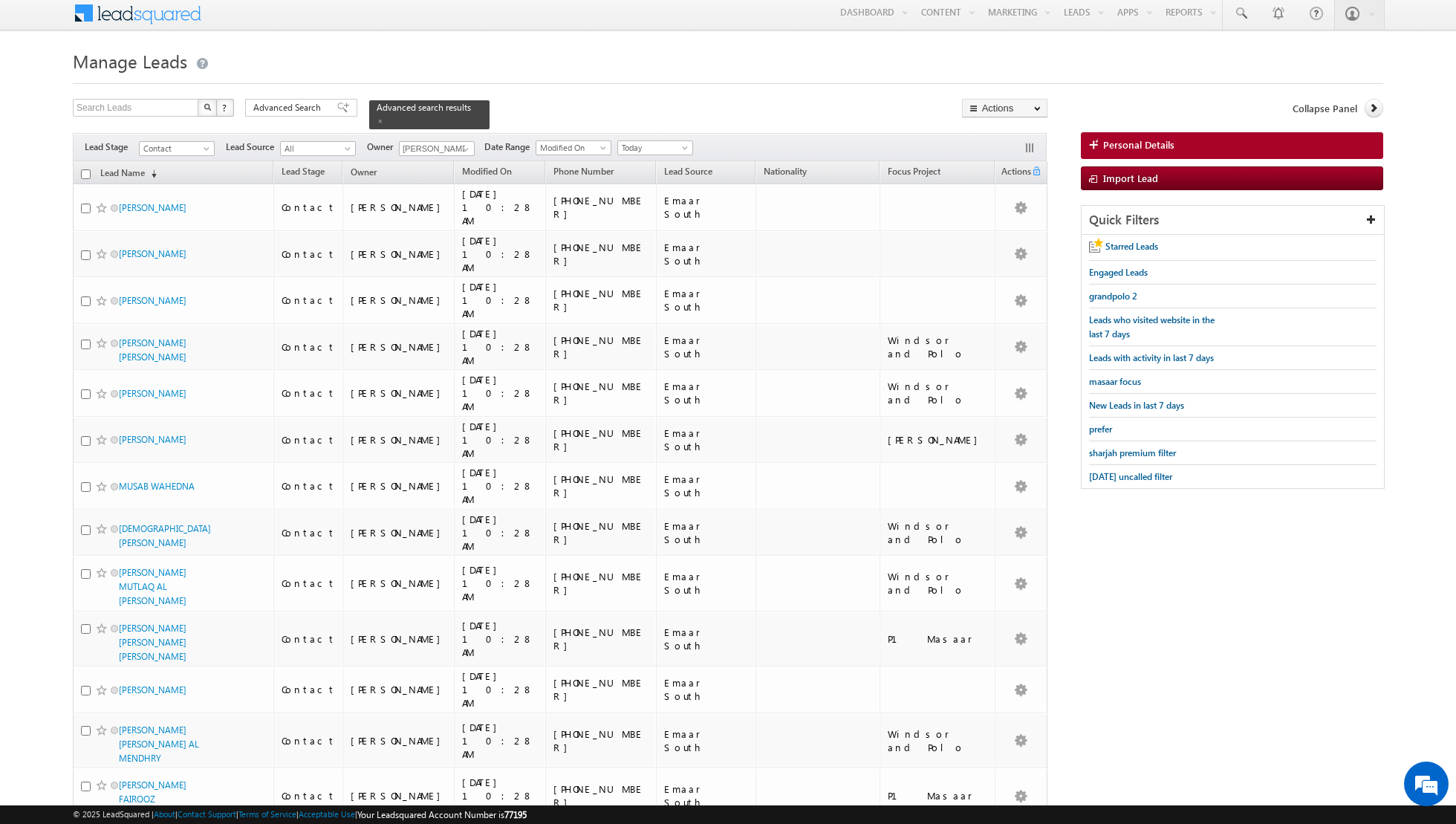
scroll to position [0, 0]
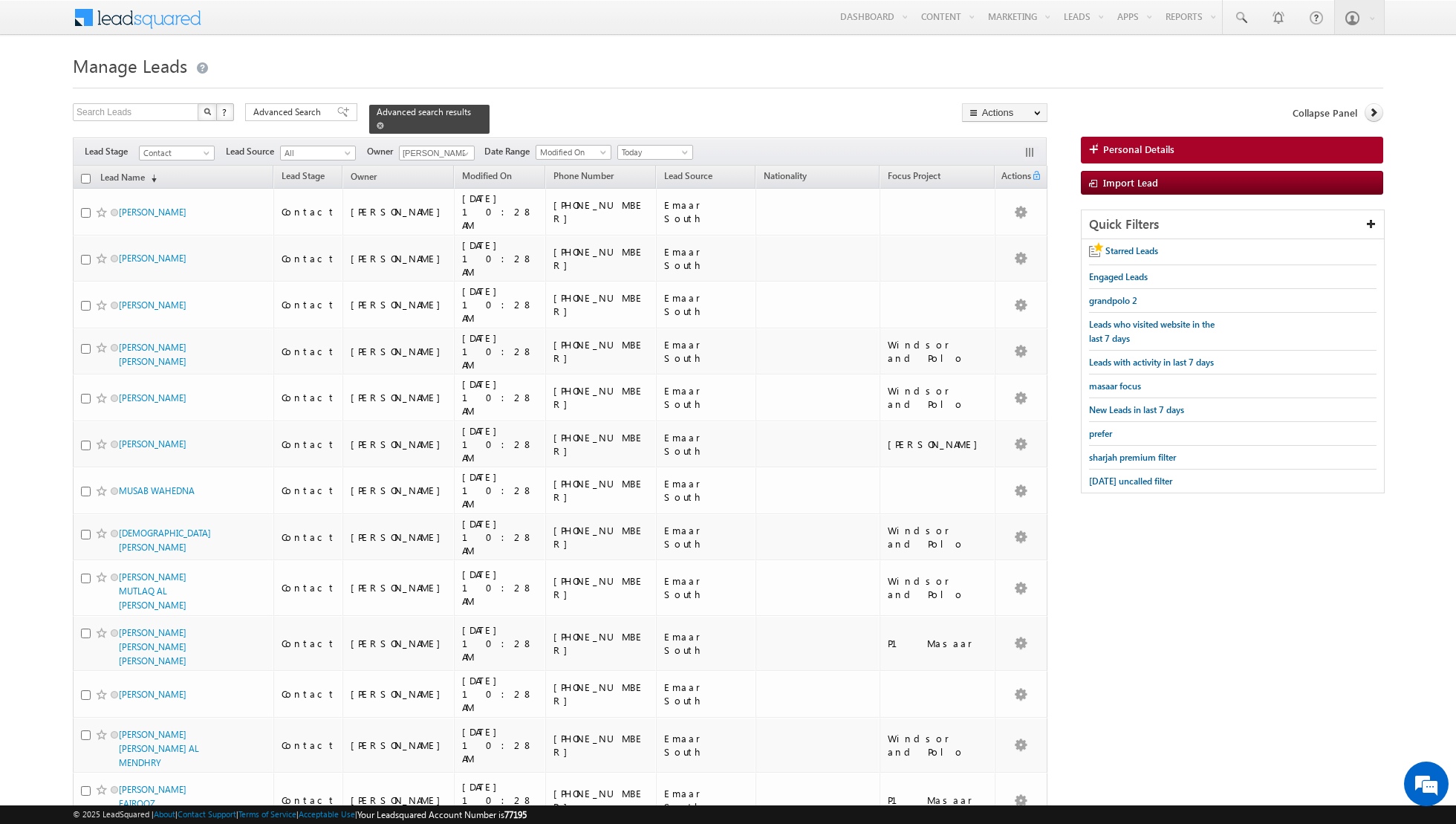
click at [377, 124] on span at bounding box center [380, 125] width 7 height 7
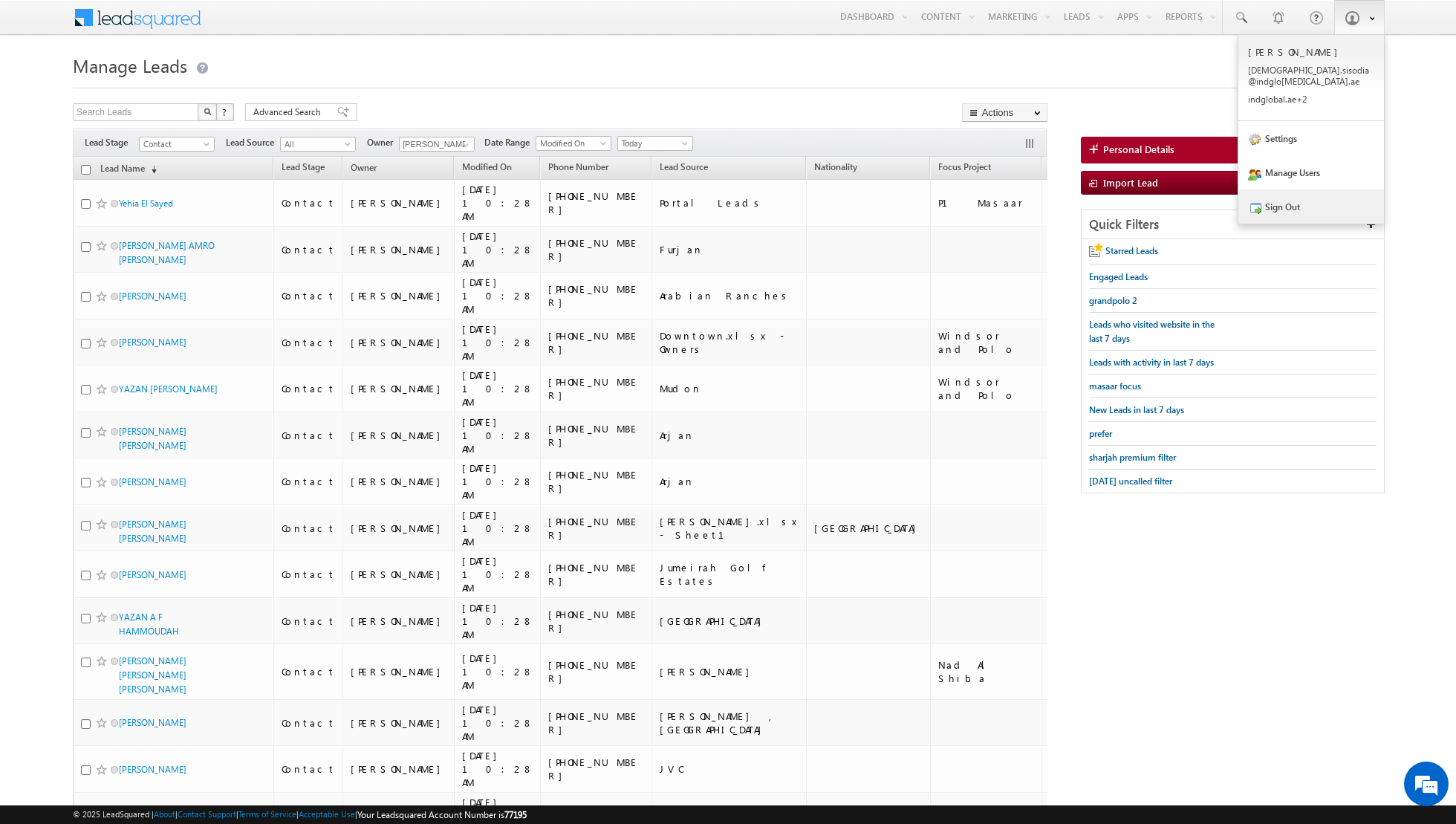
click at [1305, 199] on link "Sign Out" at bounding box center [1312, 206] width 146 height 35
